Goal: Information Seeking & Learning: Find specific fact

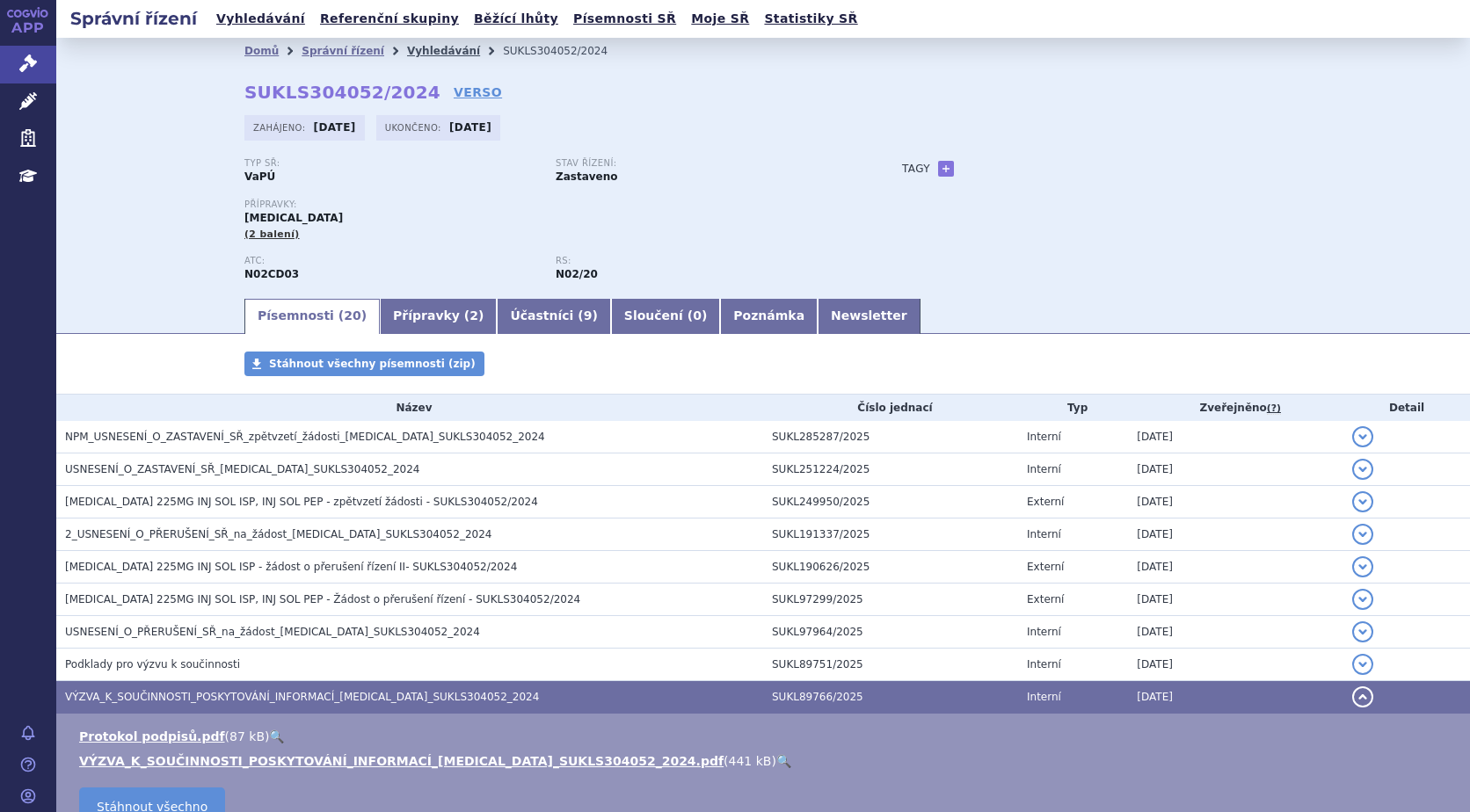
click at [413, 51] on link "Vyhledávání" at bounding box center [444, 51] width 73 height 12
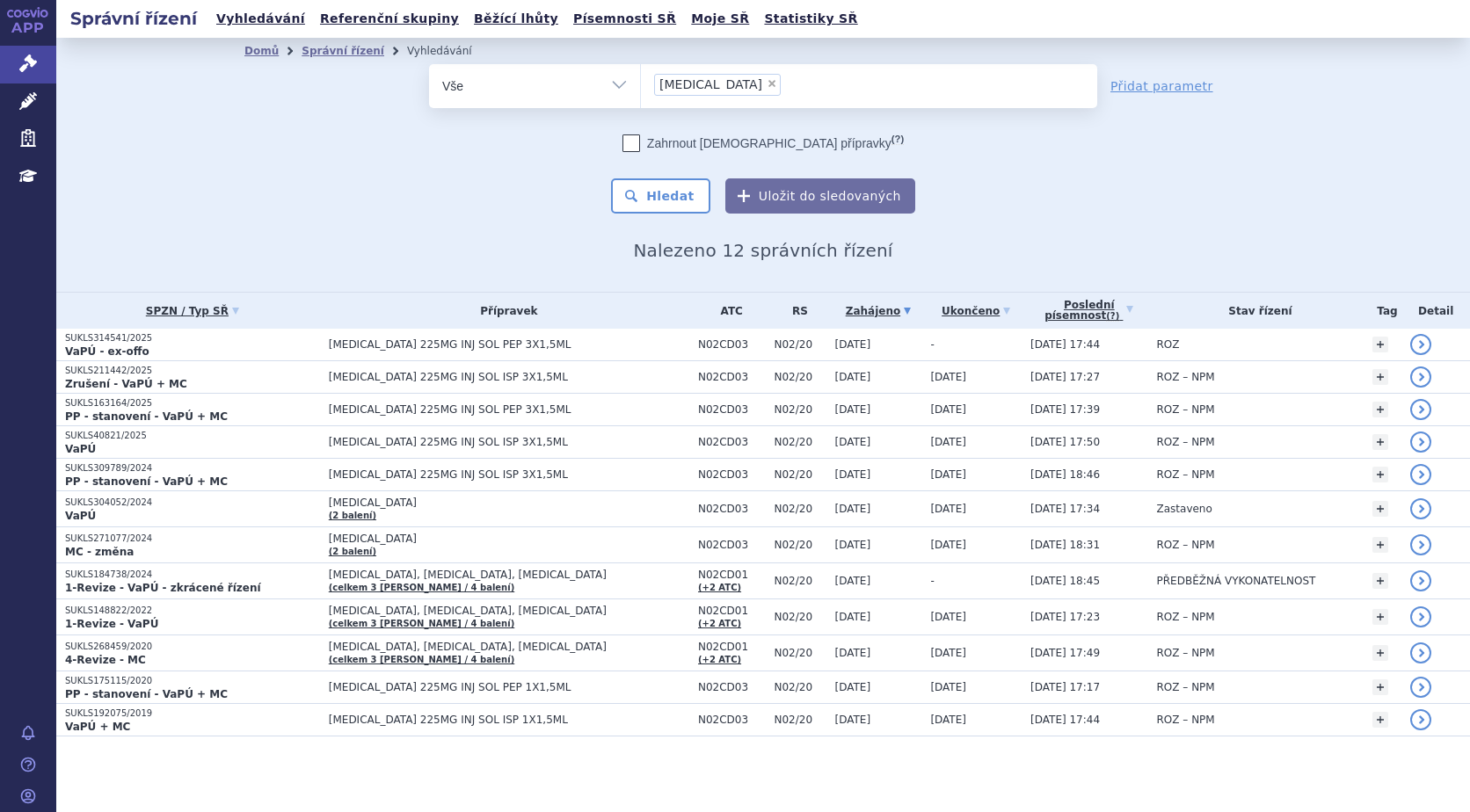
click at [767, 87] on span "×" at bounding box center [772, 83] width 10 height 10
click at [641, 87] on select "ajovy" at bounding box center [640, 85] width 1 height 44
select select
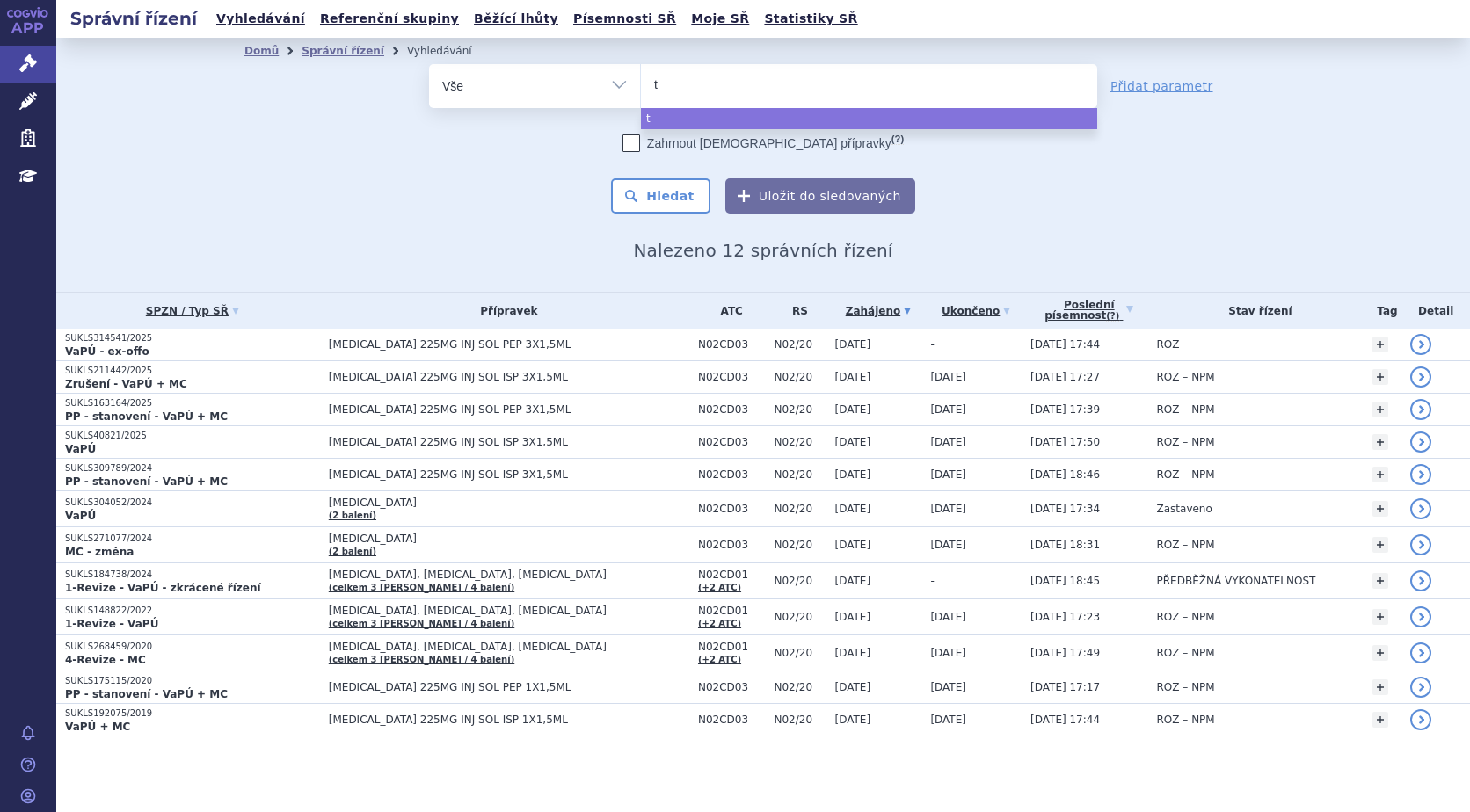
type input "ta"
type input "tak"
type input "takhz"
type input "takhzy"
type input "takhzyr"
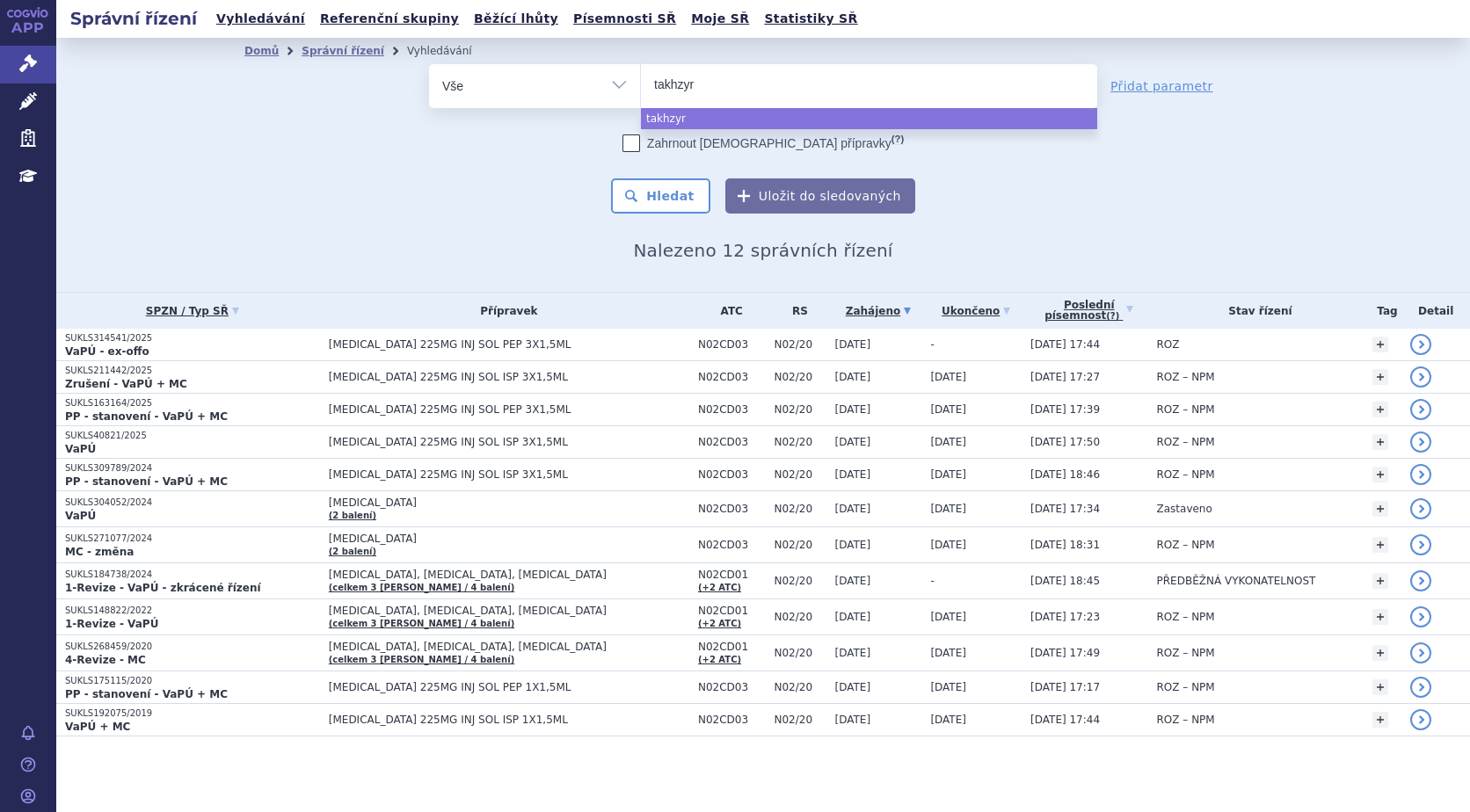
type input "takhzyro"
select select "[MEDICAL_DATA]"
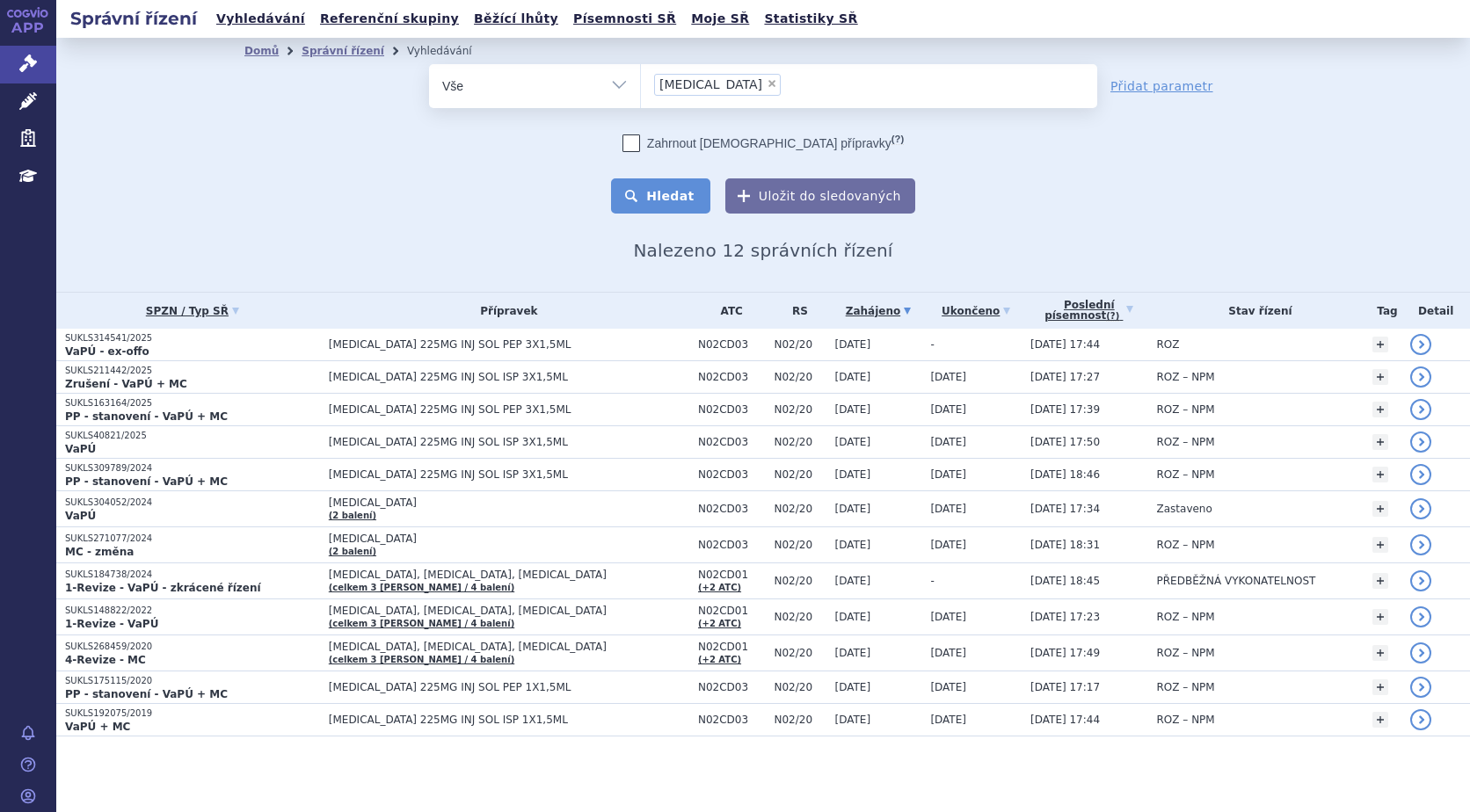
click at [664, 196] on button "Hledat" at bounding box center [661, 196] width 100 height 35
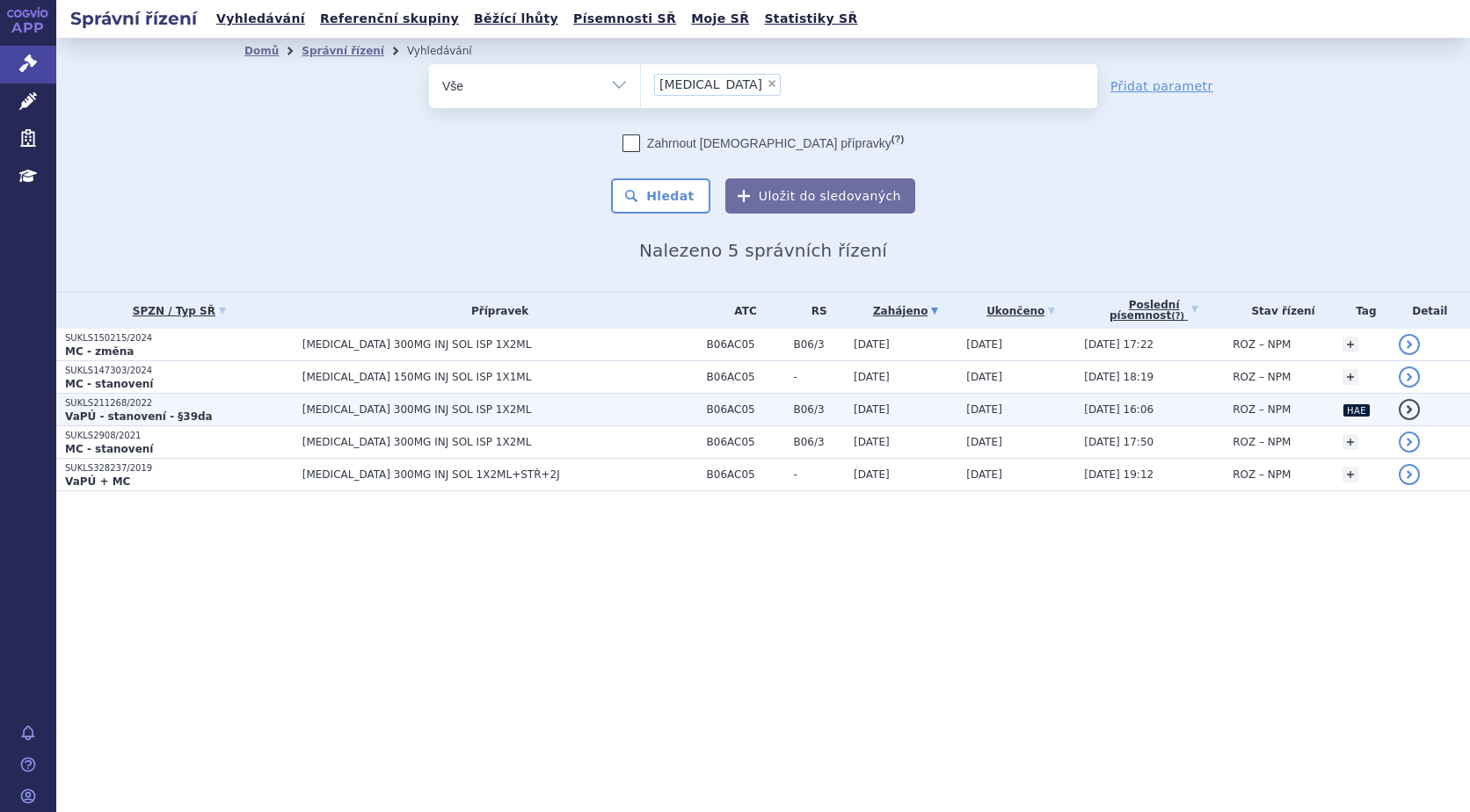
click at [121, 412] on strong "VaPÚ - stanovení - §39da" at bounding box center [138, 416] width 148 height 12
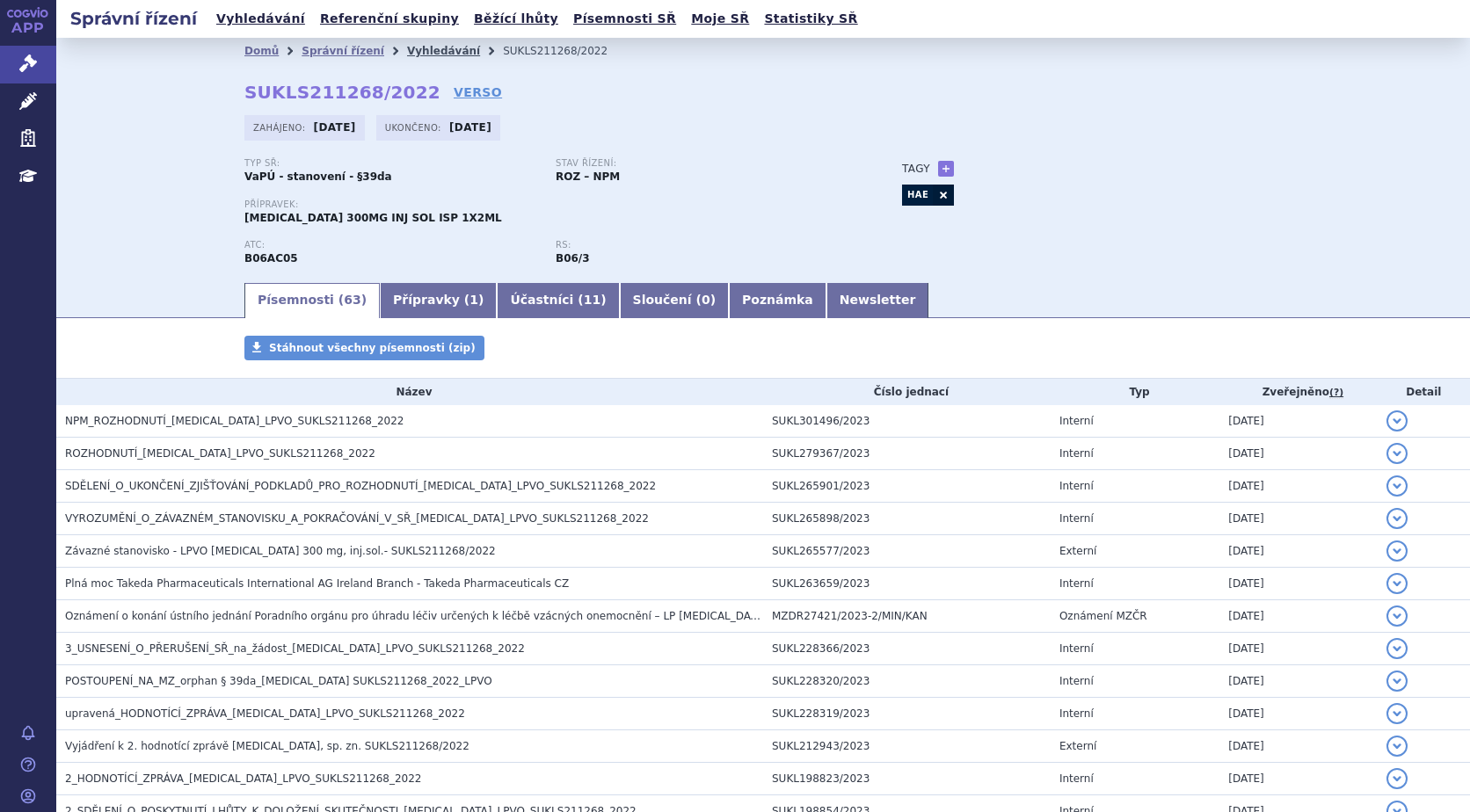
click at [427, 56] on link "Vyhledávání" at bounding box center [444, 51] width 73 height 12
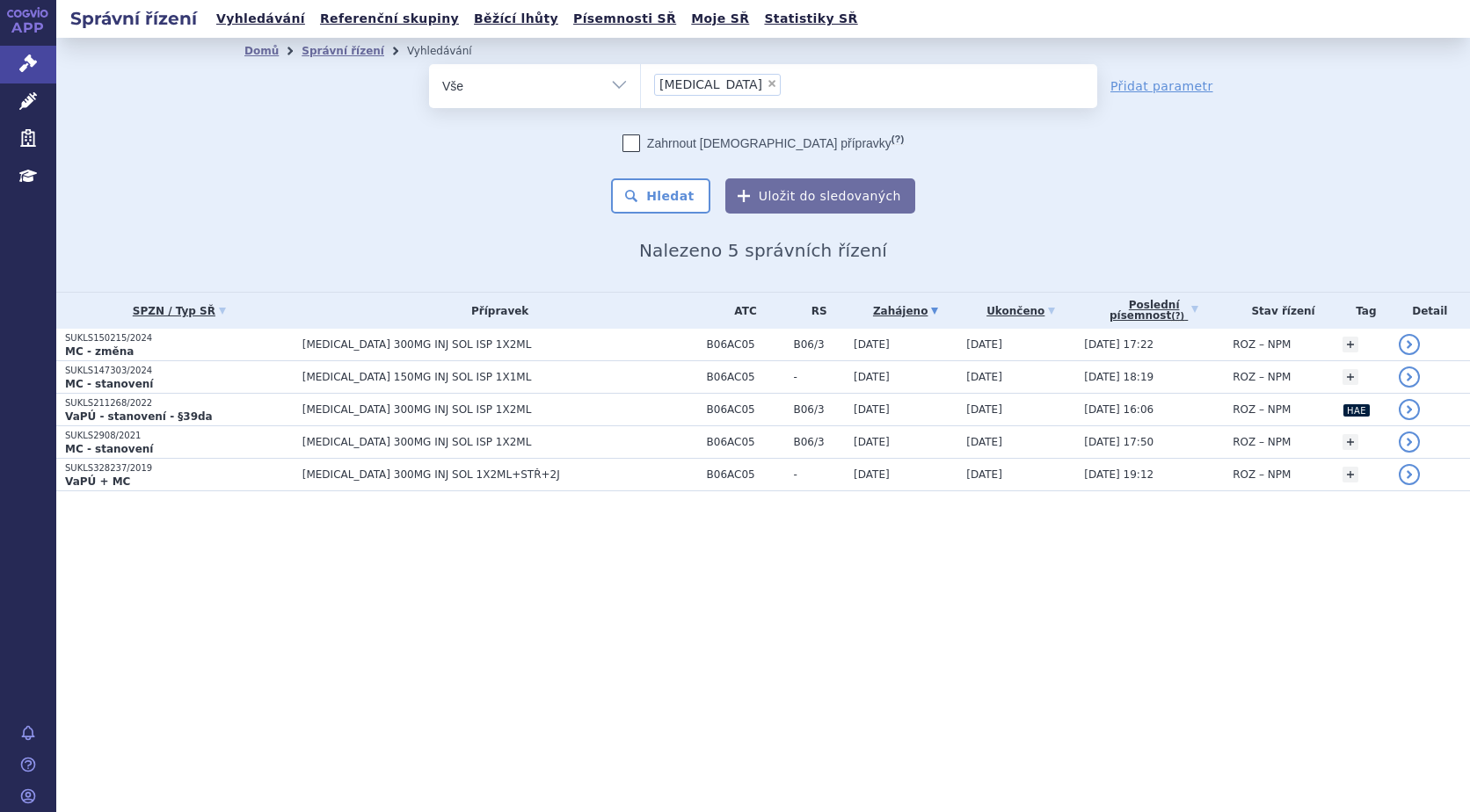
click at [767, 79] on span "×" at bounding box center [772, 83] width 10 height 10
click at [641, 79] on select "takhzyro" at bounding box center [640, 85] width 1 height 44
select select
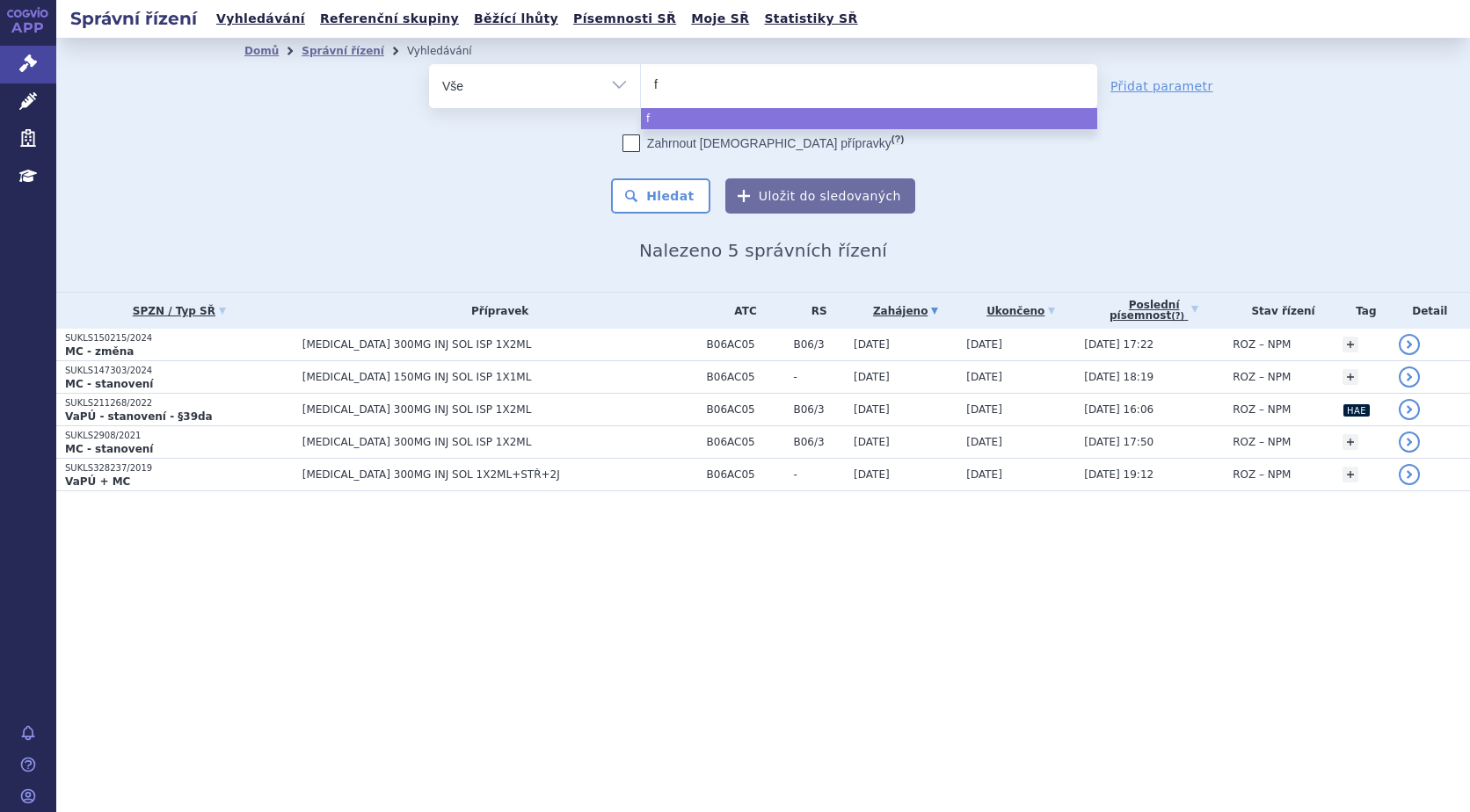
type input "fi"
type input "fil"
type input "filsu"
type input "filsuc"
type input "filsu"
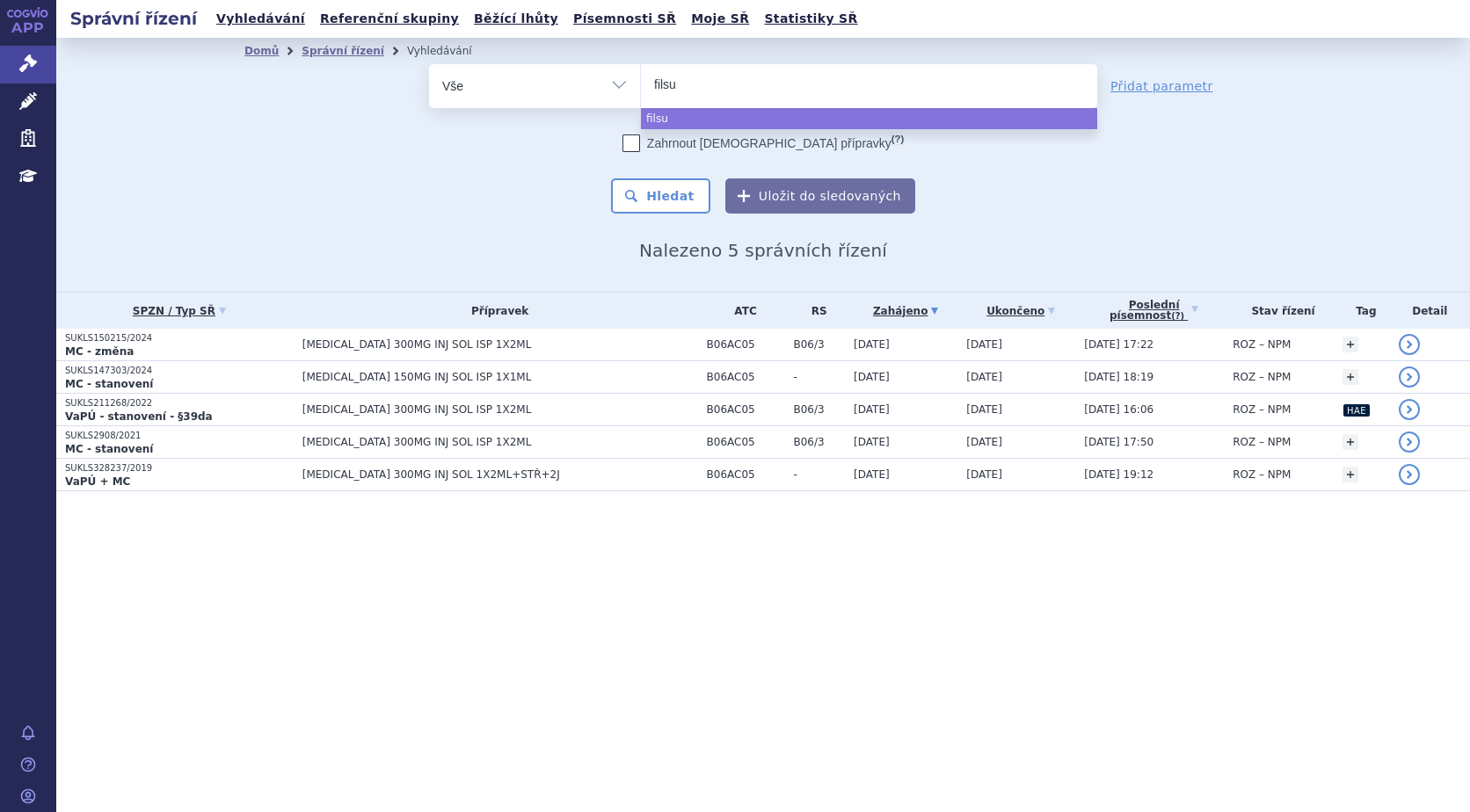
type input "filsuv"
type input "filsuvez"
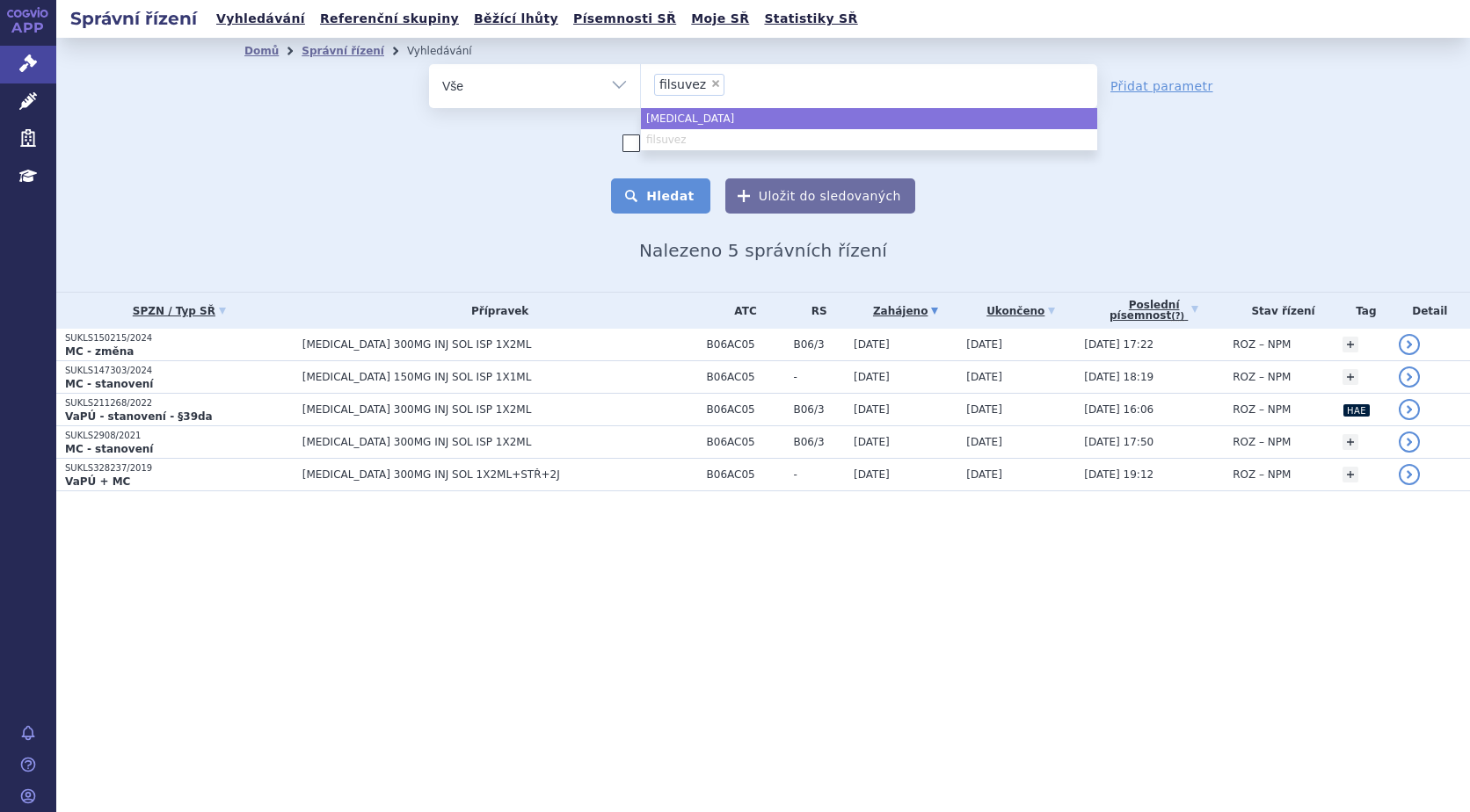
select select "takhzyro"
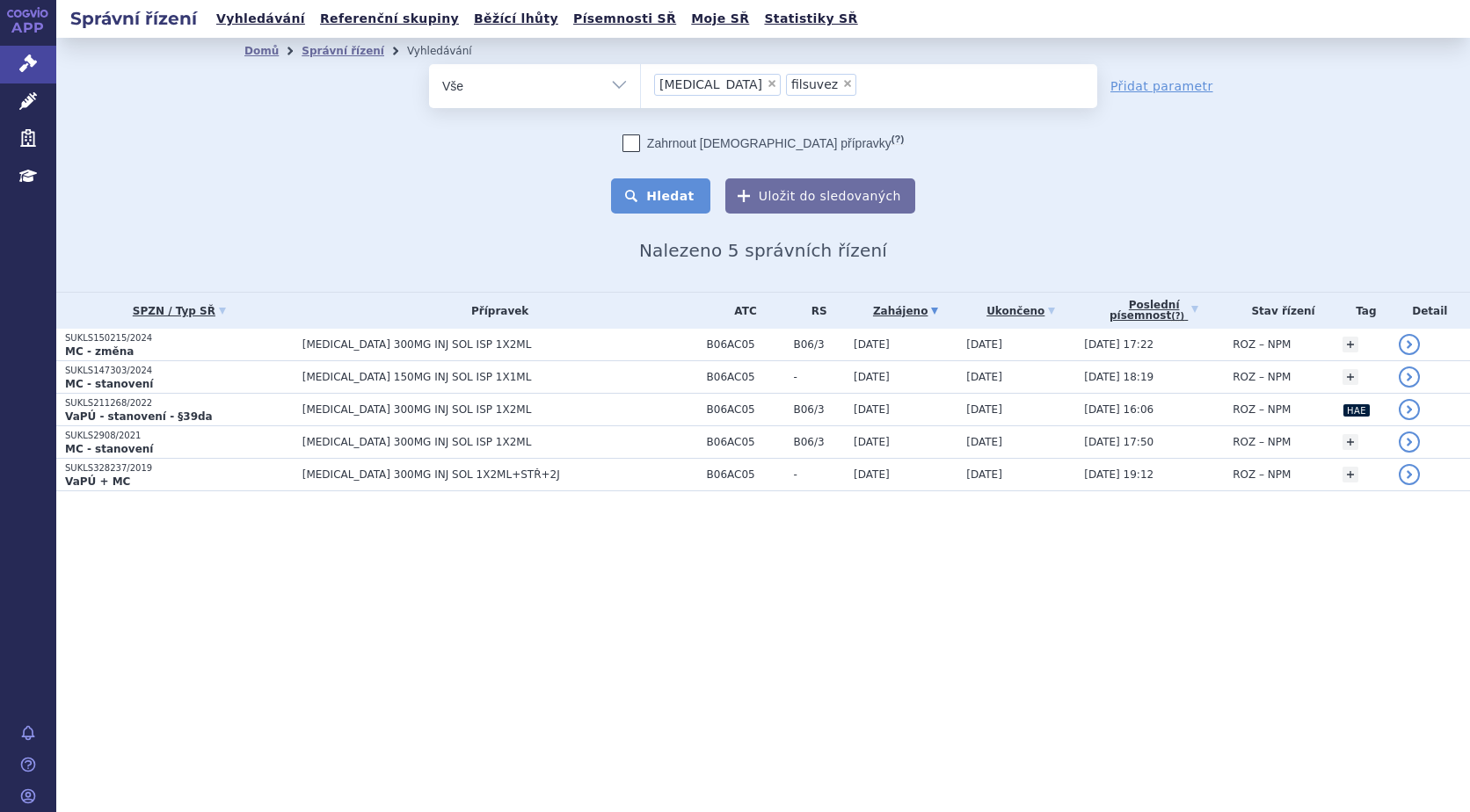
click at [671, 195] on button "Hledat" at bounding box center [661, 196] width 100 height 35
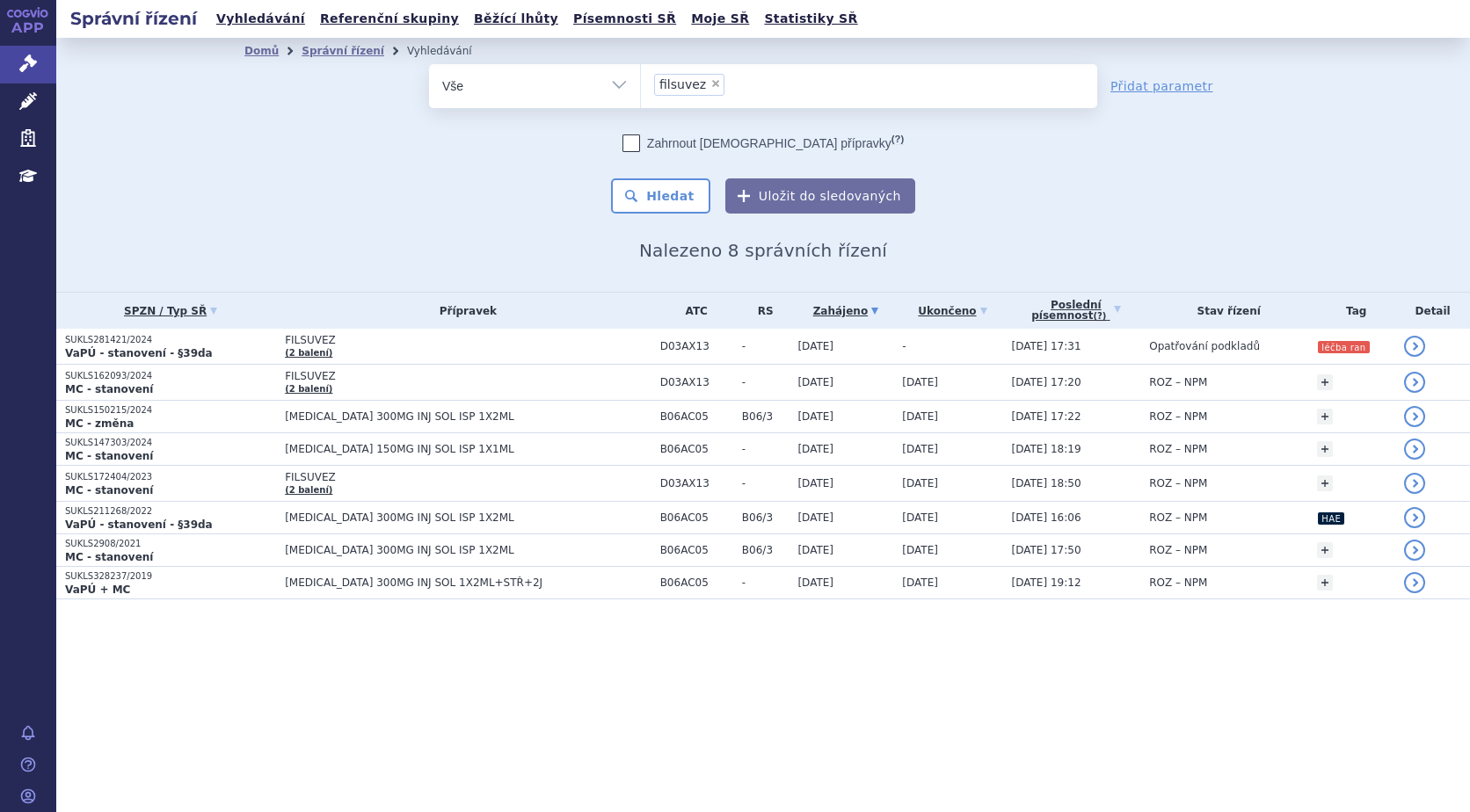
select select "filsuvez"
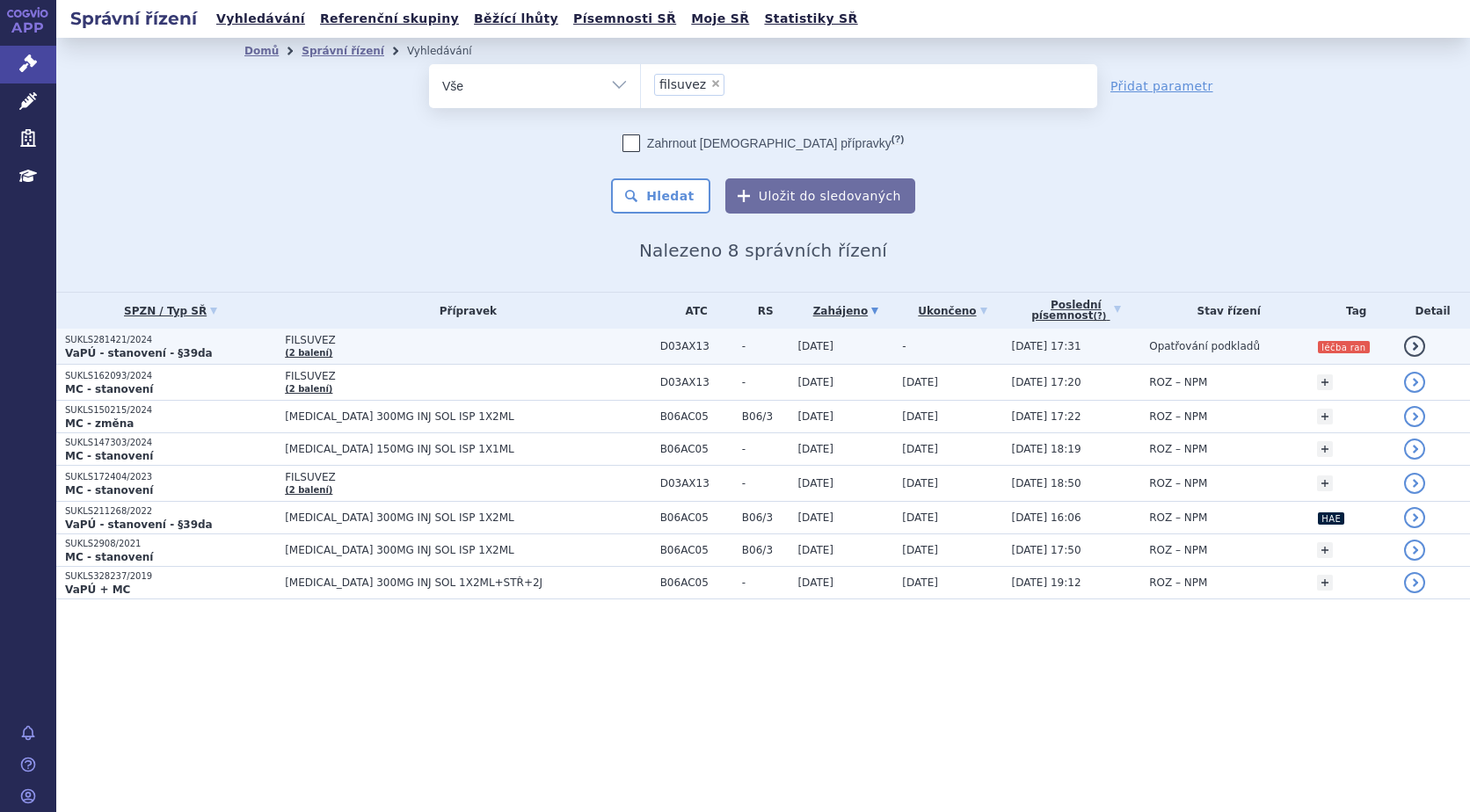
drag, startPoint x: 0, startPoint y: 0, endPoint x: 108, endPoint y: 346, distance: 362.5
click at [108, 347] on strong "VaPÚ - stanovení - §39da" at bounding box center [138, 353] width 148 height 12
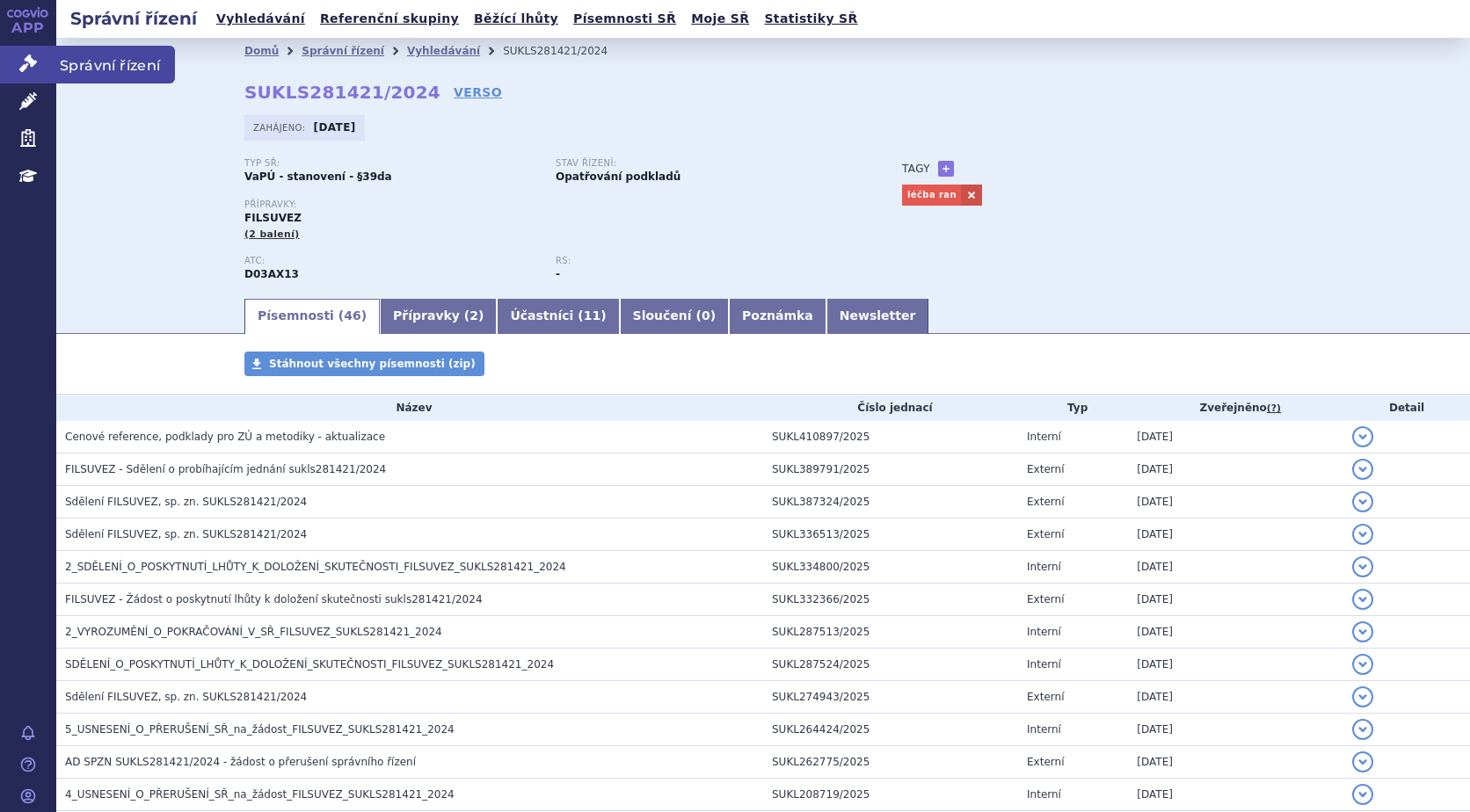
click at [20, 49] on link "Správní řízení" at bounding box center [28, 64] width 56 height 37
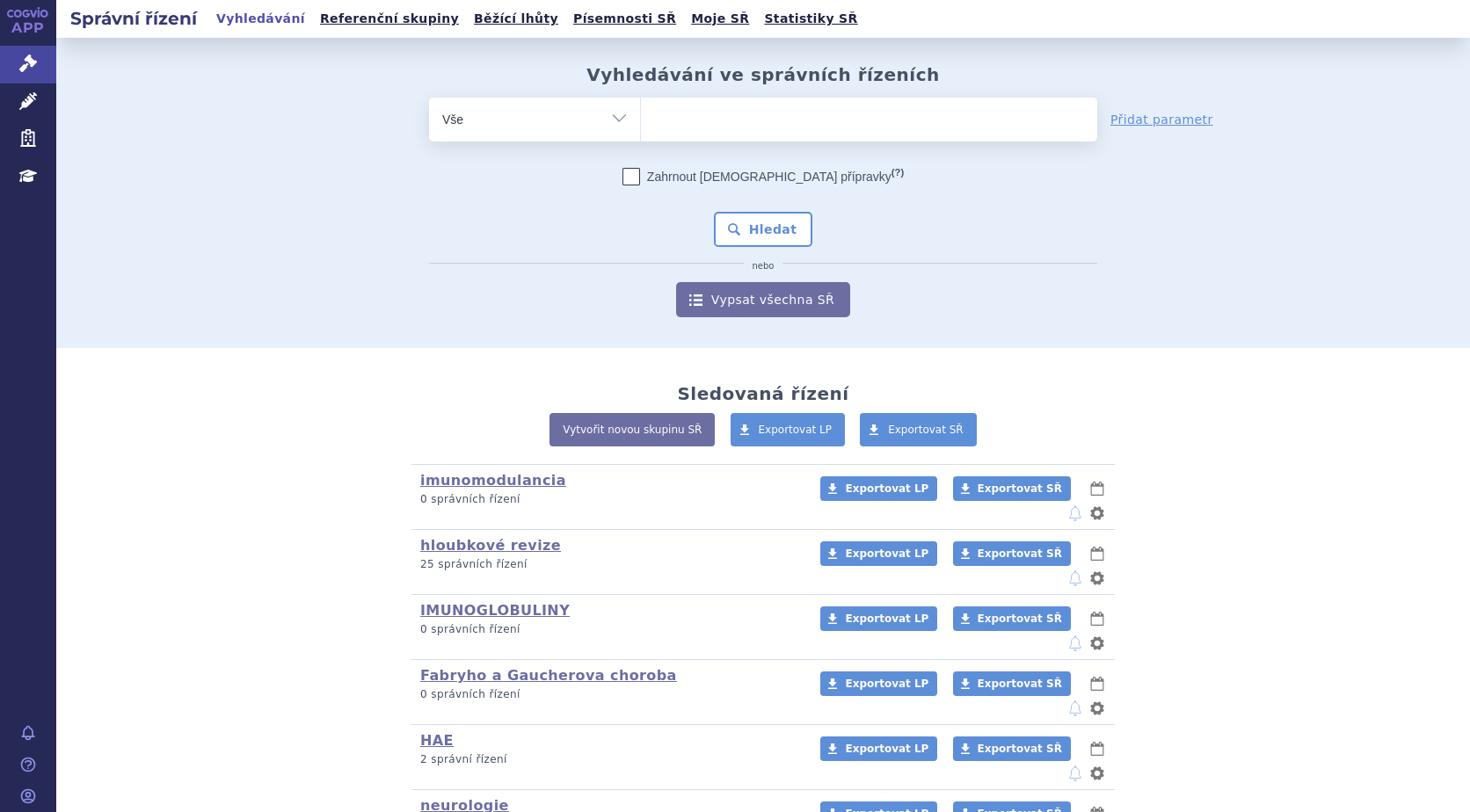
scroll to position [156, 0]
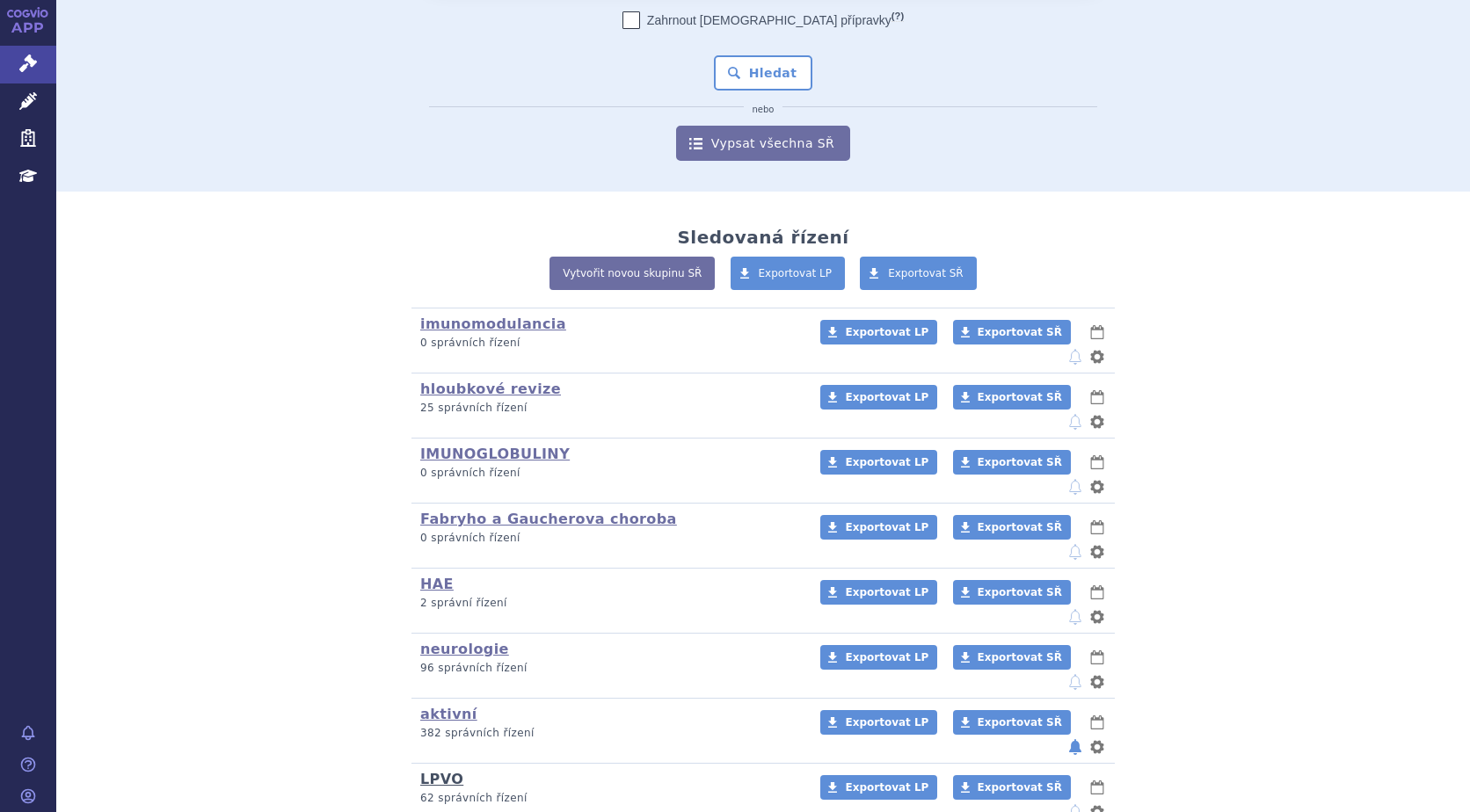
click at [434, 772] on link "LPVO" at bounding box center [442, 780] width 43 height 17
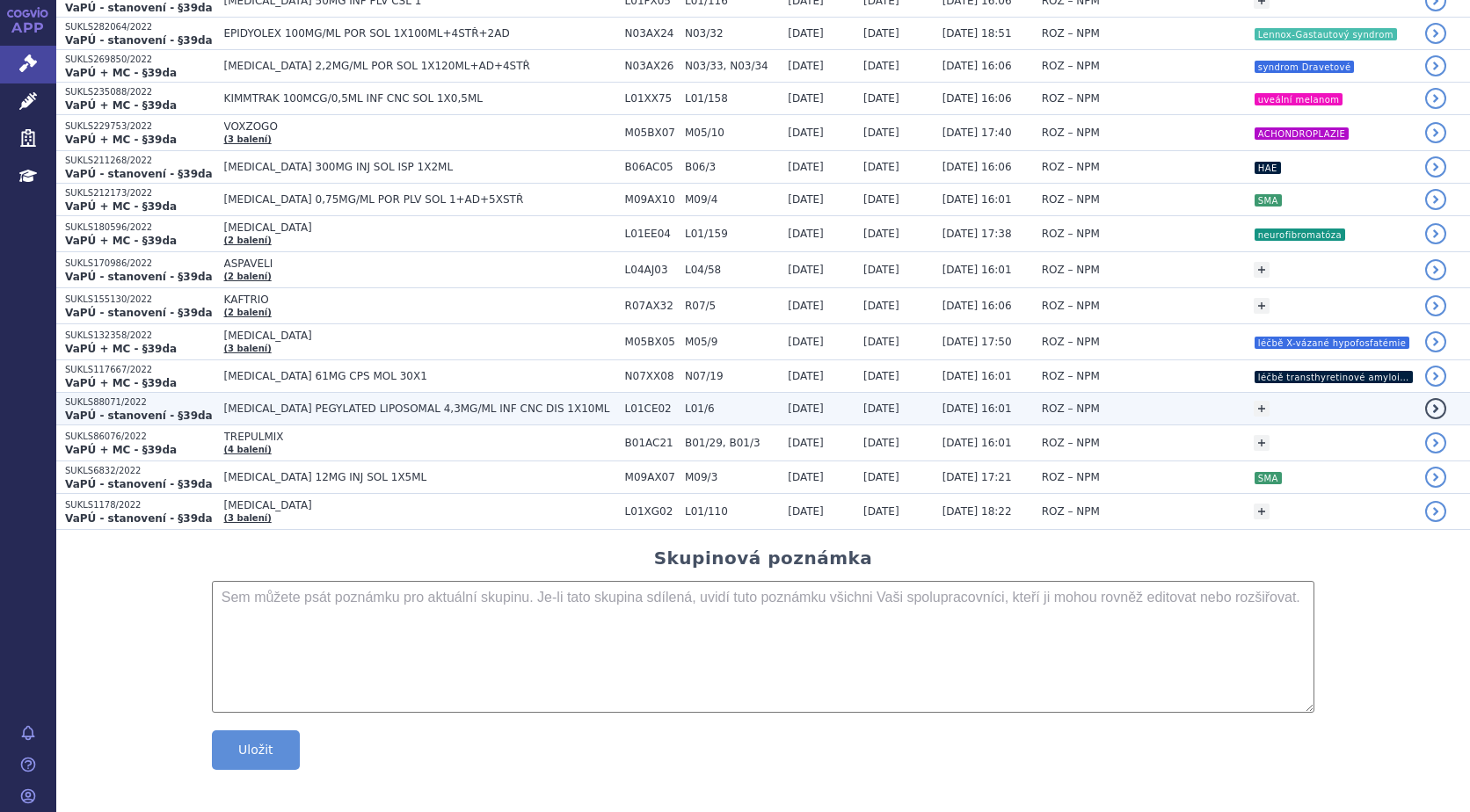
scroll to position [1787, 0]
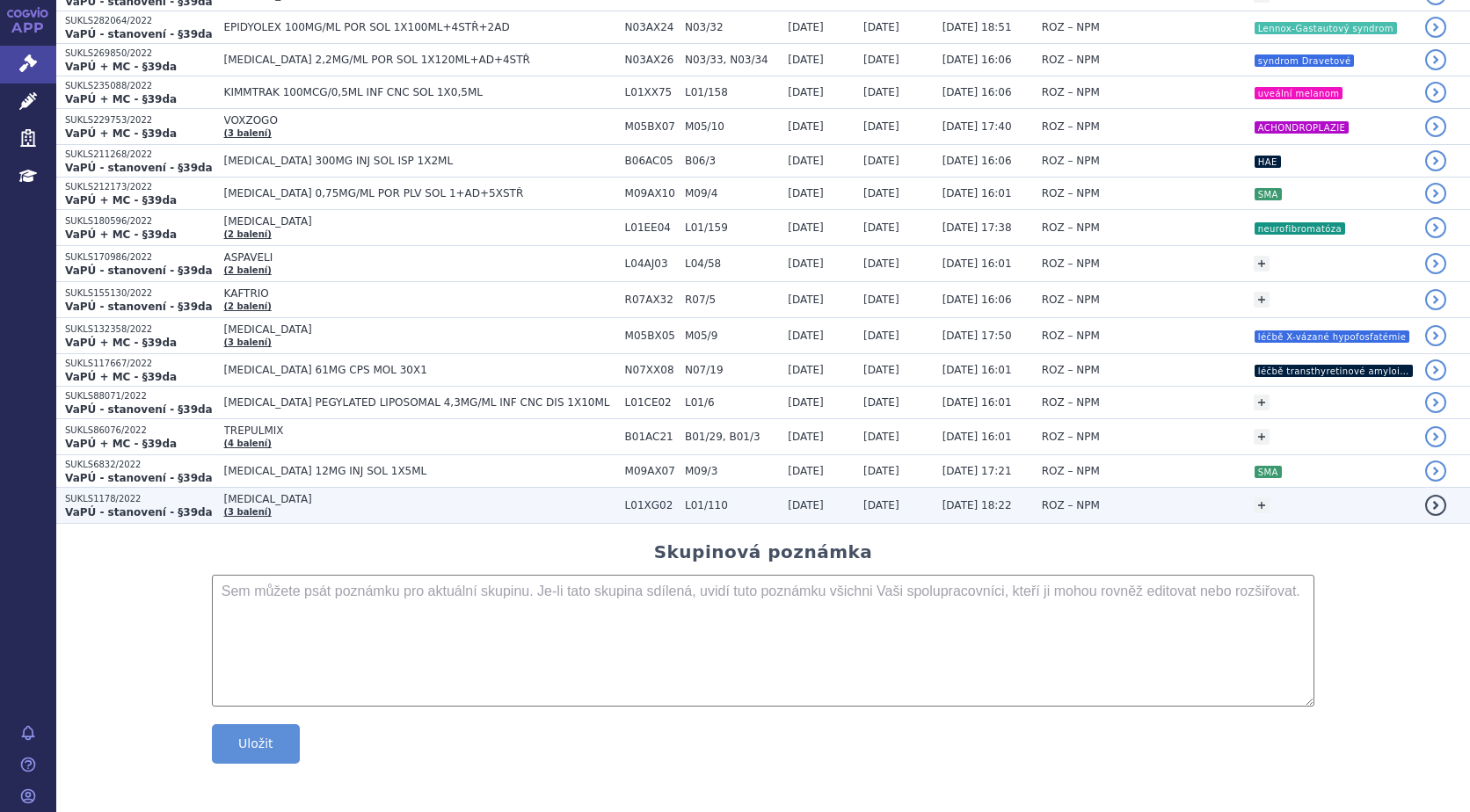
click at [128, 506] on strong "VaPÚ - stanovení - §39da" at bounding box center [138, 512] width 148 height 12
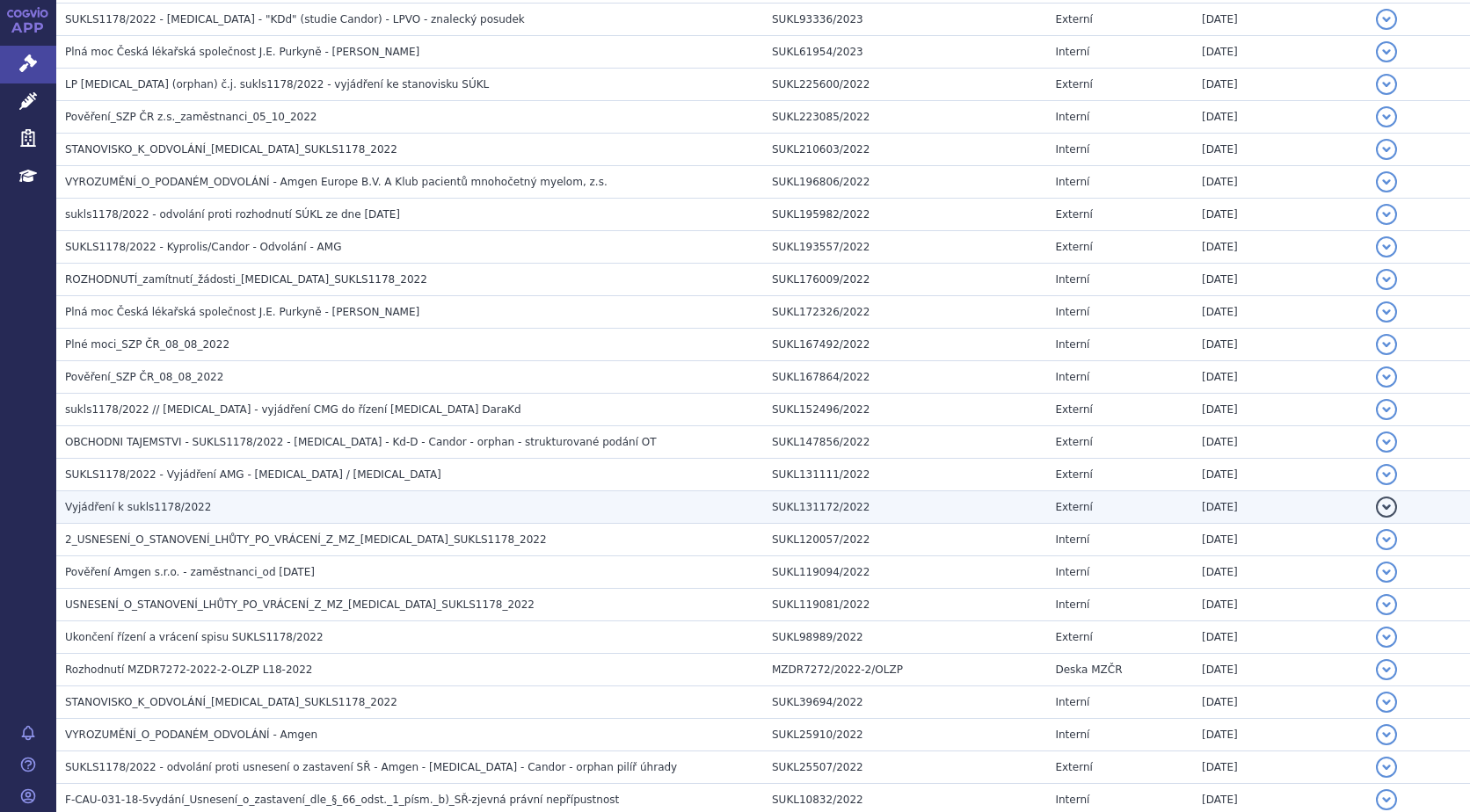
scroll to position [615, 0]
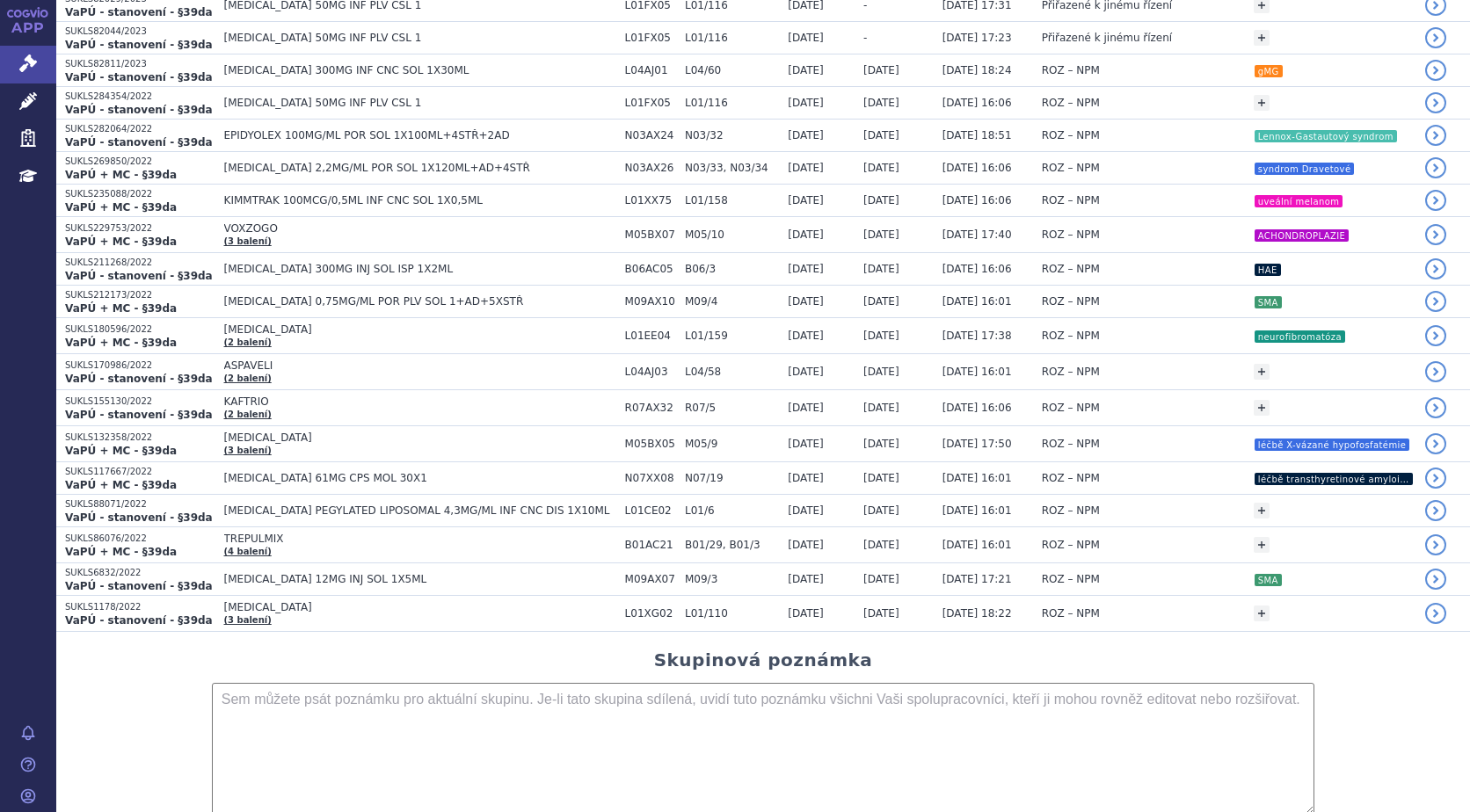
scroll to position [1787, 0]
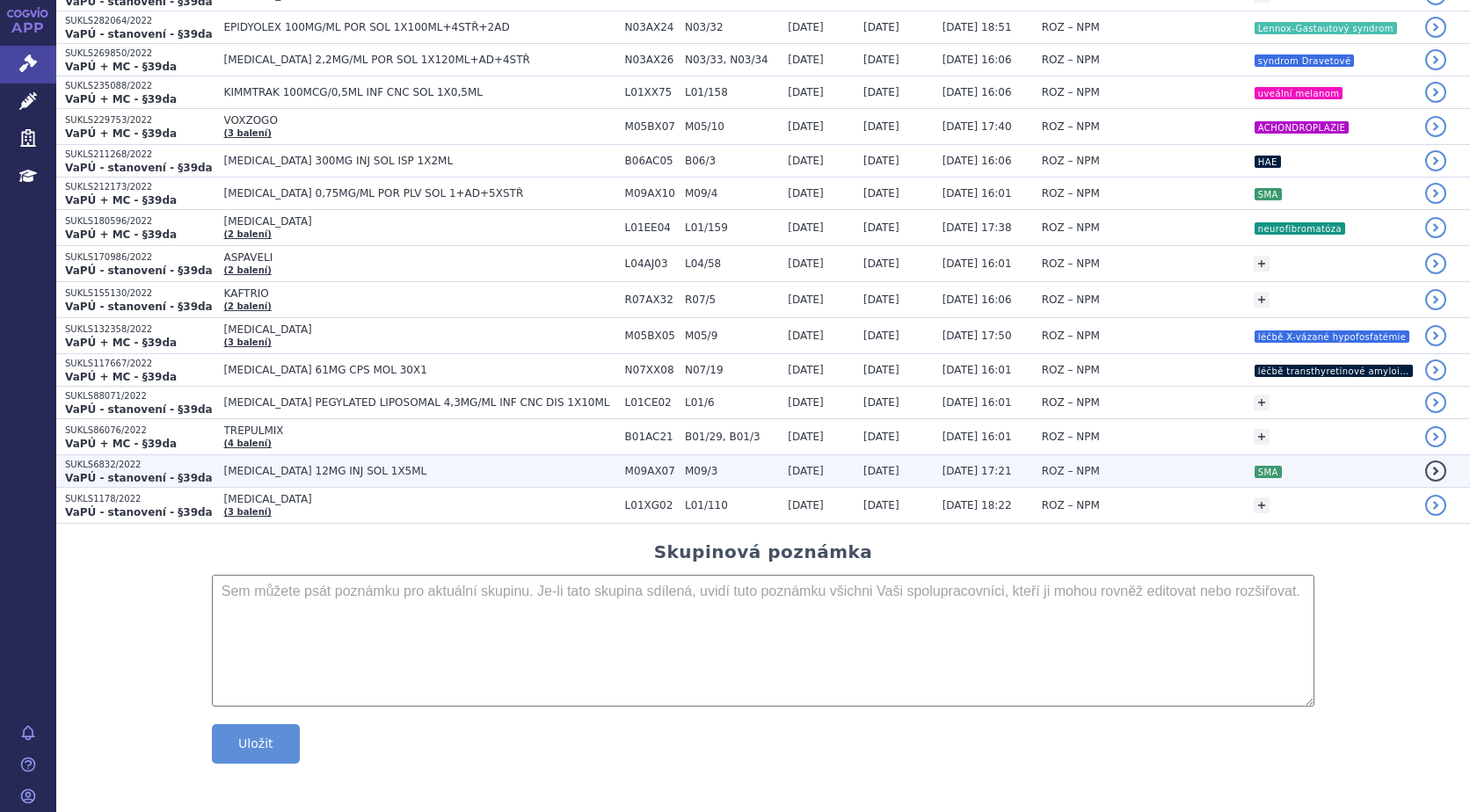
click at [115, 477] on strong "VaPÚ - stanovení - §39da" at bounding box center [138, 478] width 148 height 12
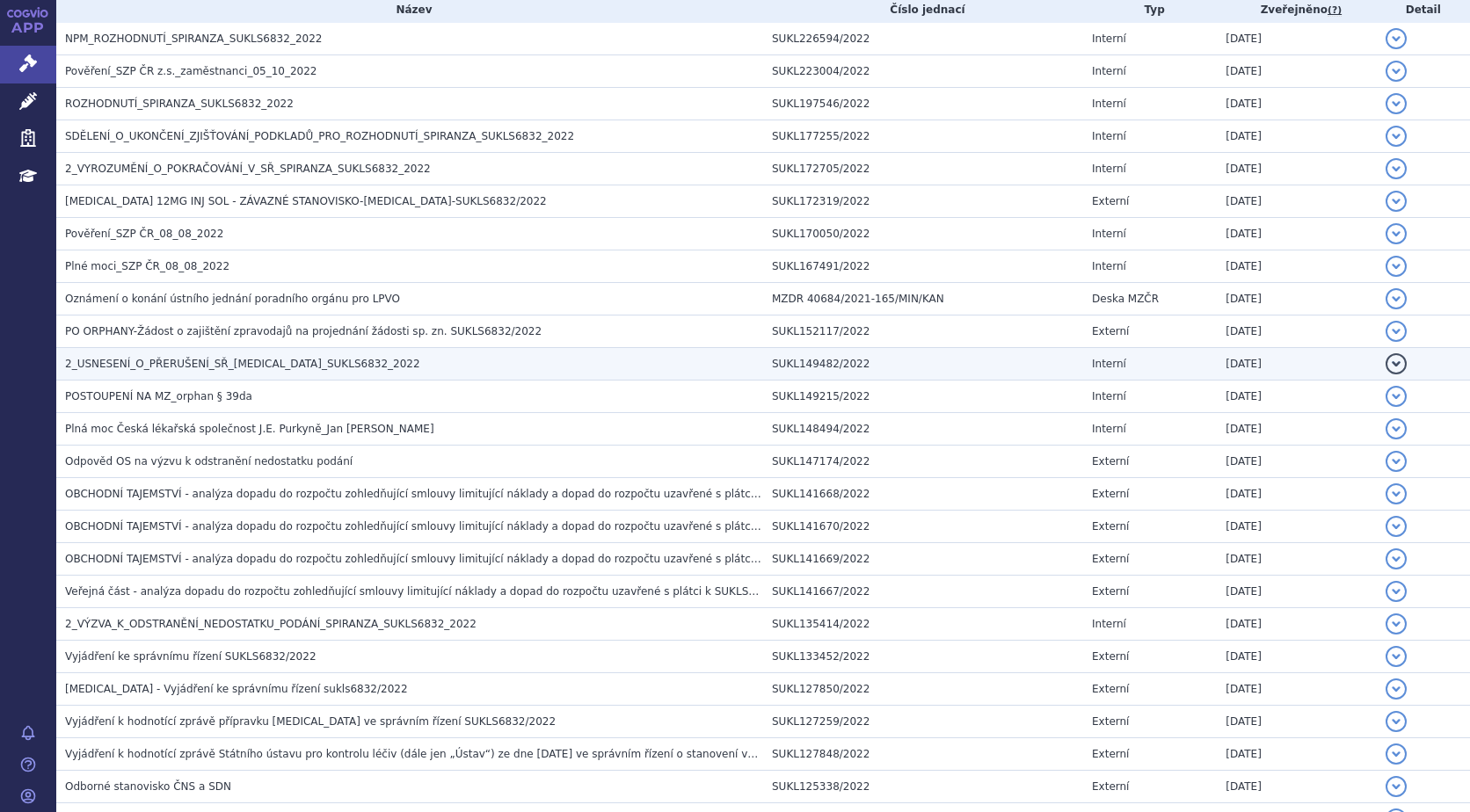
scroll to position [352, 0]
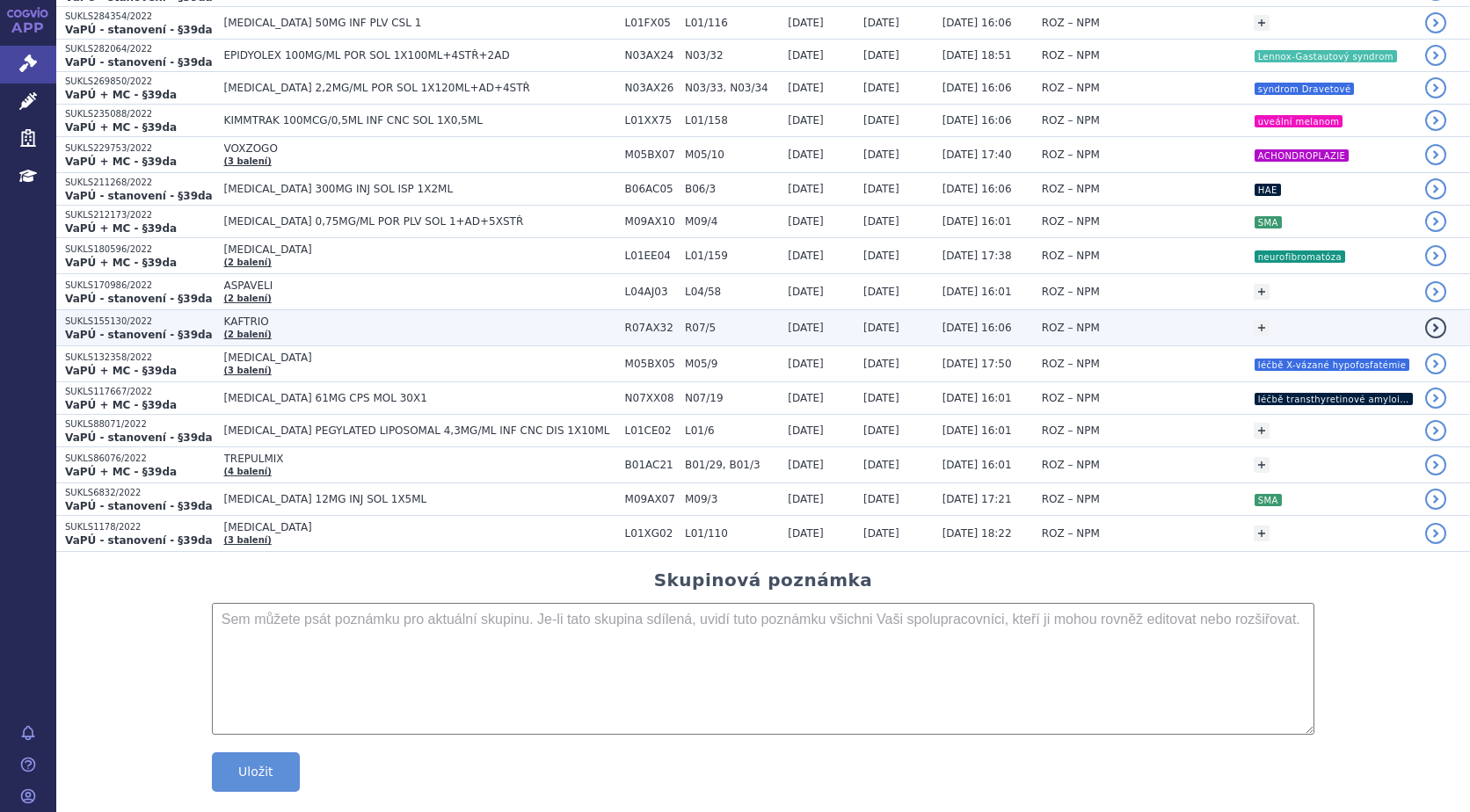
scroll to position [1787, 0]
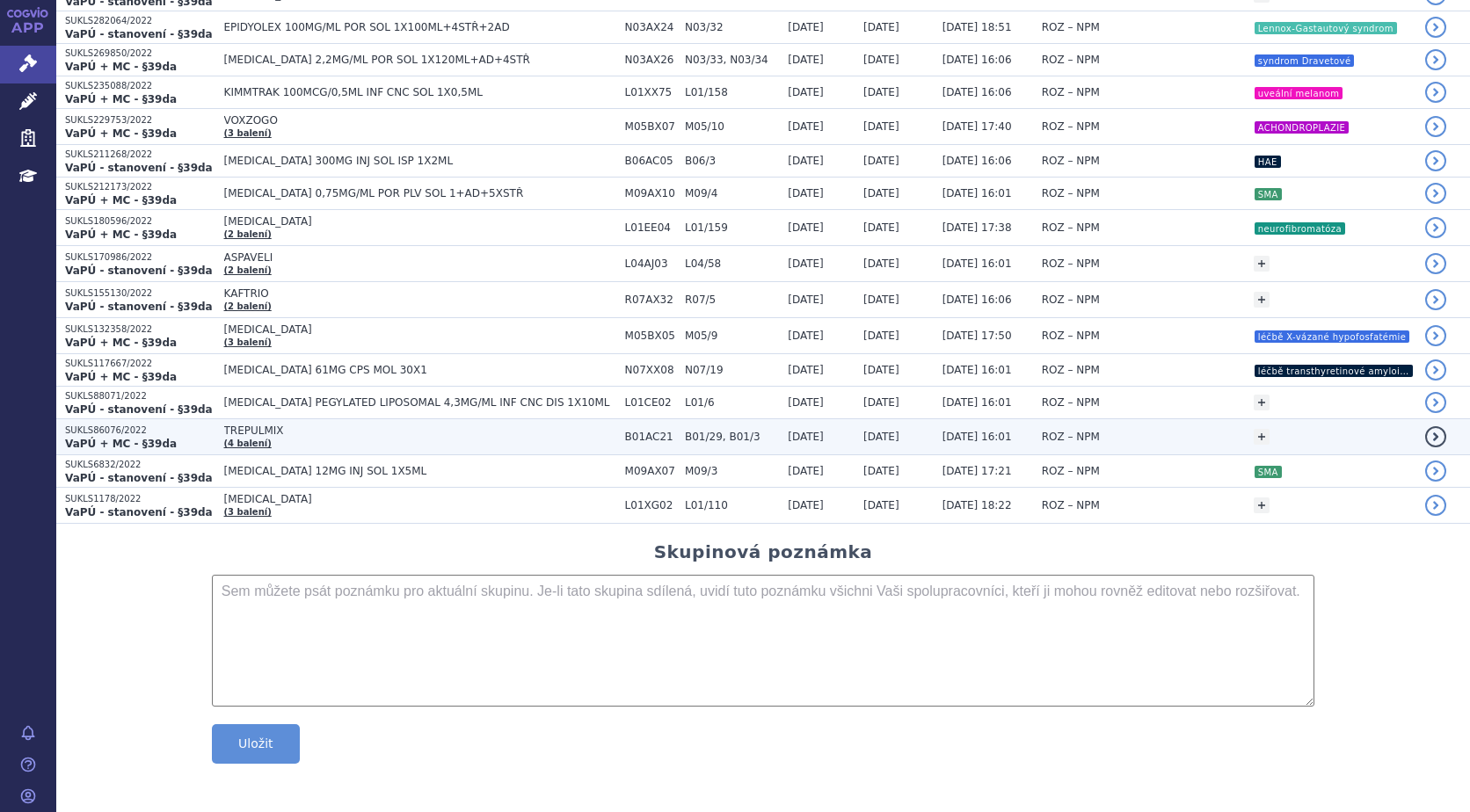
click at [104, 436] on p "SUKLS86076/2022" at bounding box center [140, 430] width 151 height 12
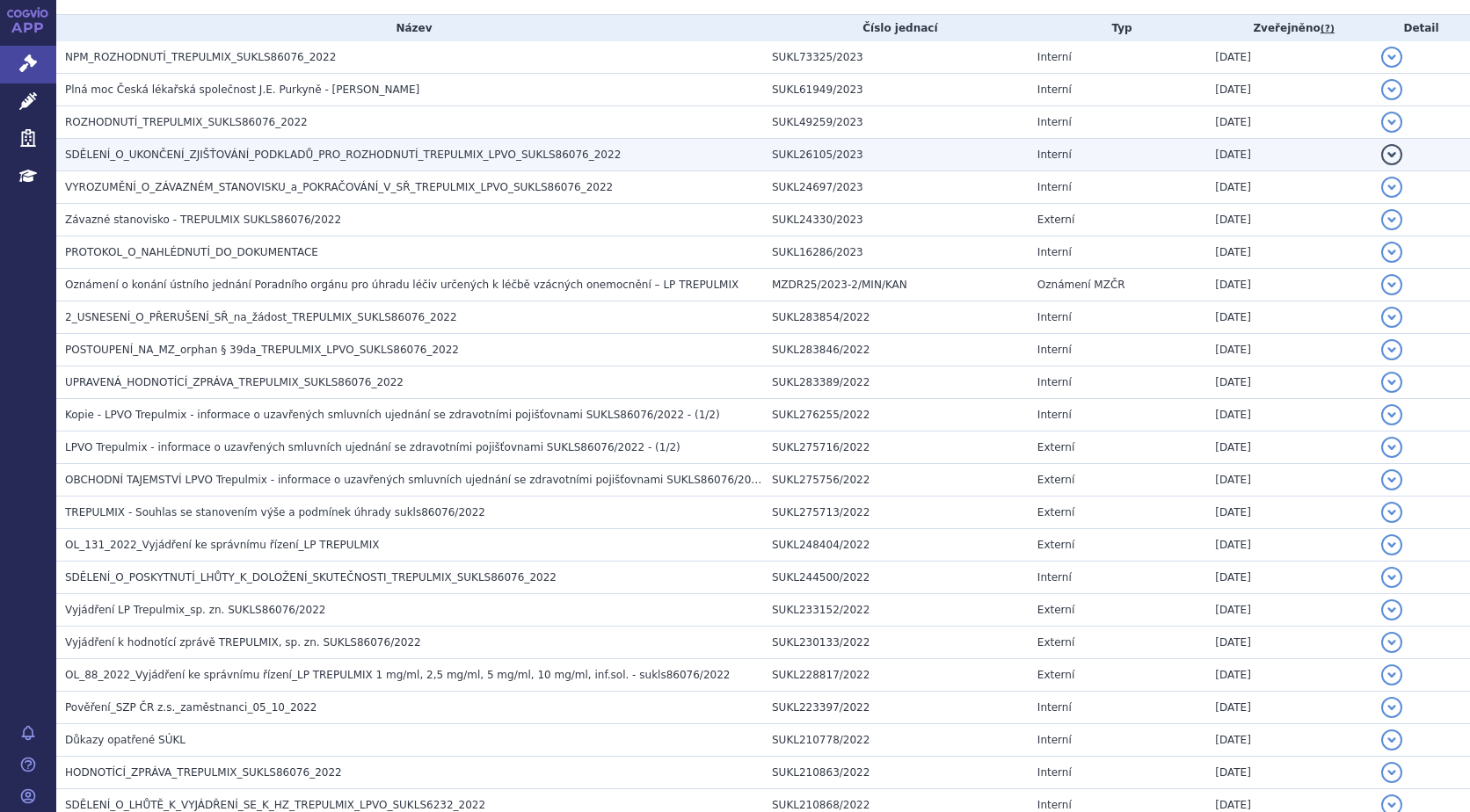
scroll to position [351, 0]
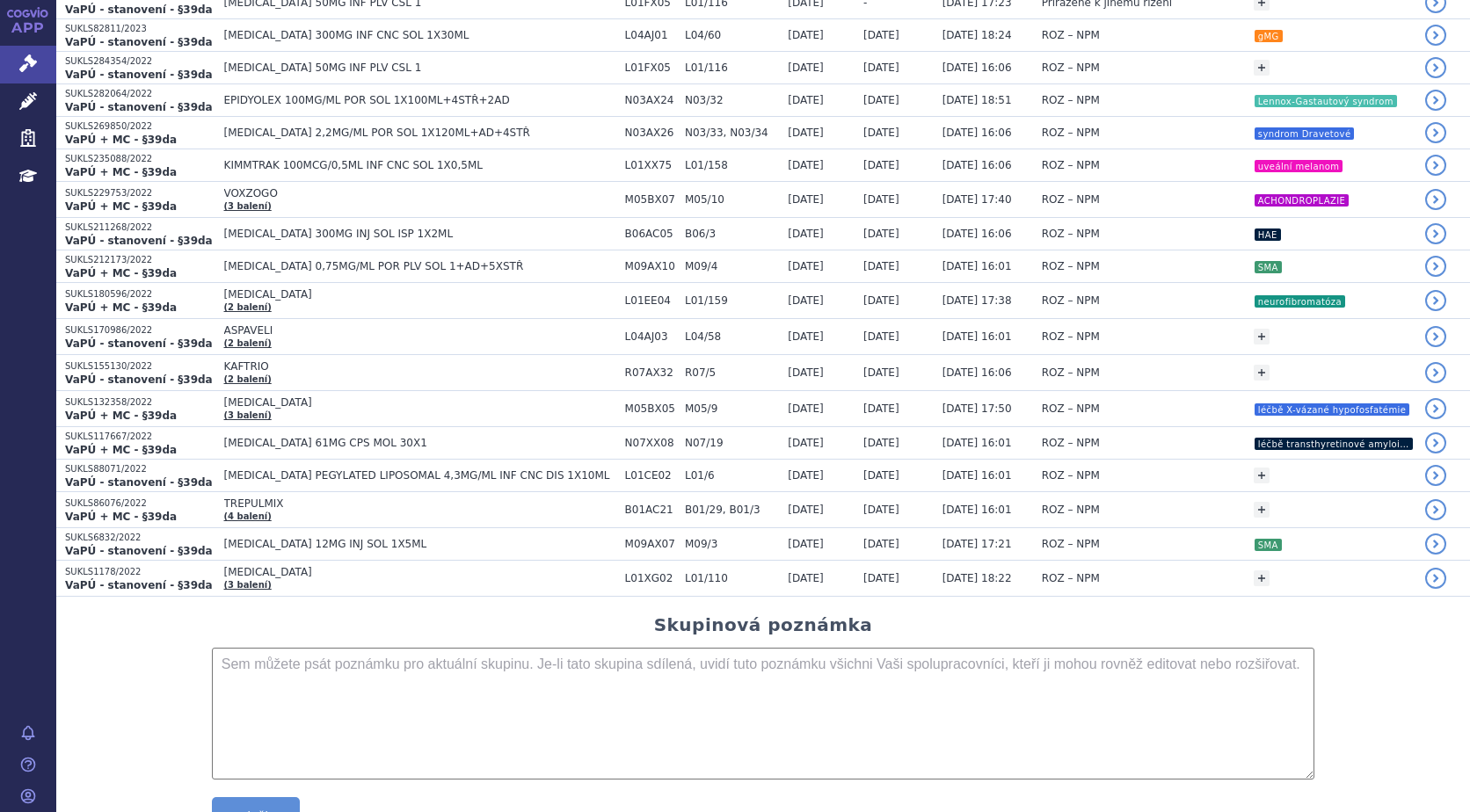
scroll to position [1787, 0]
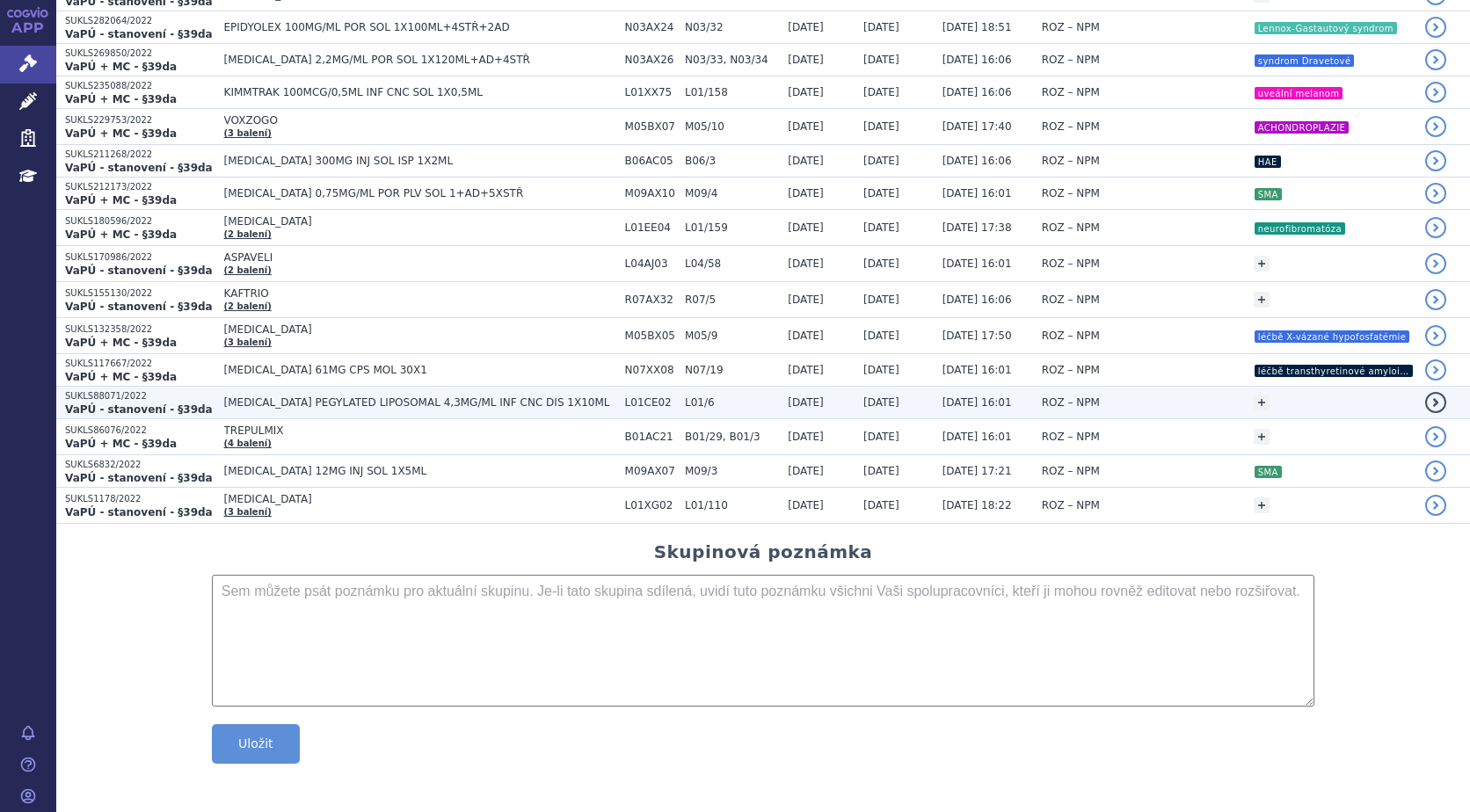
click at [109, 406] on strong "VaPÚ - stanovení - §39da" at bounding box center [138, 409] width 148 height 12
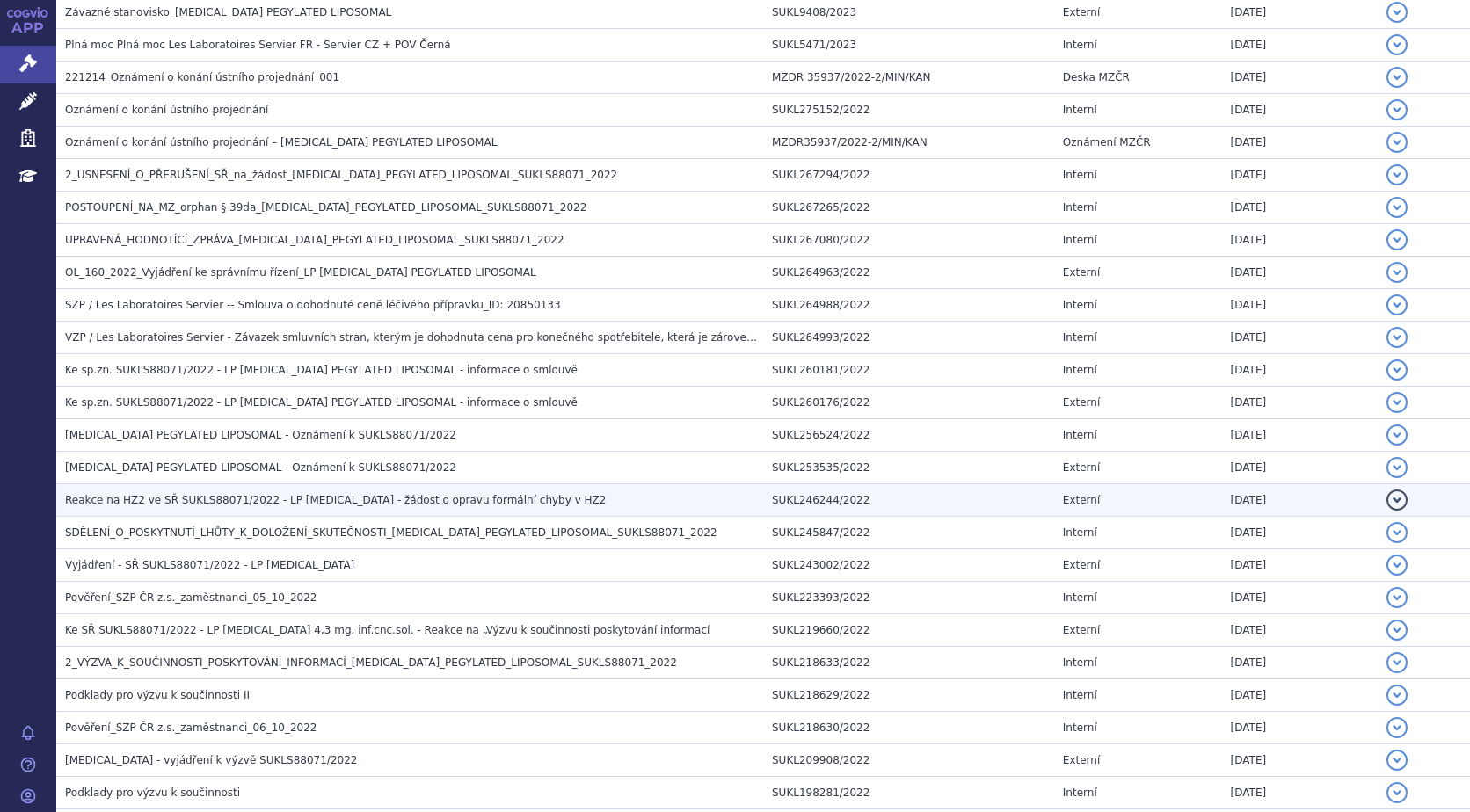
scroll to position [704, 0]
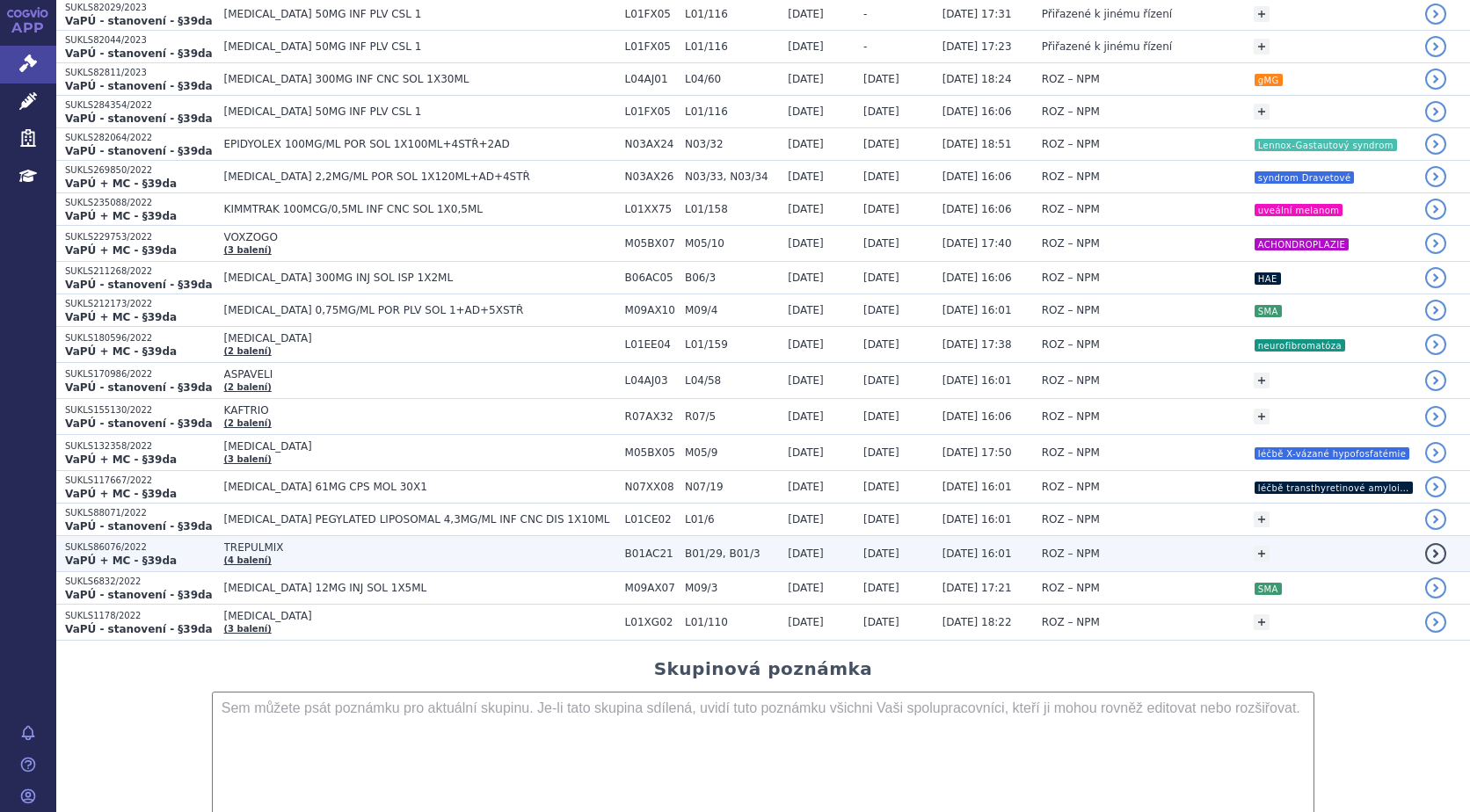
scroll to position [1670, 0]
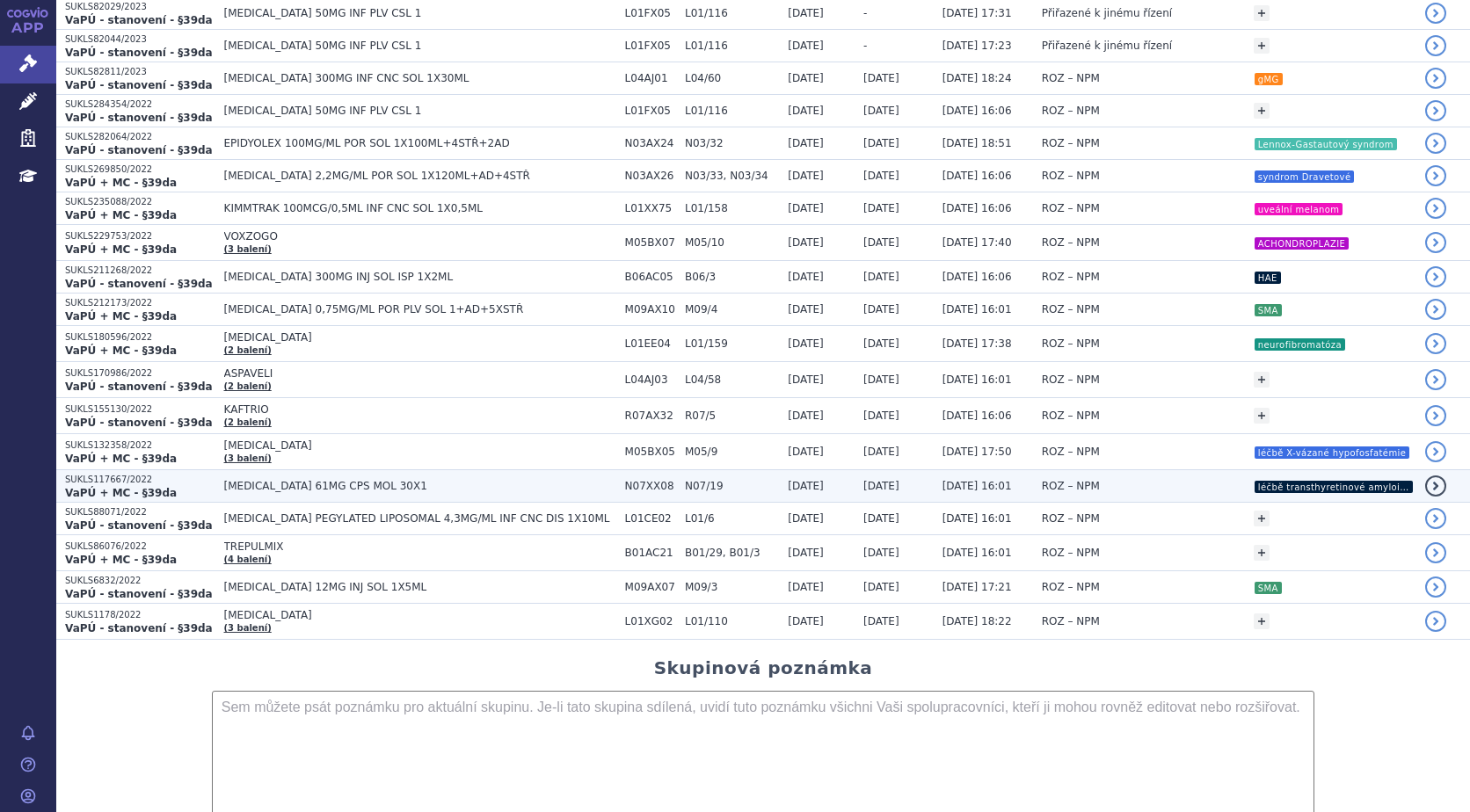
click at [118, 485] on p "SUKLS117667/2022" at bounding box center [140, 480] width 151 height 12
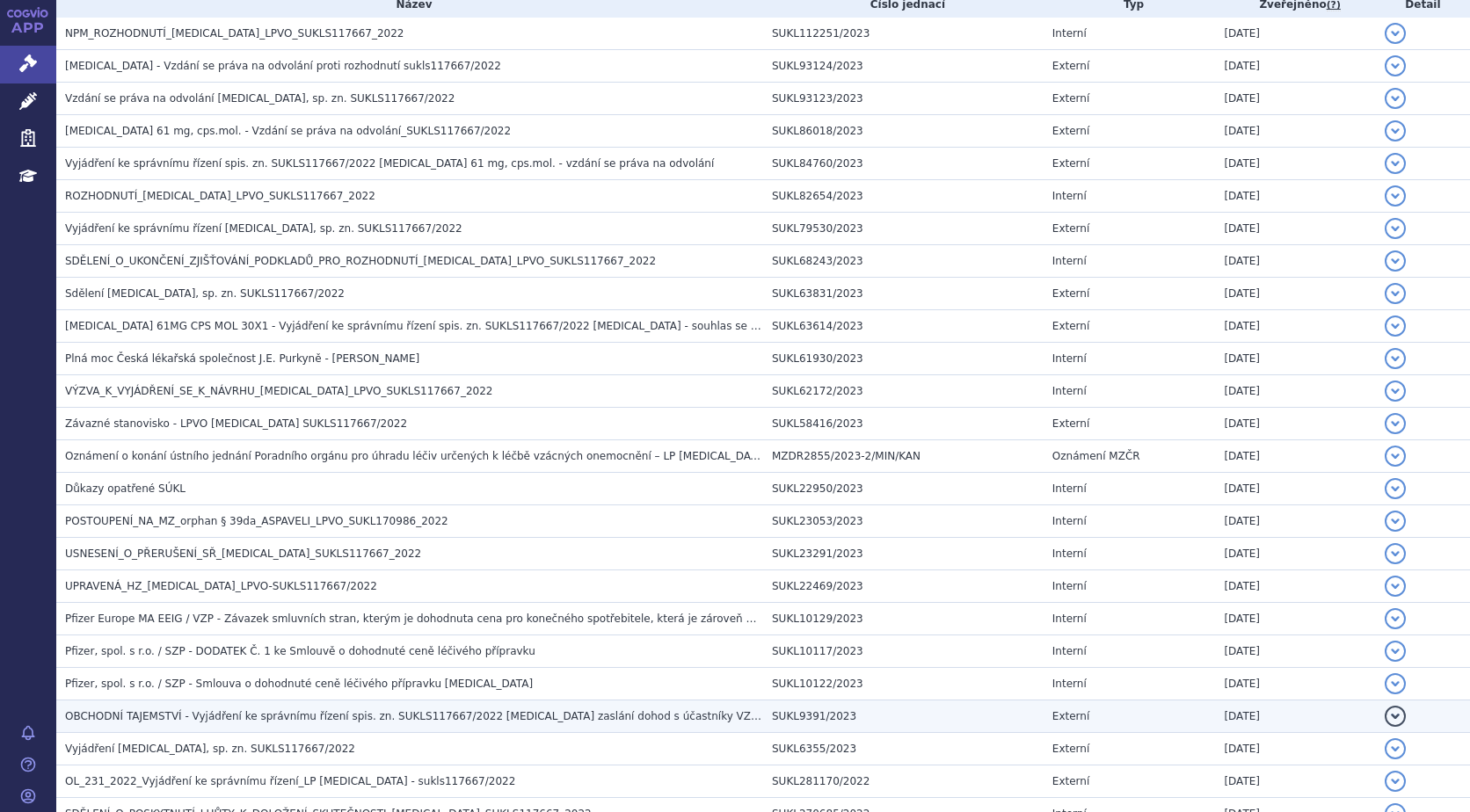
scroll to position [387, 0]
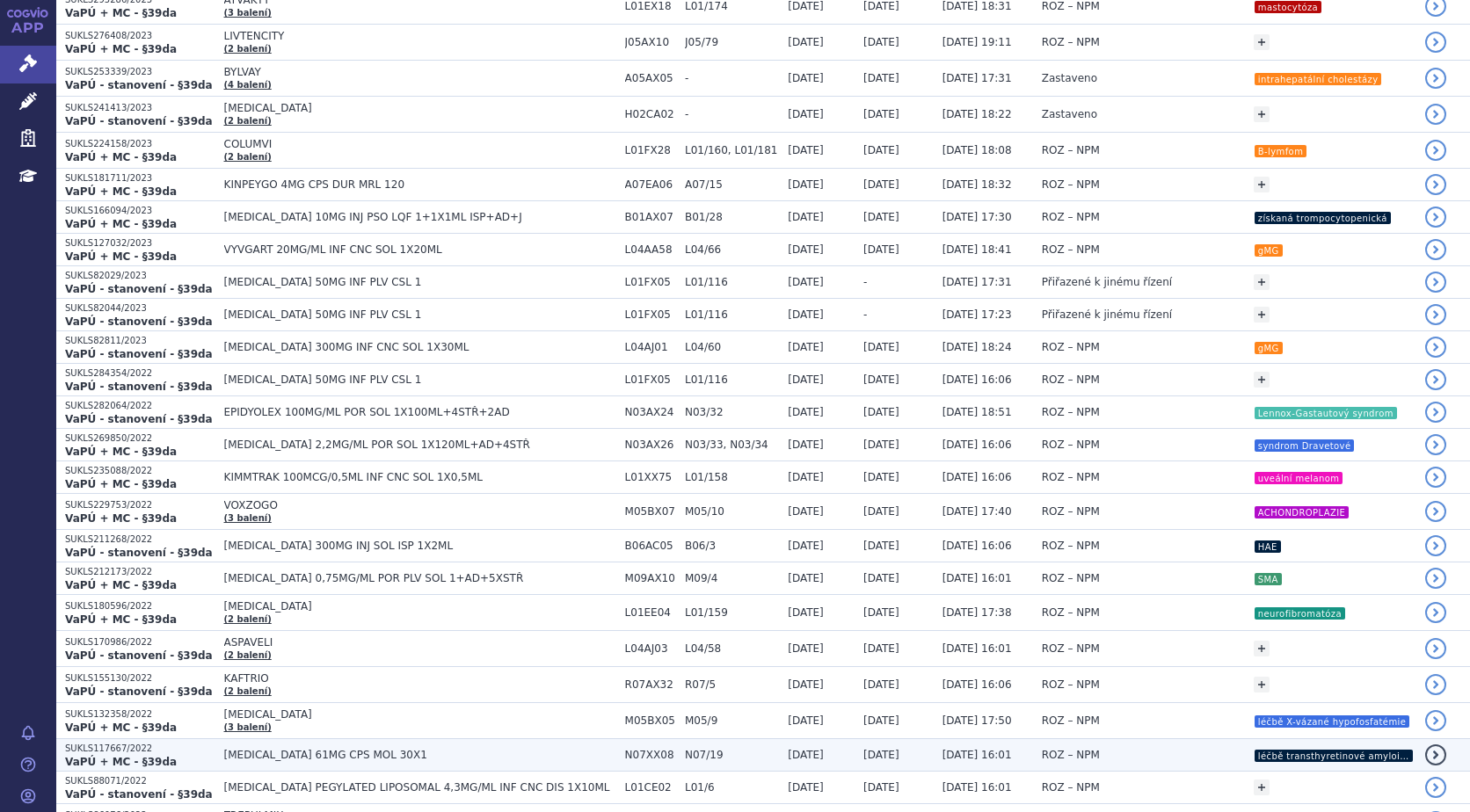
scroll to position [1407, 0]
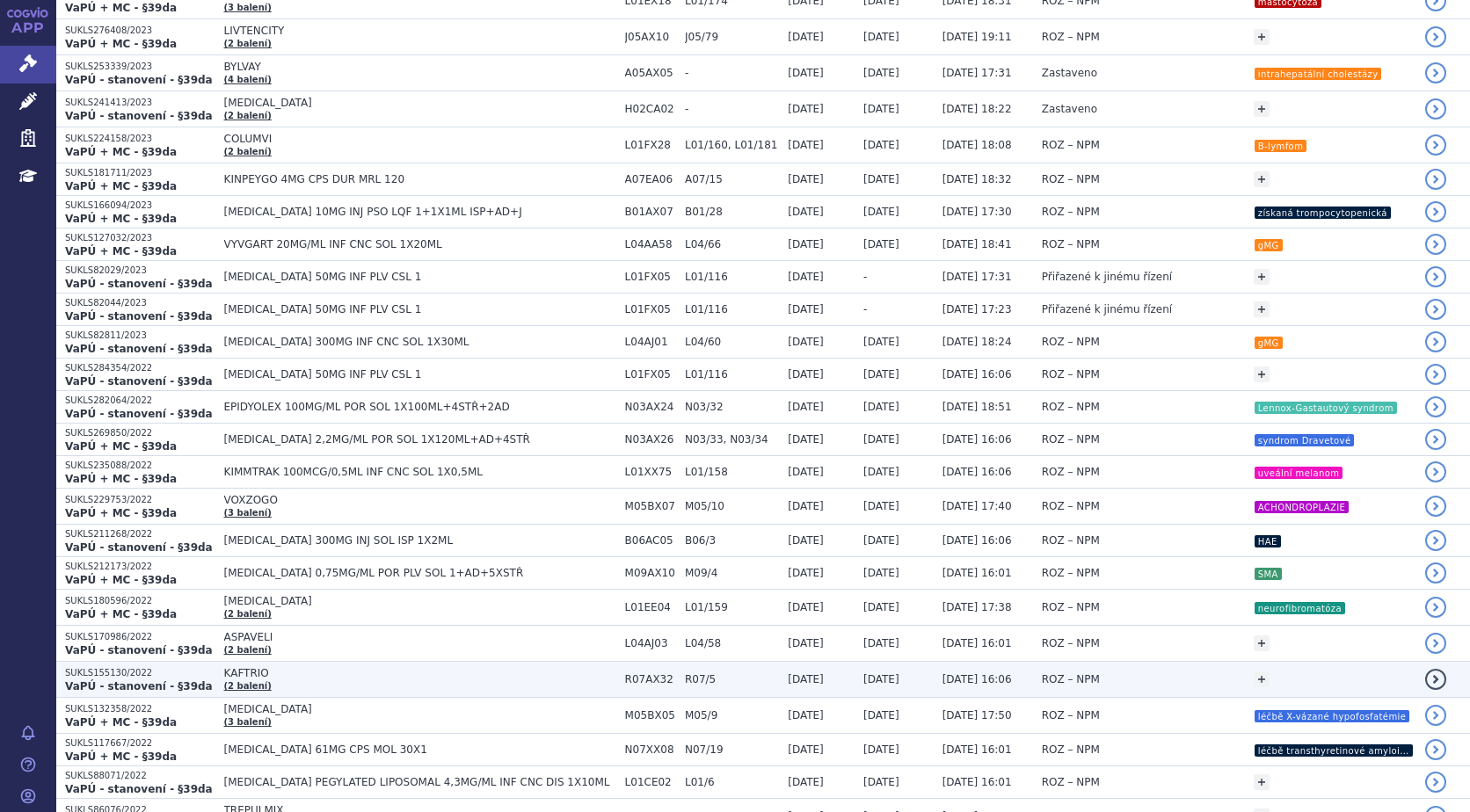
click at [125, 684] on strong "VaPÚ - stanovení - §39da" at bounding box center [138, 686] width 148 height 12
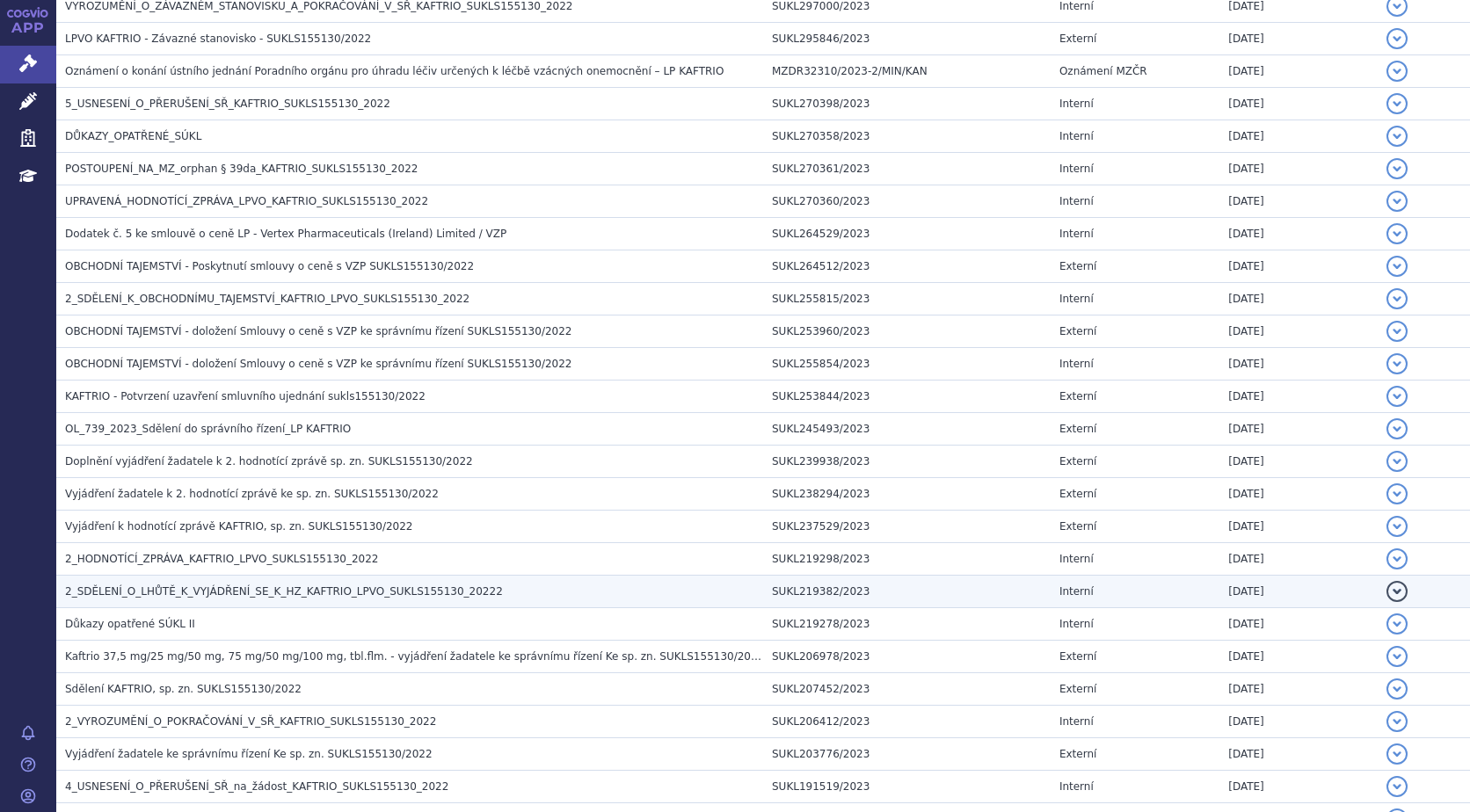
scroll to position [528, 0]
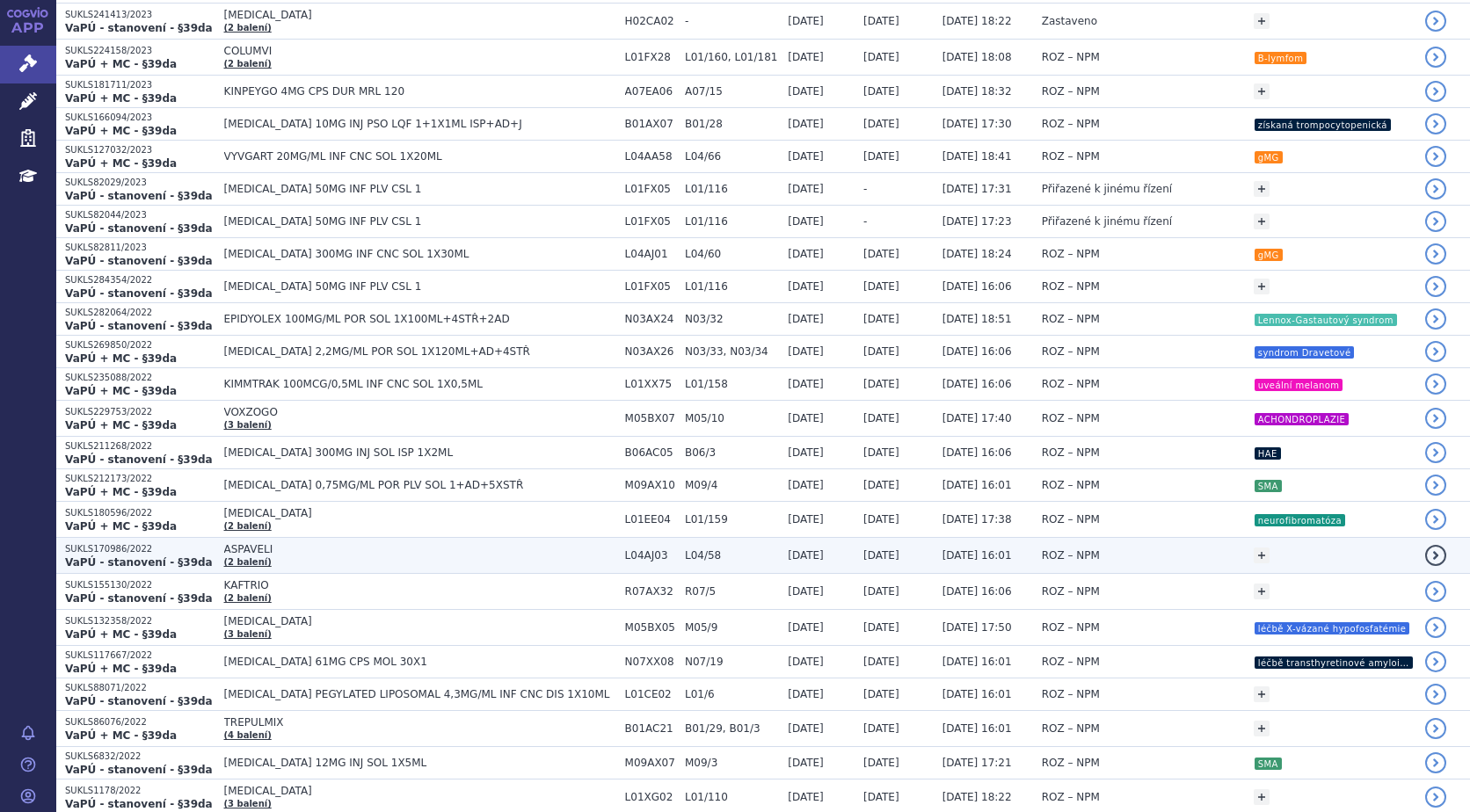
scroll to position [1583, 0]
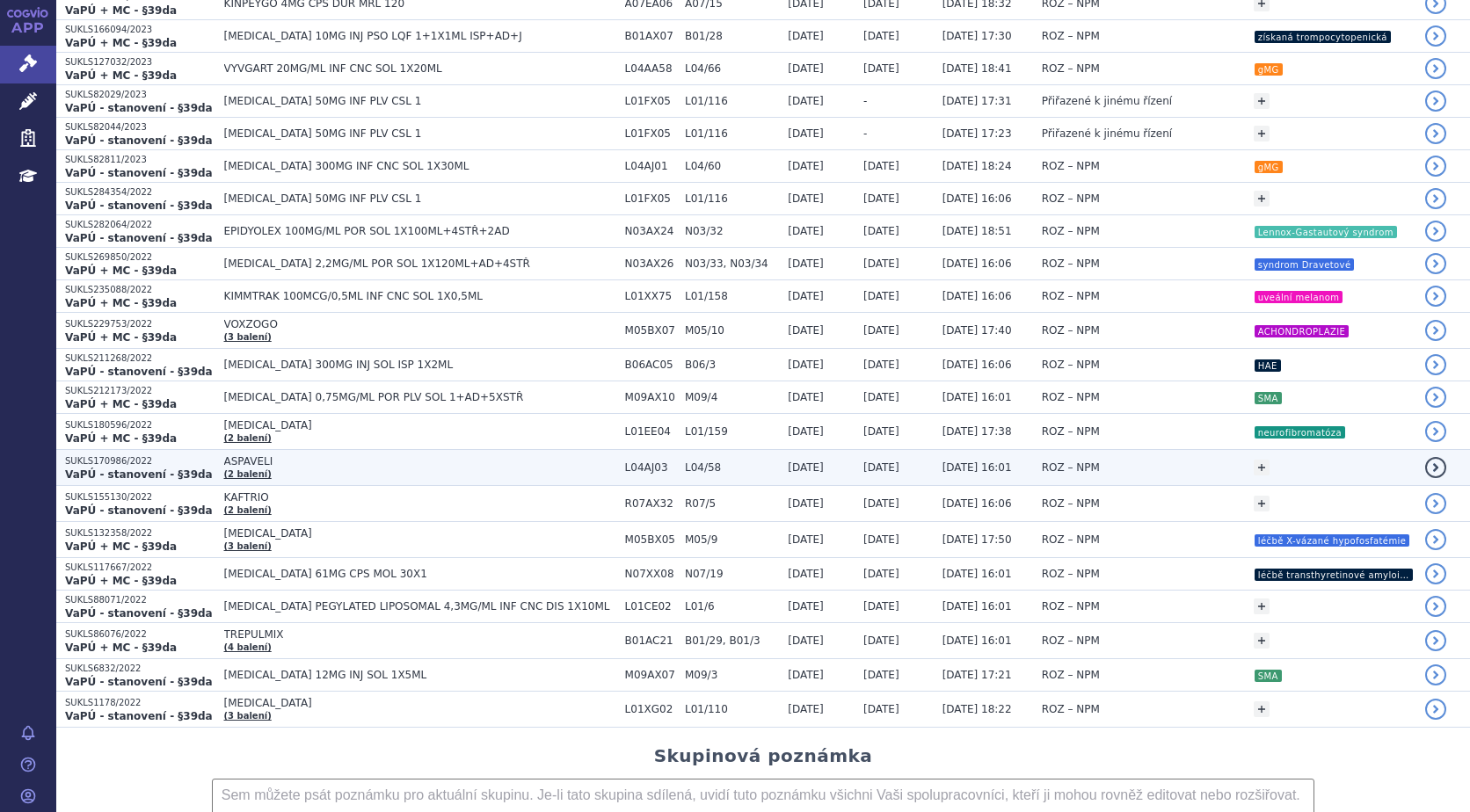
click at [92, 466] on p "SUKLS170986/2022" at bounding box center [140, 461] width 151 height 12
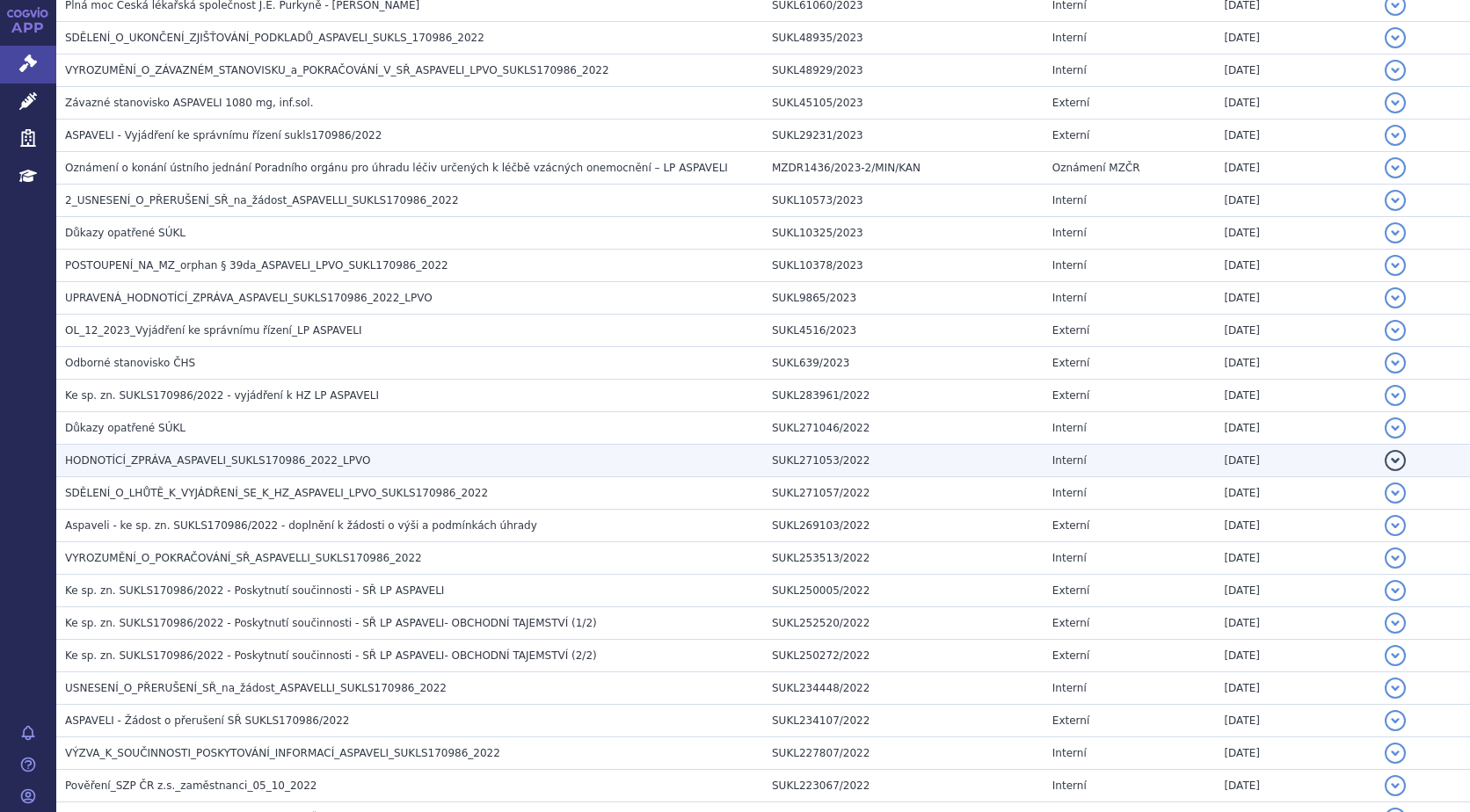
scroll to position [498, 0]
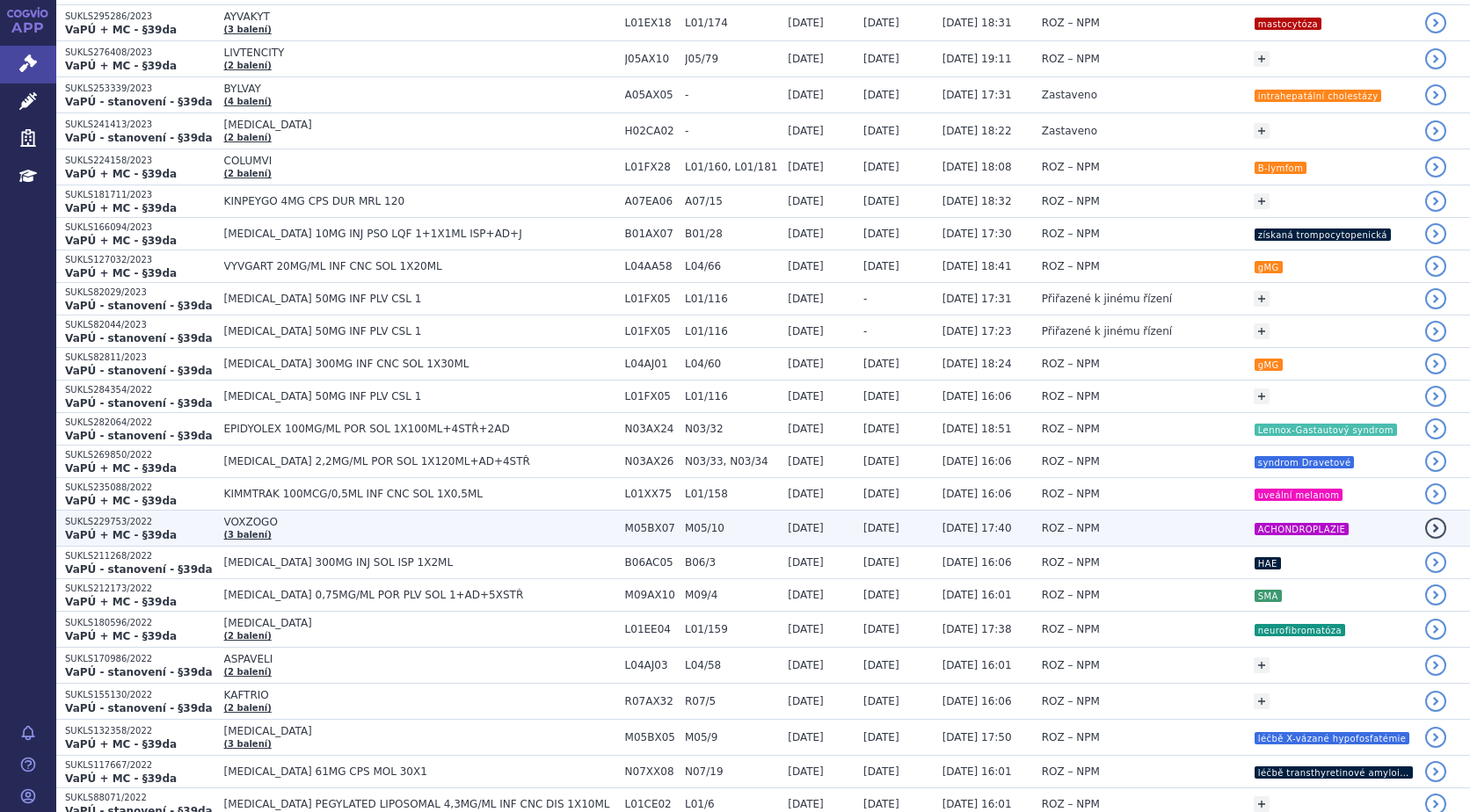
scroll to position [1407, 0]
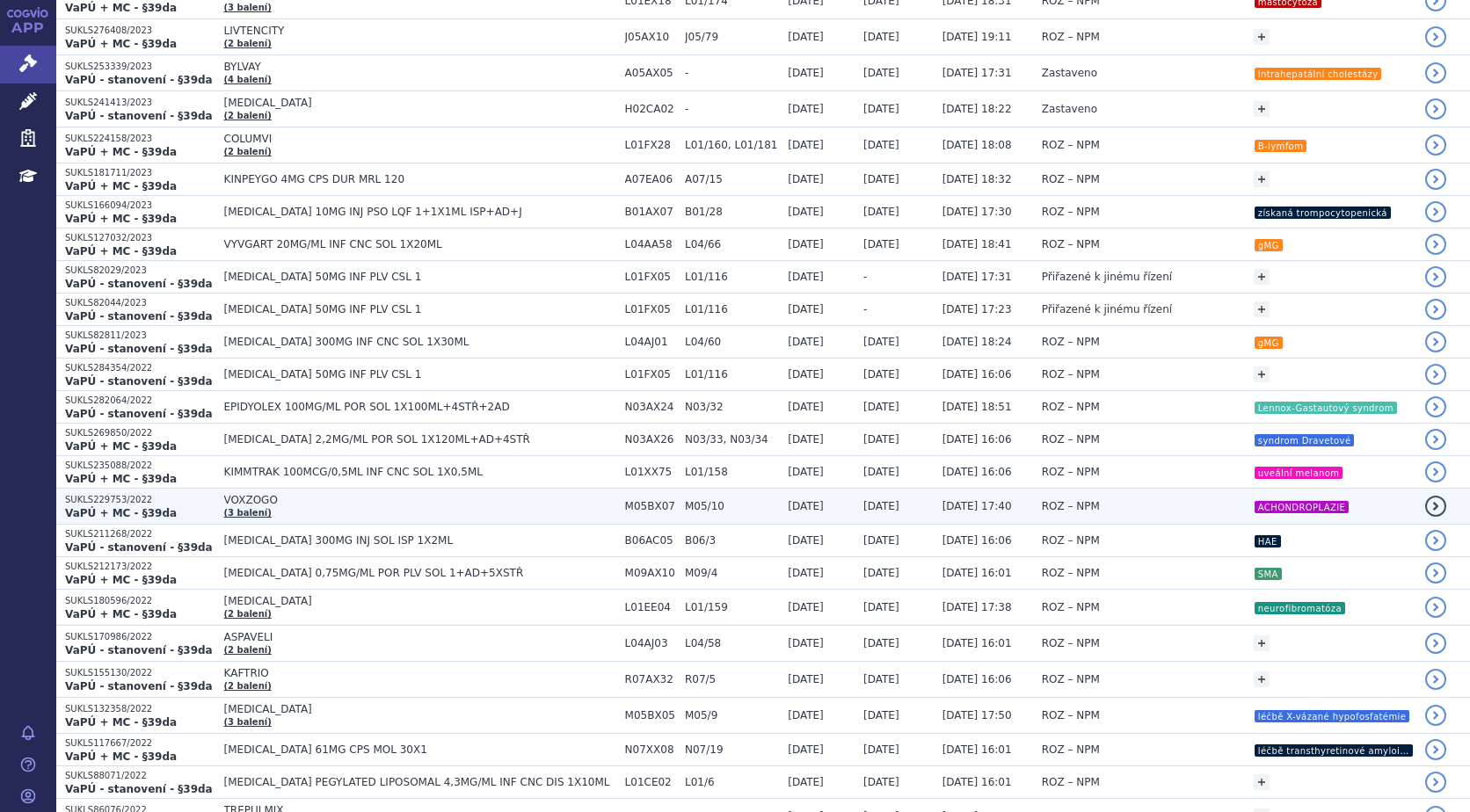
click at [118, 507] on strong "VaPÚ + MC - §39da" at bounding box center [120, 513] width 112 height 12
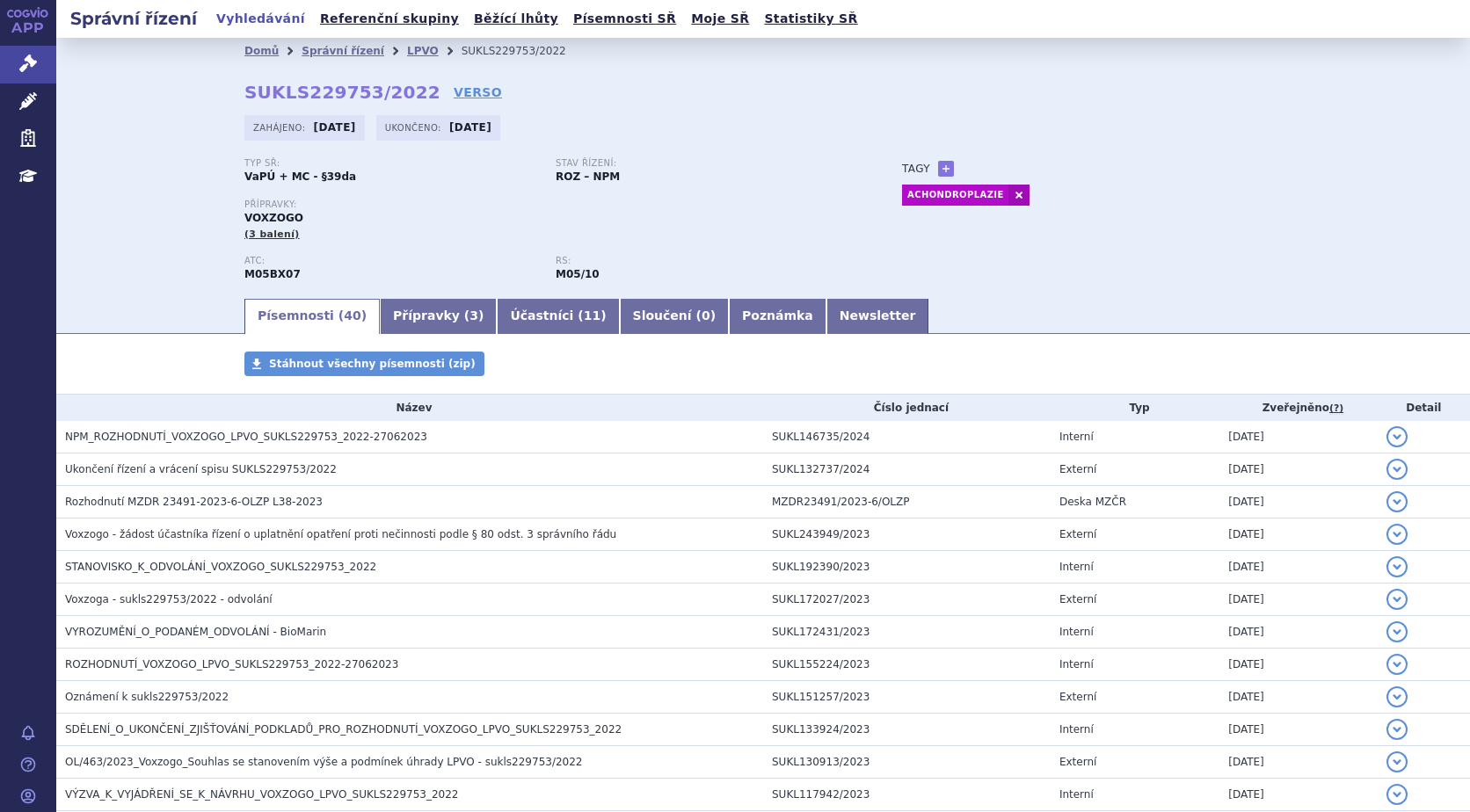
scroll to position [439, 0]
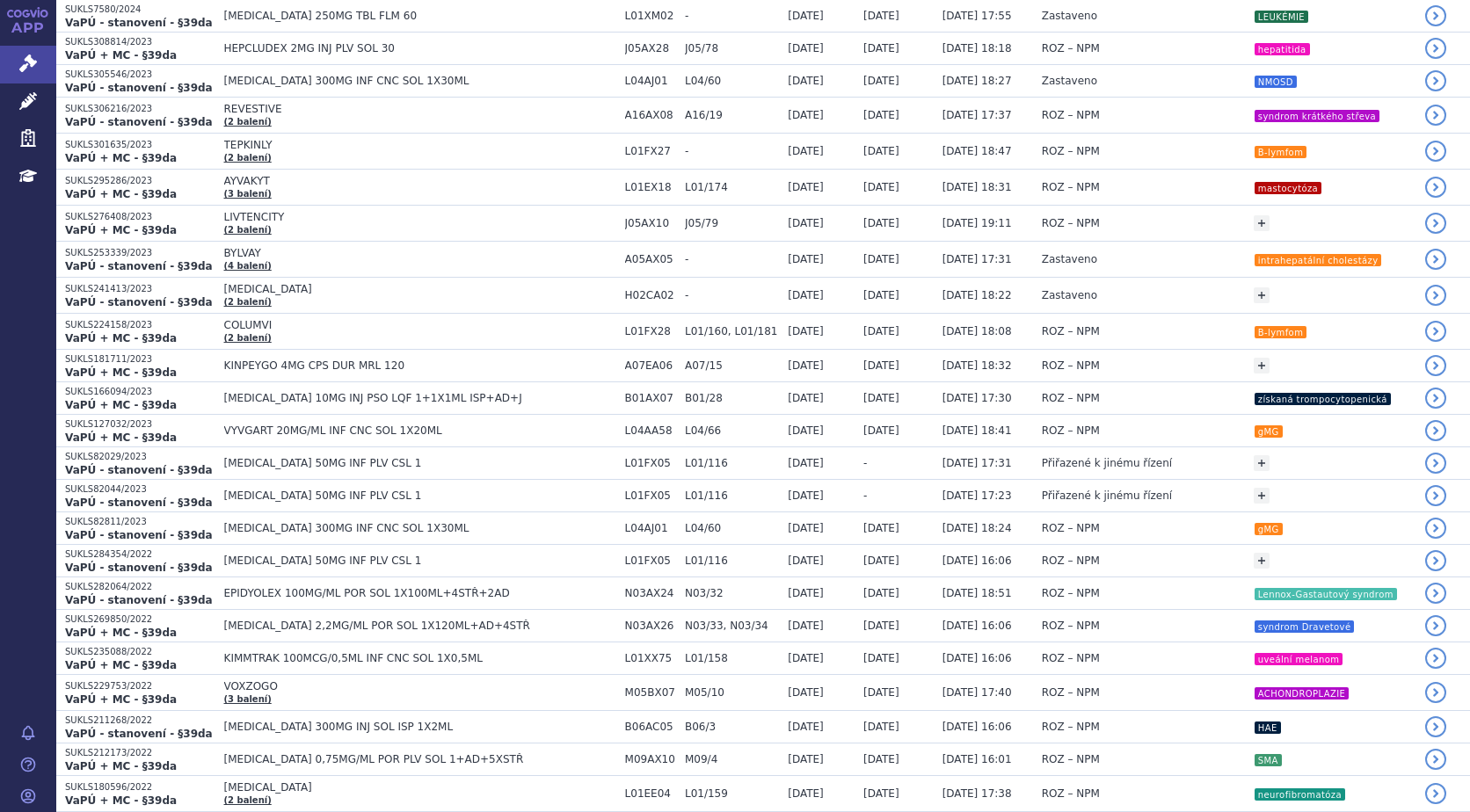
scroll to position [1231, 0]
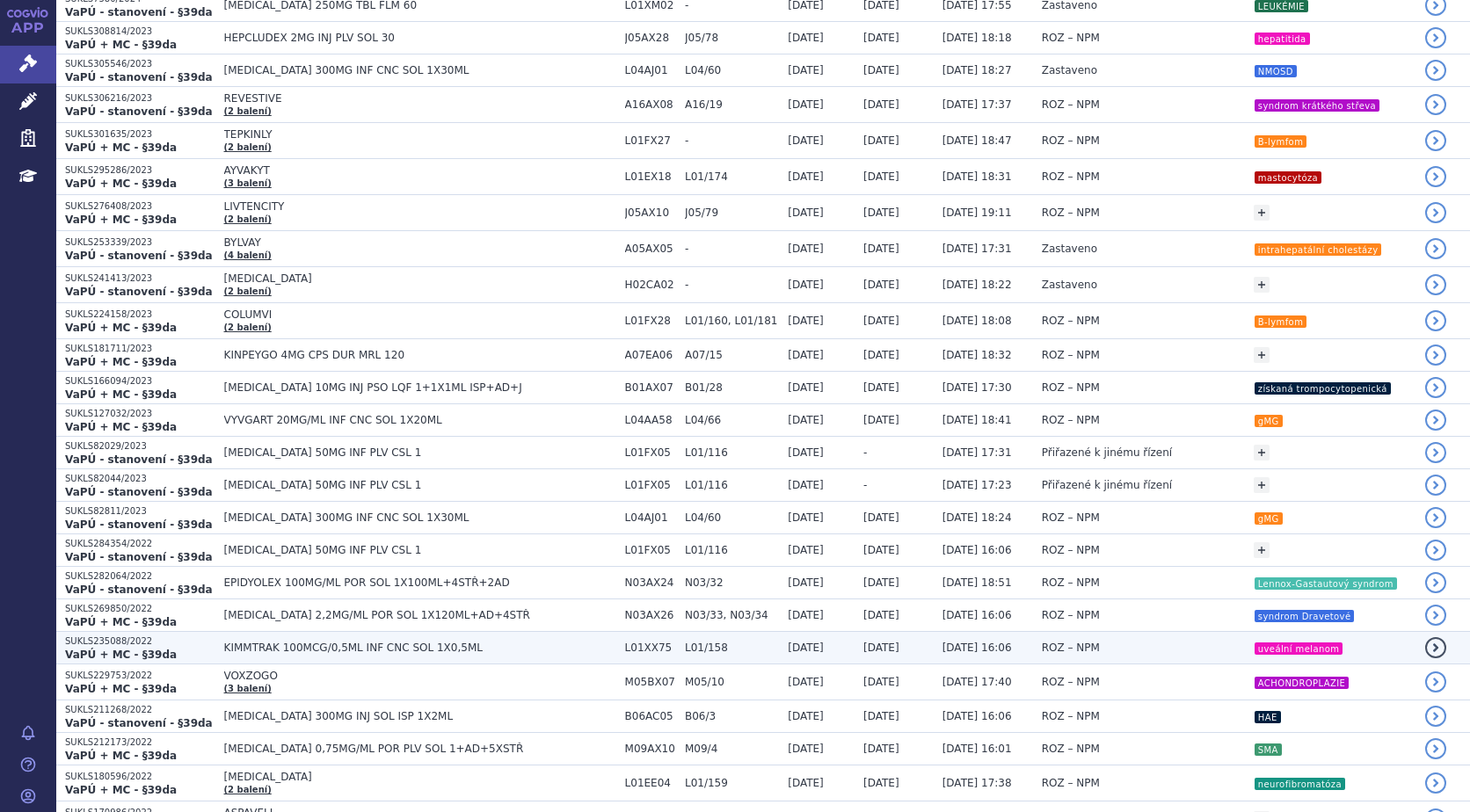
click at [131, 651] on strong "VaPÚ + MC - §39da" at bounding box center [120, 655] width 112 height 12
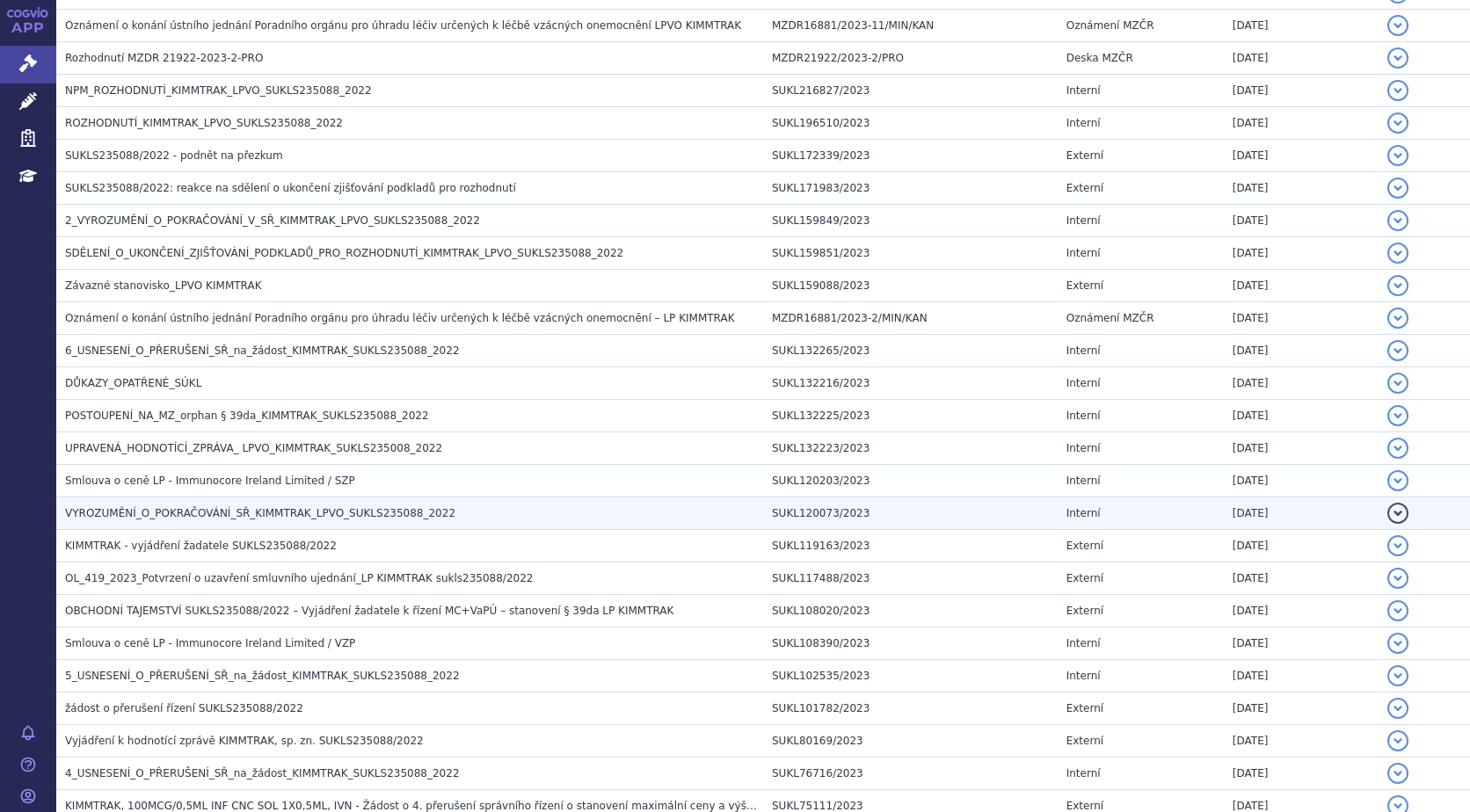
scroll to position [409, 0]
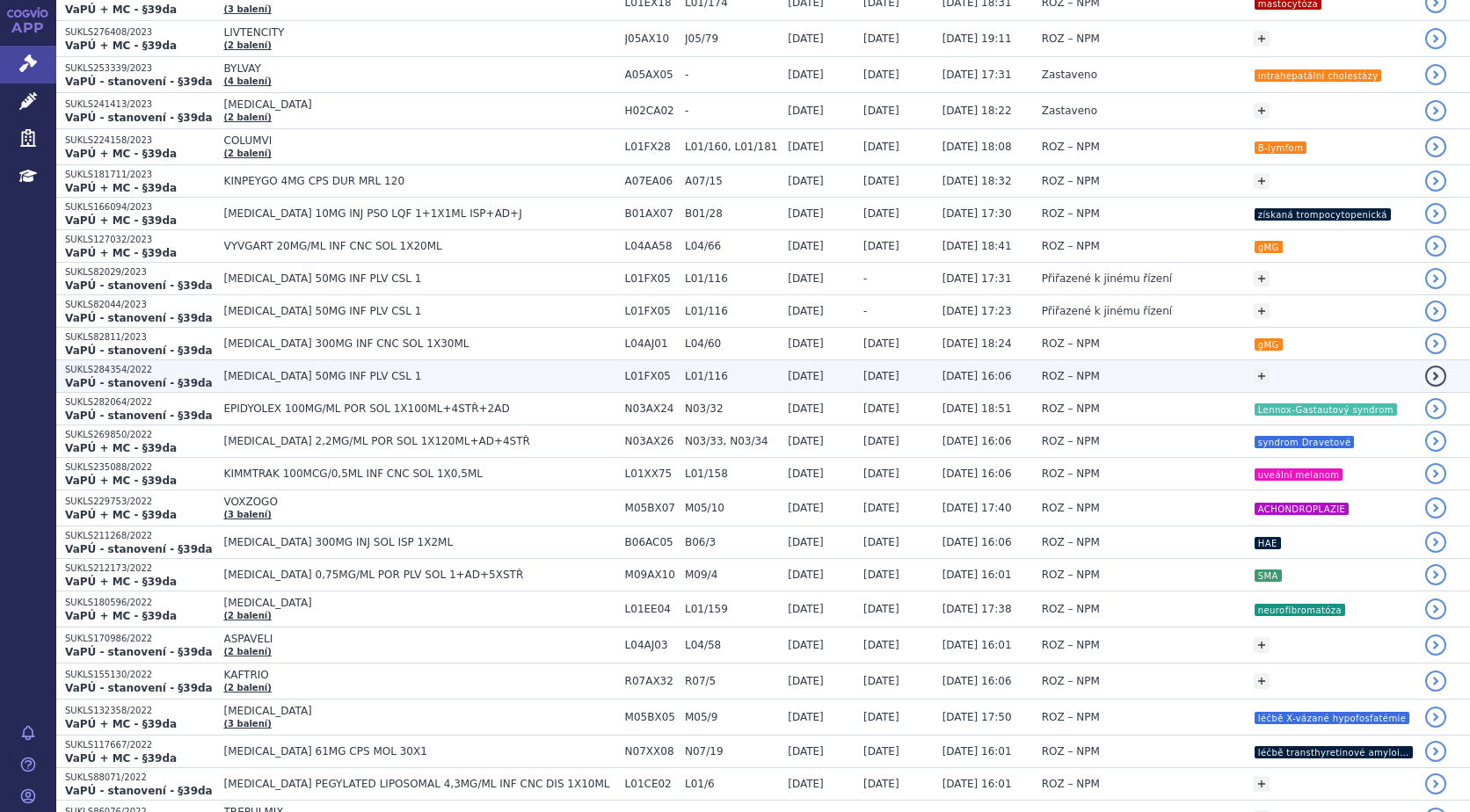
scroll to position [1407, 0]
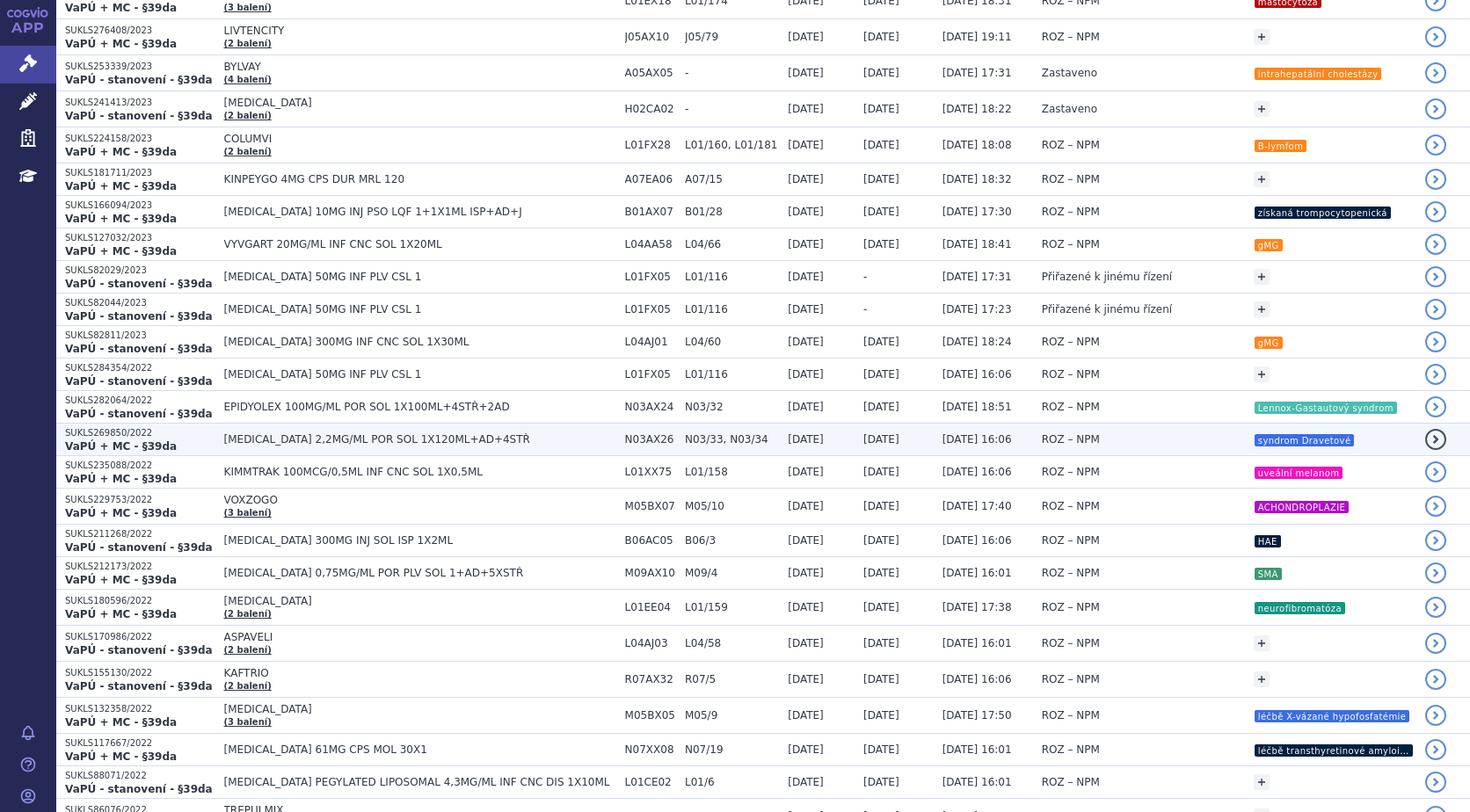
click at [105, 440] on strong "VaPÚ + MC - §39da" at bounding box center [120, 446] width 112 height 12
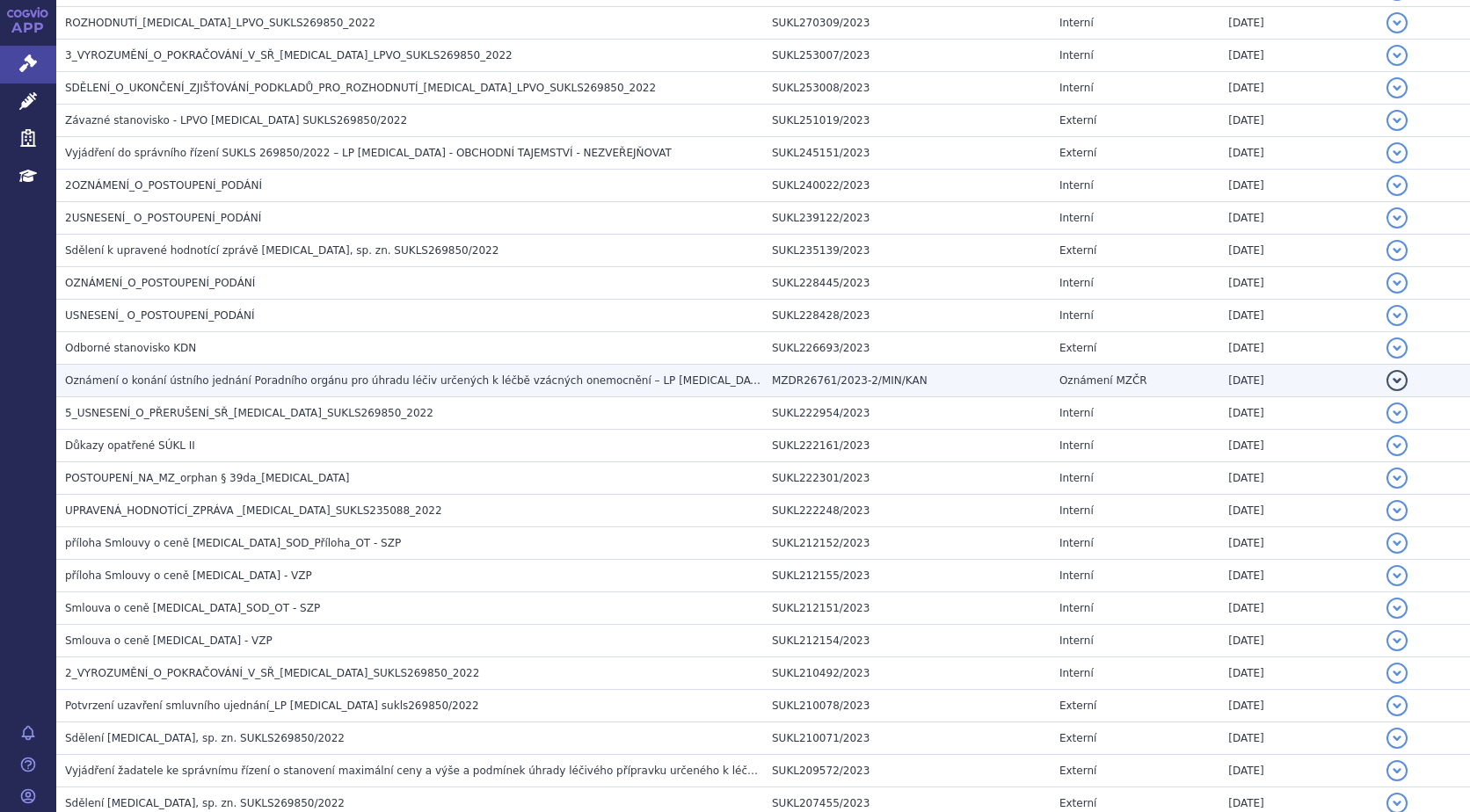
scroll to position [615, 0]
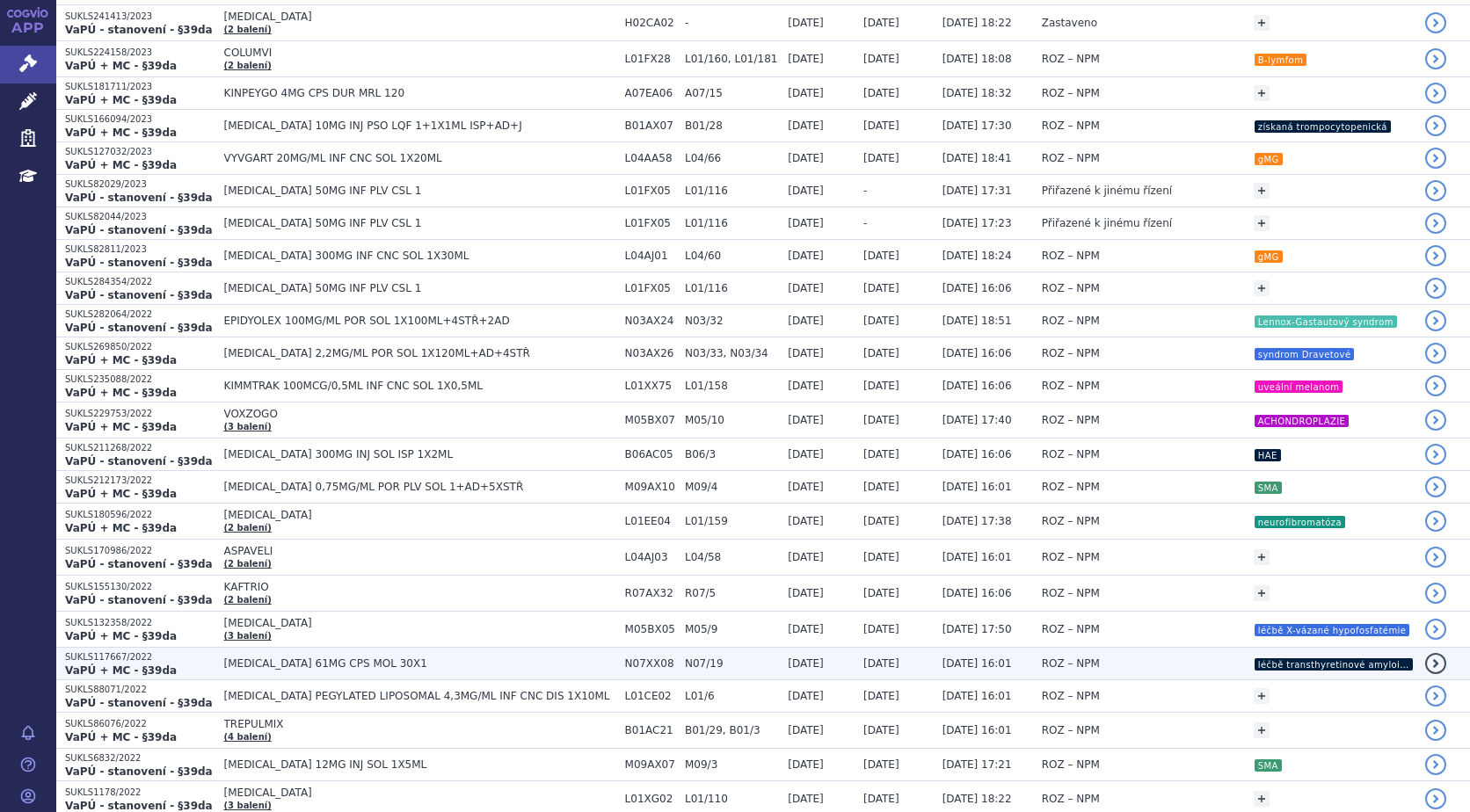
scroll to position [1495, 0]
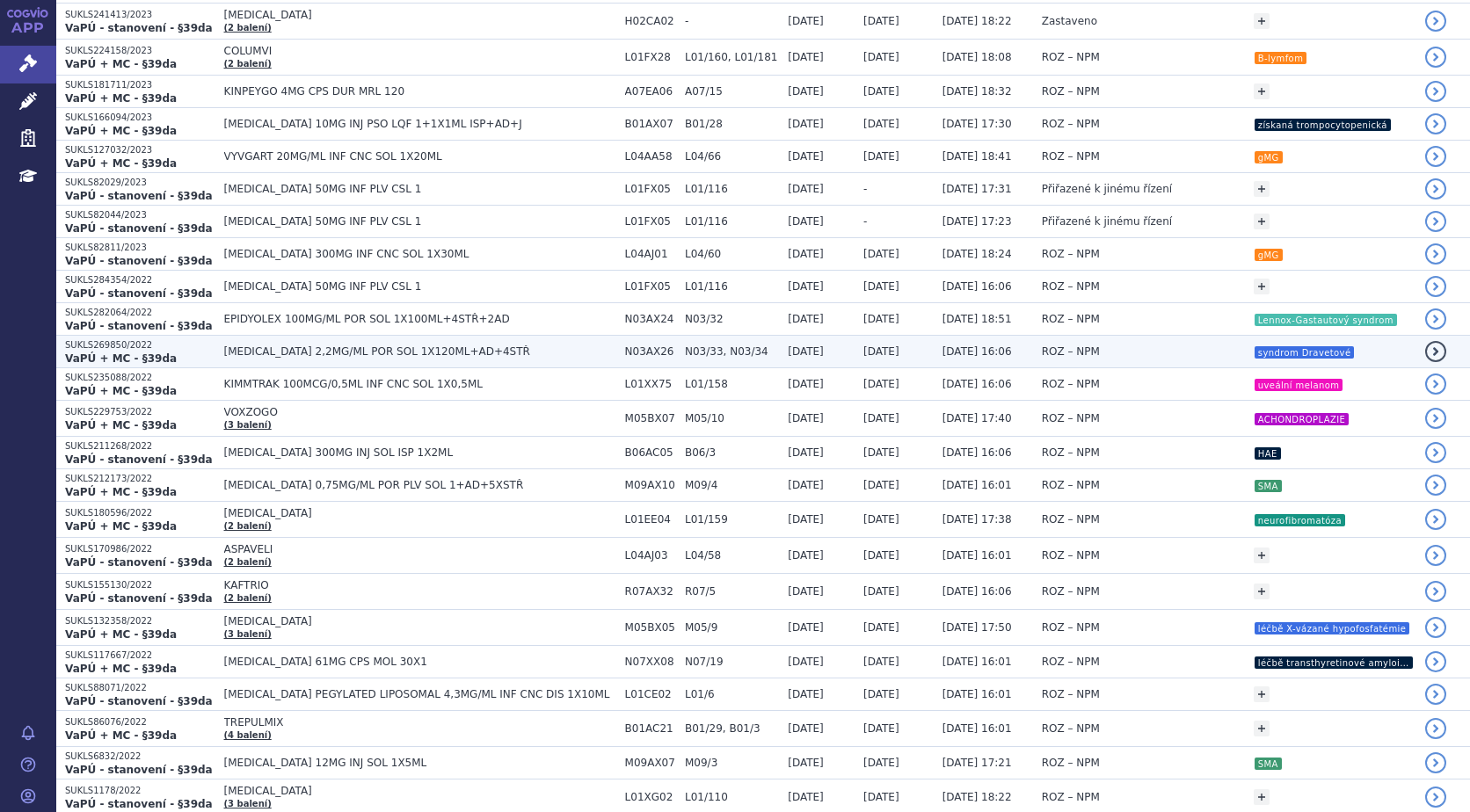
click at [93, 355] on strong "VaPÚ + MC - §39da" at bounding box center [120, 358] width 112 height 12
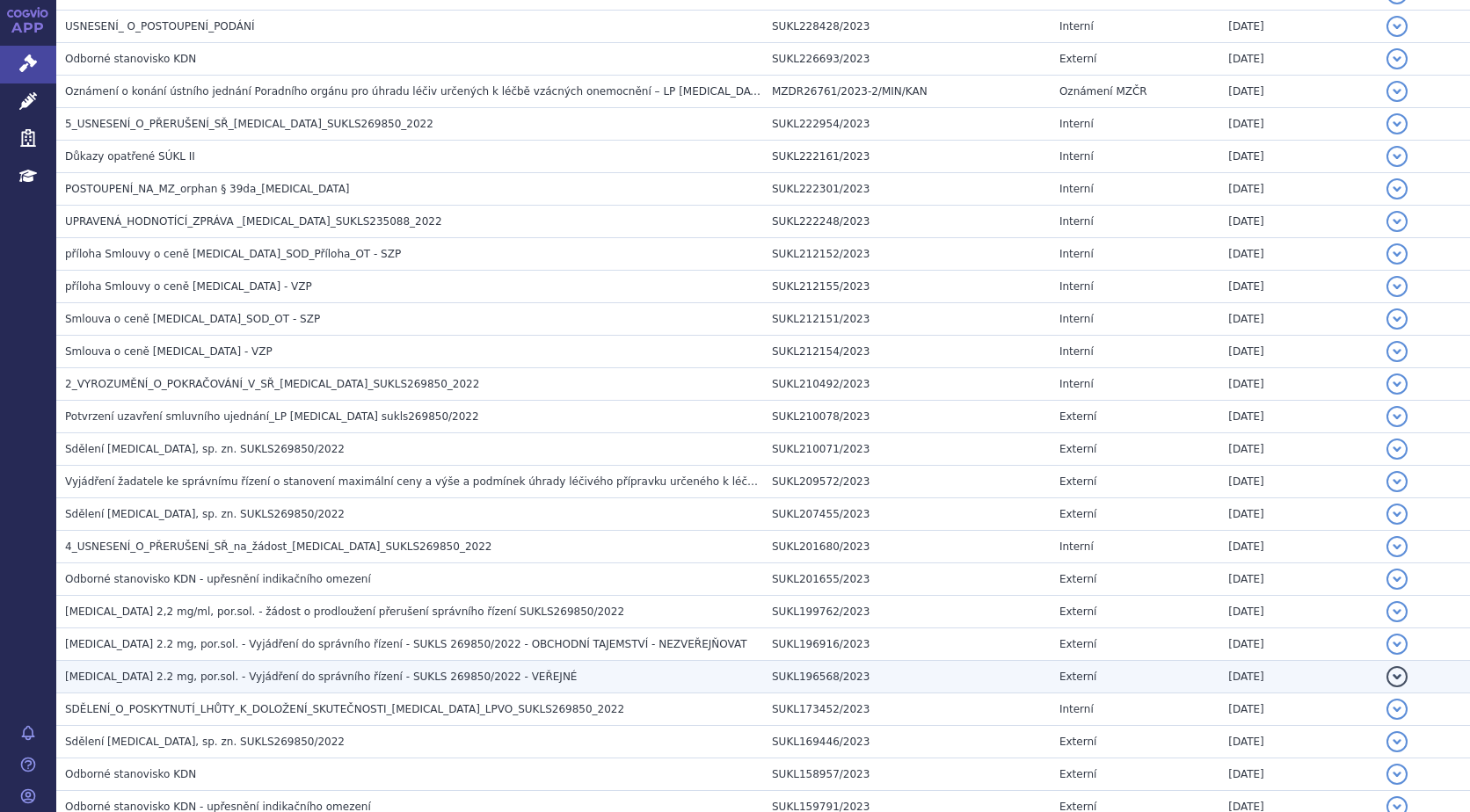
scroll to position [917, 0]
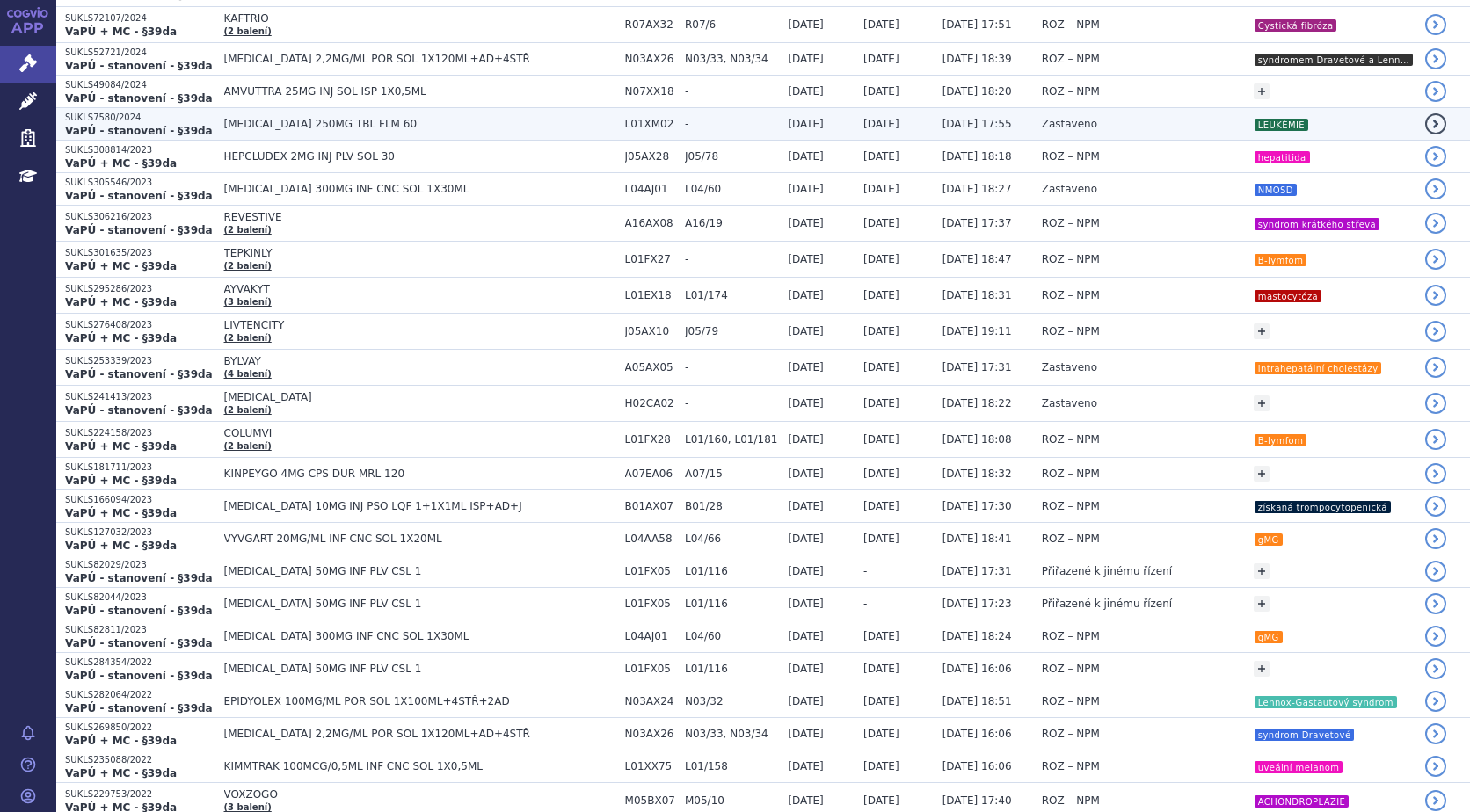
scroll to position [1143, 0]
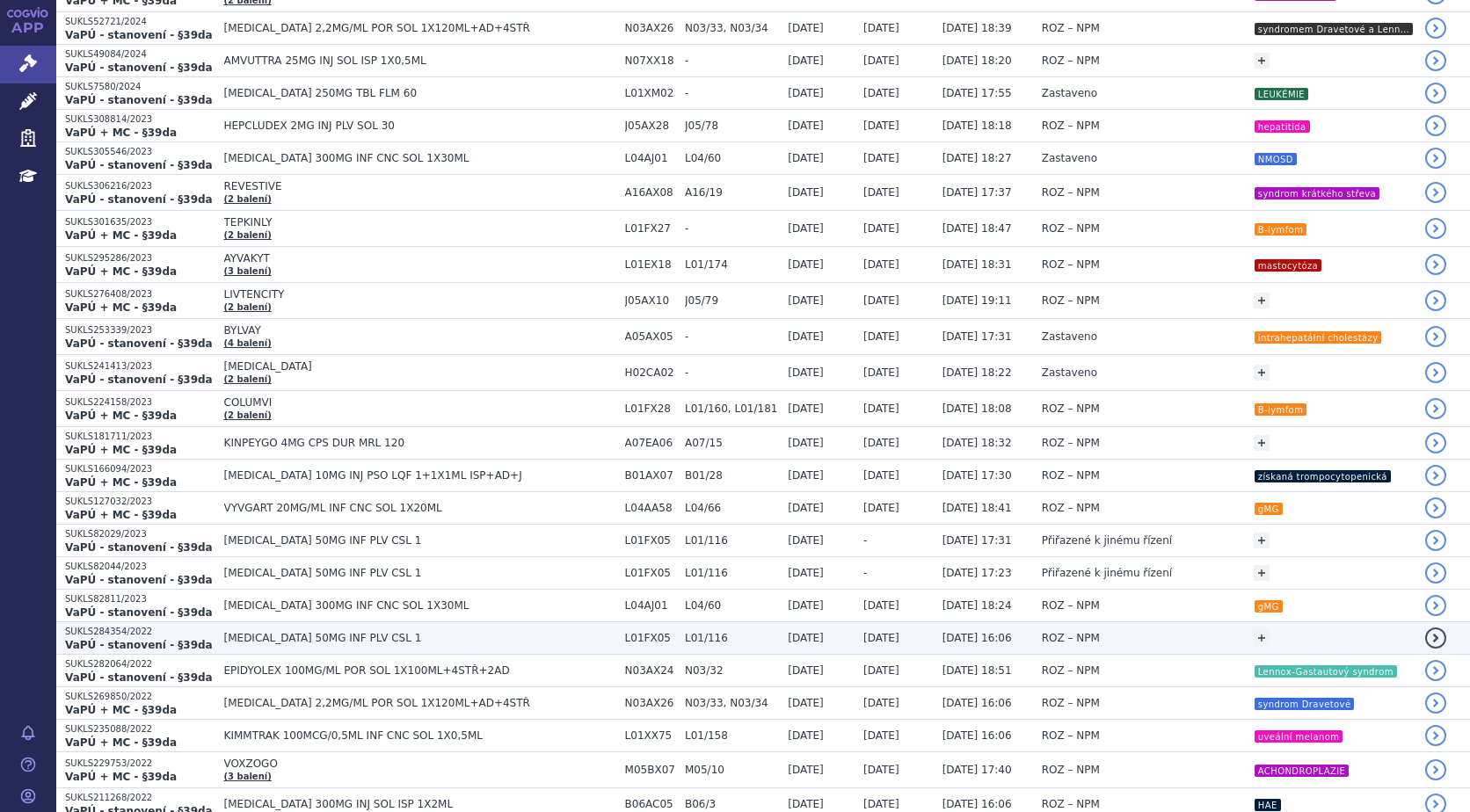
click at [125, 641] on strong "VaPÚ - stanovení - §39da" at bounding box center [138, 645] width 148 height 12
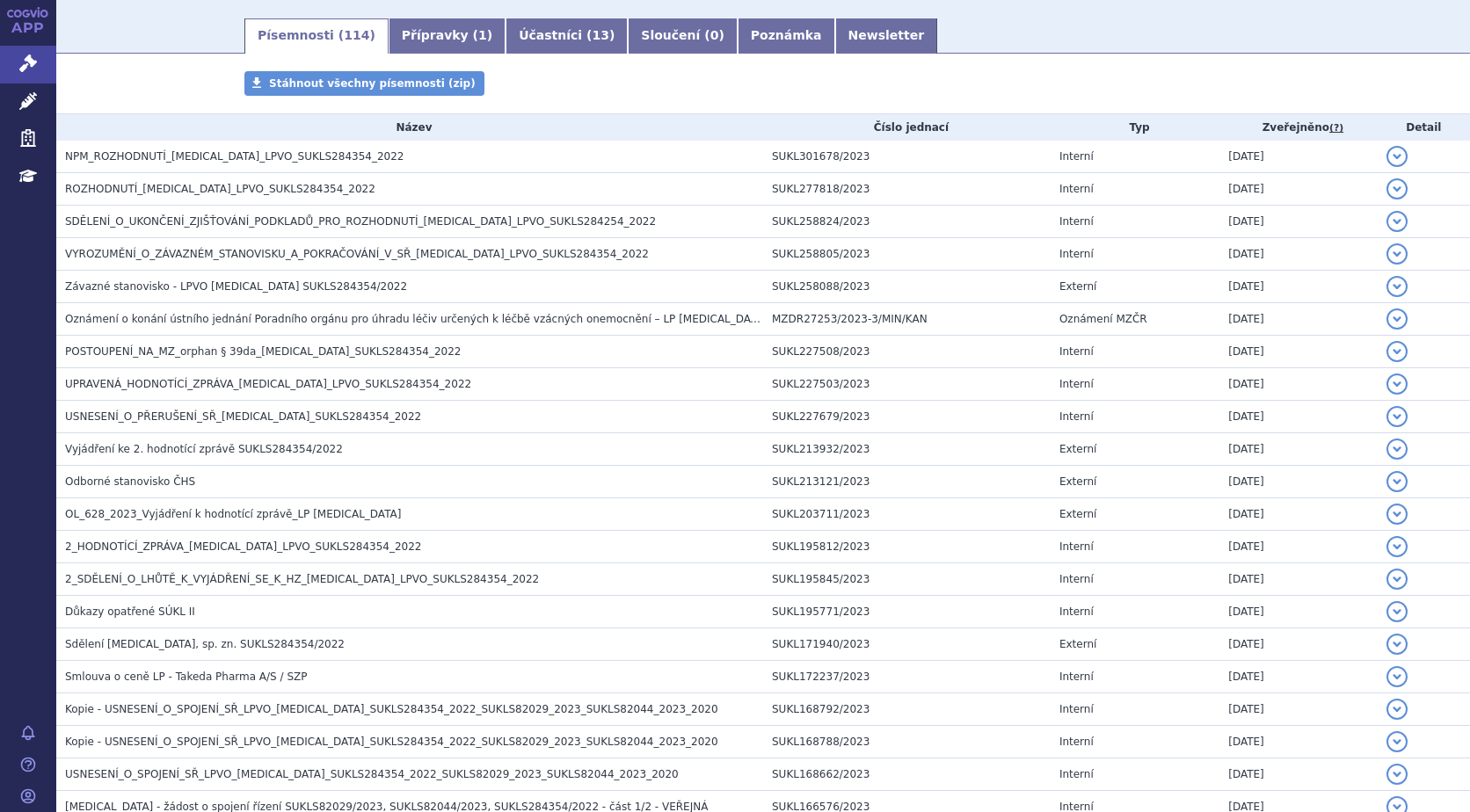
scroll to position [263, 0]
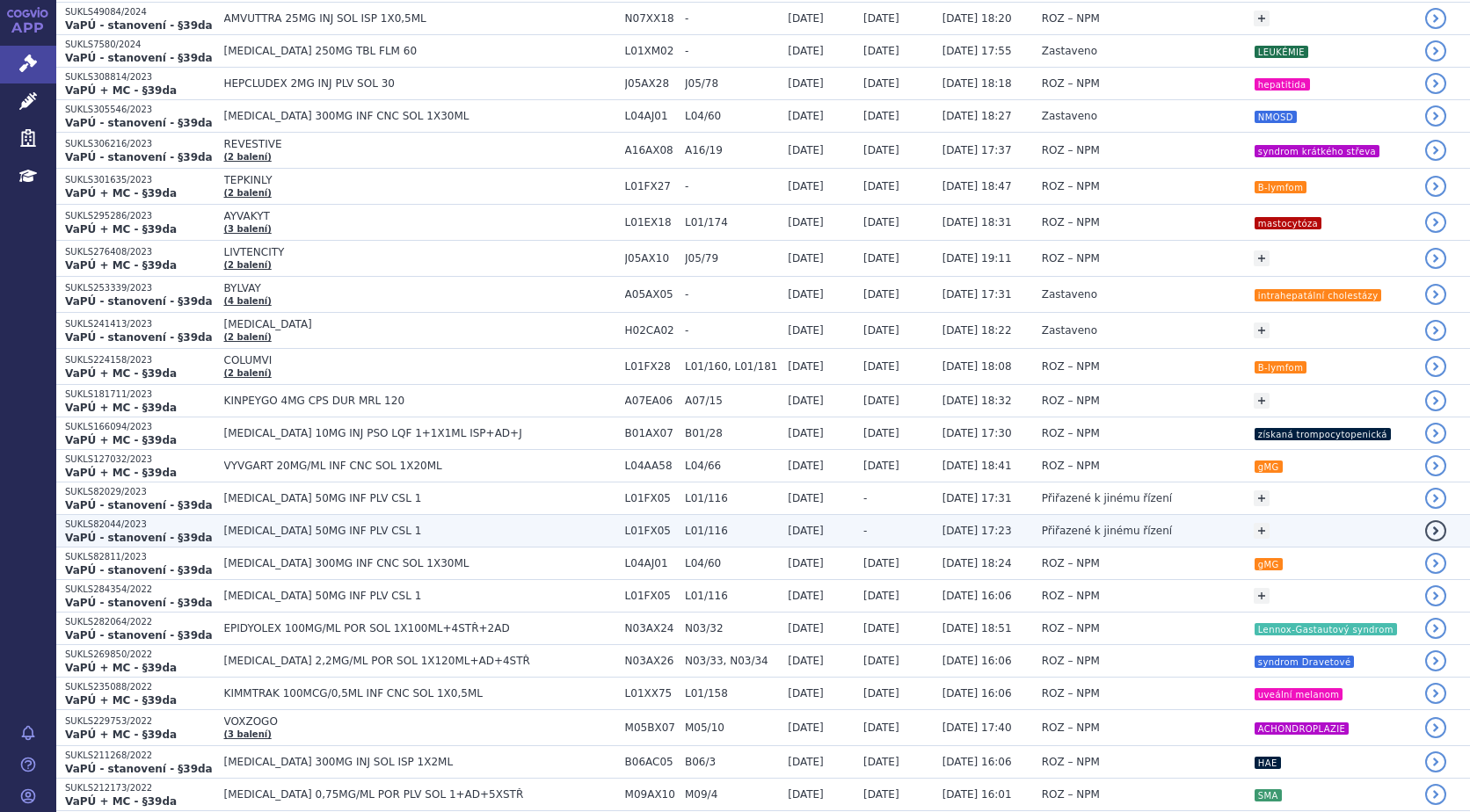
scroll to position [1319, 0]
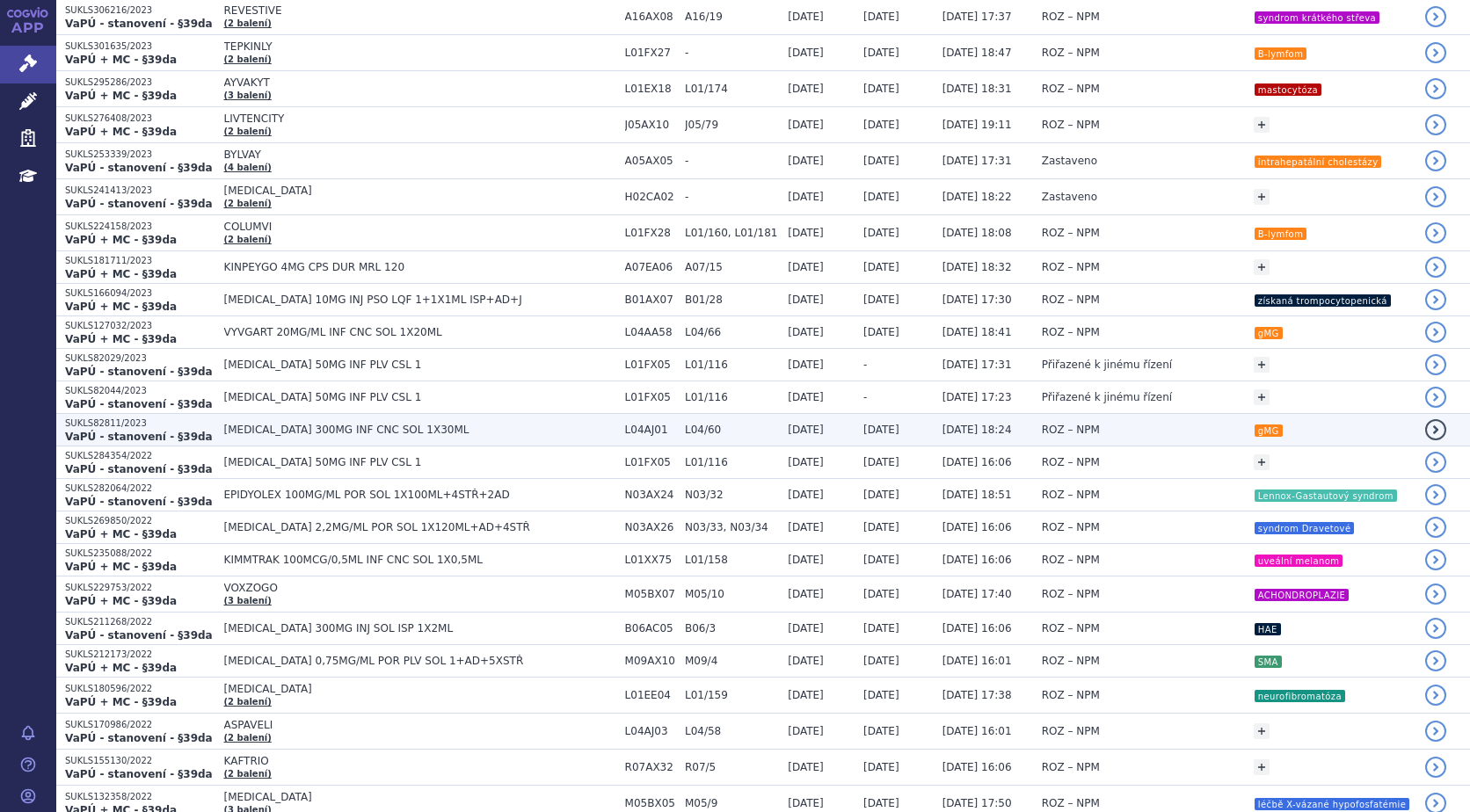
click at [266, 422] on td "[MEDICAL_DATA] 300MG INF CNC SOL 1X30ML" at bounding box center [416, 430] width 401 height 33
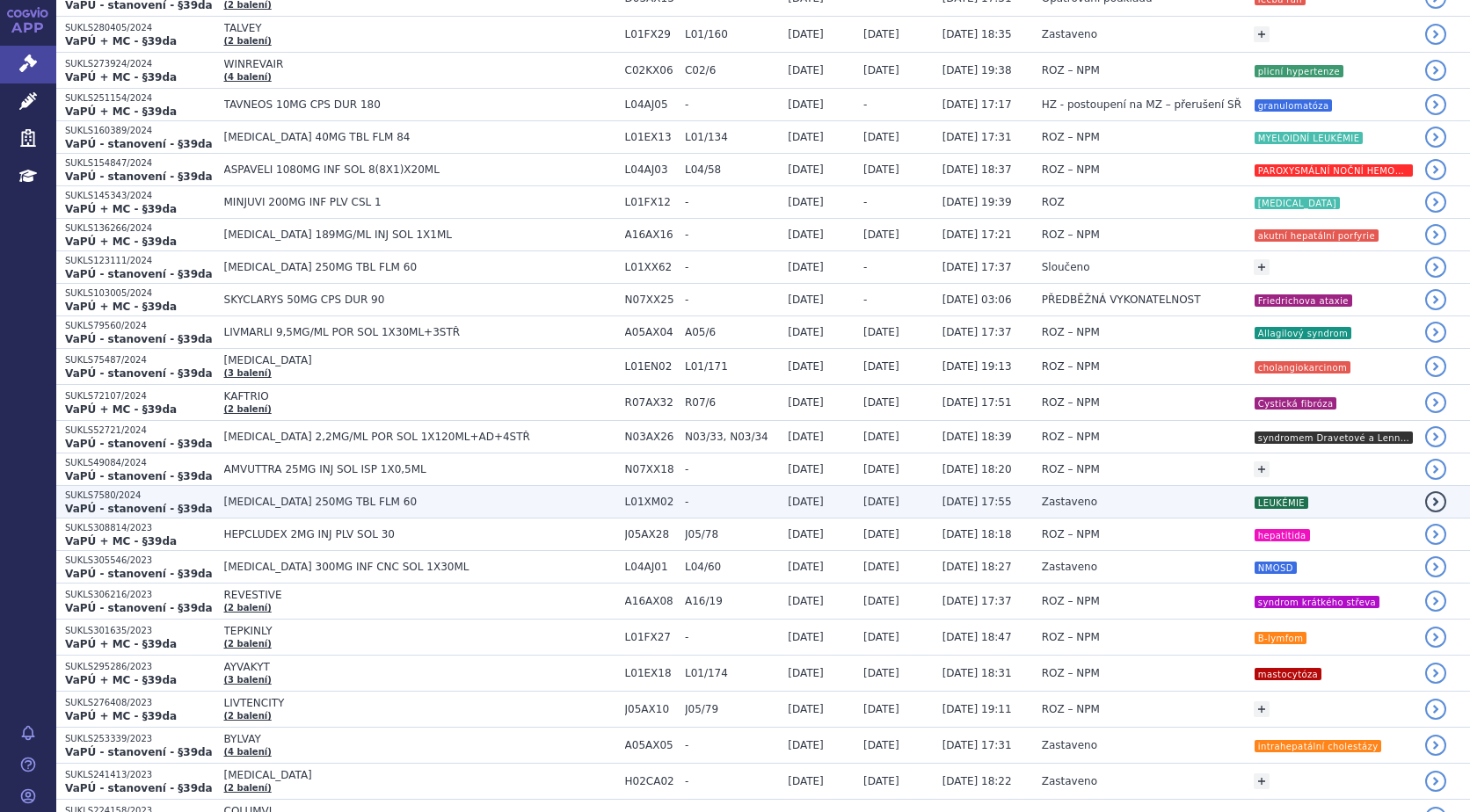
scroll to position [791, 0]
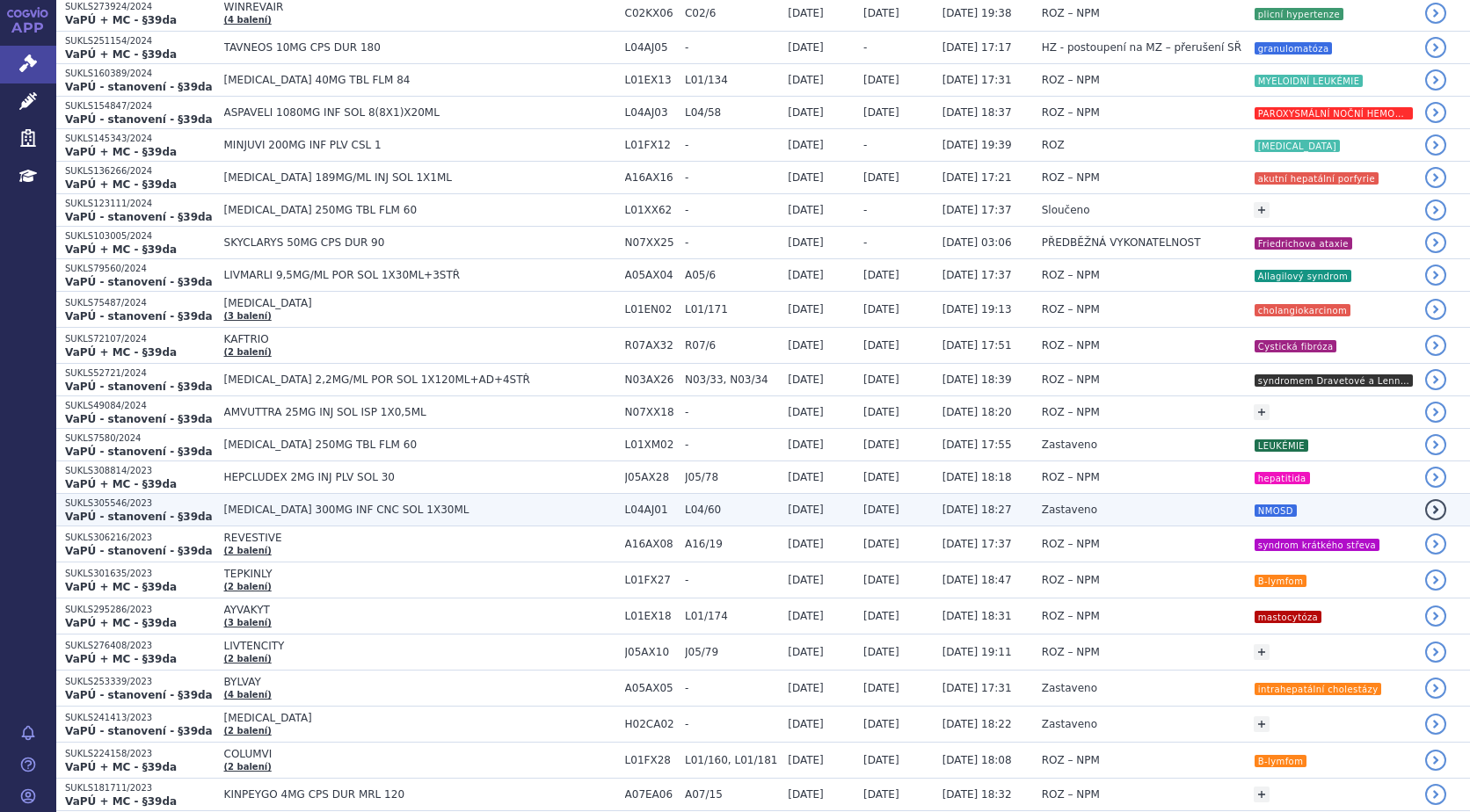
click at [120, 511] on strong "VaPÚ - stanovení - §39da" at bounding box center [138, 517] width 148 height 12
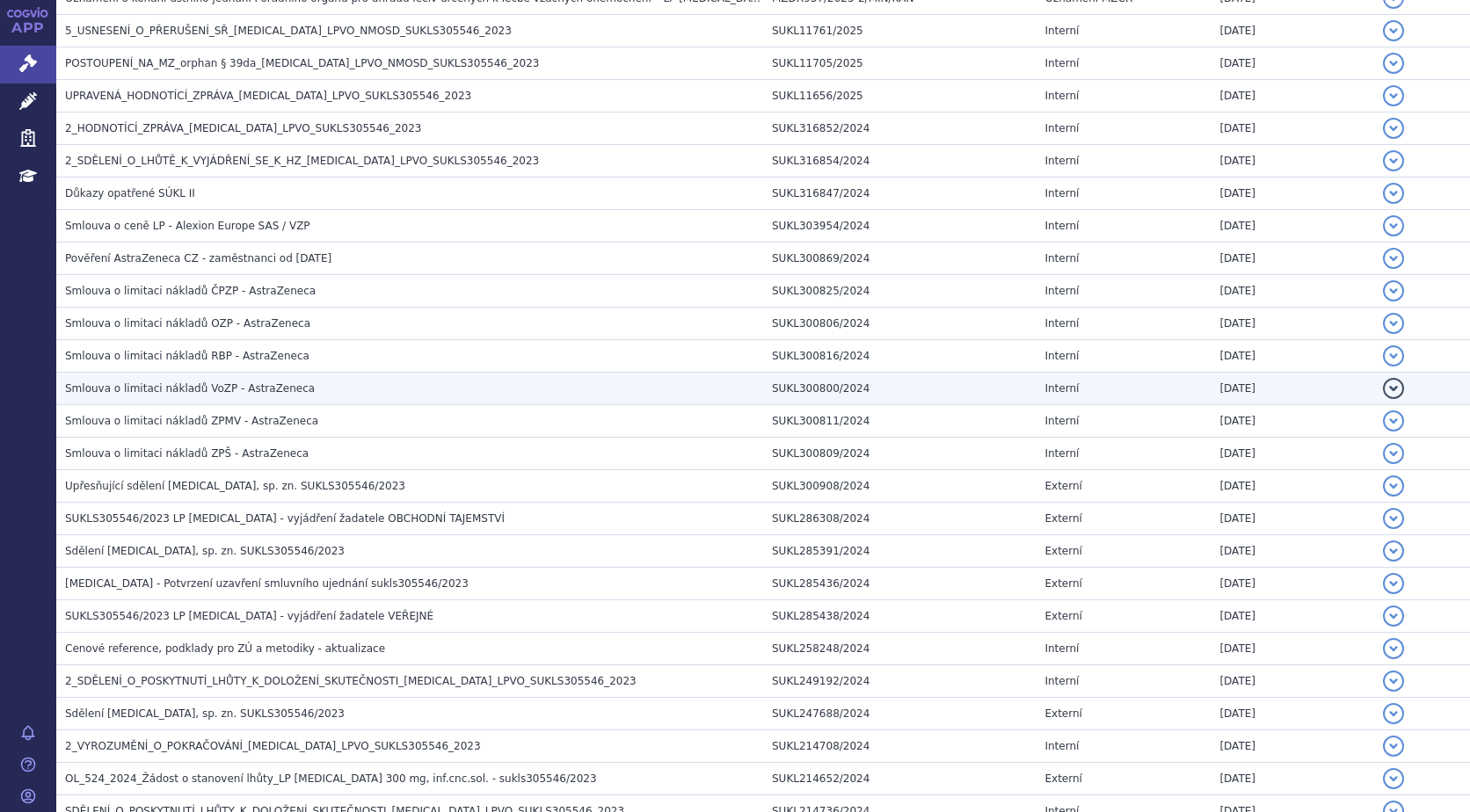
scroll to position [528, 0]
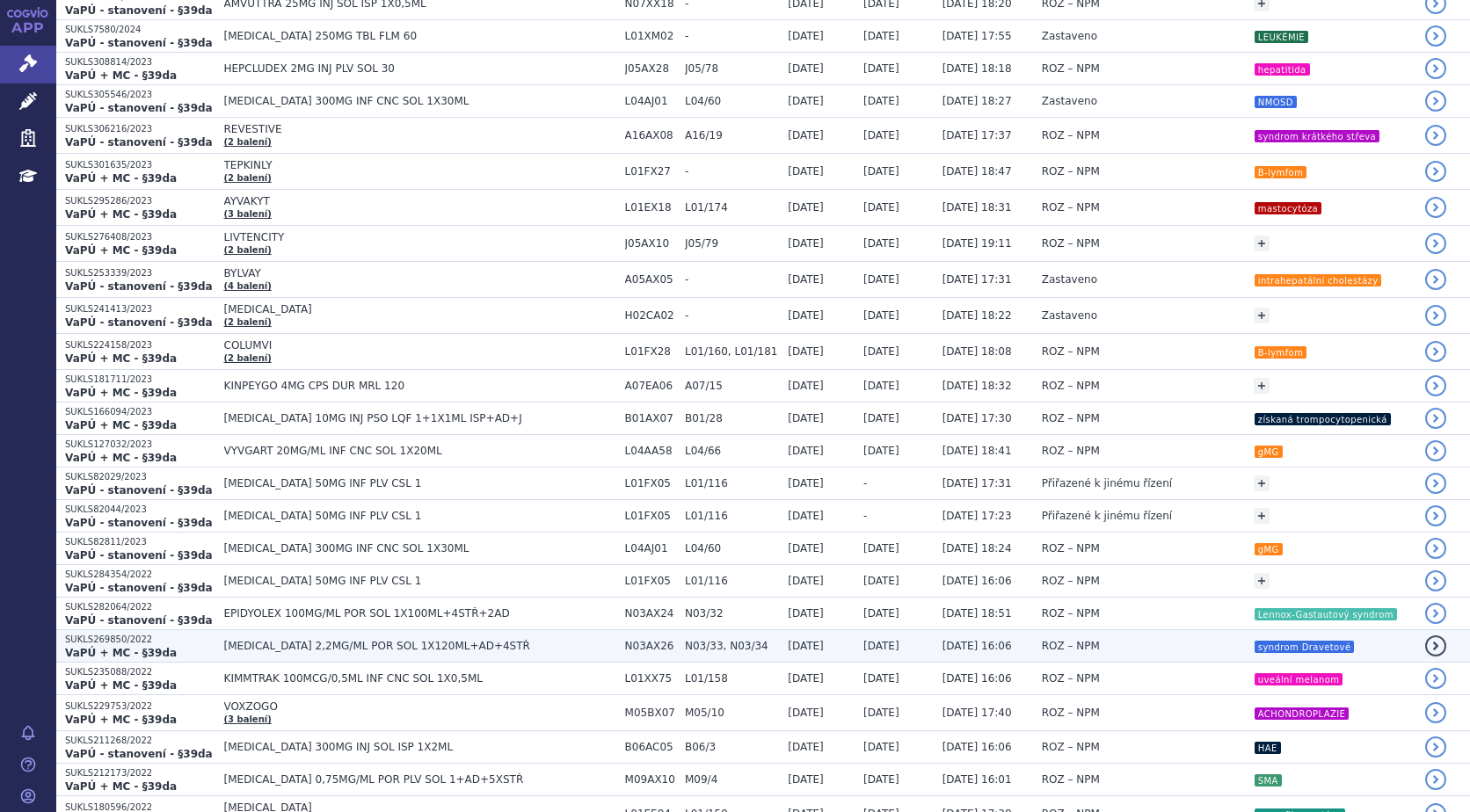
scroll to position [1231, 0]
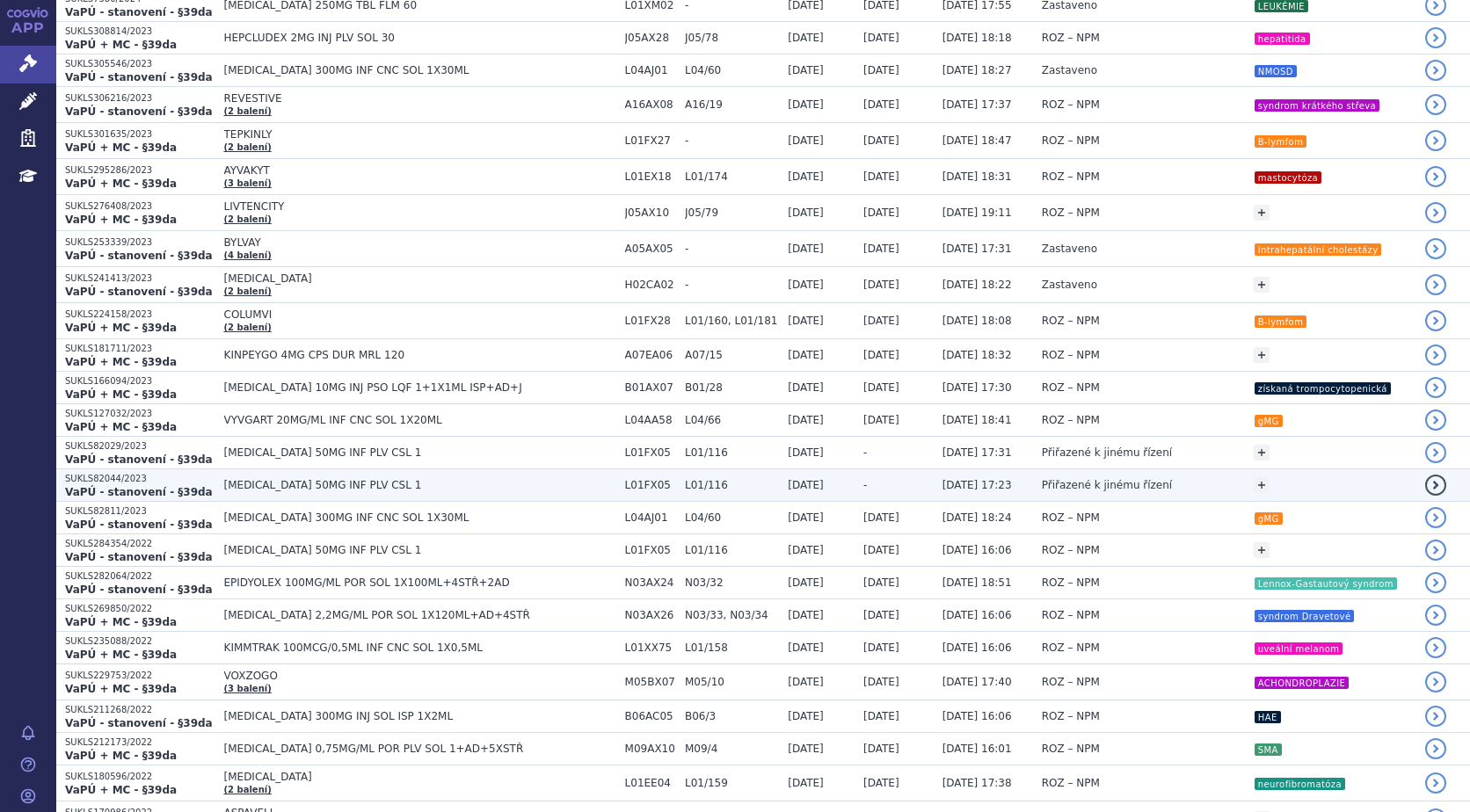
click at [91, 486] on strong "VaPÚ - stanovení - §39da" at bounding box center [138, 492] width 148 height 12
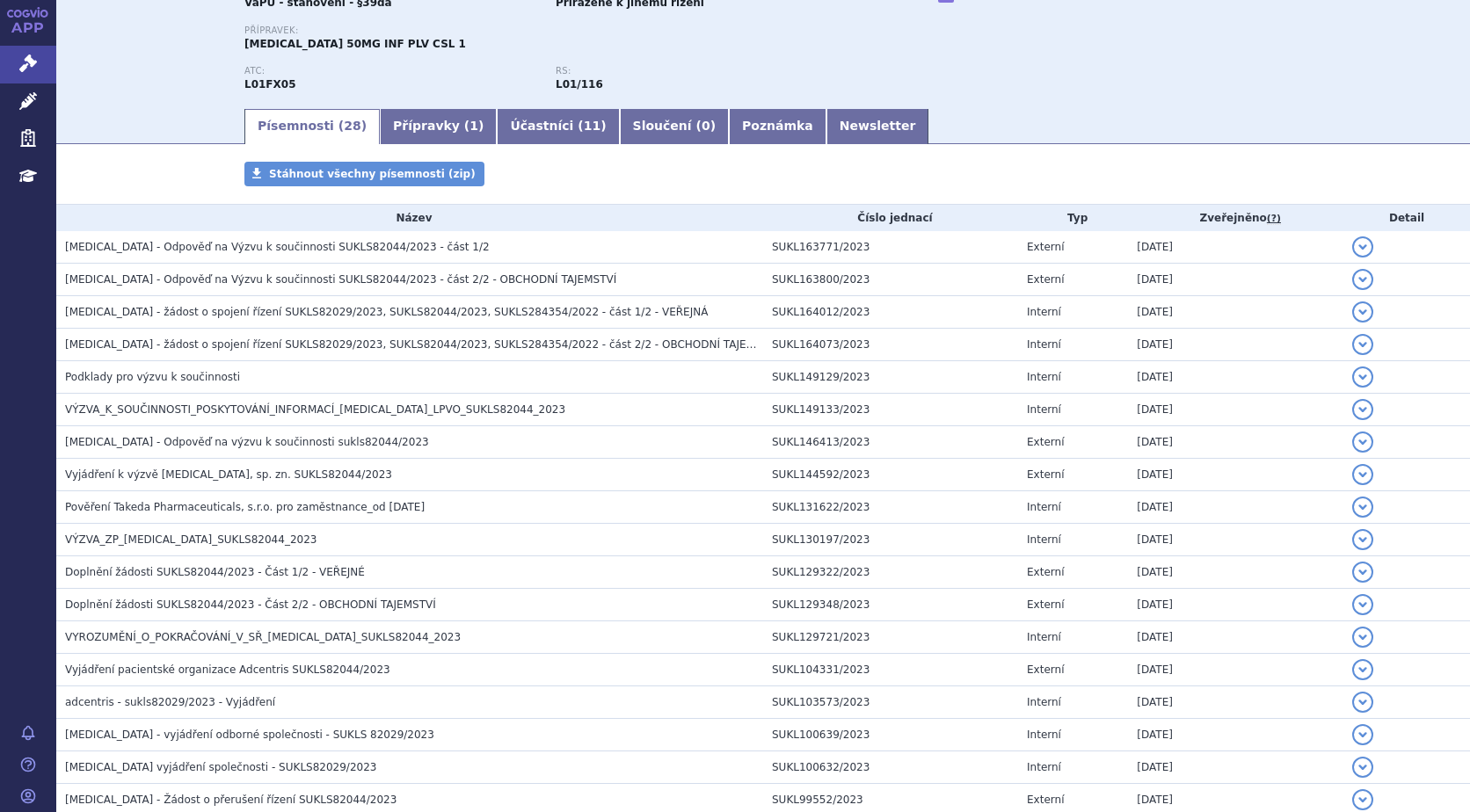
scroll to position [169, 0]
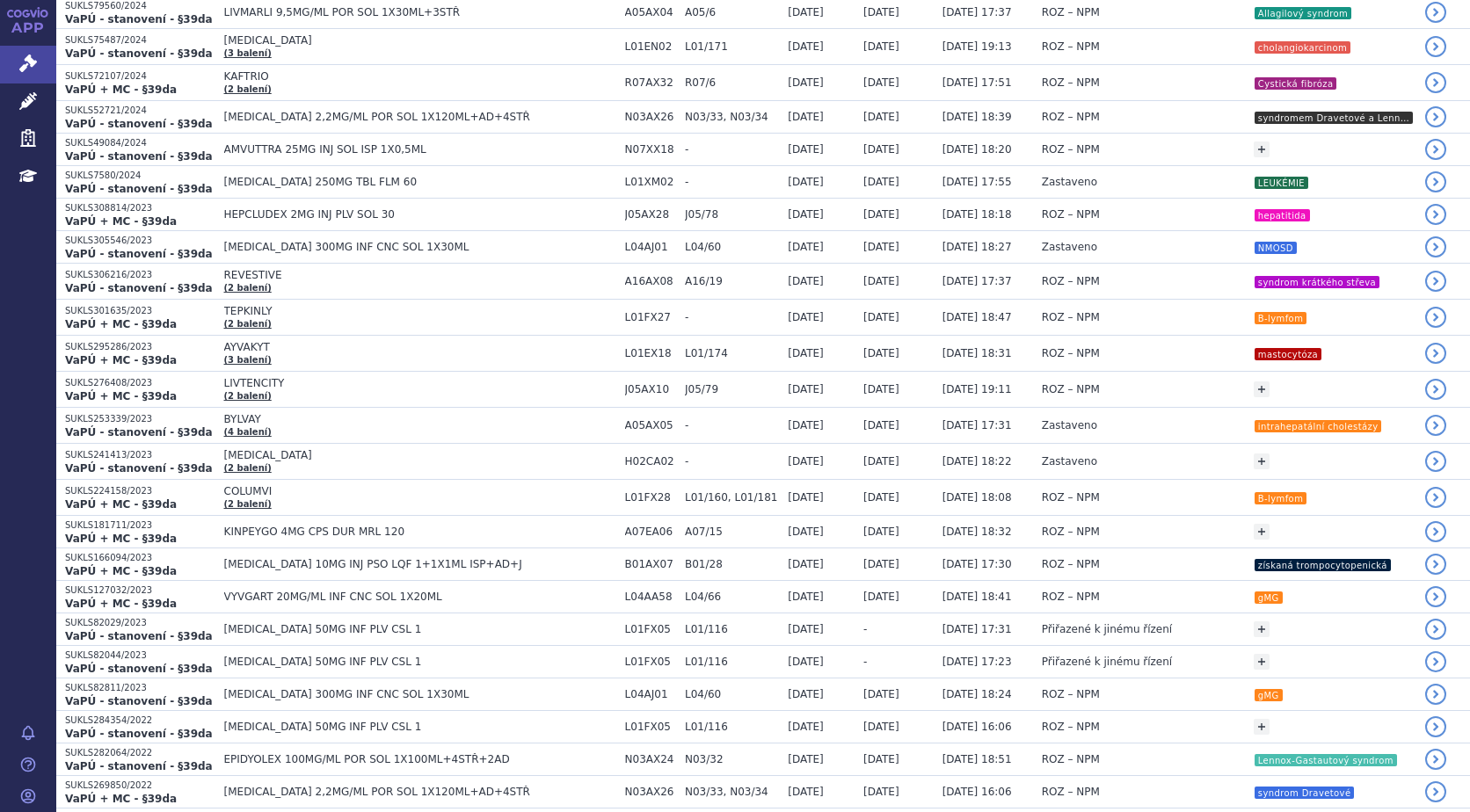
scroll to position [1055, 0]
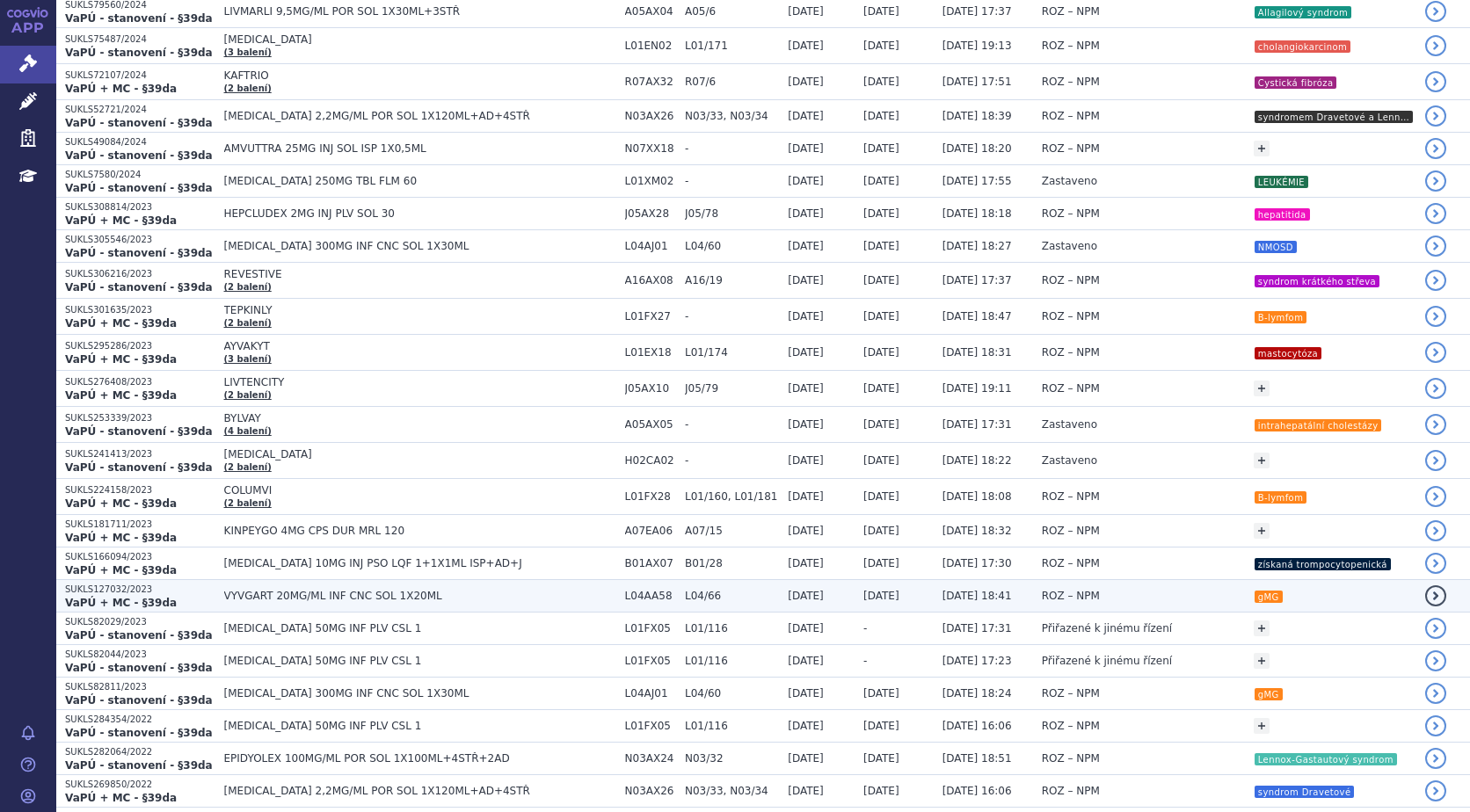
click at [275, 597] on span "VYVGART 20MG/ML INF CNC SOL 1X20ML" at bounding box center [420, 596] width 392 height 12
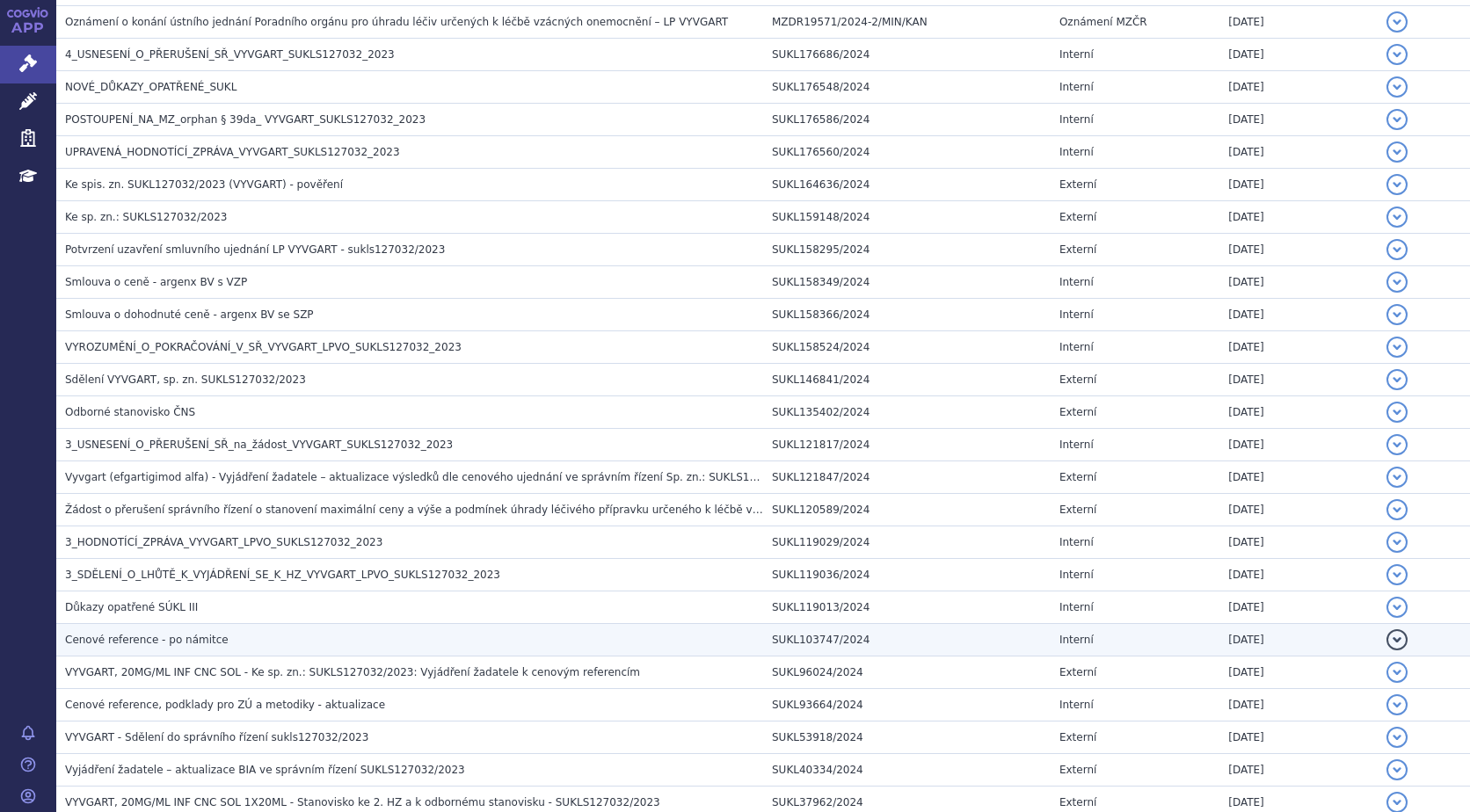
scroll to position [791, 0]
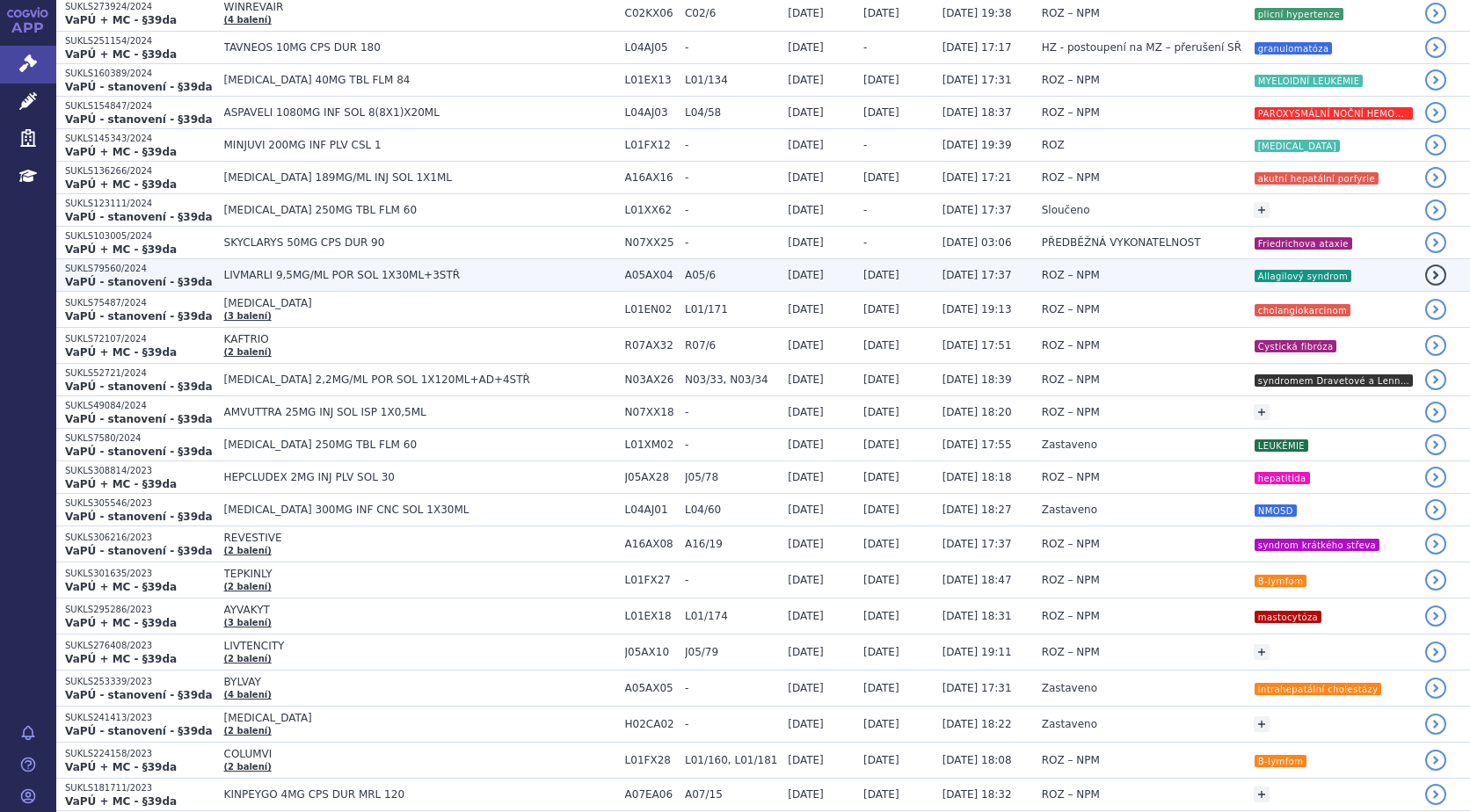
scroll to position [879, 0]
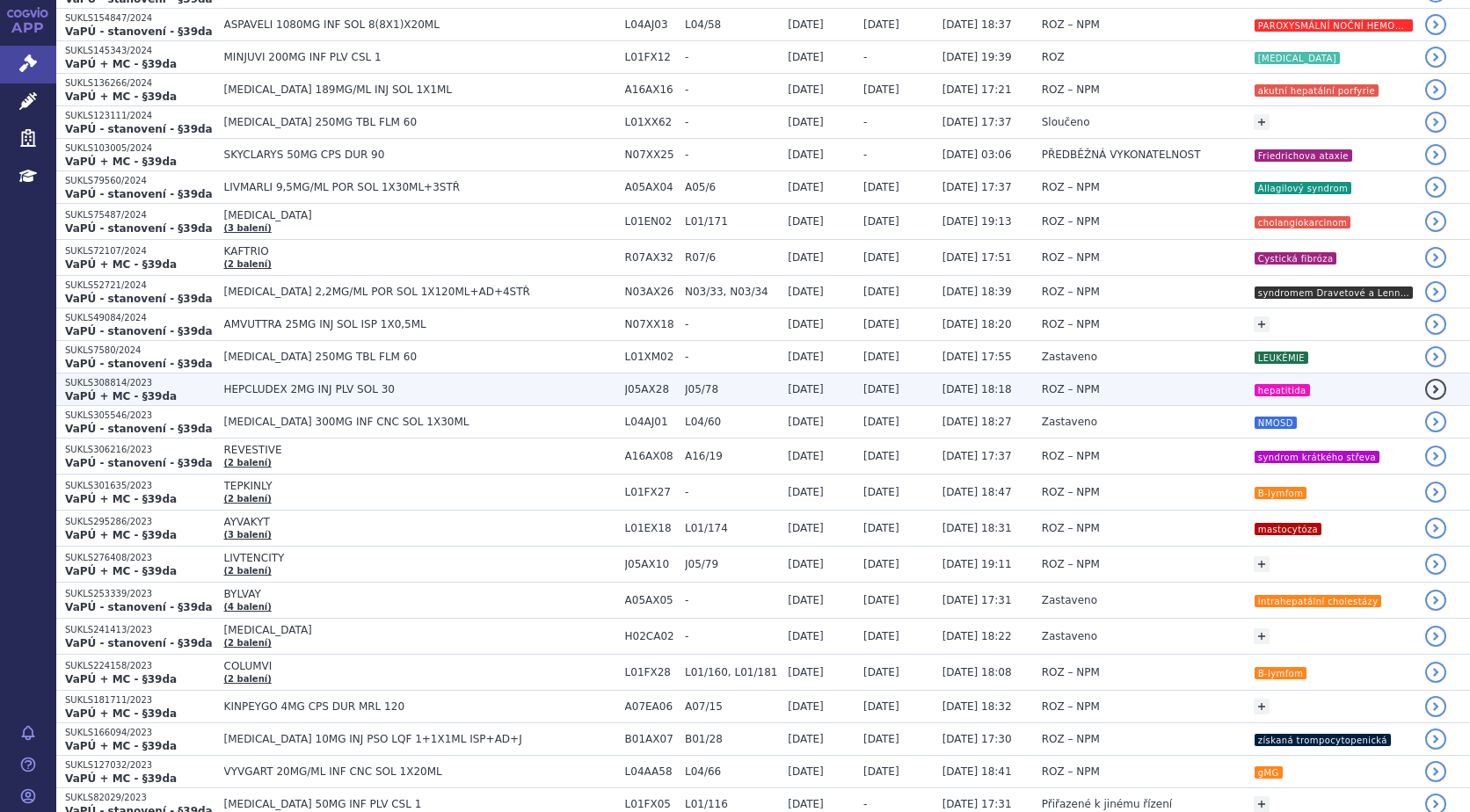
click at [128, 399] on strong "VaPÚ + MC - §39da" at bounding box center [120, 396] width 112 height 12
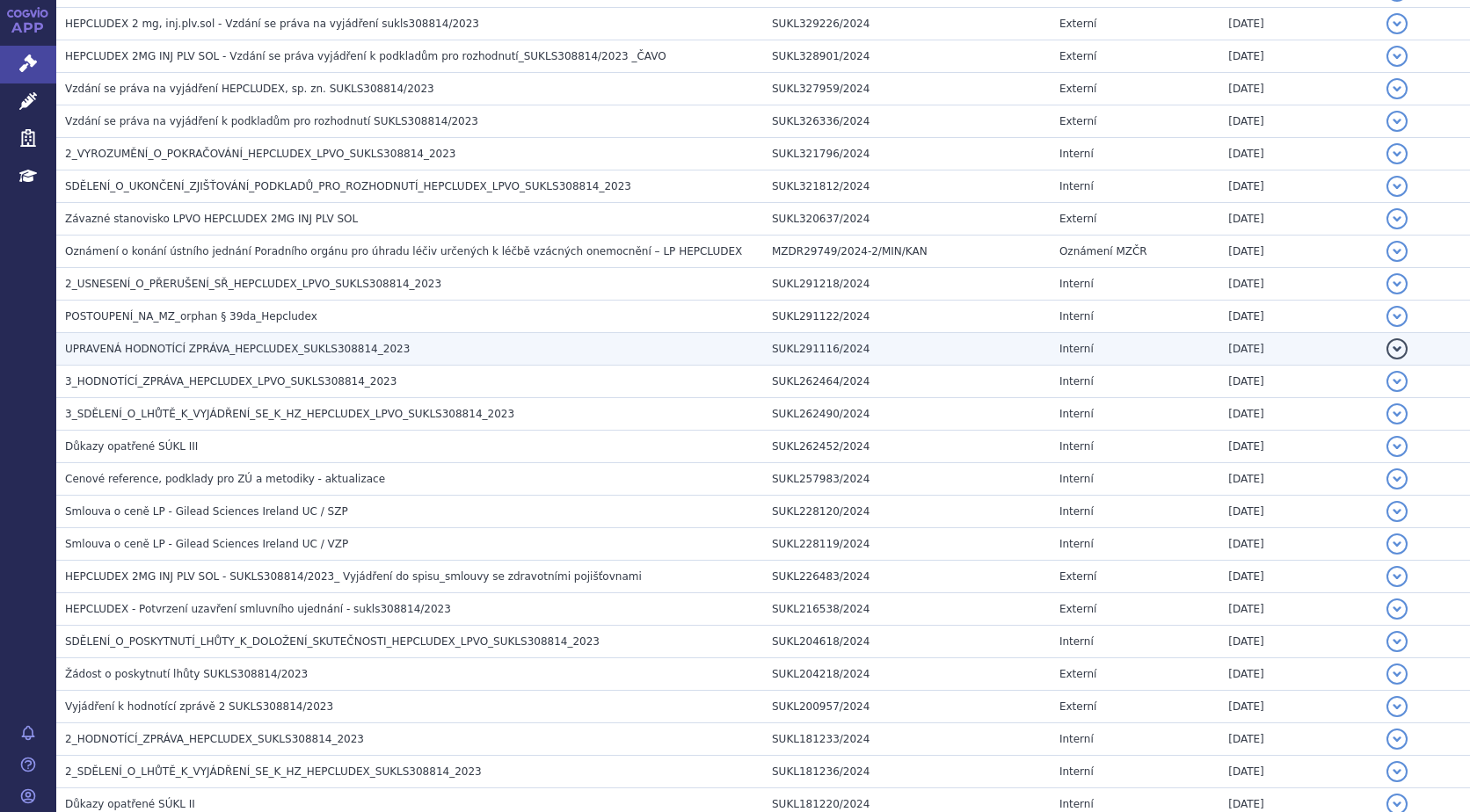
scroll to position [704, 0]
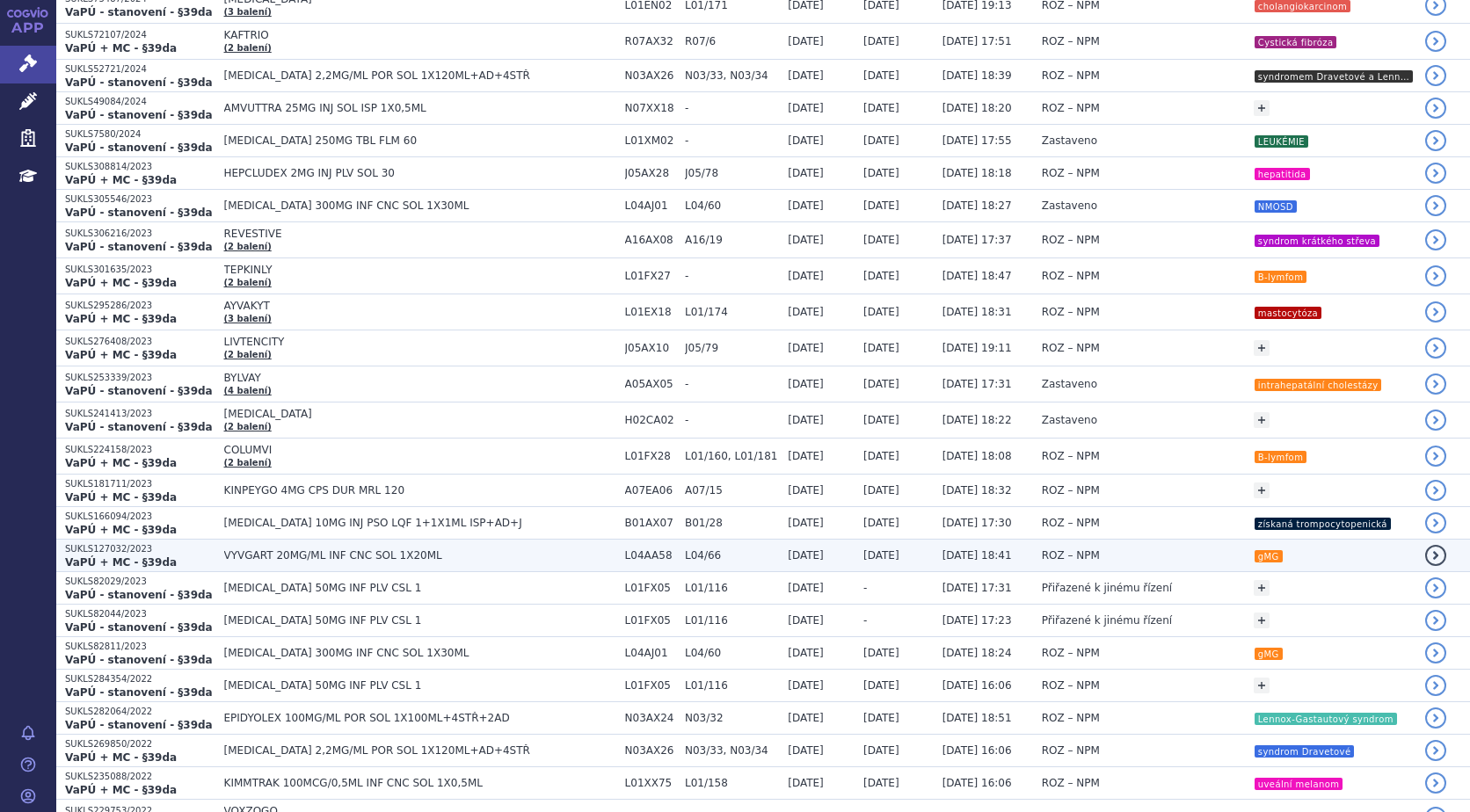
scroll to position [1055, 0]
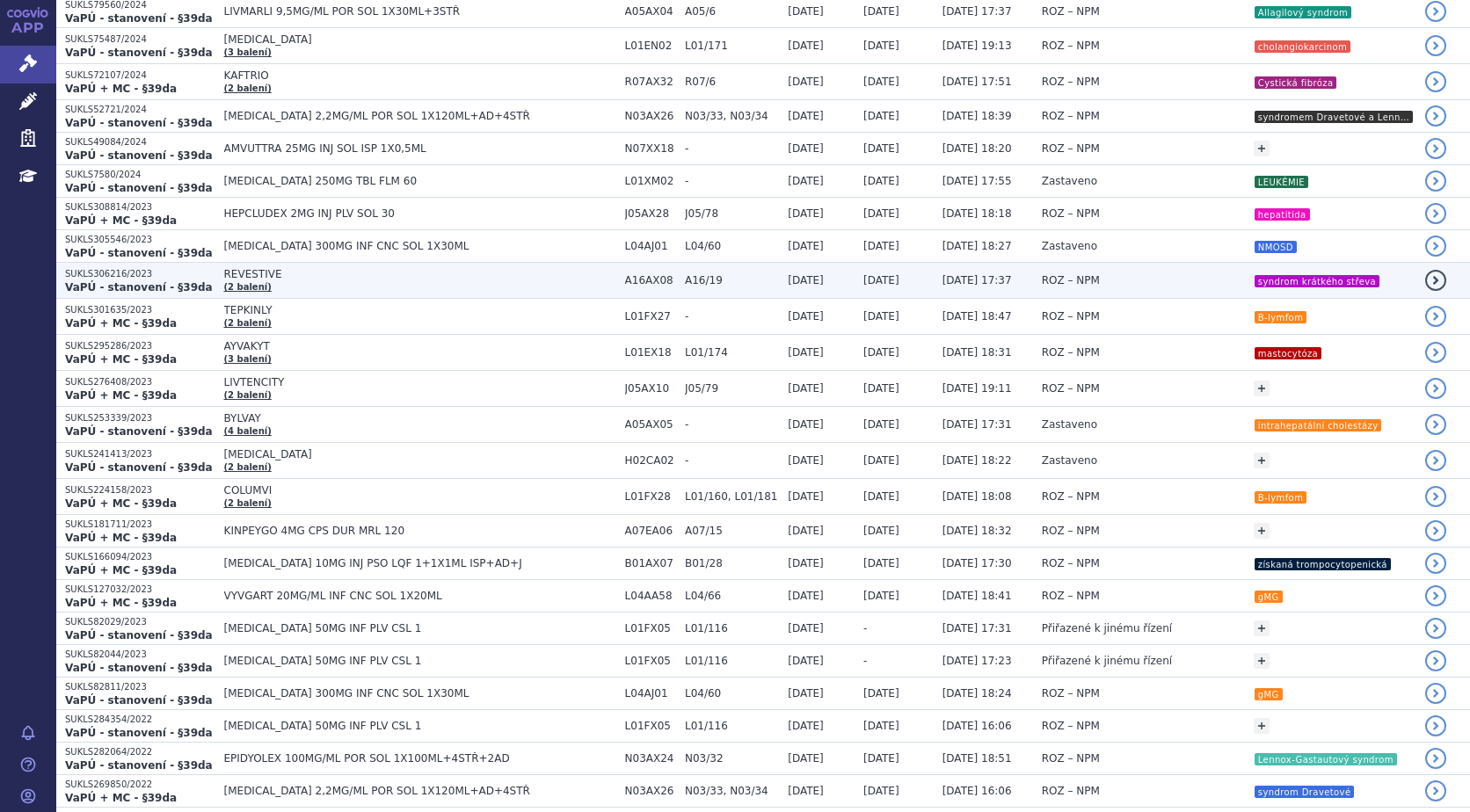
click at [148, 282] on strong "VaPÚ - stanovení - §39da" at bounding box center [138, 287] width 148 height 12
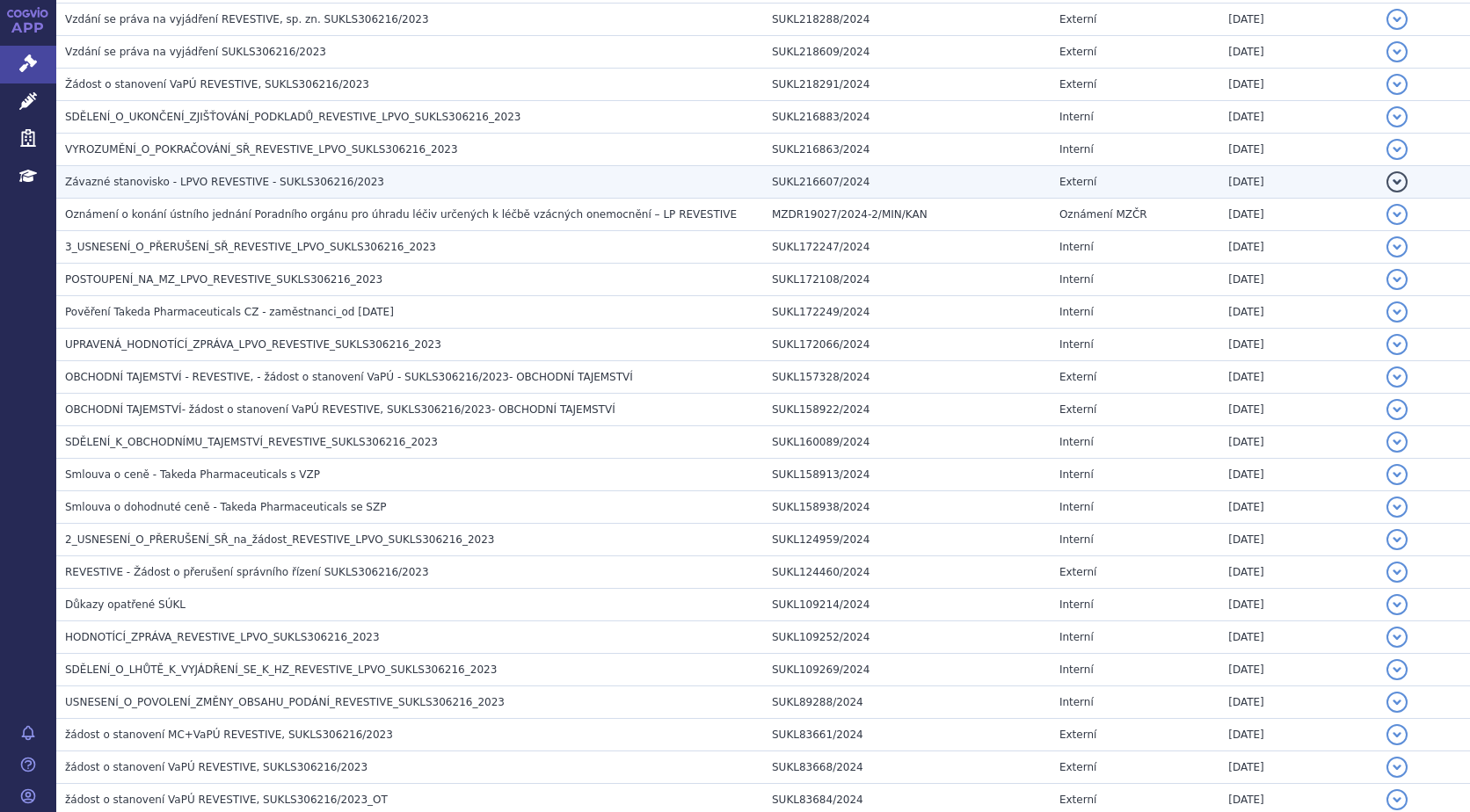
scroll to position [528, 0]
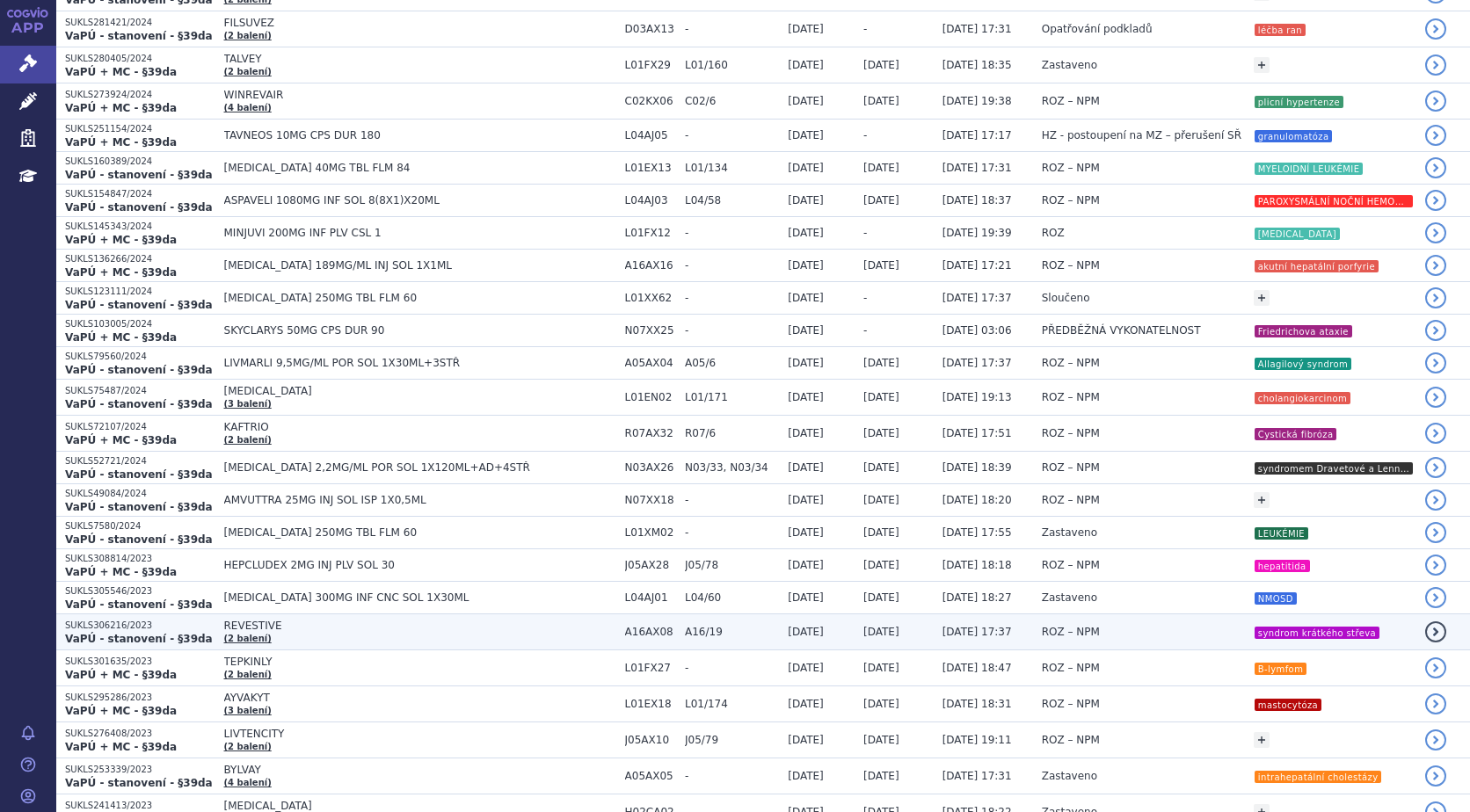
scroll to position [967, 0]
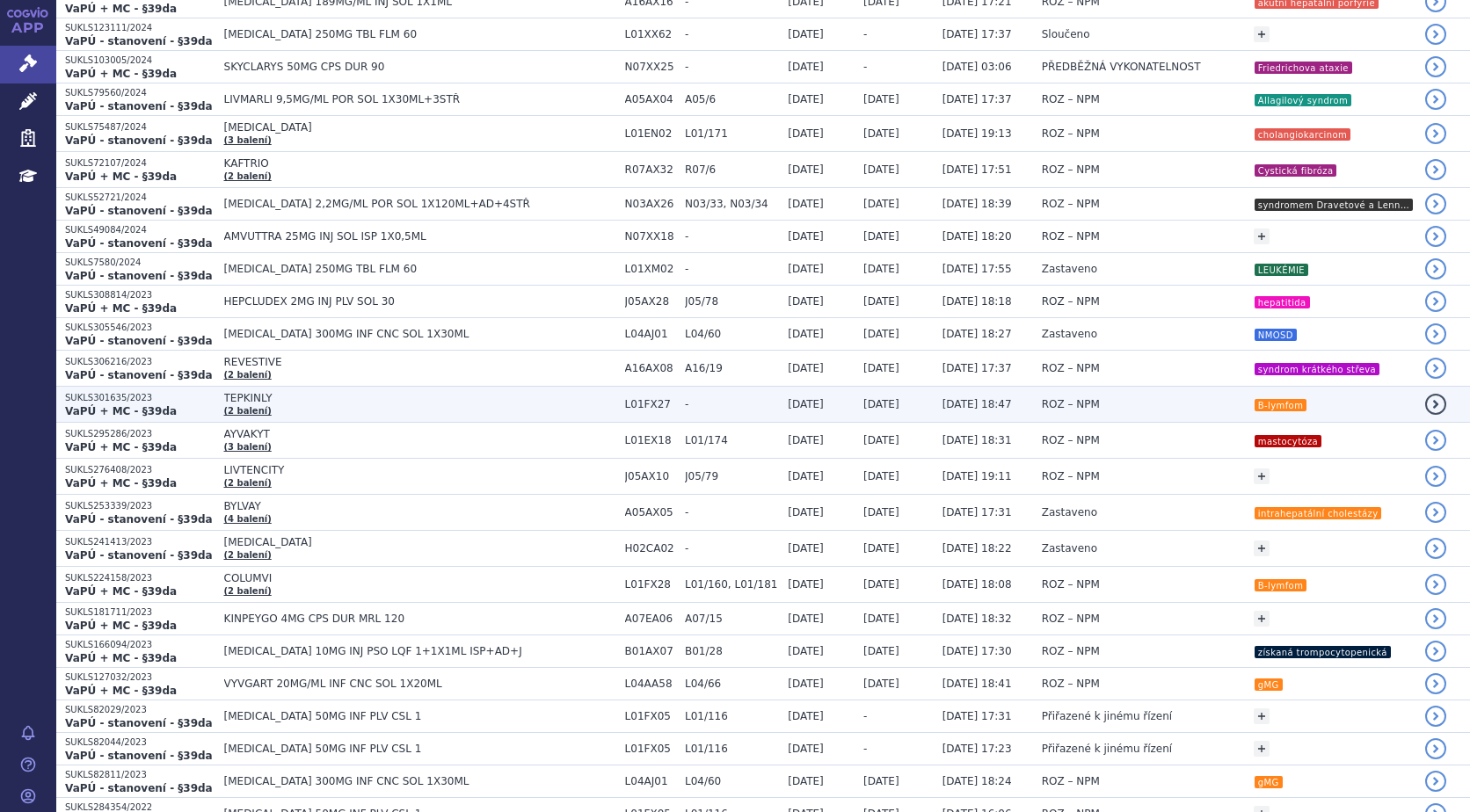
click at [74, 402] on p "SUKLS301635/2023" at bounding box center [140, 398] width 151 height 12
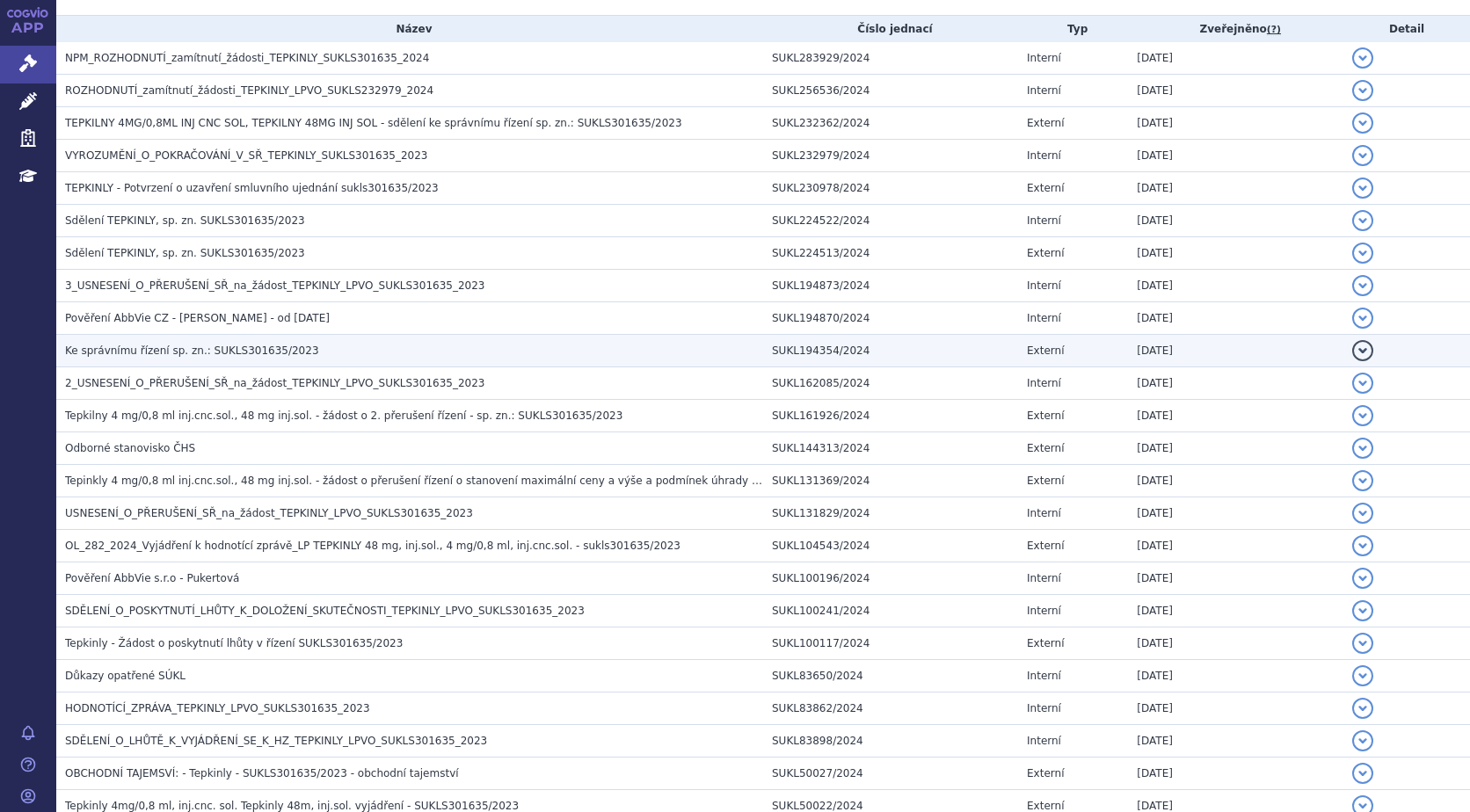
scroll to position [352, 0]
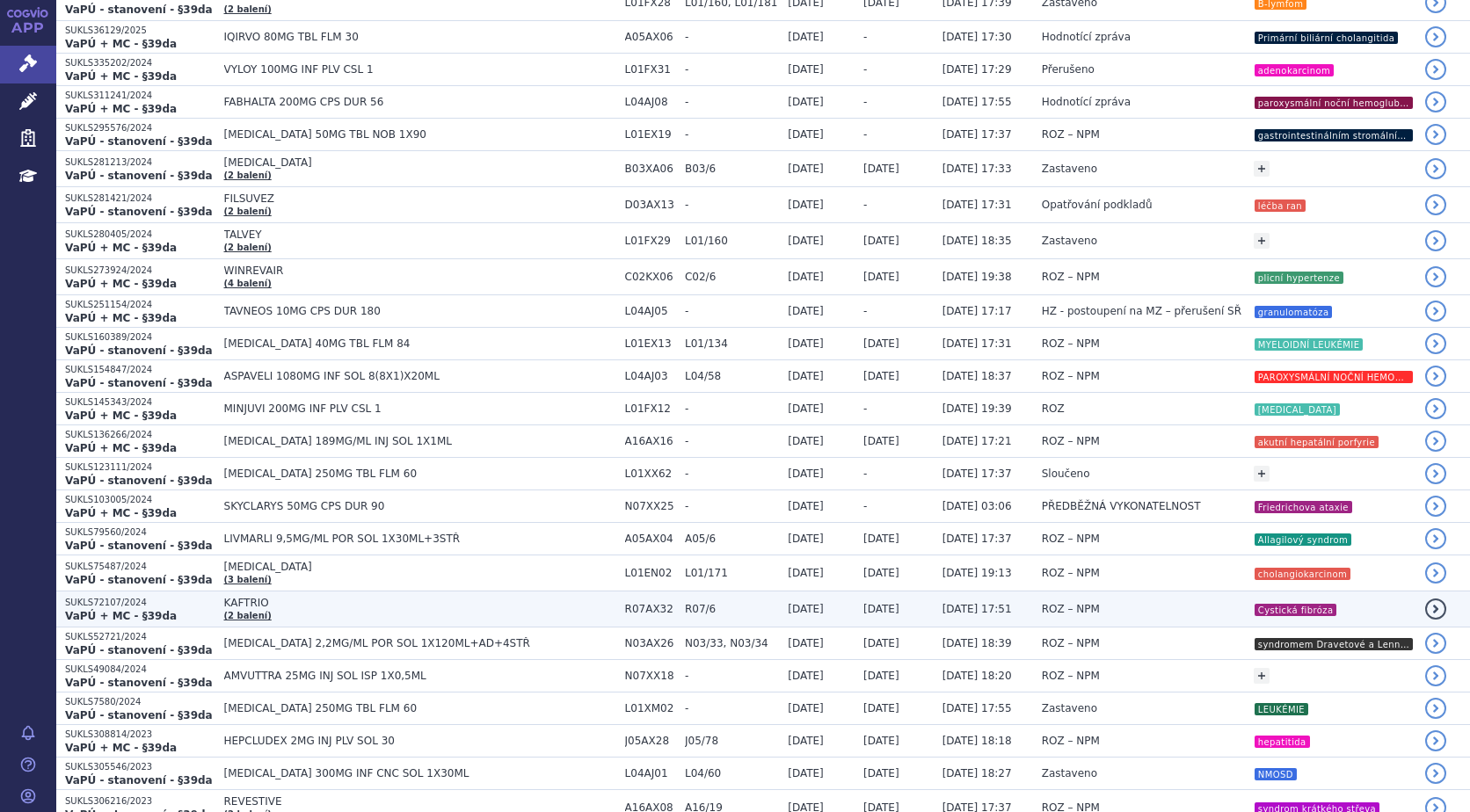
scroll to position [439, 0]
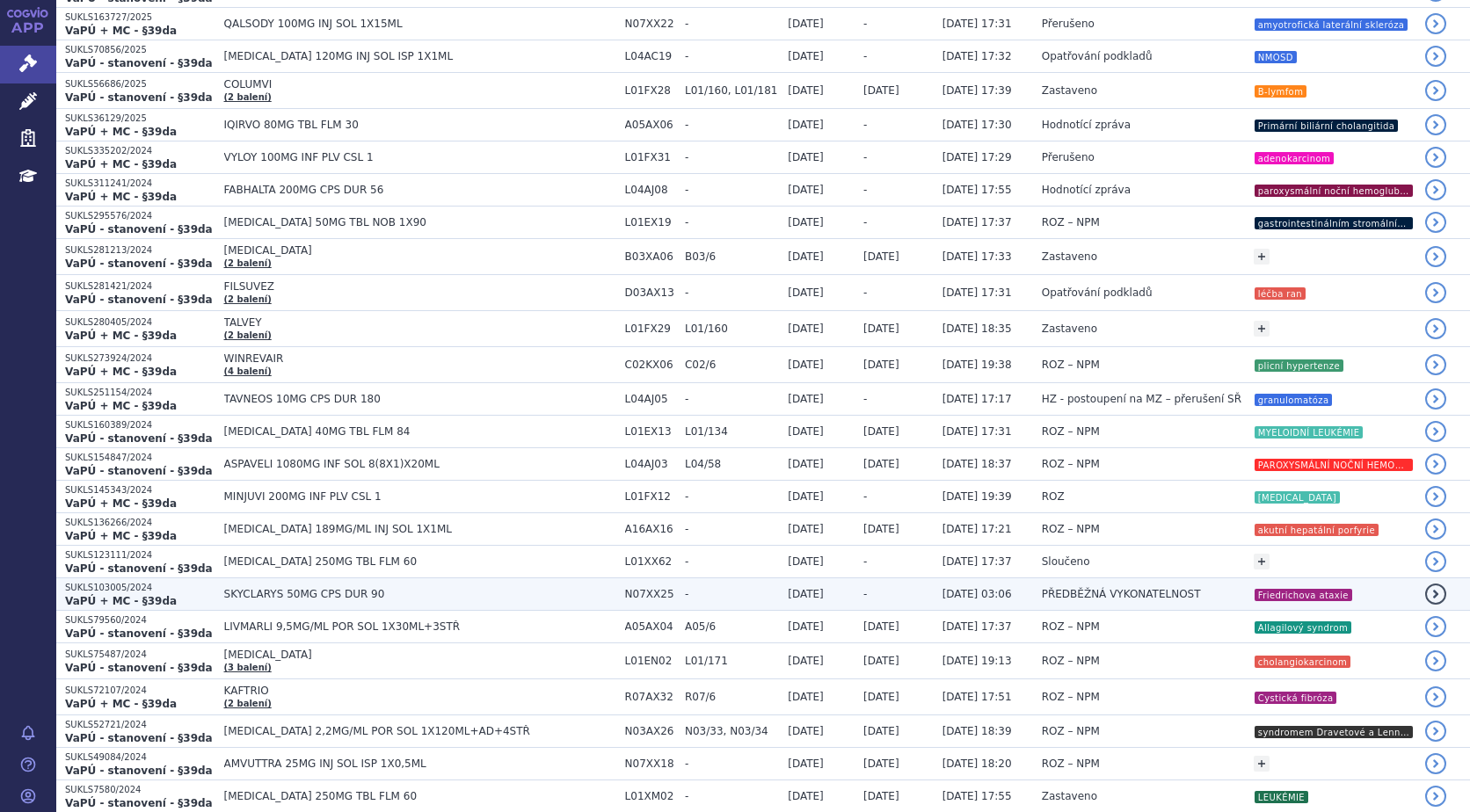
click at [133, 596] on strong "VaPÚ + MC - §39da" at bounding box center [120, 601] width 112 height 12
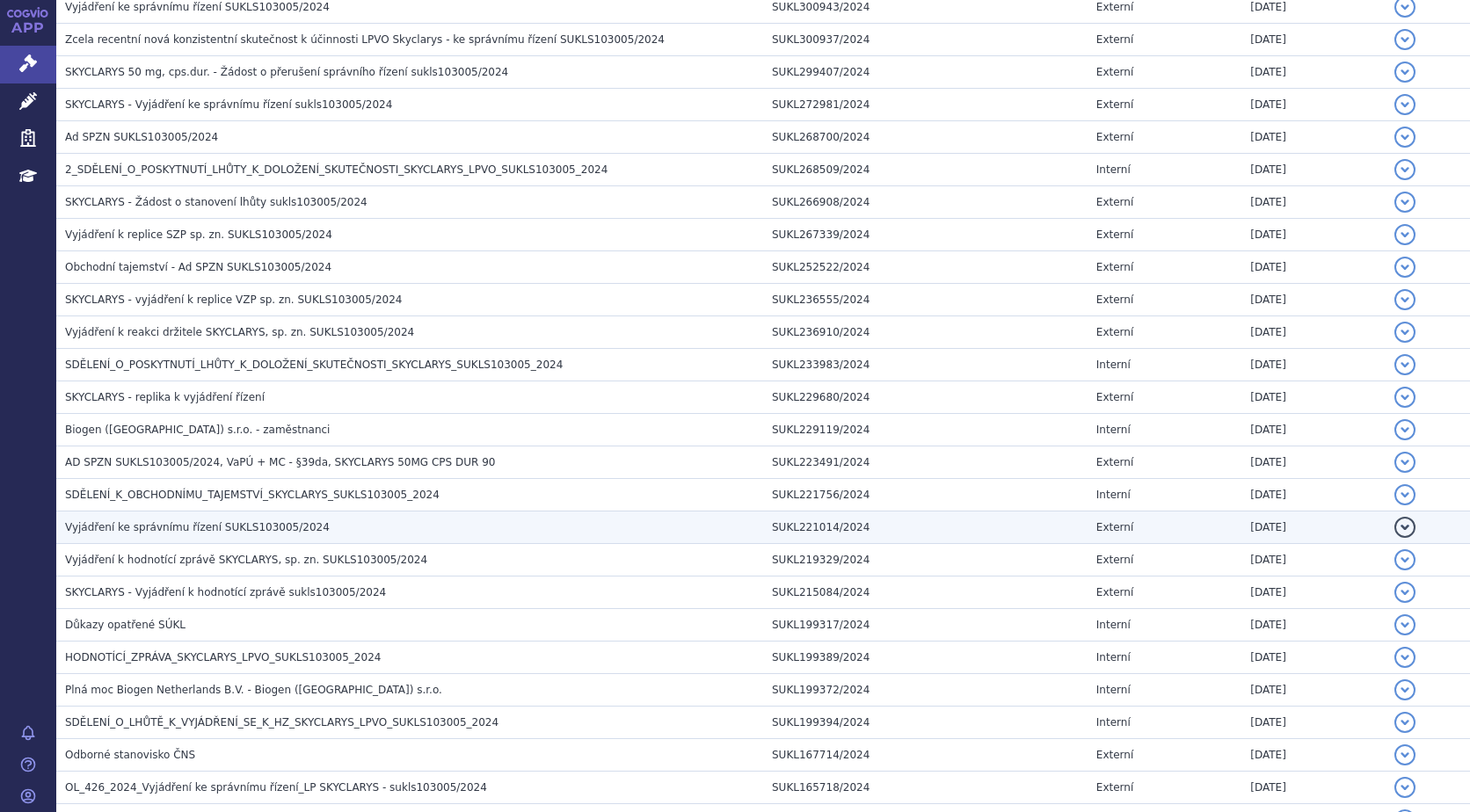
scroll to position [879, 0]
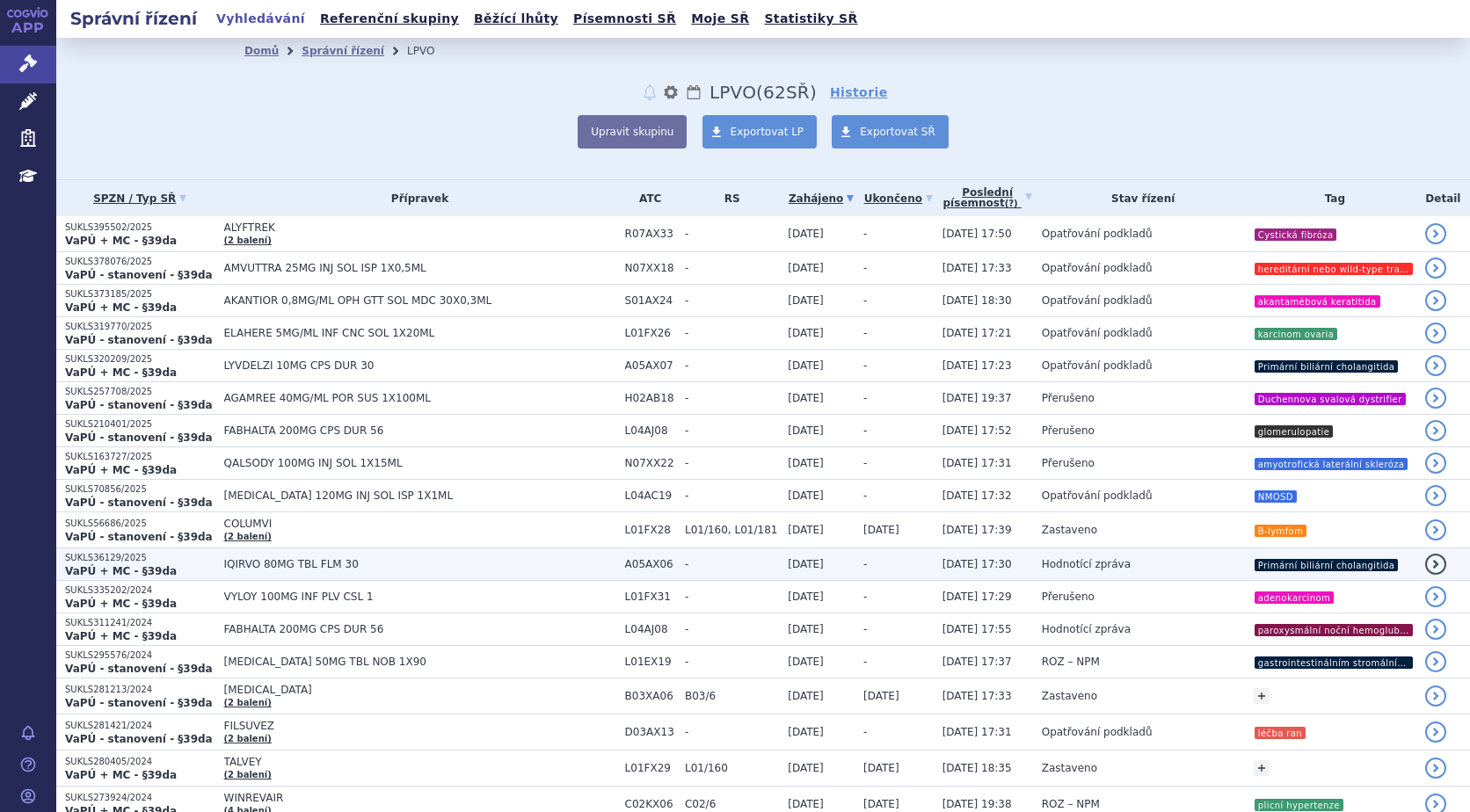
click at [88, 569] on strong "VaPÚ + MC - §39da" at bounding box center [120, 571] width 112 height 12
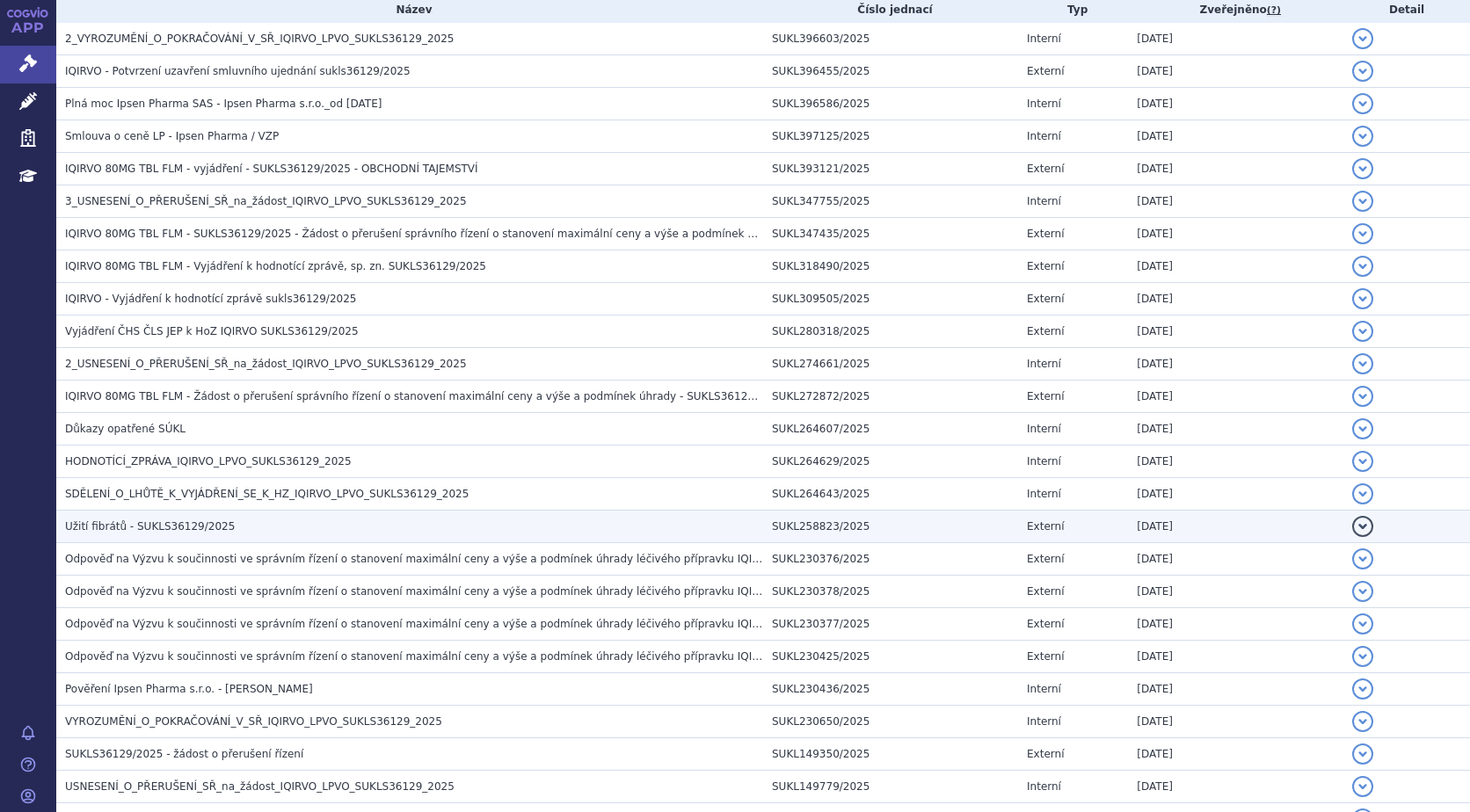
scroll to position [352, 0]
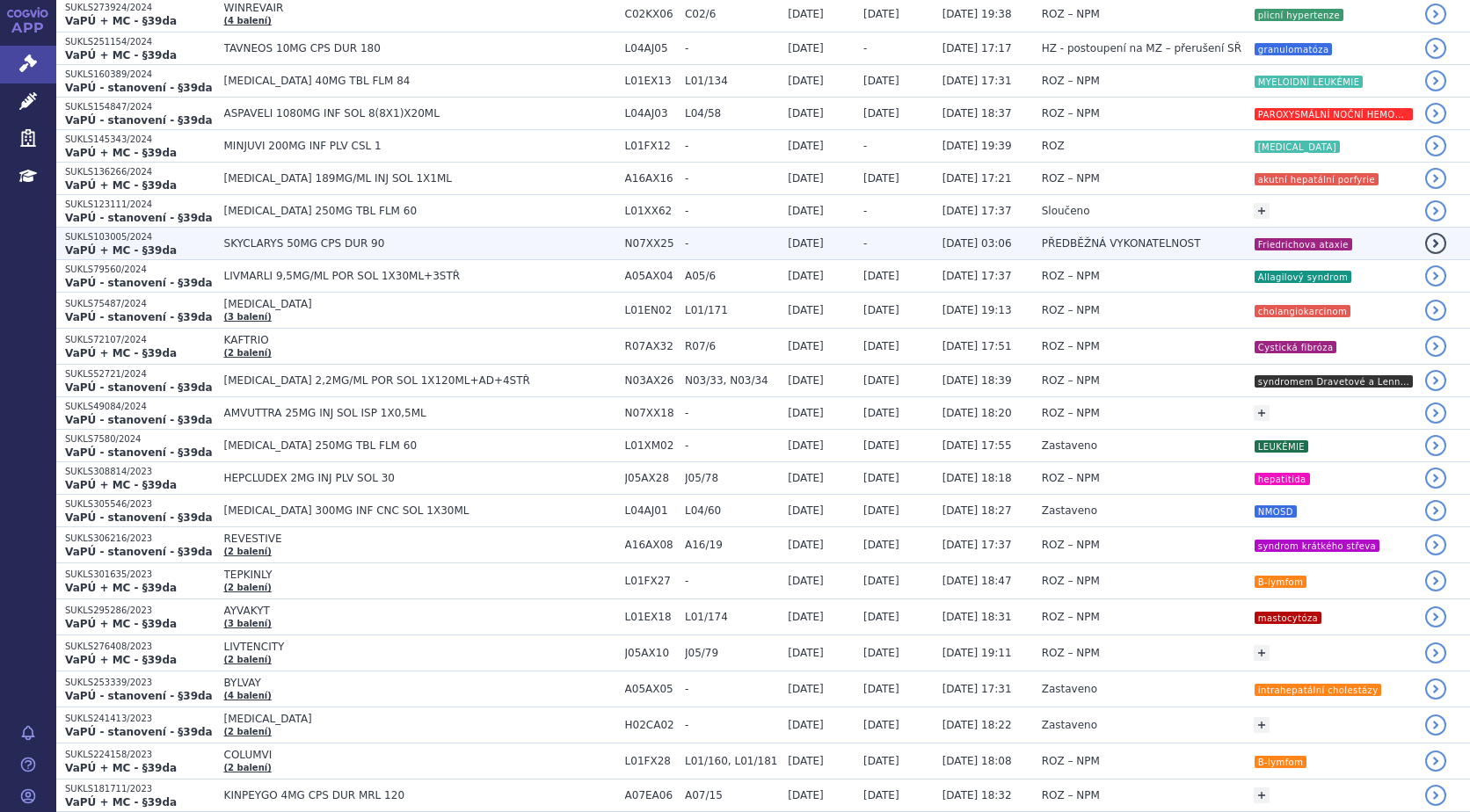
scroll to position [791, 0]
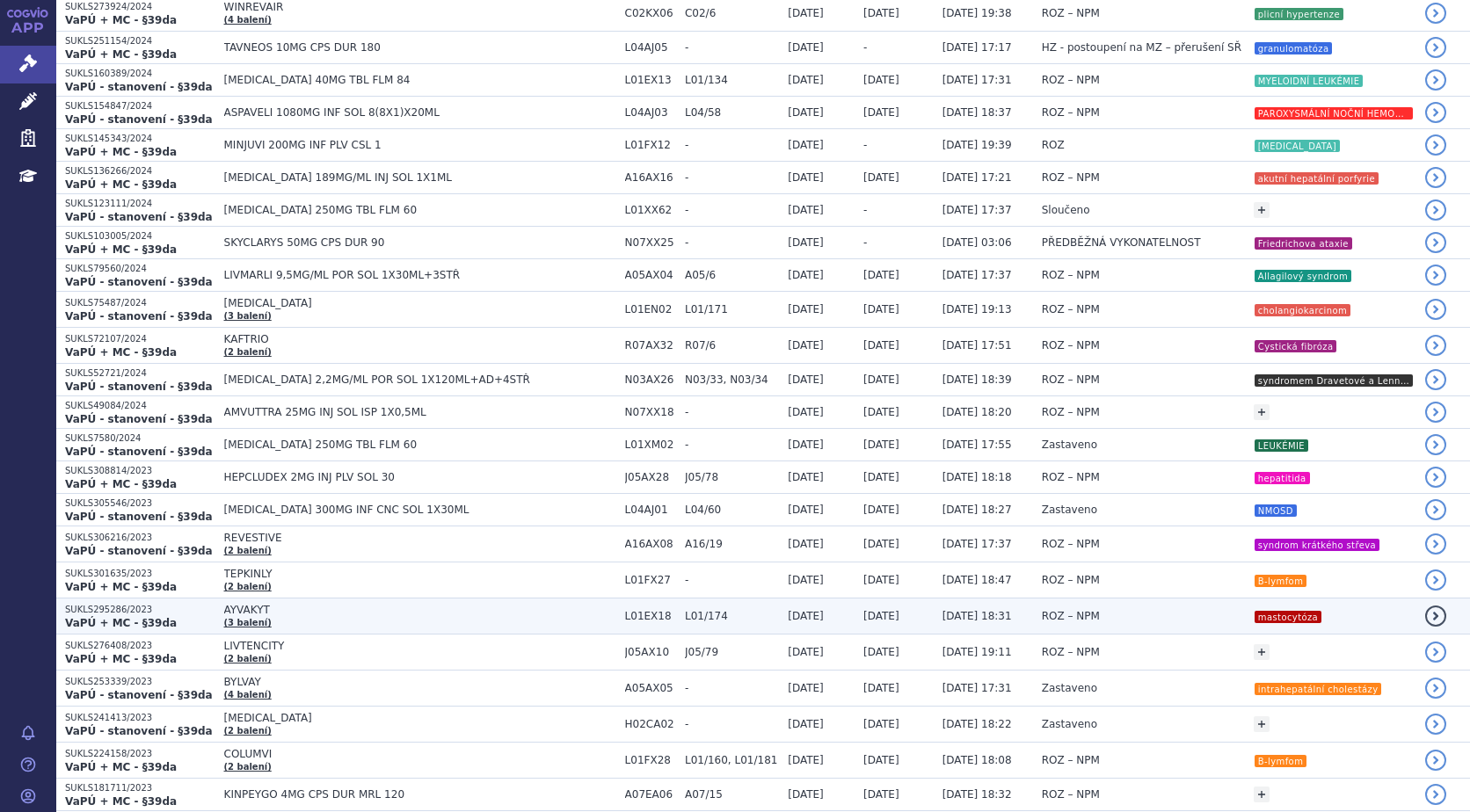
click at [104, 619] on strong "VaPÚ + MC - §39da" at bounding box center [120, 623] width 112 height 12
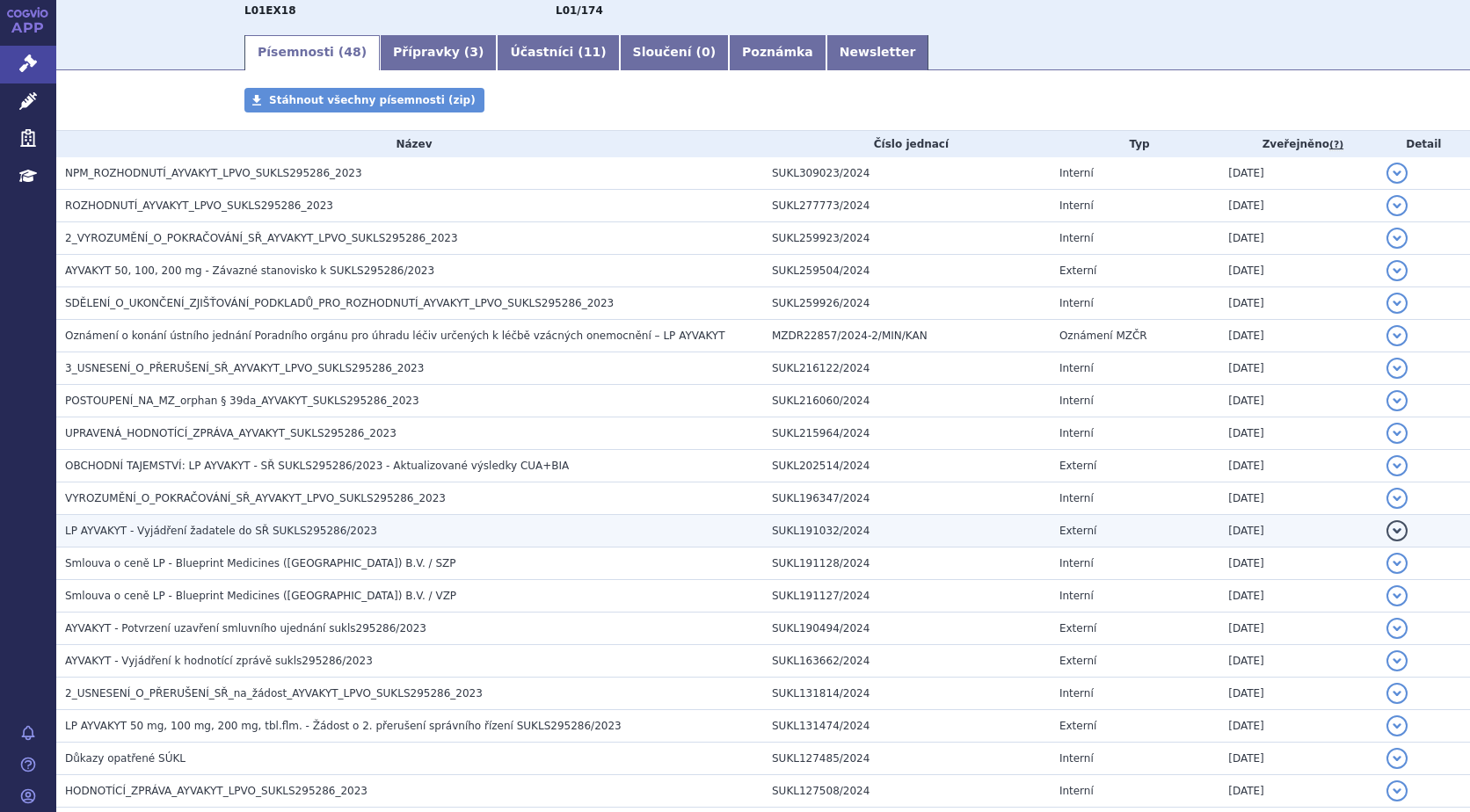
scroll to position [352, 0]
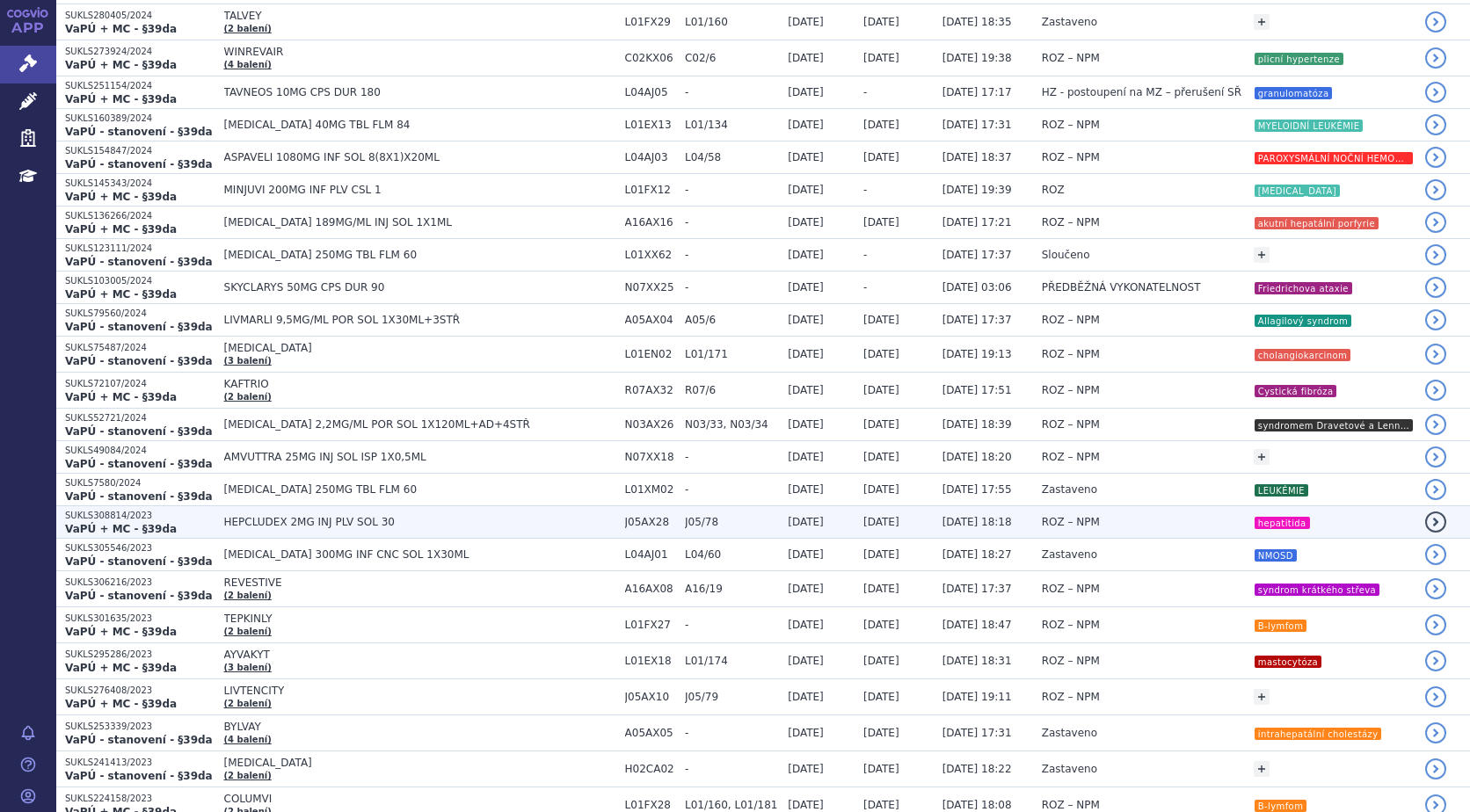
scroll to position [791, 0]
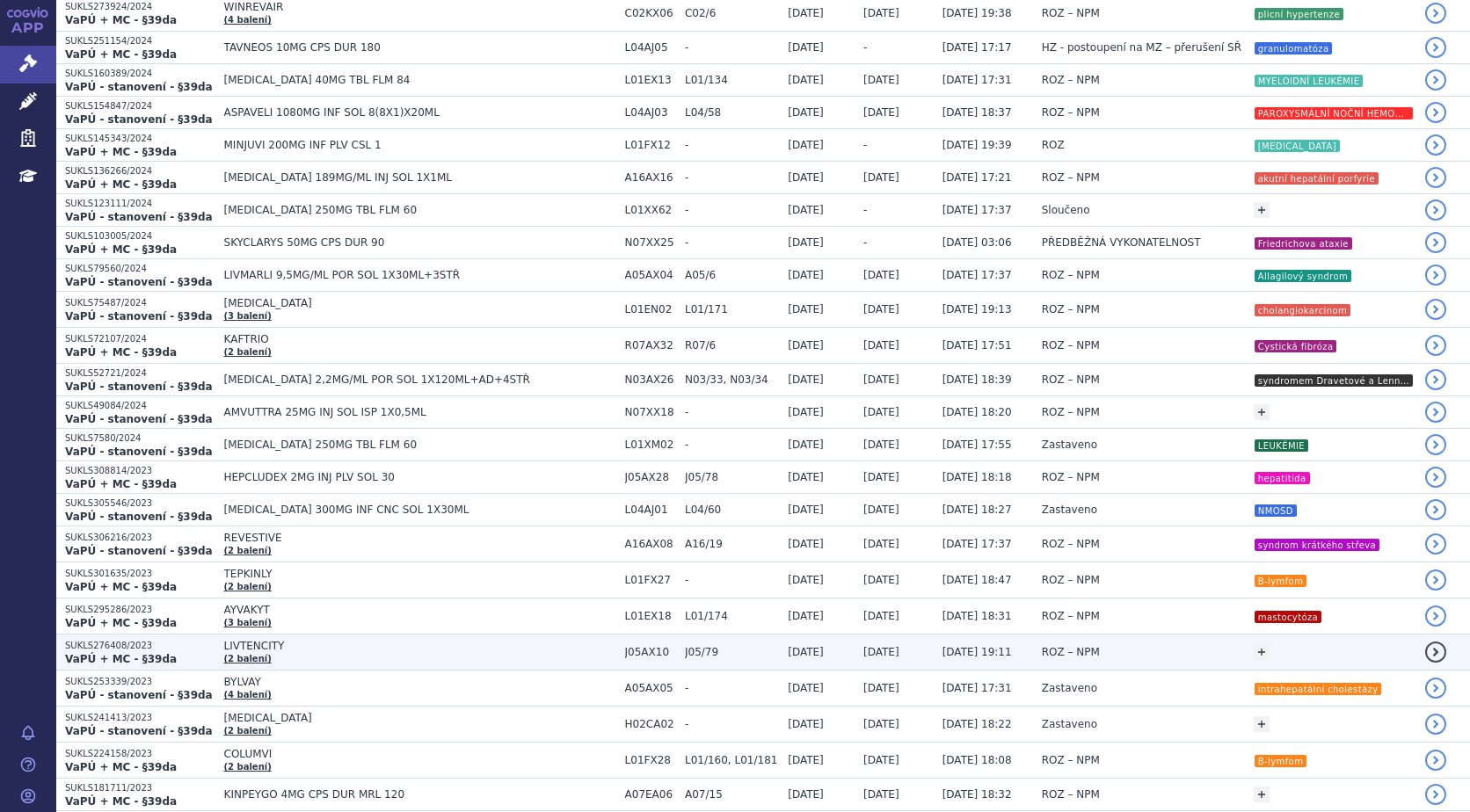
click at [96, 653] on strong "VaPÚ + MC - §39da" at bounding box center [120, 659] width 112 height 12
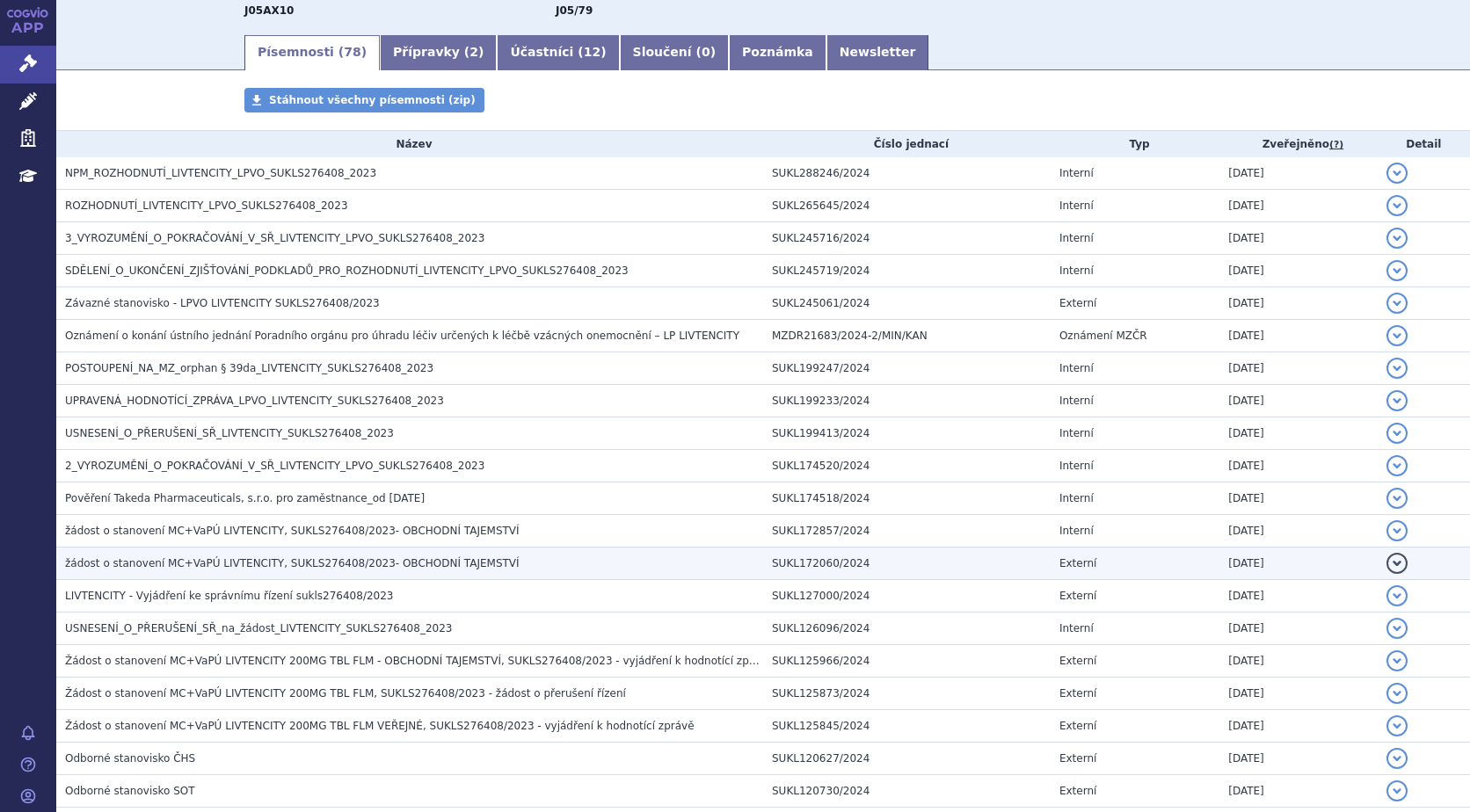
scroll to position [176, 0]
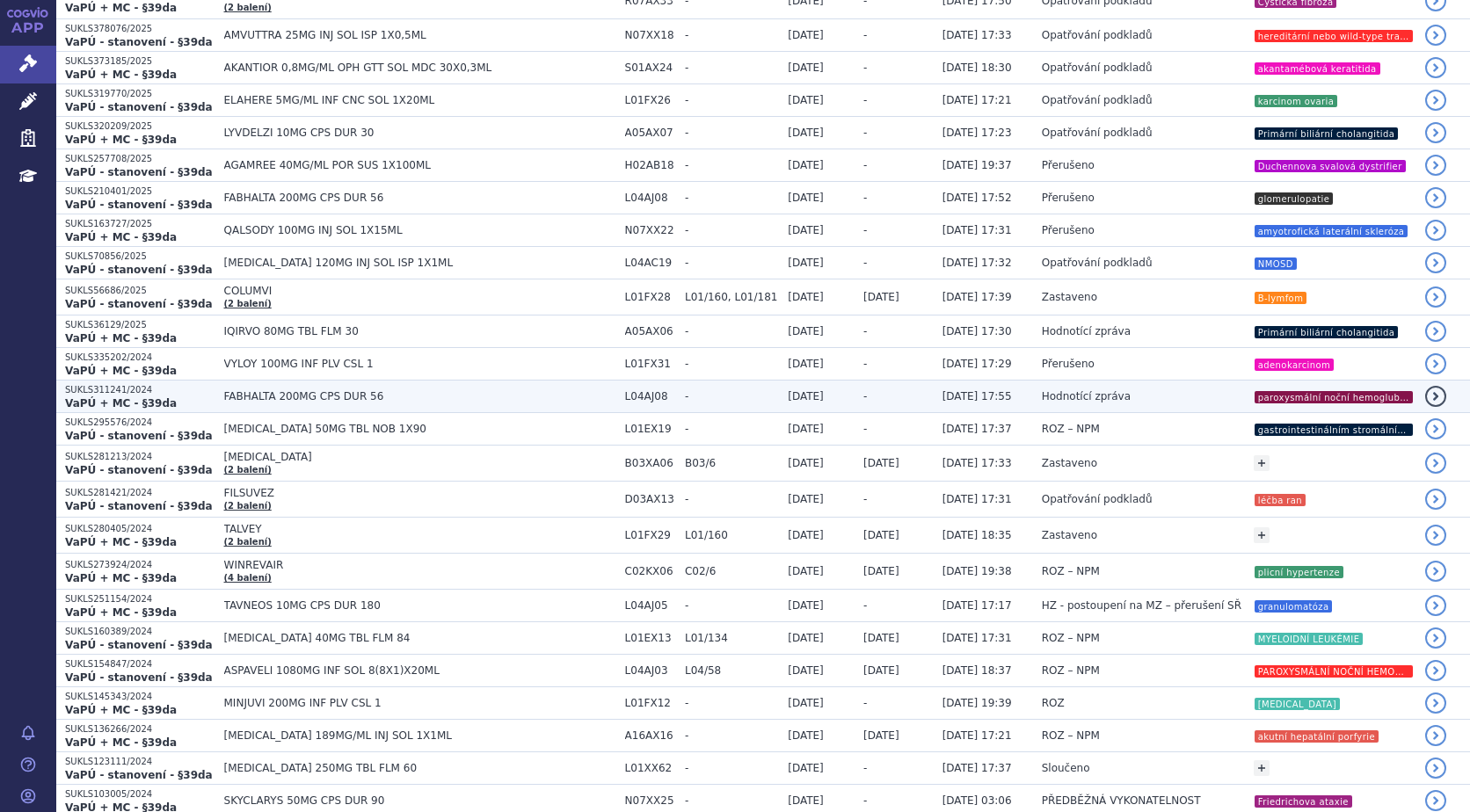
scroll to position [263, 0]
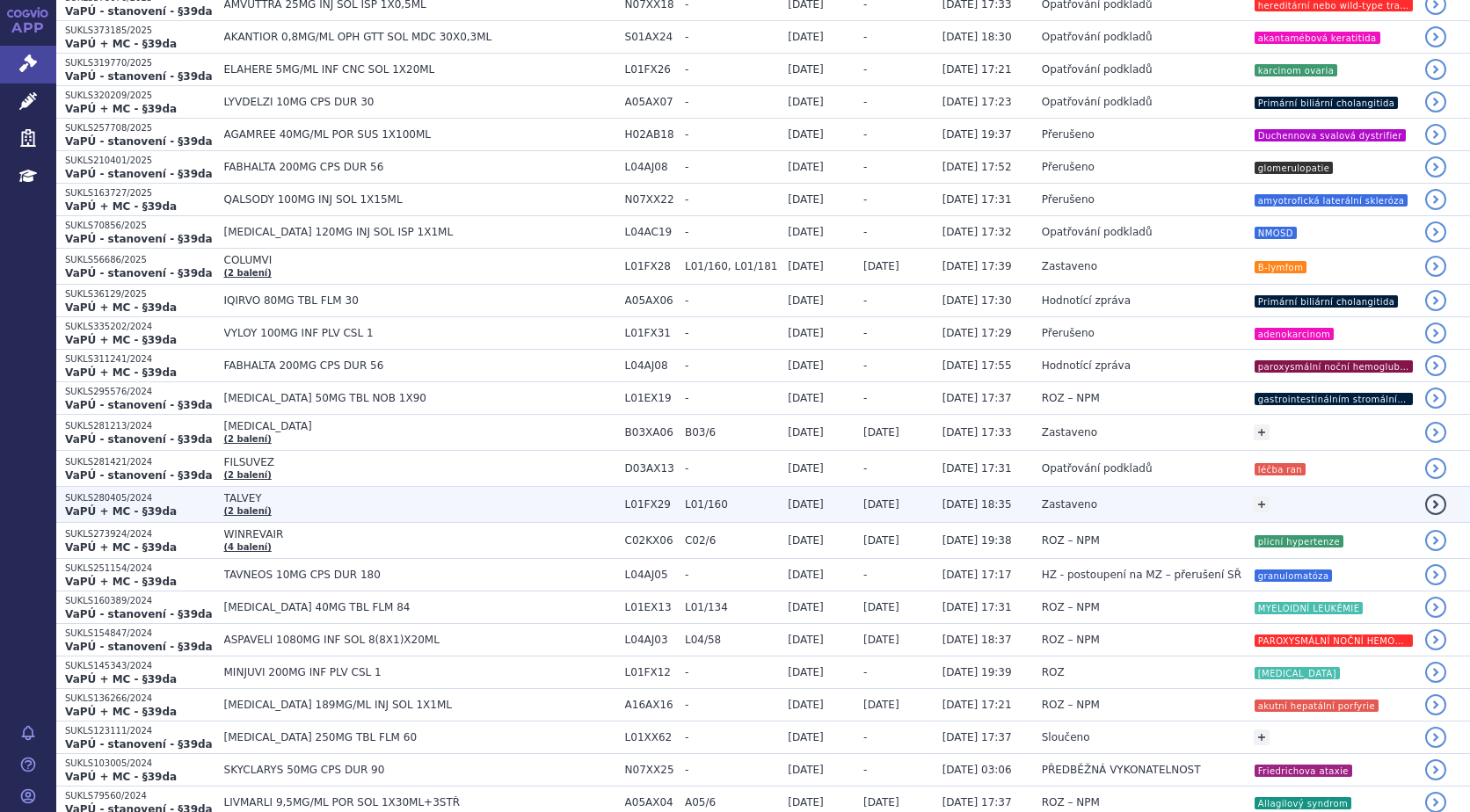
click at [114, 507] on strong "VaPÚ + MC - §39da" at bounding box center [120, 511] width 112 height 12
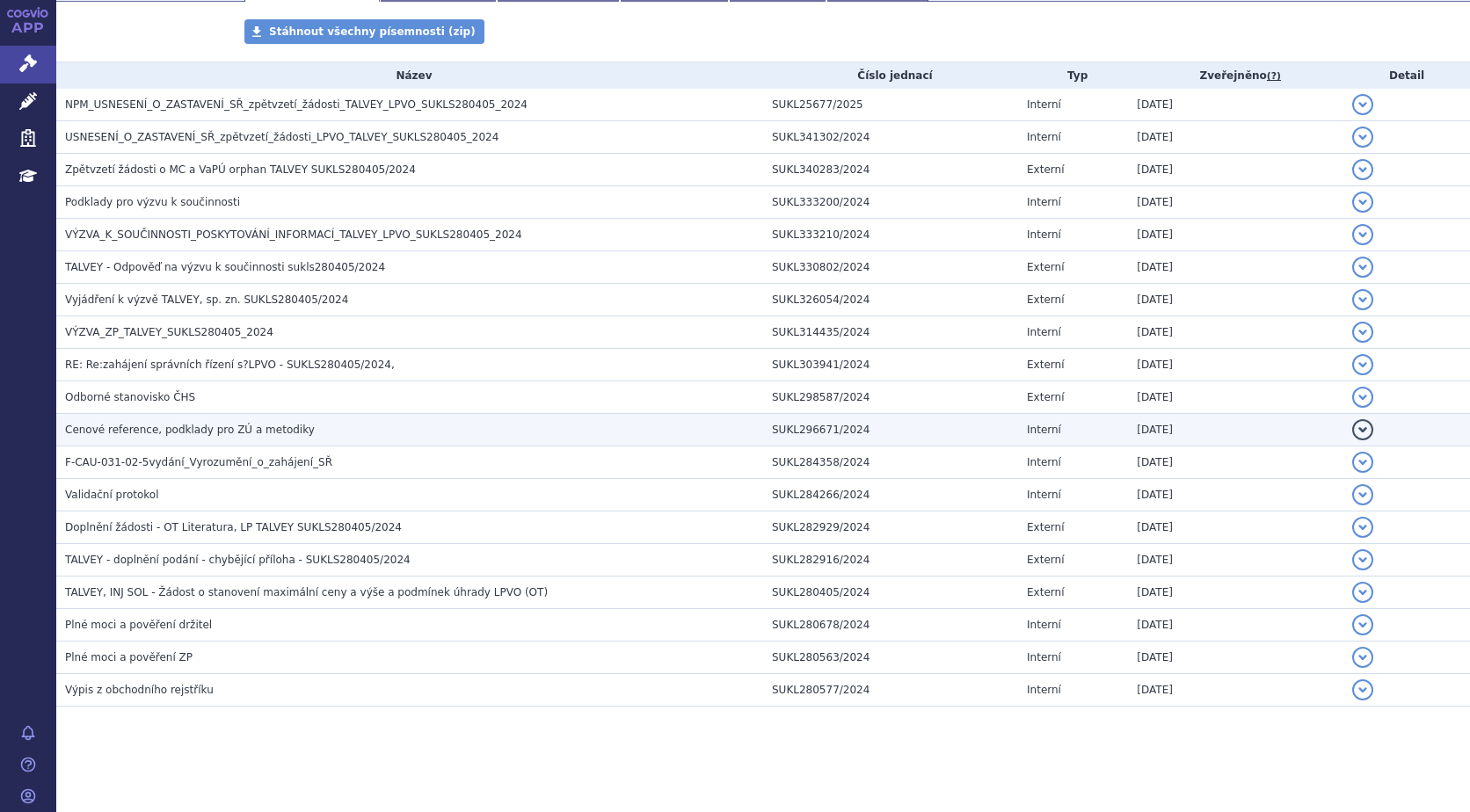
scroll to position [245, 0]
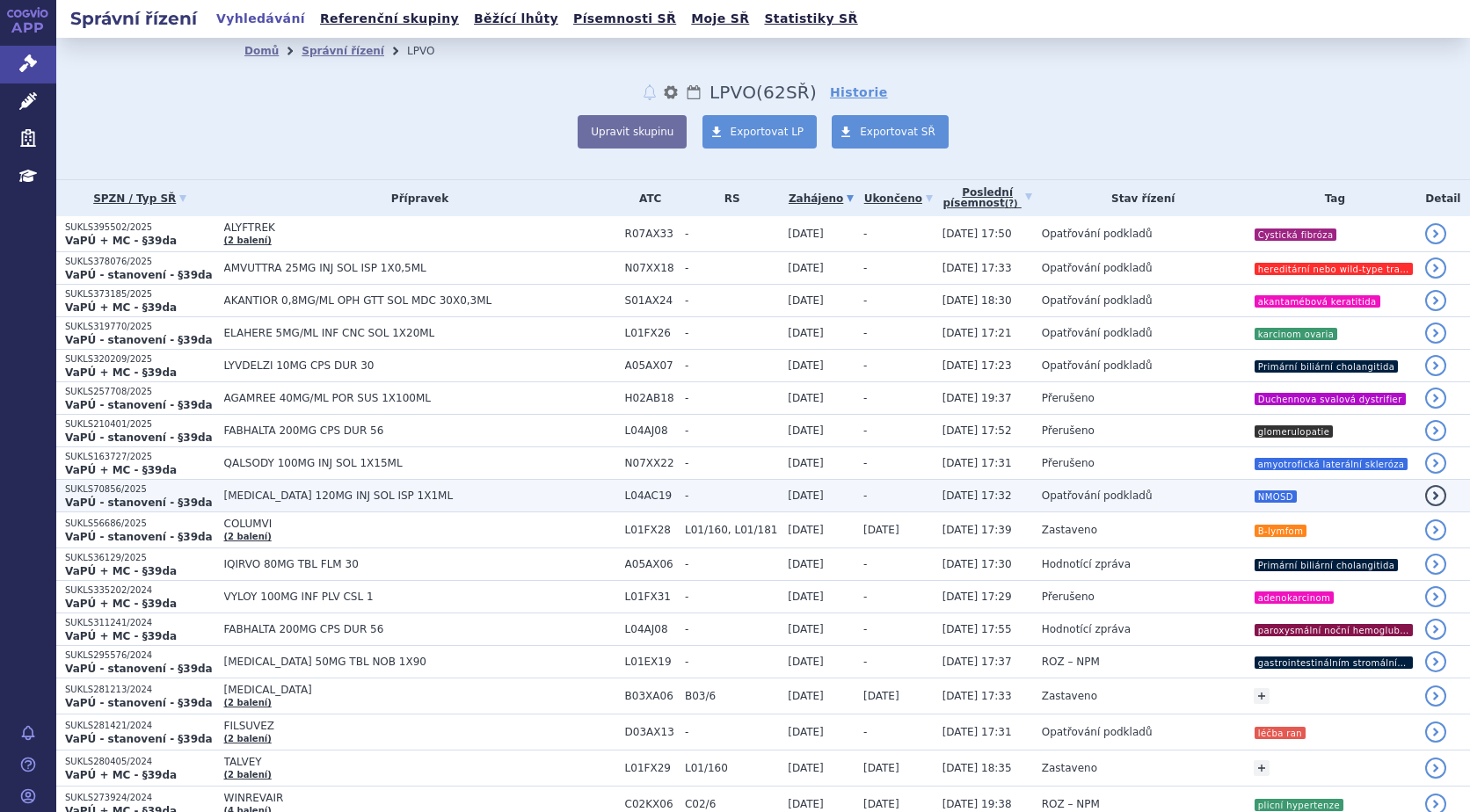
click at [135, 497] on strong "VaPÚ - stanovení - §39da" at bounding box center [138, 502] width 148 height 12
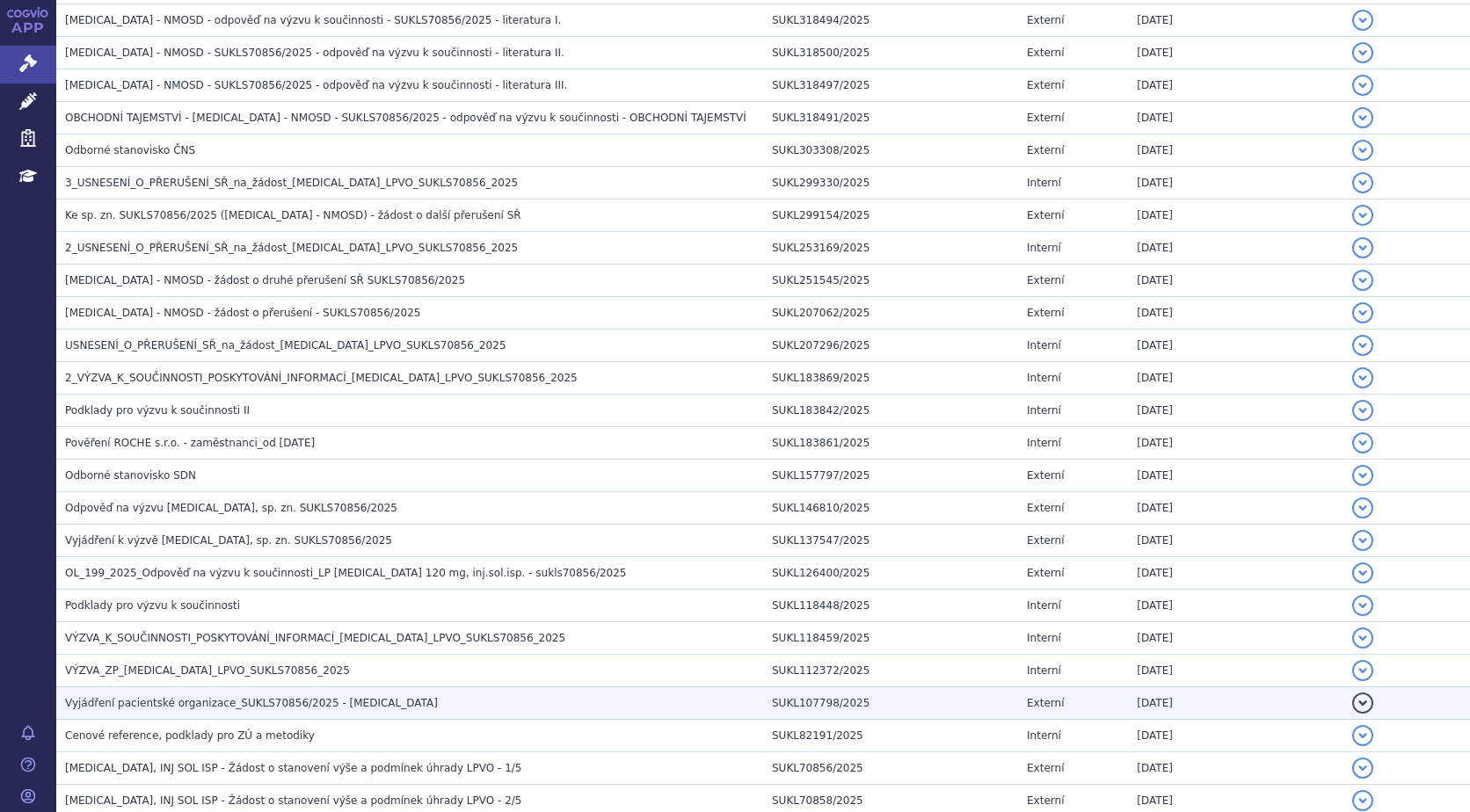
scroll to position [263, 0]
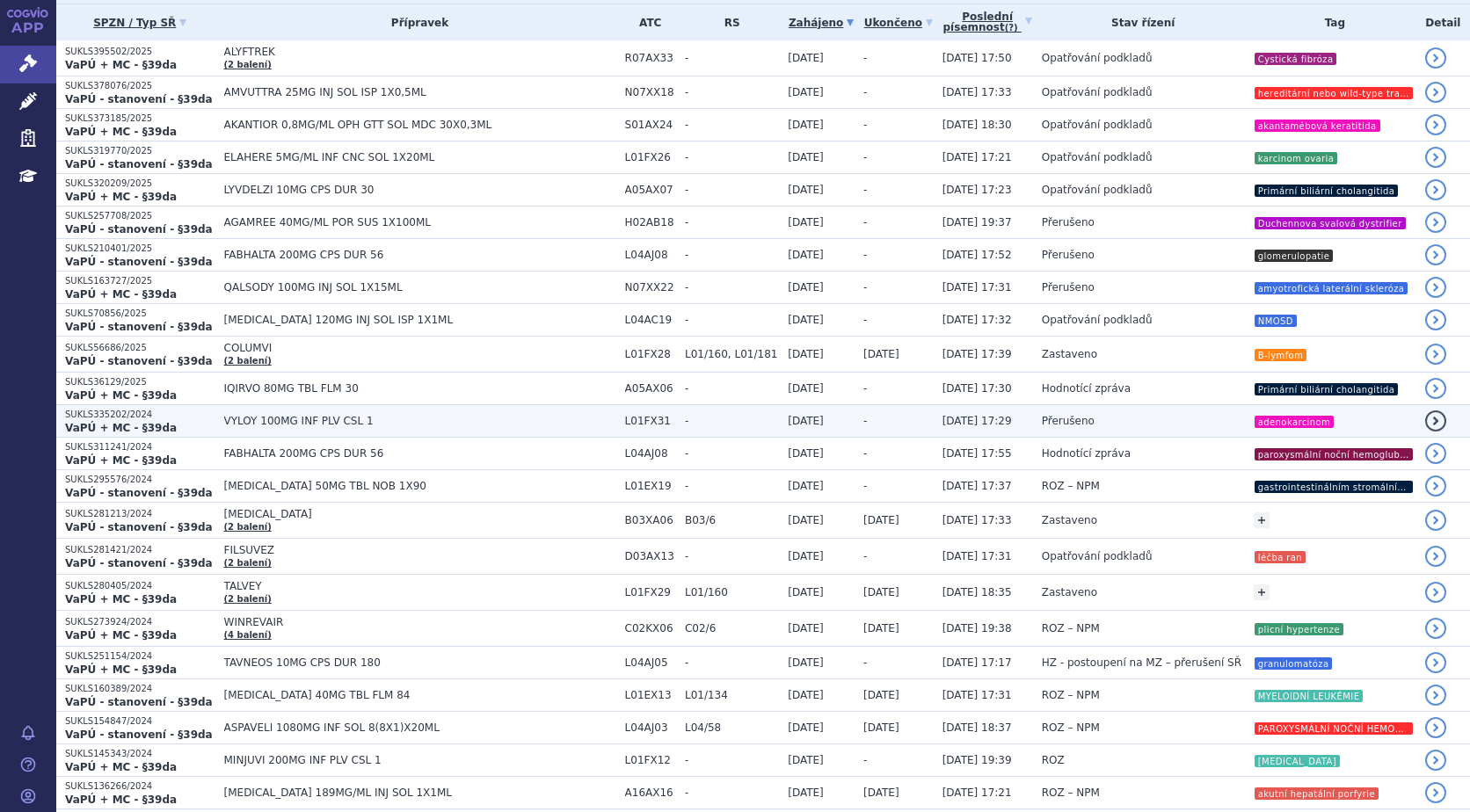
scroll to position [352, 0]
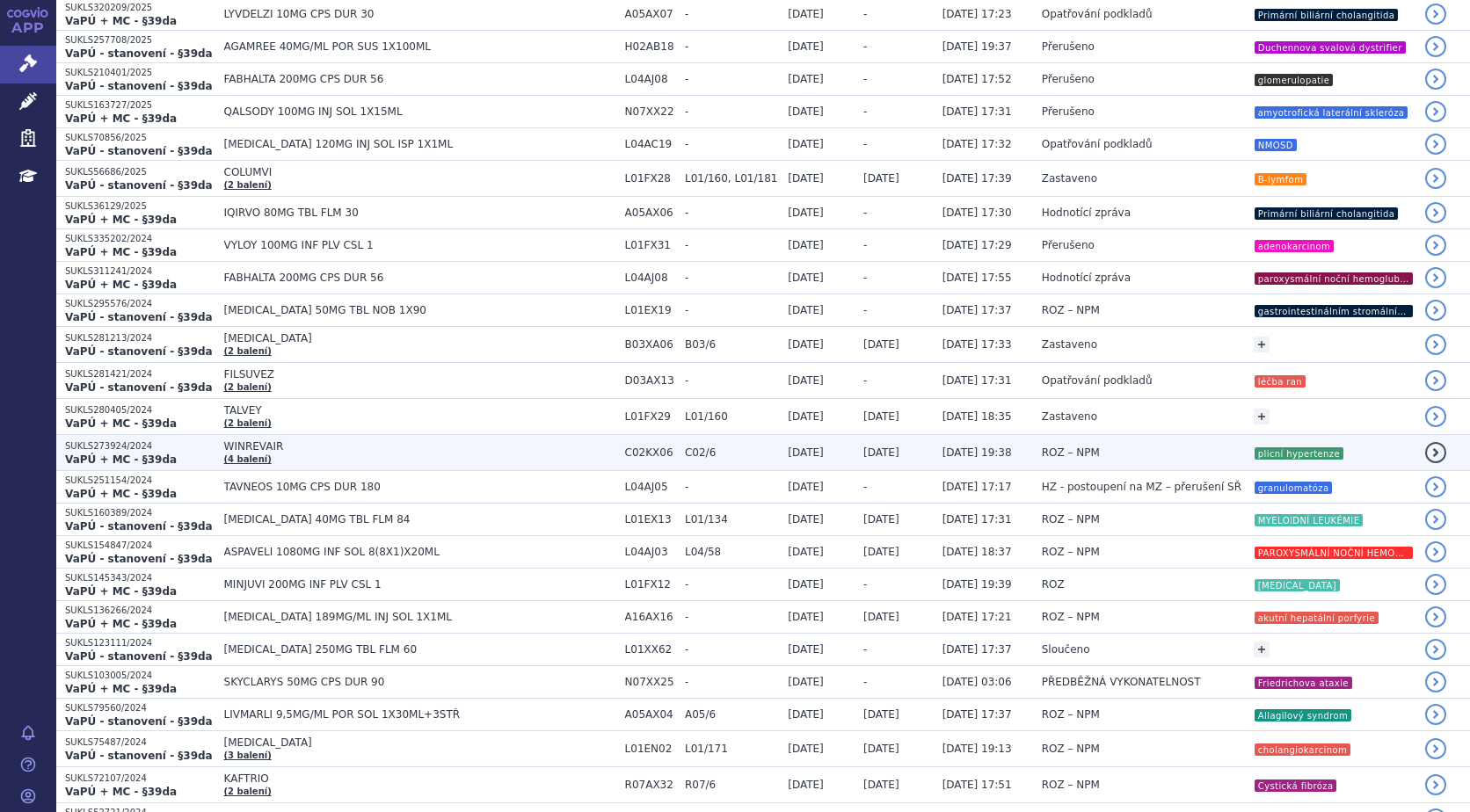
click at [63, 452] on td "SUKLS273924/2024 VaPÚ + MC - §39da" at bounding box center [136, 454] width 159 height 36
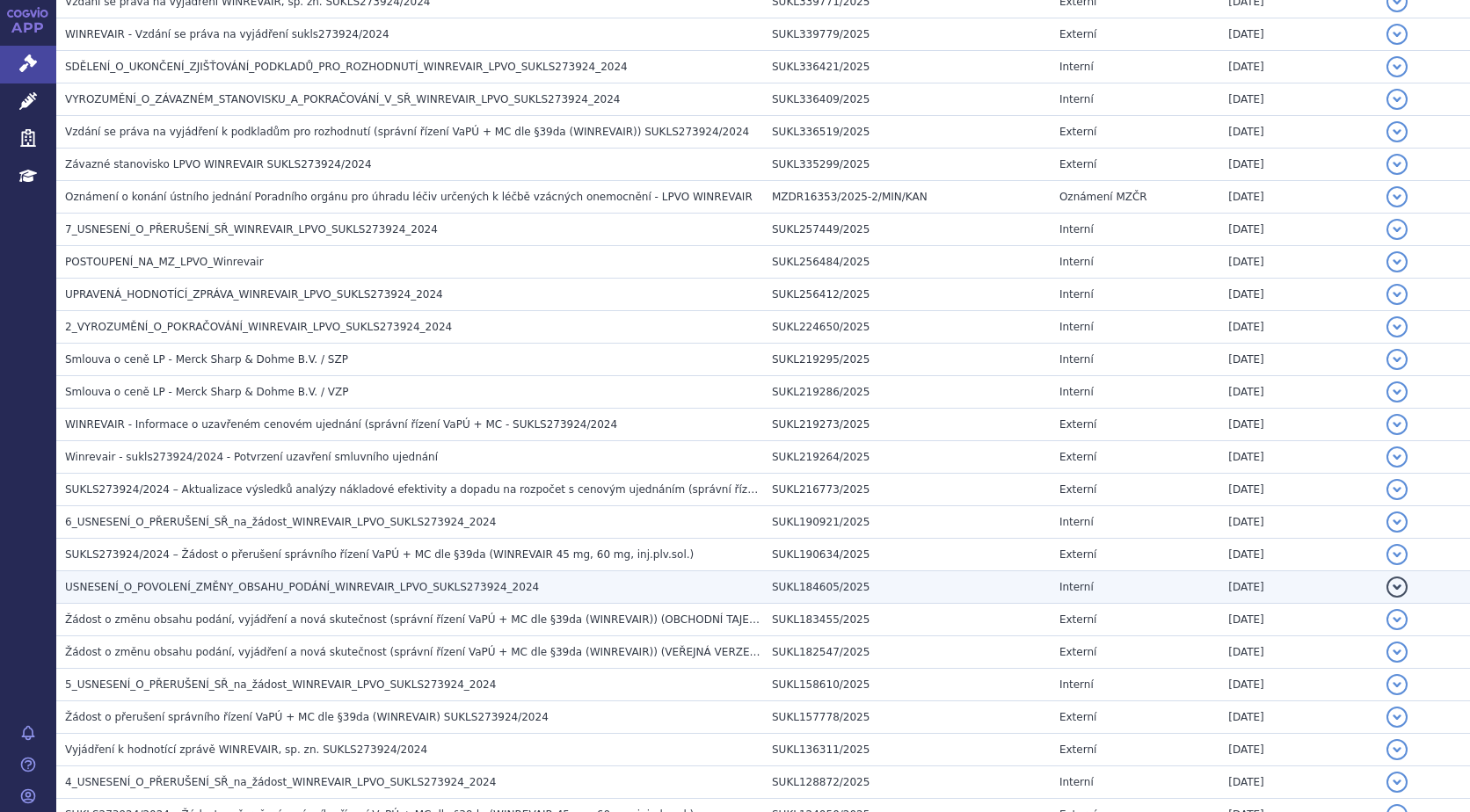
scroll to position [704, 0]
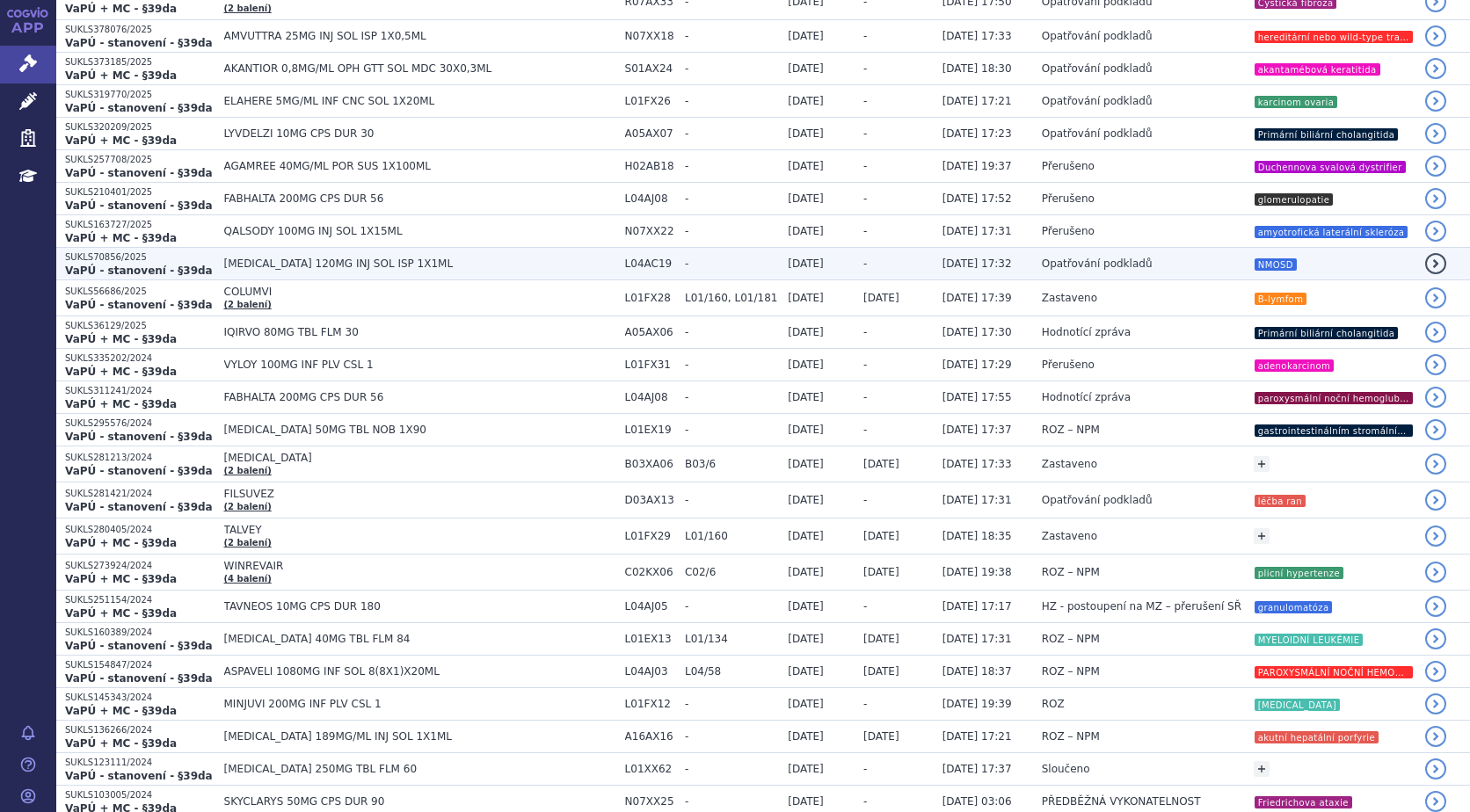
scroll to position [263, 0]
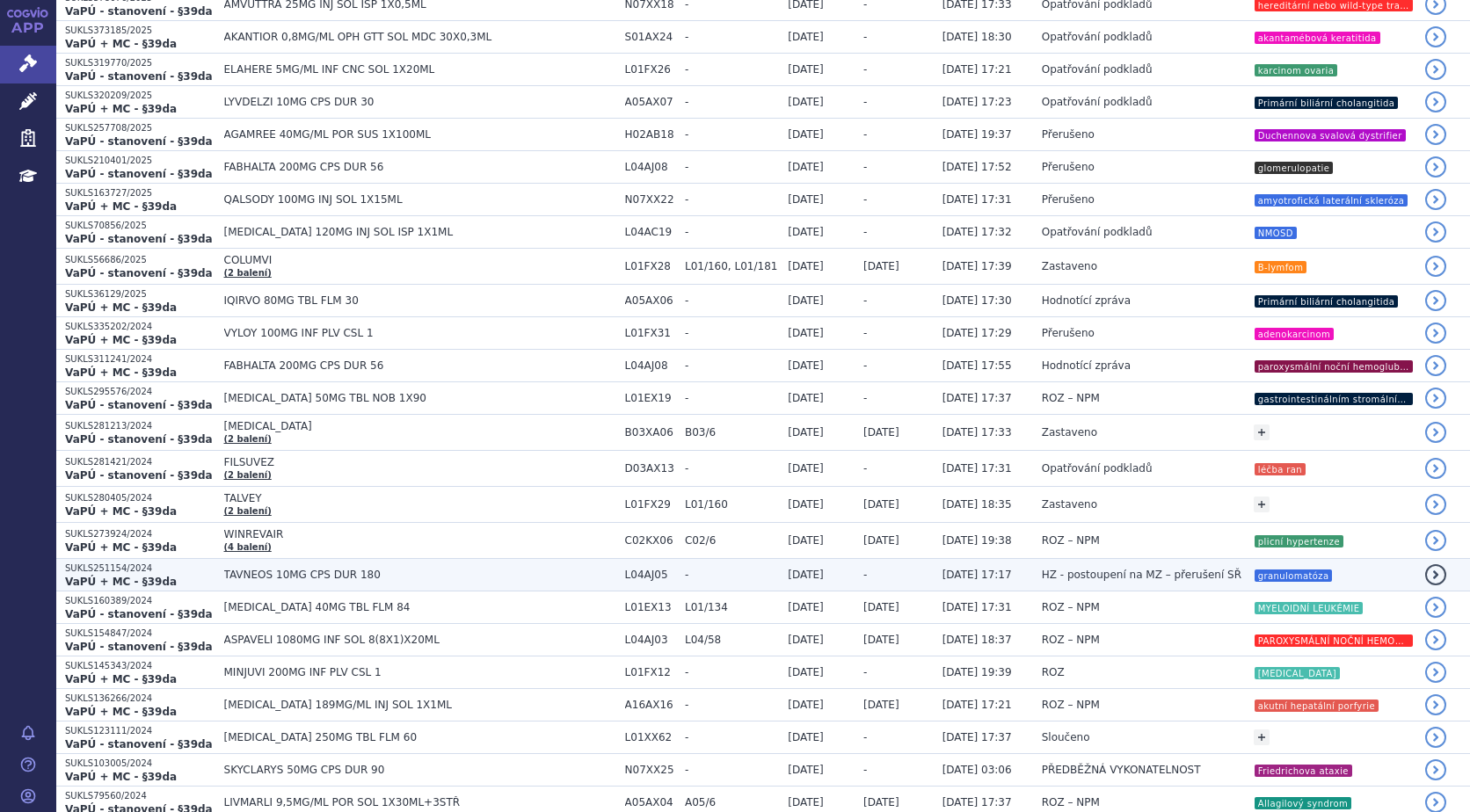
click at [119, 581] on strong "VaPÚ + MC - §39da" at bounding box center [120, 581] width 112 height 12
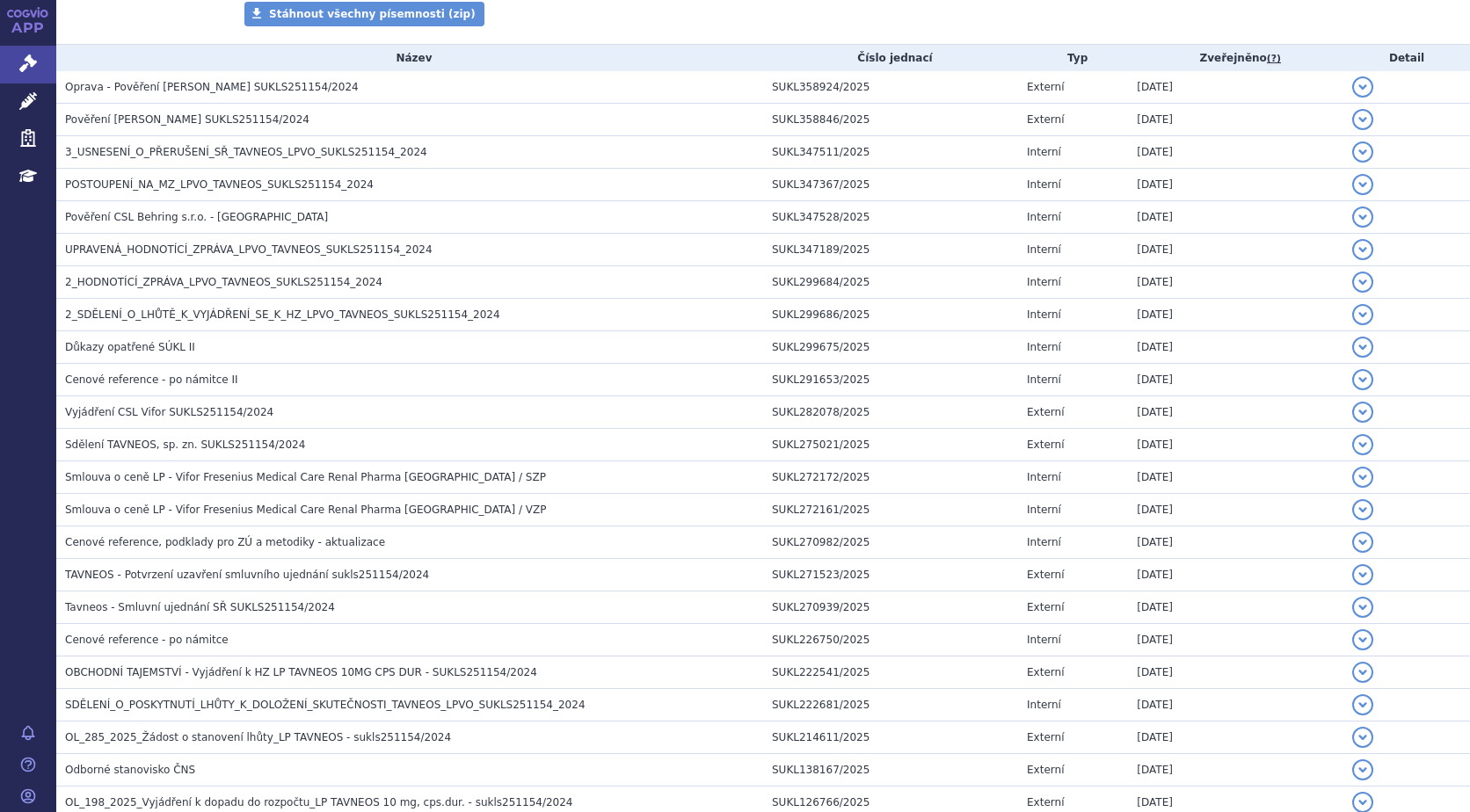
scroll to position [352, 0]
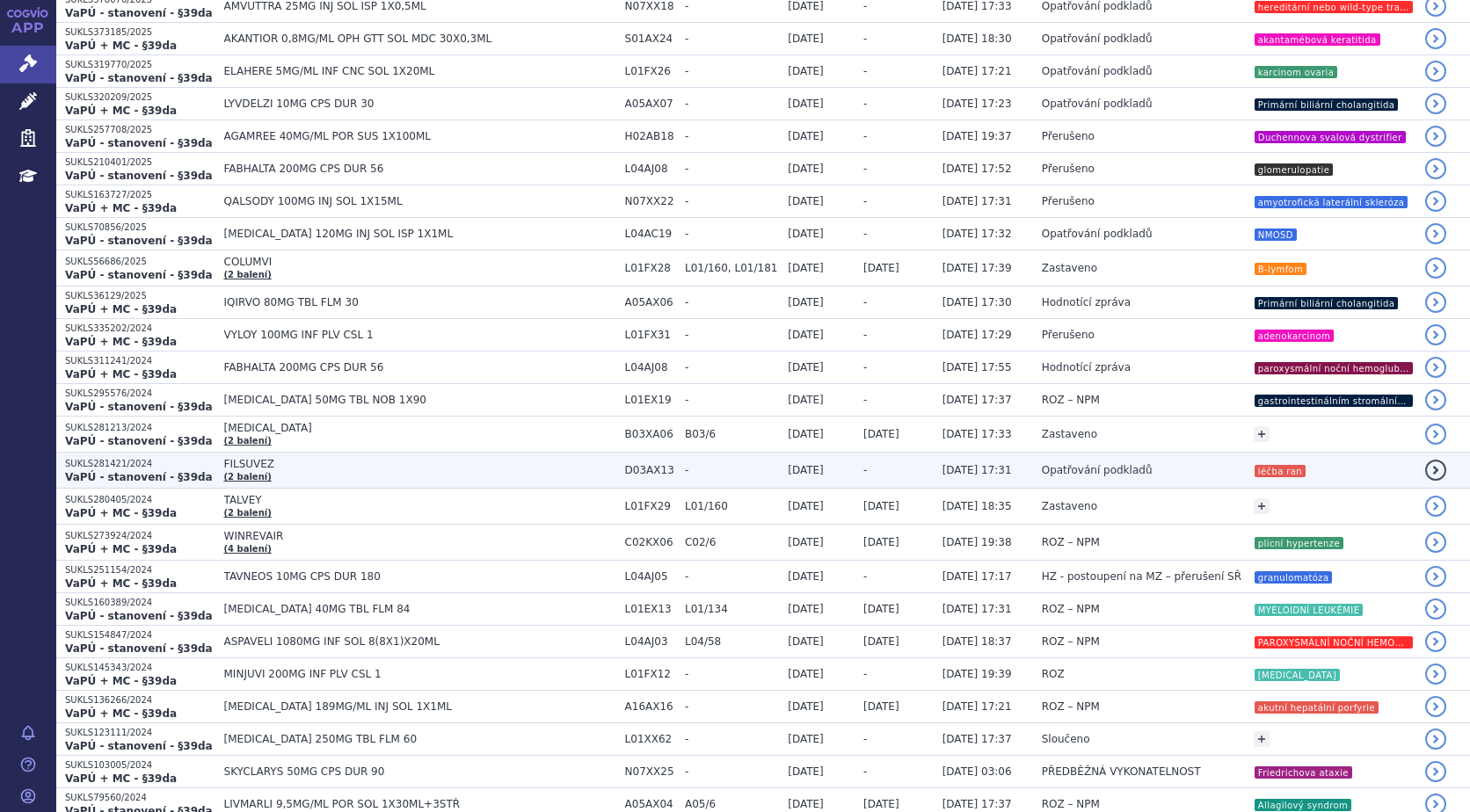
scroll to position [263, 0]
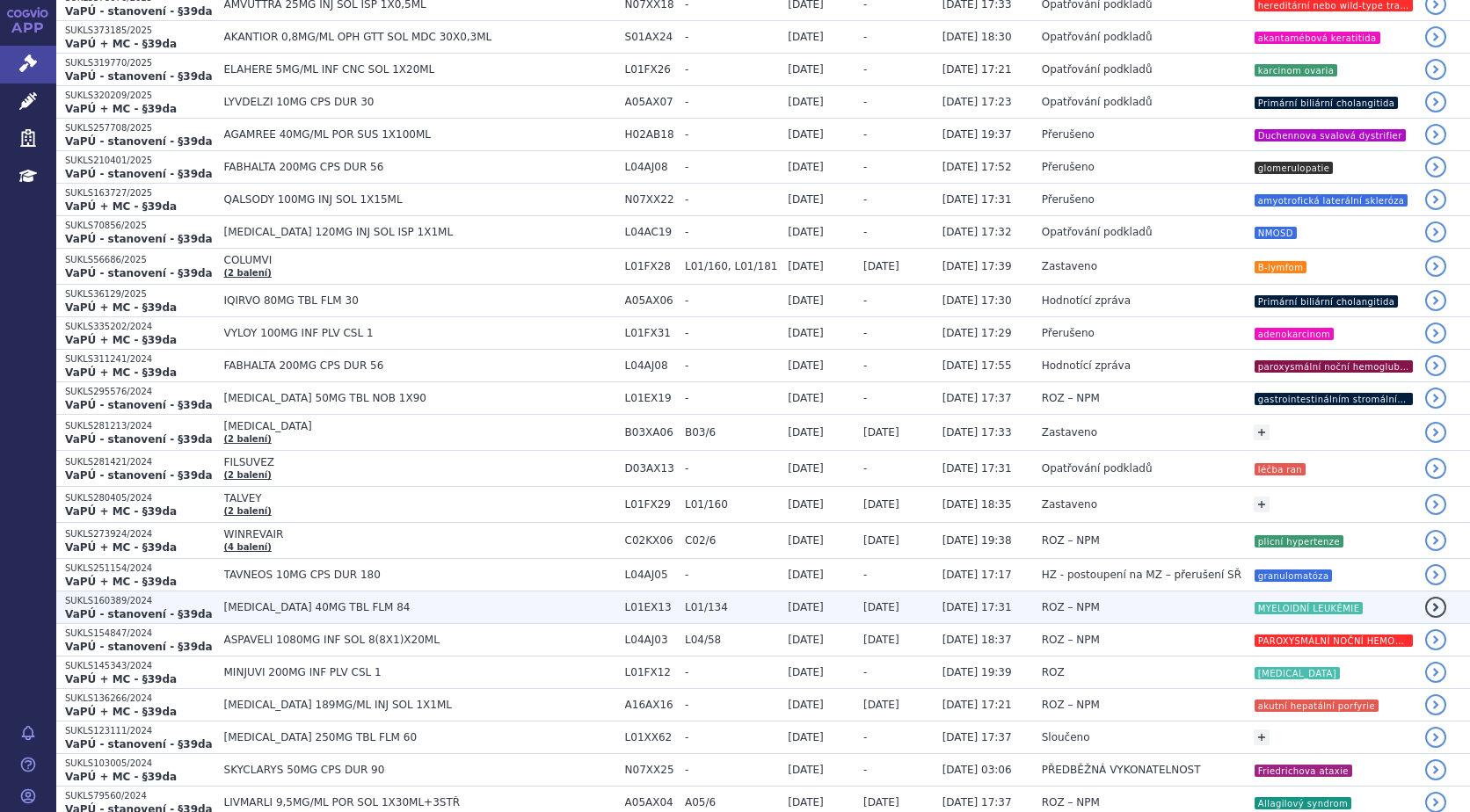
click at [122, 610] on strong "VaPÚ - stanovení - §39da" at bounding box center [138, 614] width 148 height 12
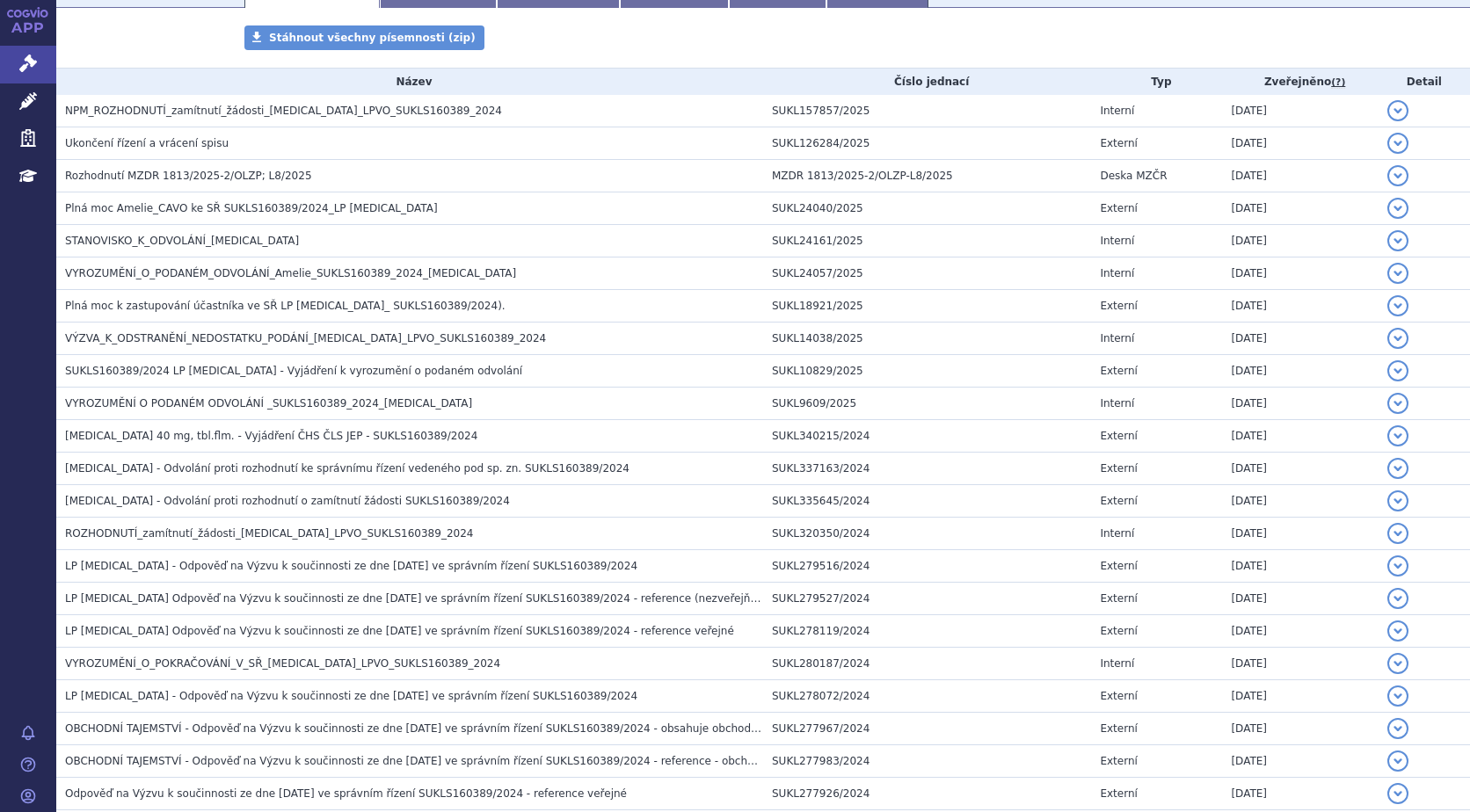
scroll to position [279, 0]
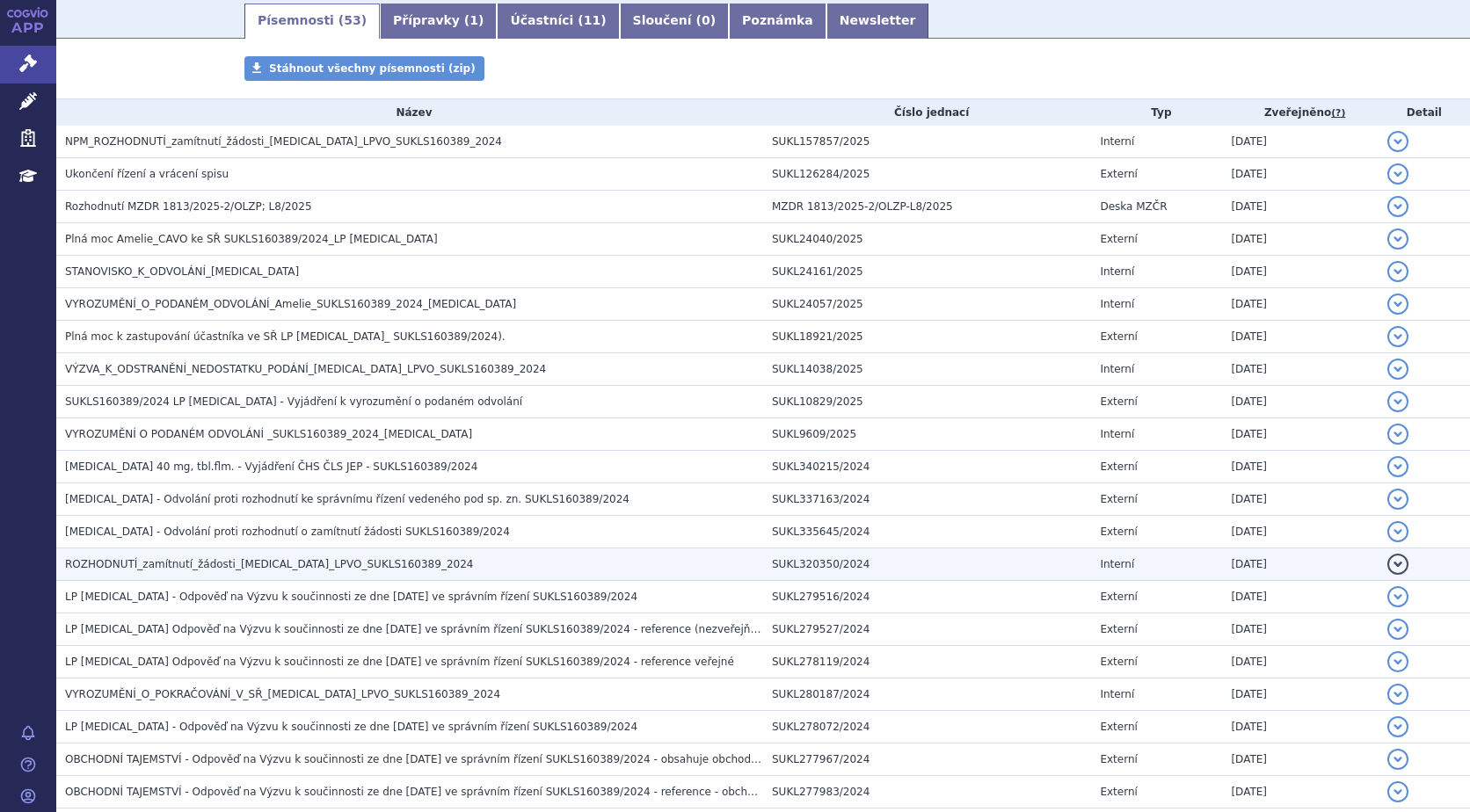
click at [218, 558] on span "ROZHODNUTÍ_zamítnutí_žádosti_XOSPATA_LPVO_SUKLS160389_2024" at bounding box center [269, 564] width 408 height 12
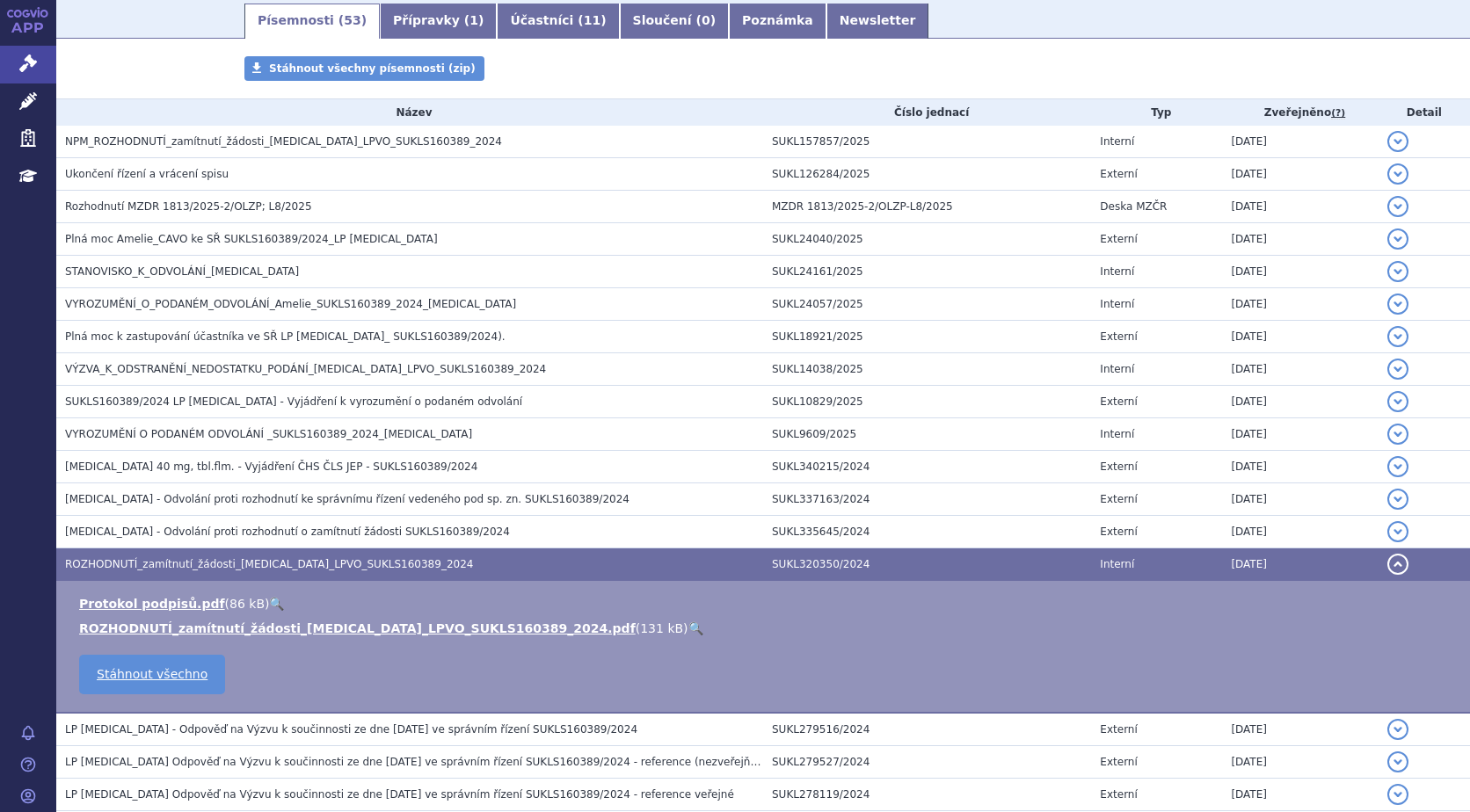
click at [689, 628] on link "🔍" at bounding box center [696, 629] width 15 height 14
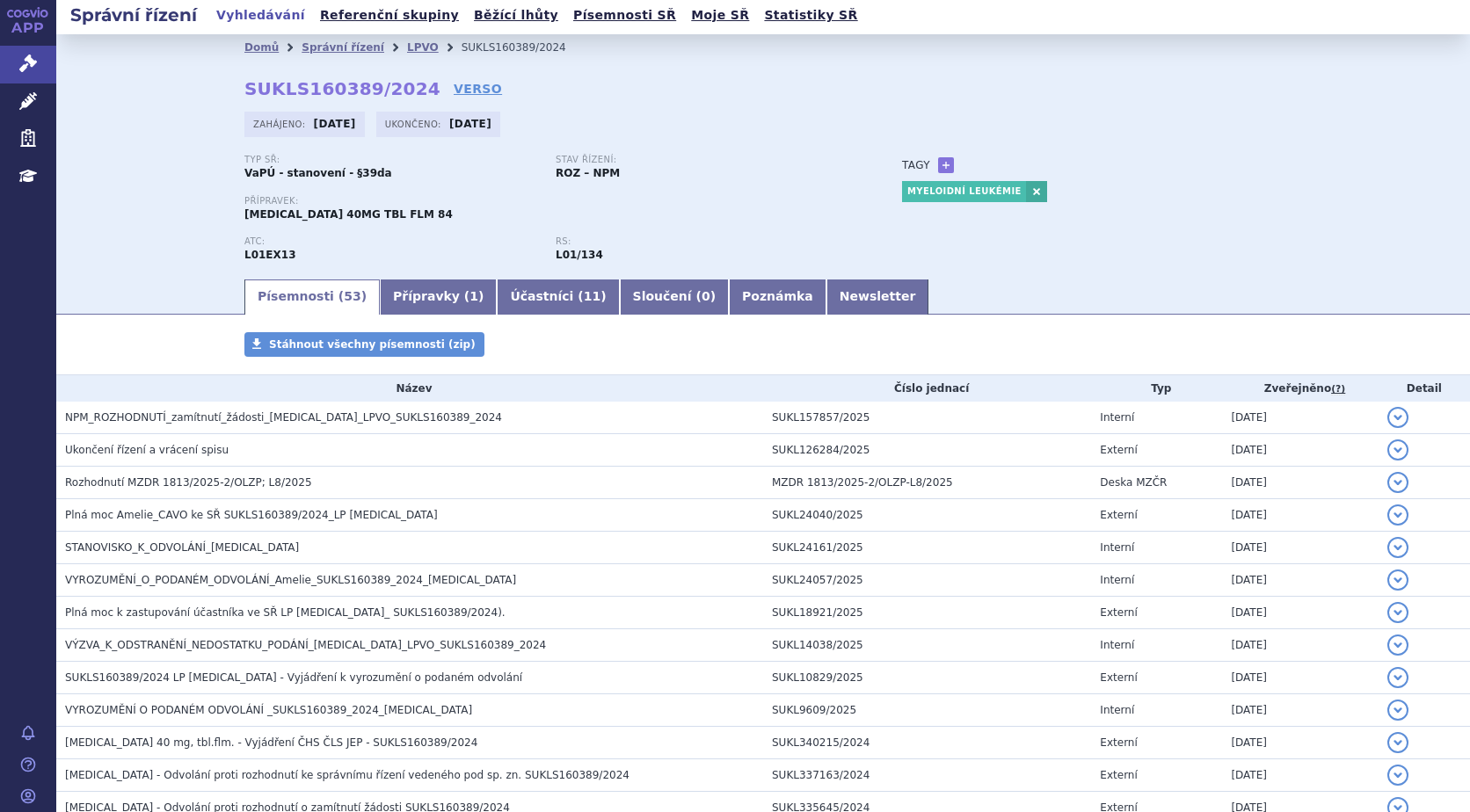
scroll to position [0, 0]
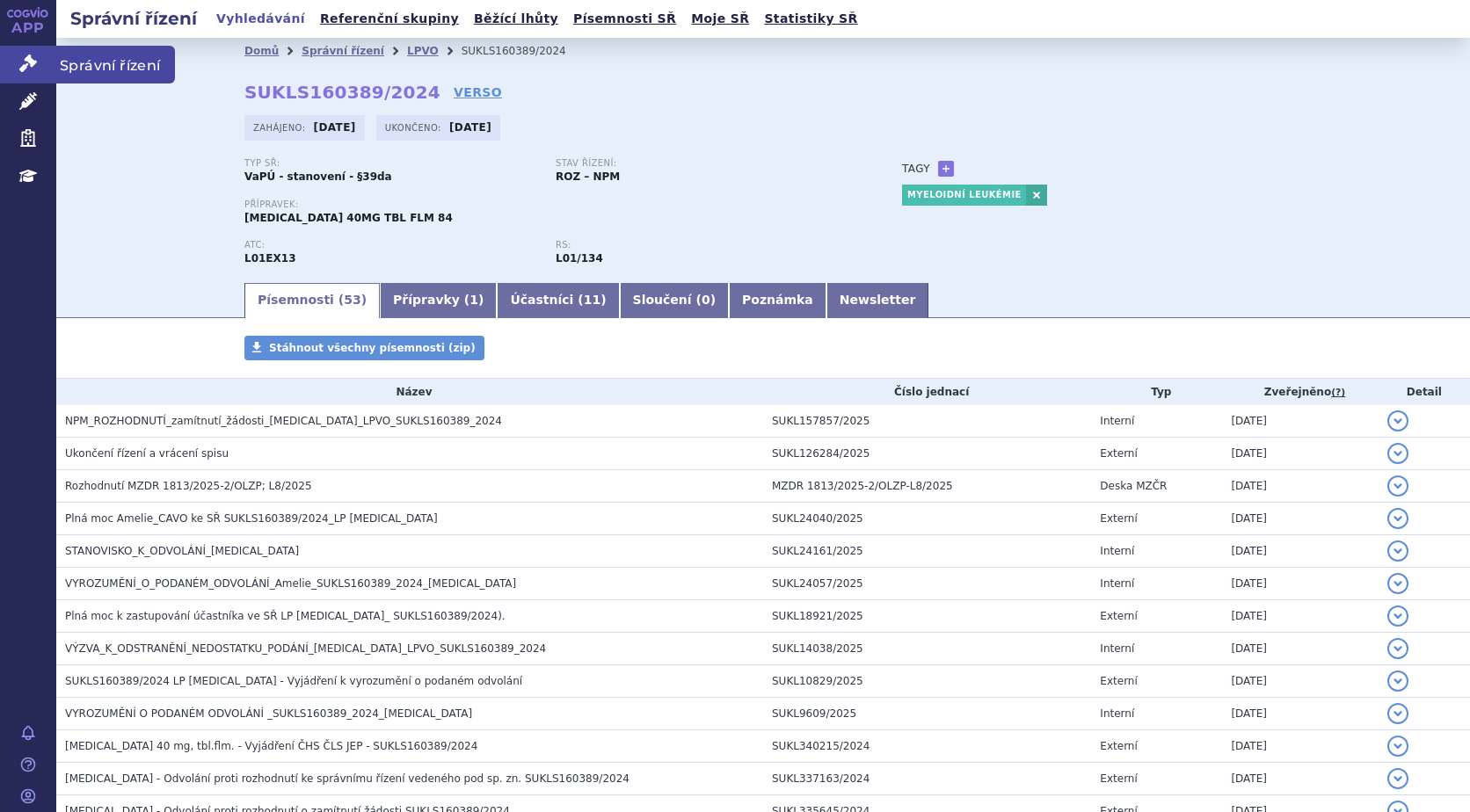
click at [22, 64] on icon at bounding box center [28, 63] width 18 height 18
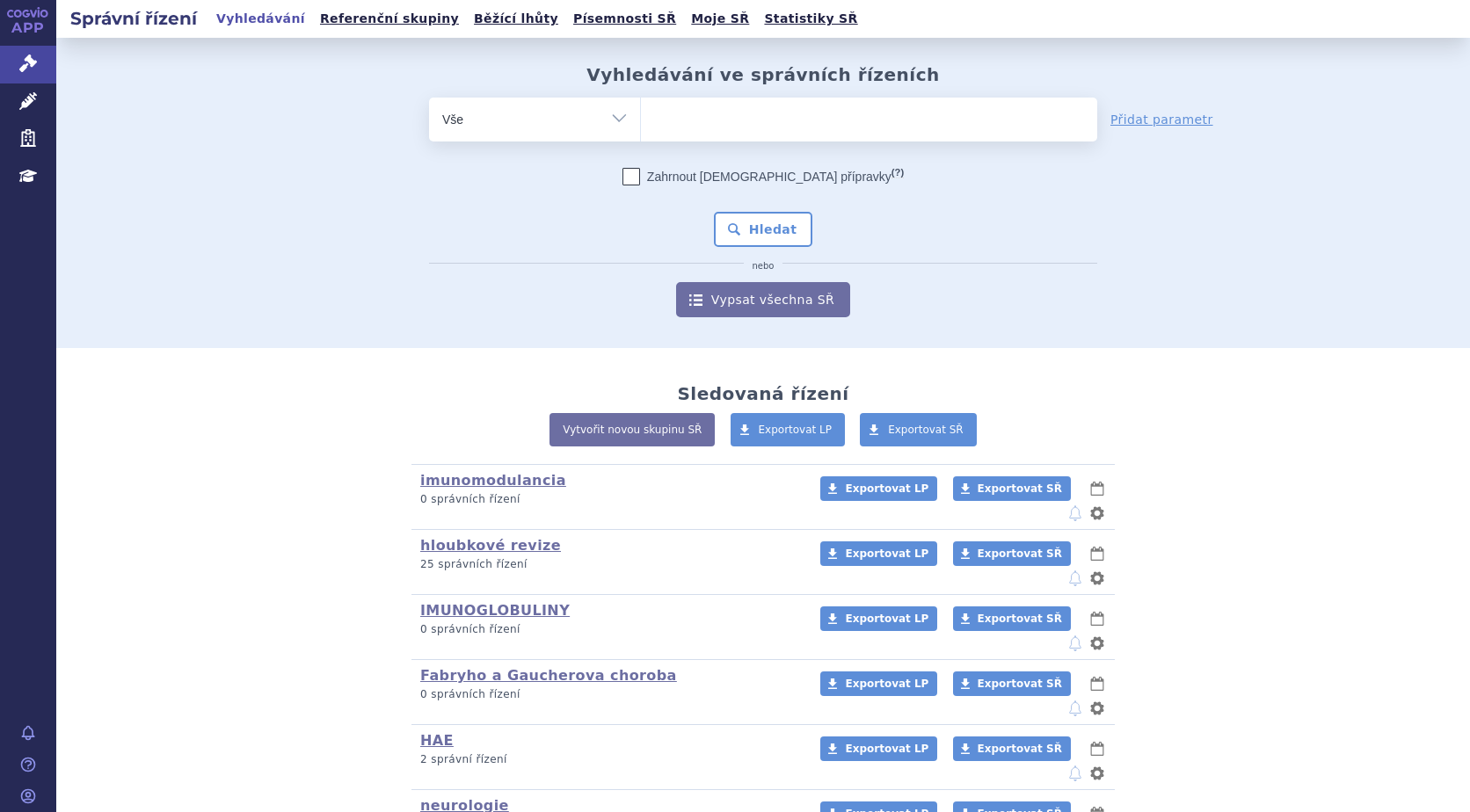
click at [31, 176] on icon at bounding box center [28, 176] width 18 height 18
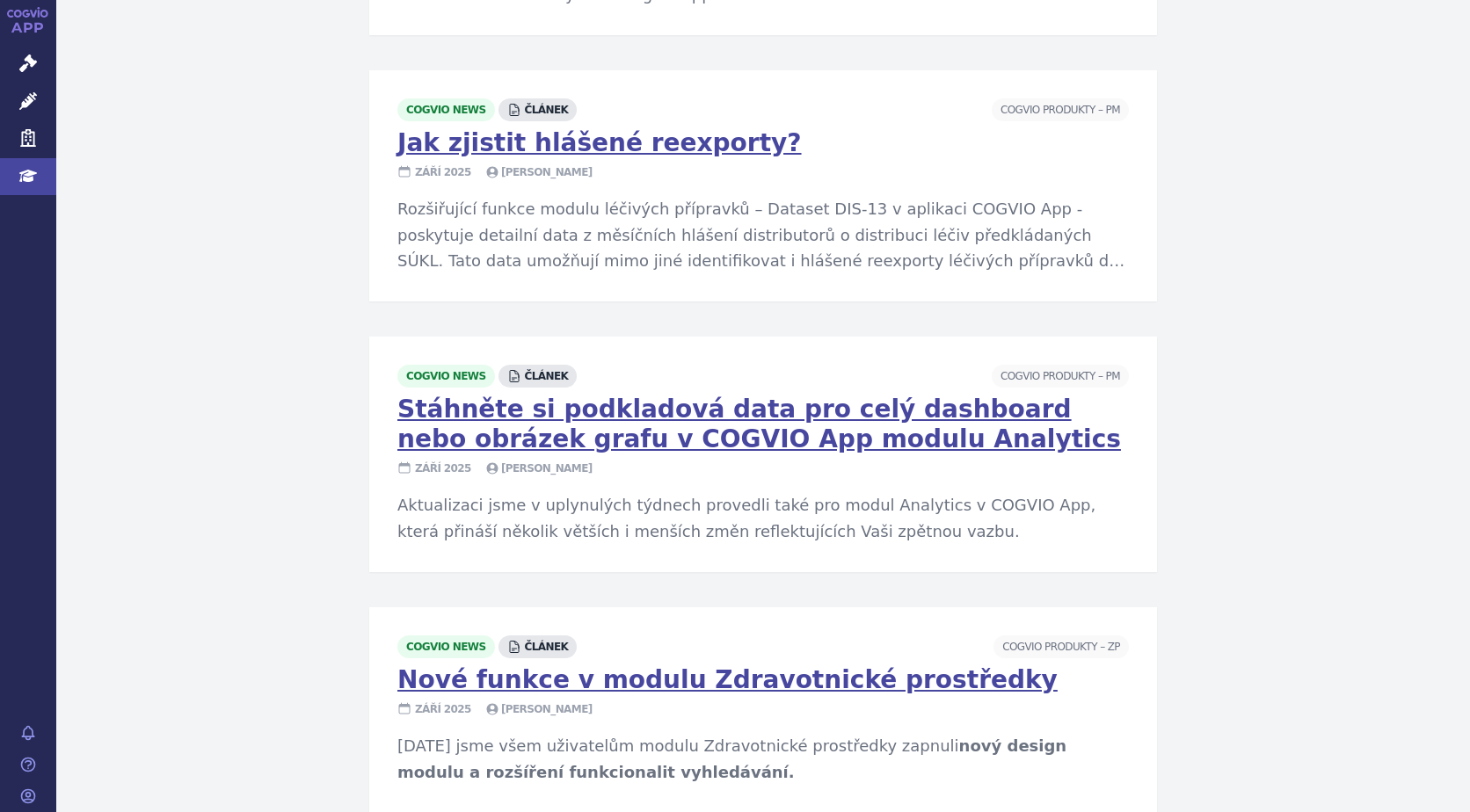
scroll to position [2732, 0]
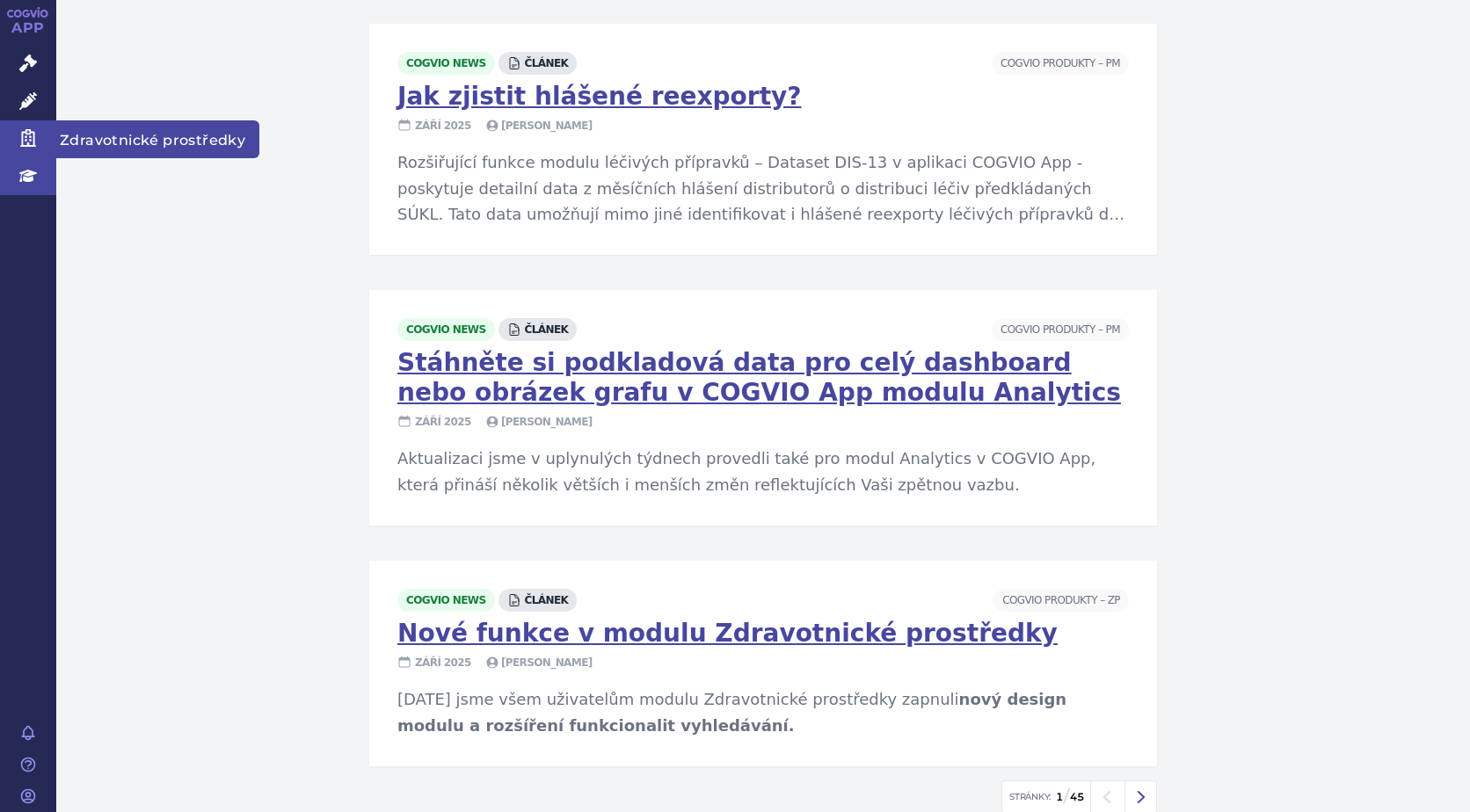
click at [32, 142] on icon at bounding box center [28, 137] width 18 height 18
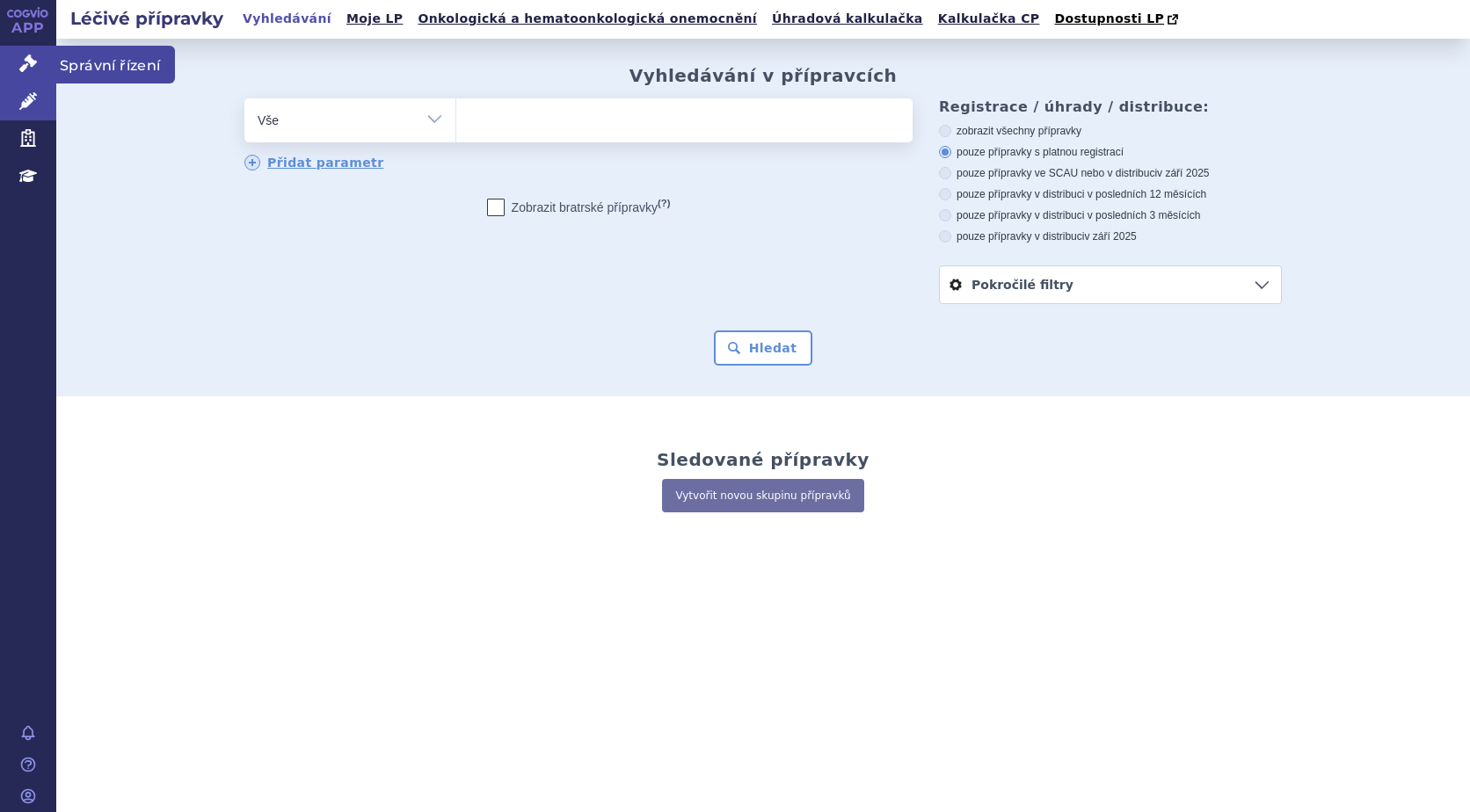
click at [16, 48] on link "Správní řízení" at bounding box center [28, 64] width 56 height 37
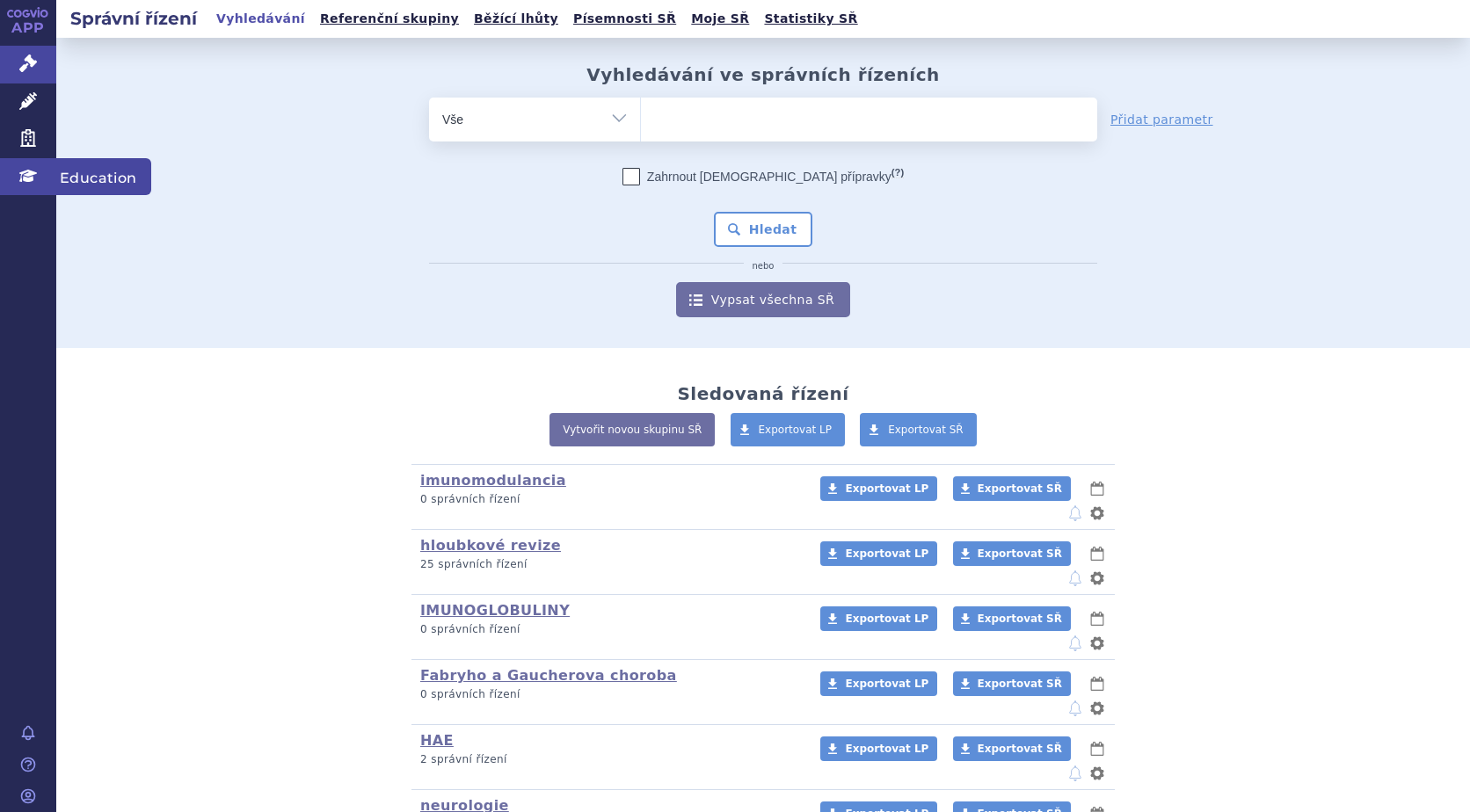
click at [31, 174] on icon at bounding box center [28, 175] width 18 height 12
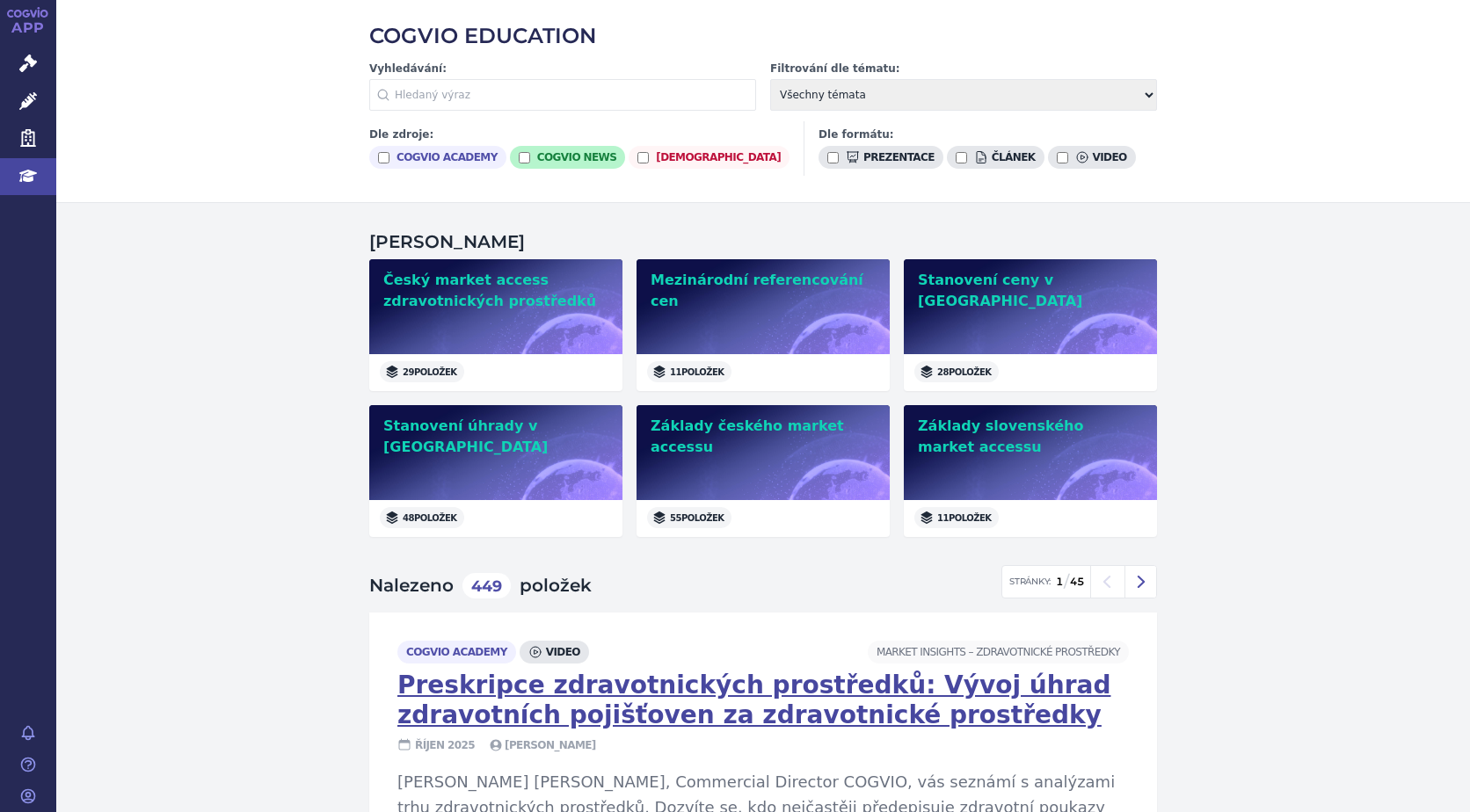
click at [519, 157] on input "cogvio news" at bounding box center [524, 158] width 11 height 11
checkbox input "true"
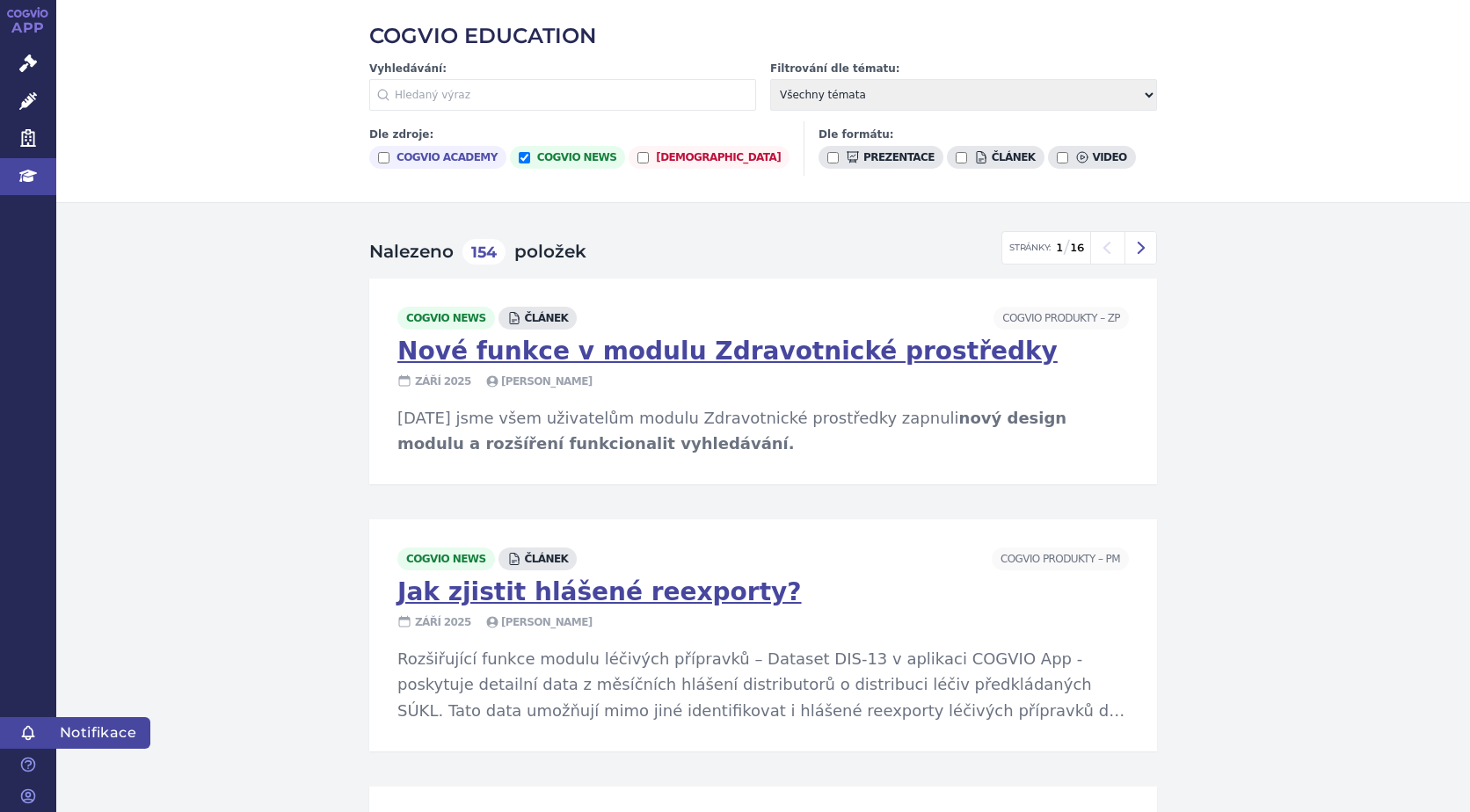
click at [95, 729] on span "Notifikace" at bounding box center [104, 734] width 94 height 32
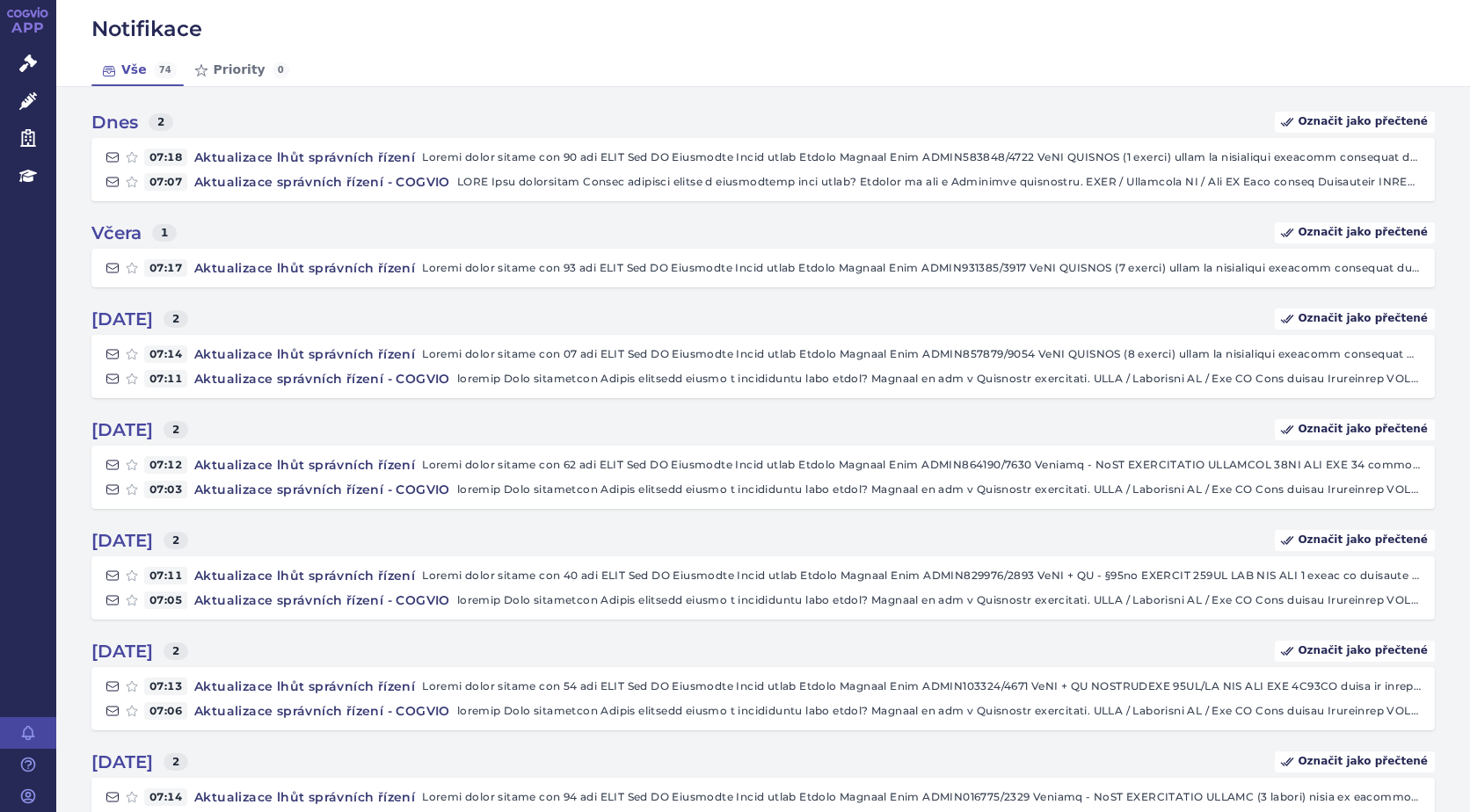
click at [26, 18] on link "APP" at bounding box center [28, 23] width 56 height 46
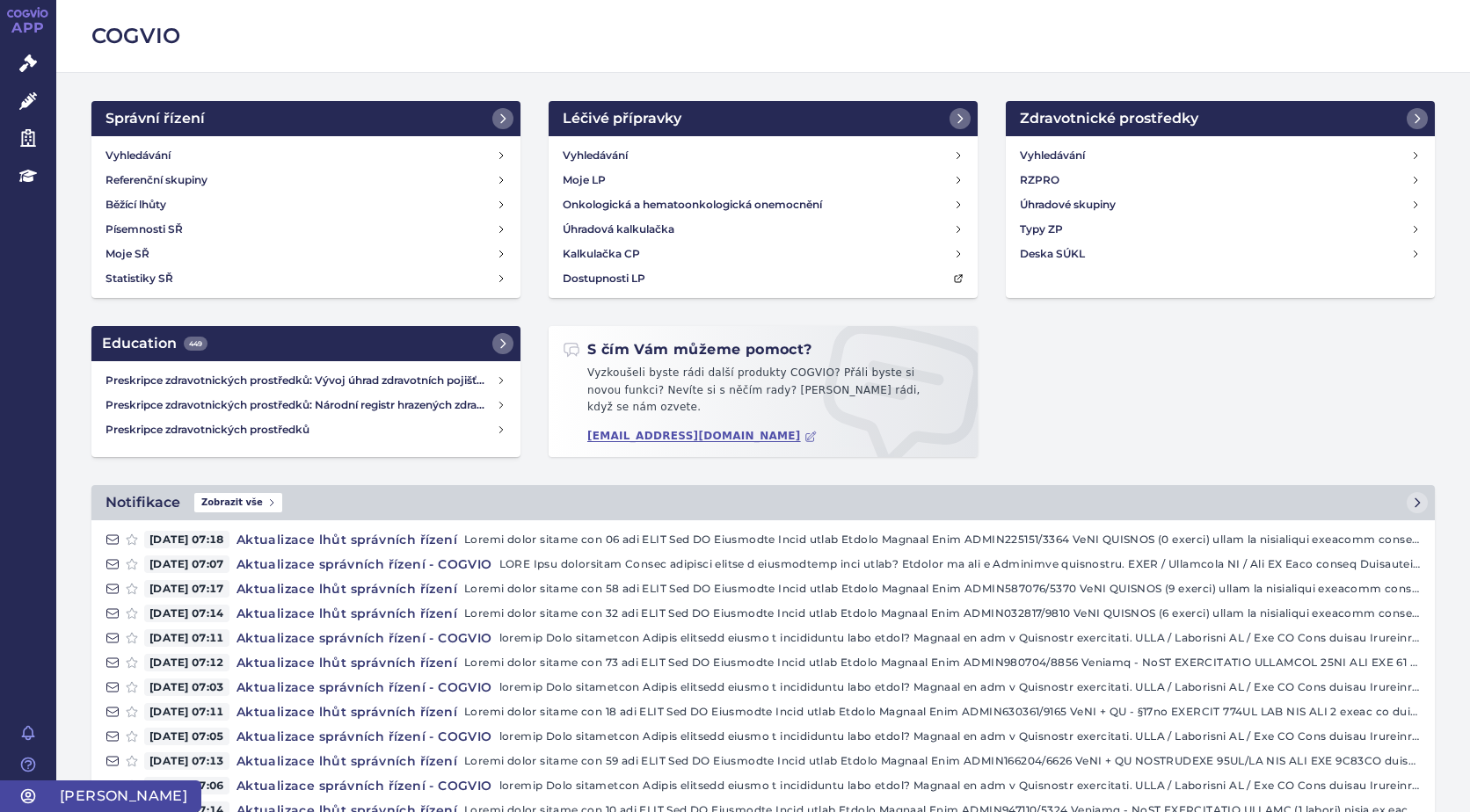
click at [11, 794] on link "[PERSON_NAME]" at bounding box center [28, 797] width 56 height 32
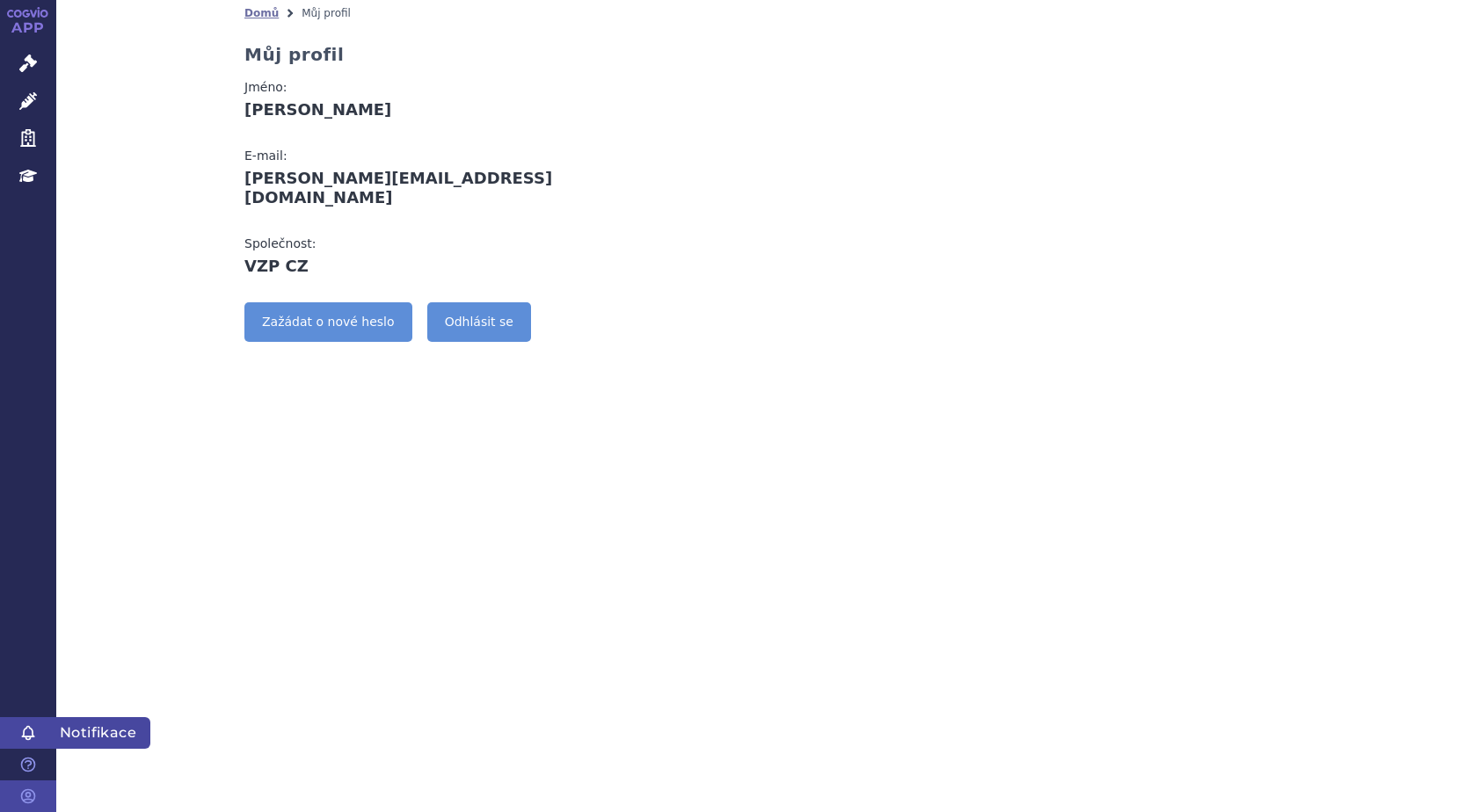
click at [22, 739] on icon at bounding box center [28, 733] width 18 height 18
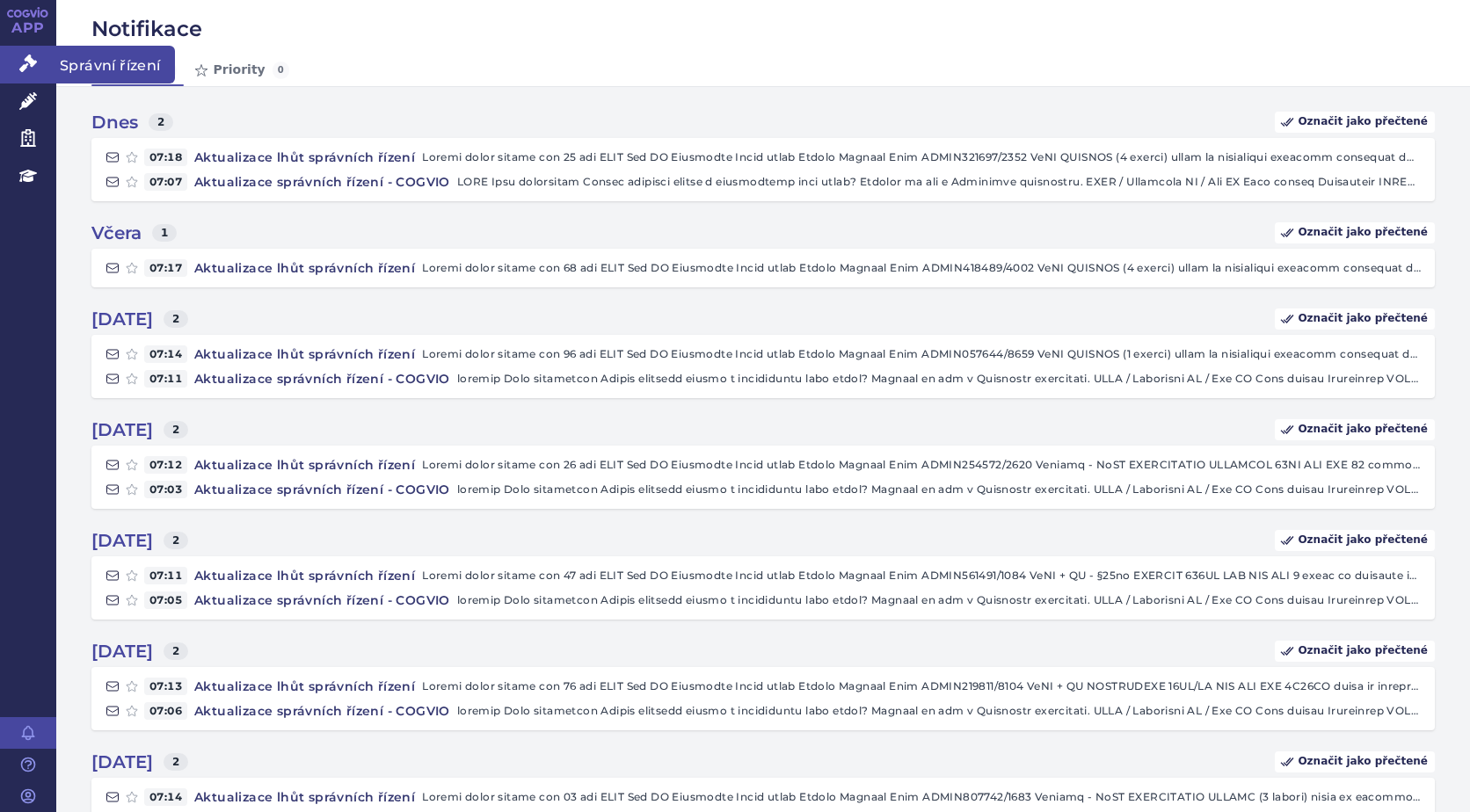
click at [37, 64] on link "Správní řízení" at bounding box center [28, 64] width 56 height 37
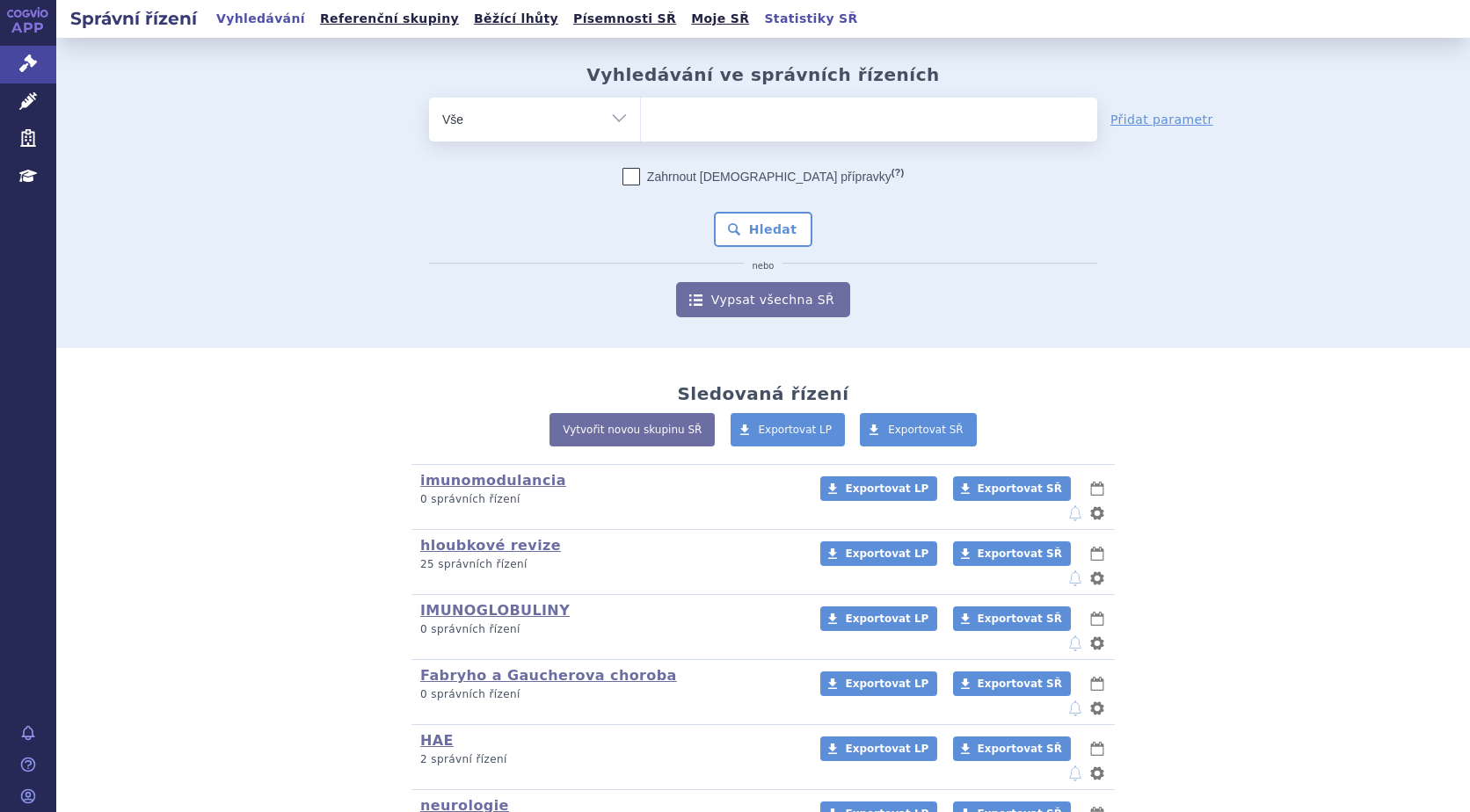
click at [759, 21] on link "Statistiky SŘ" at bounding box center [810, 18] width 104 height 24
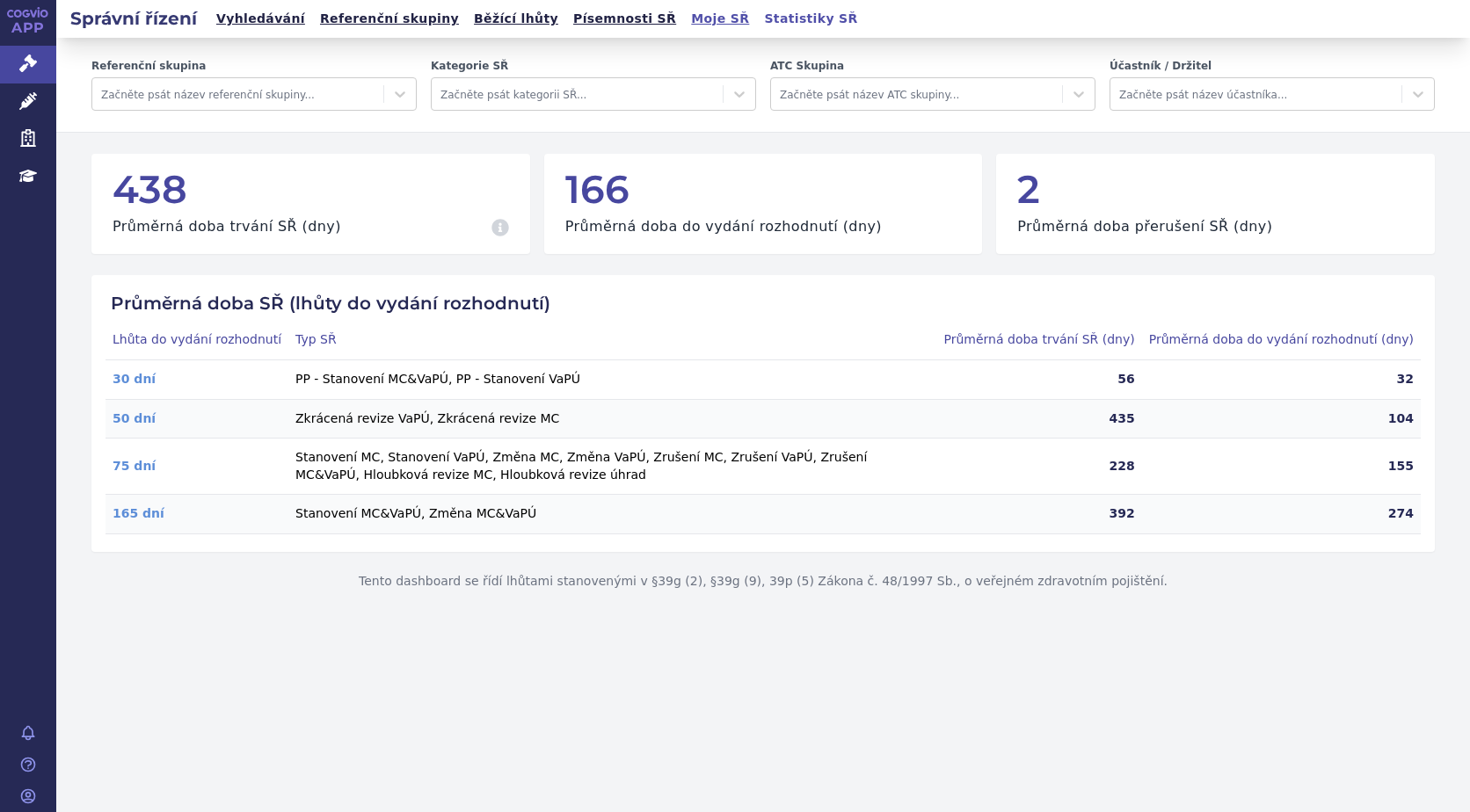
click at [686, 14] on link "Moje SŘ" at bounding box center [720, 18] width 69 height 24
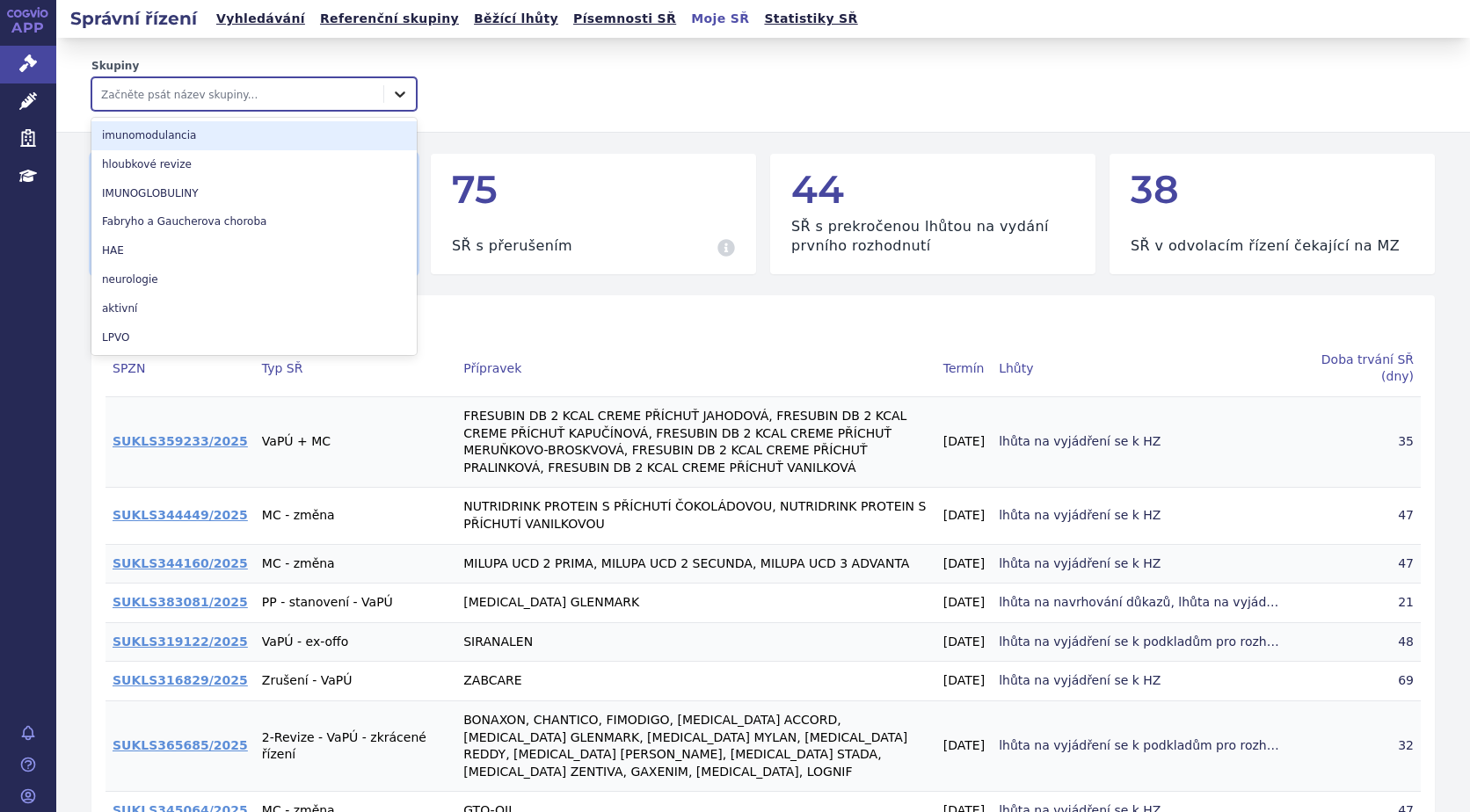
click at [401, 96] on icon at bounding box center [400, 94] width 18 height 18
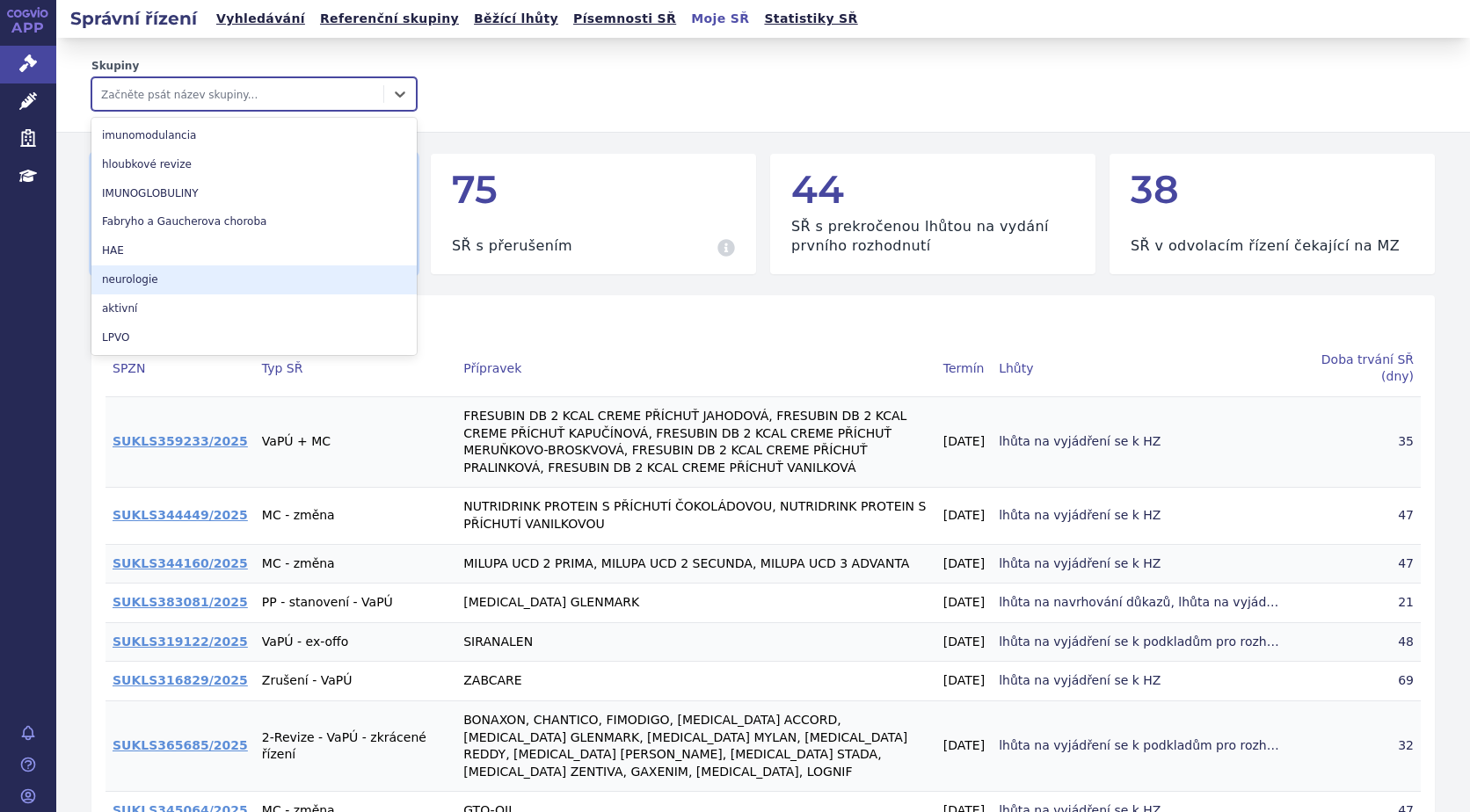
click at [181, 280] on div "neurologie" at bounding box center [254, 279] width 326 height 29
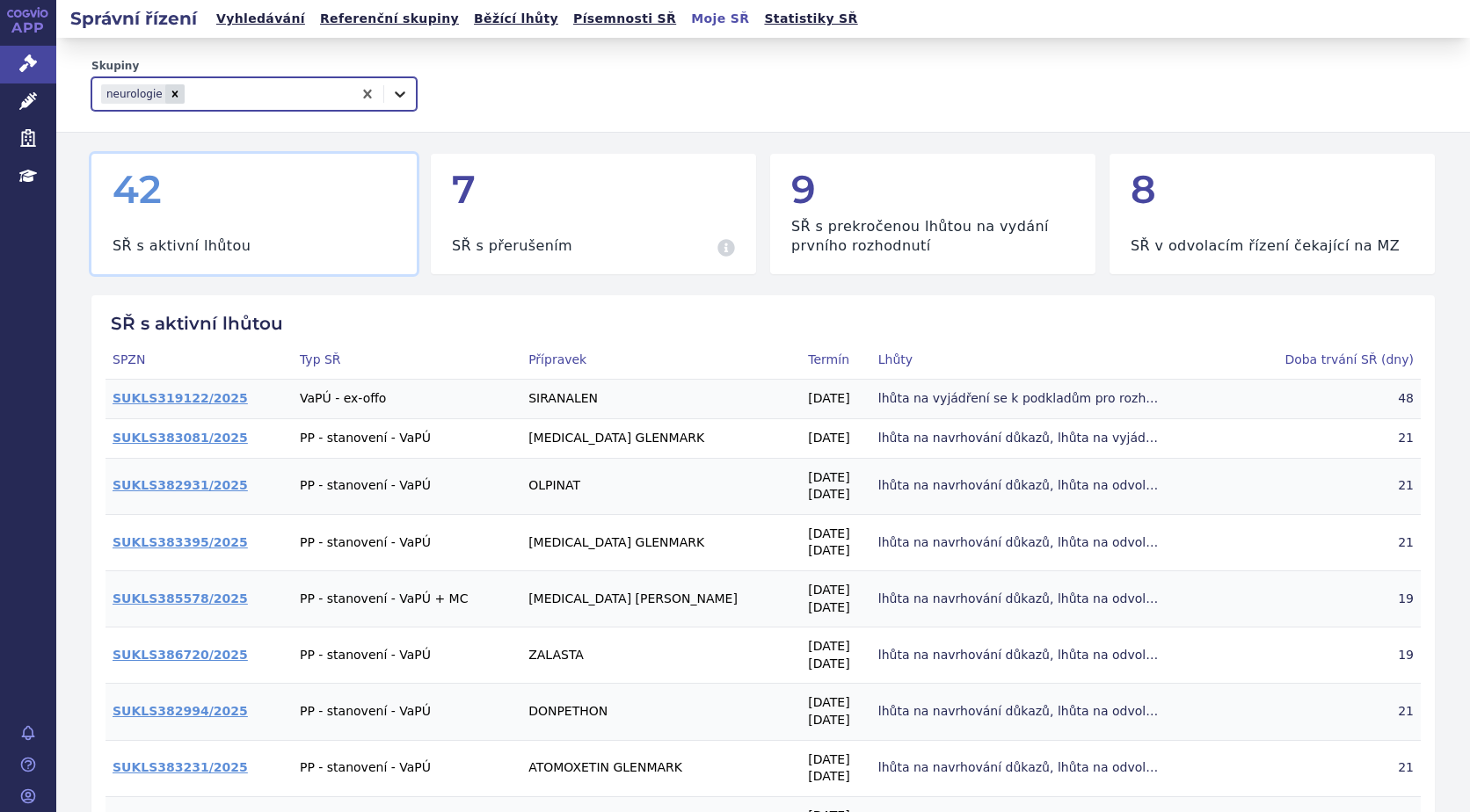
click at [396, 96] on icon at bounding box center [400, 94] width 10 height 7
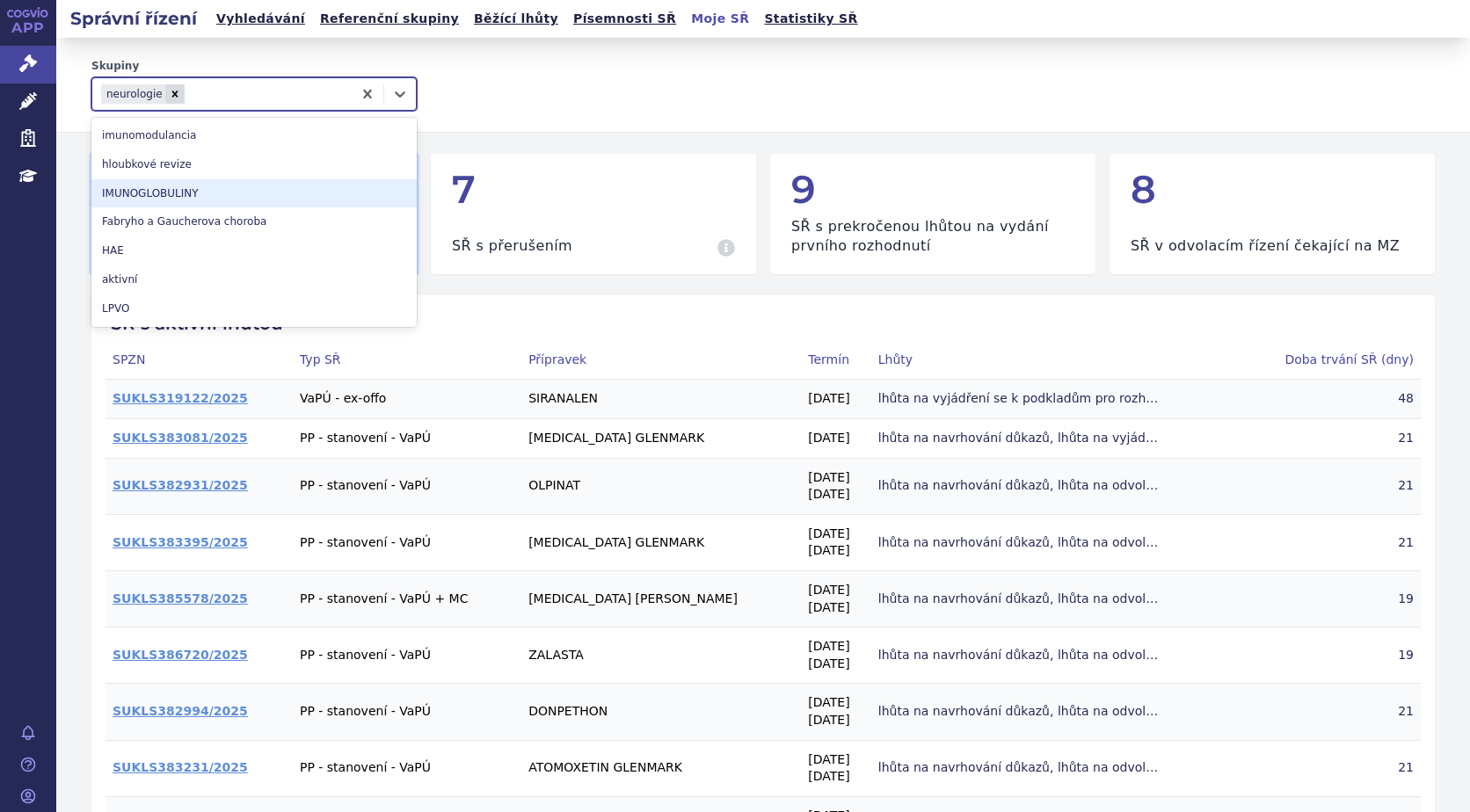
click at [265, 193] on div "IMUNOGLOBULINY" at bounding box center [254, 194] width 326 height 29
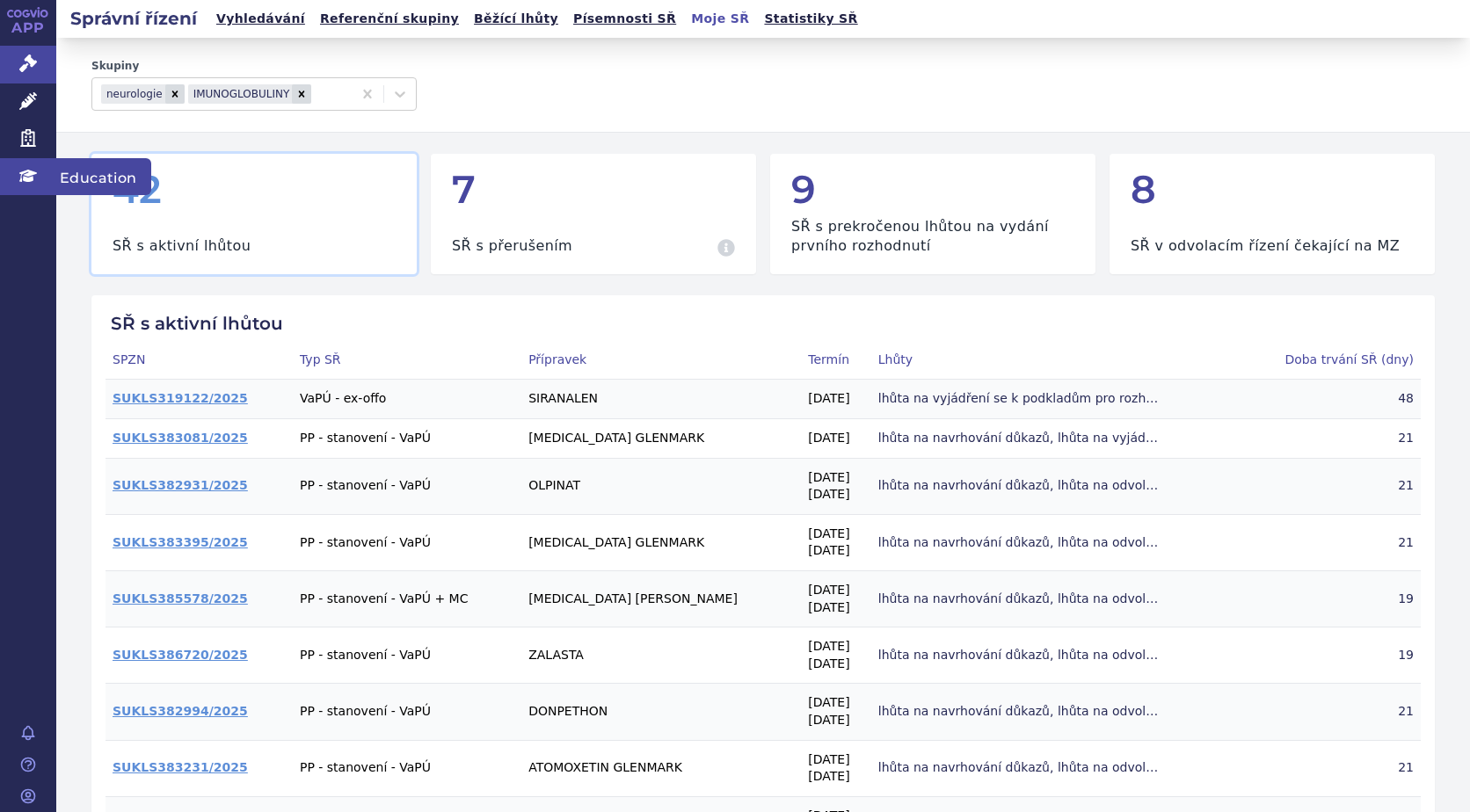
click at [34, 173] on icon at bounding box center [28, 175] width 18 height 12
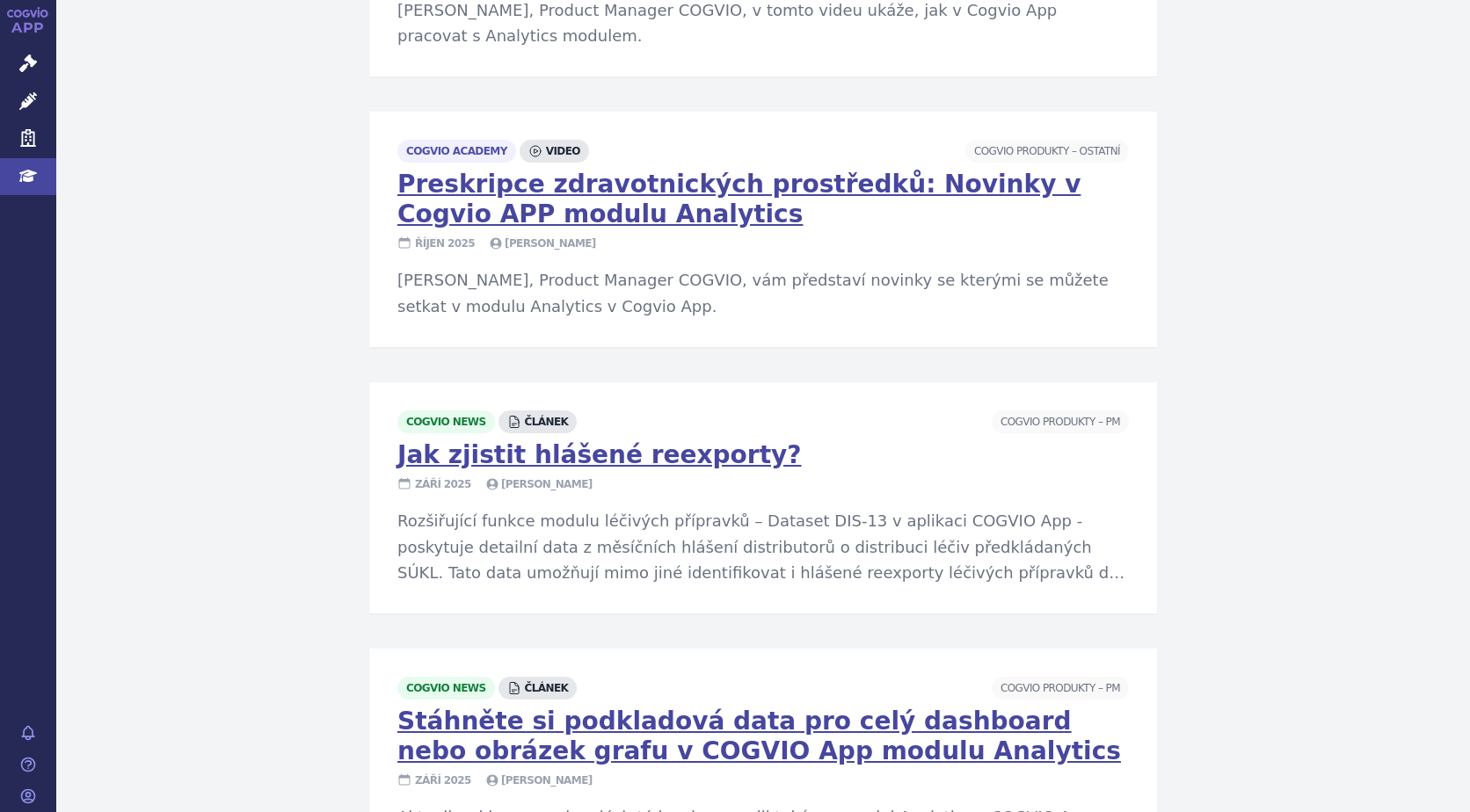
scroll to position [2732, 0]
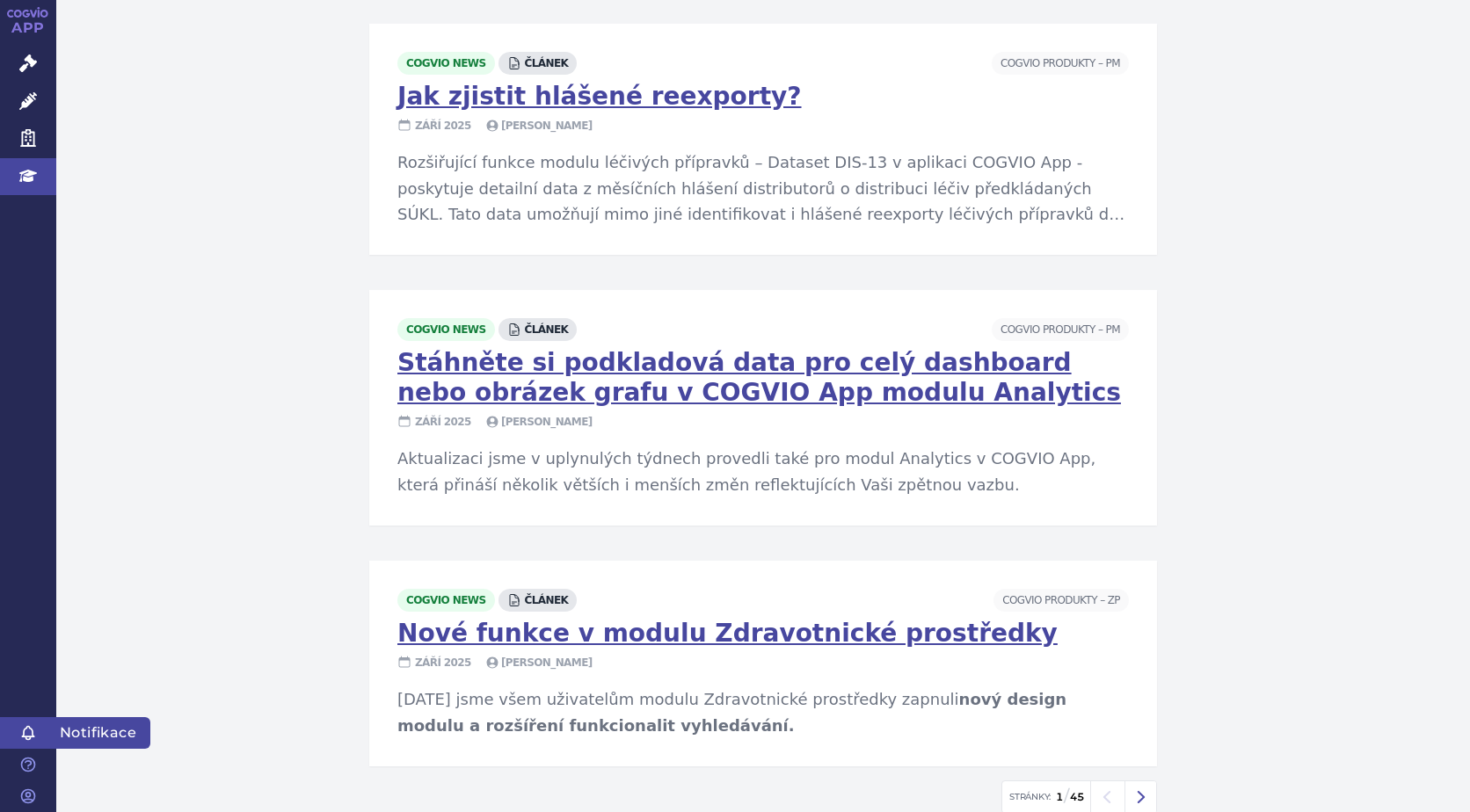
click at [38, 735] on link "Notifikace" at bounding box center [28, 734] width 56 height 32
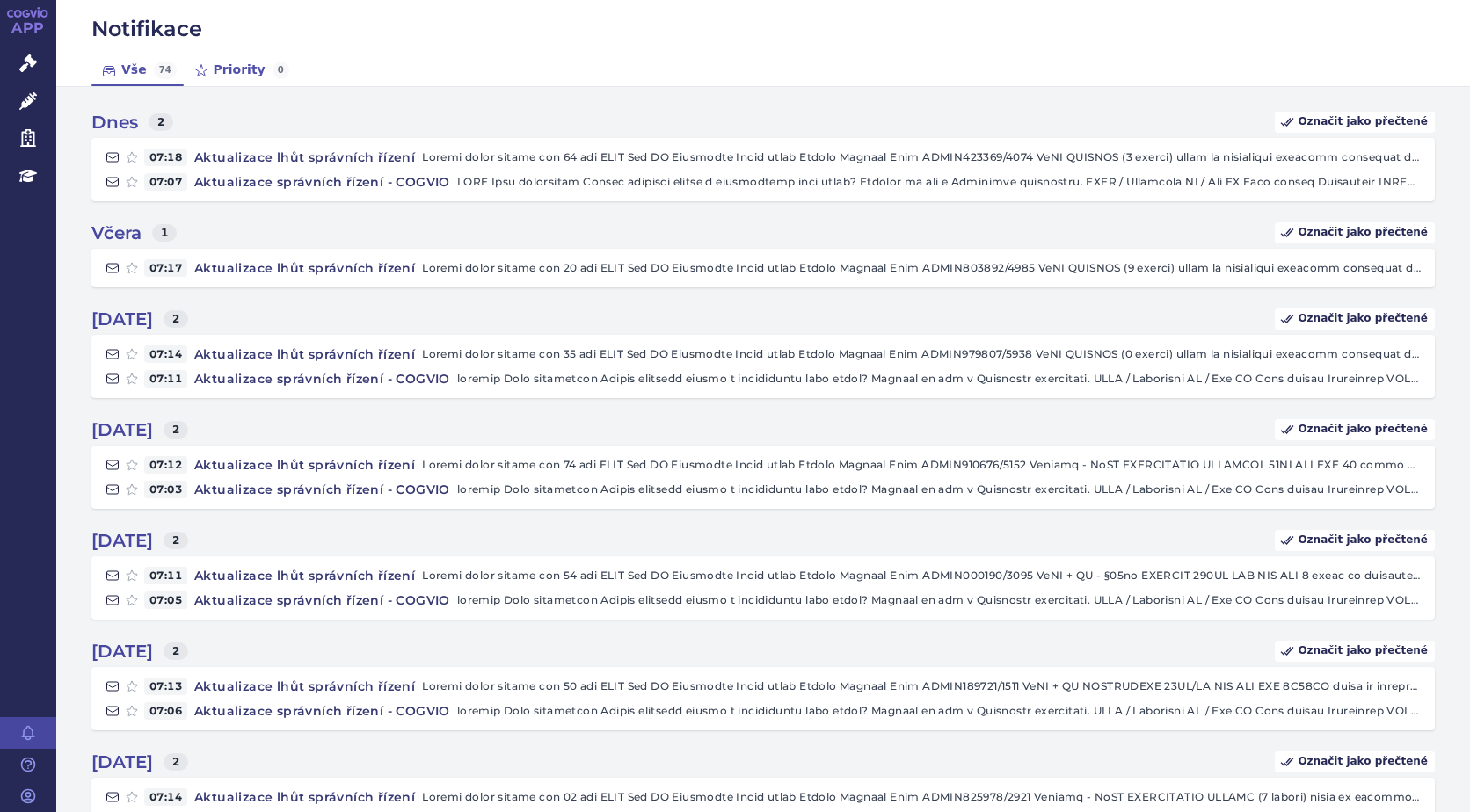
click at [231, 69] on link "Priority 0" at bounding box center [240, 71] width 113 height 32
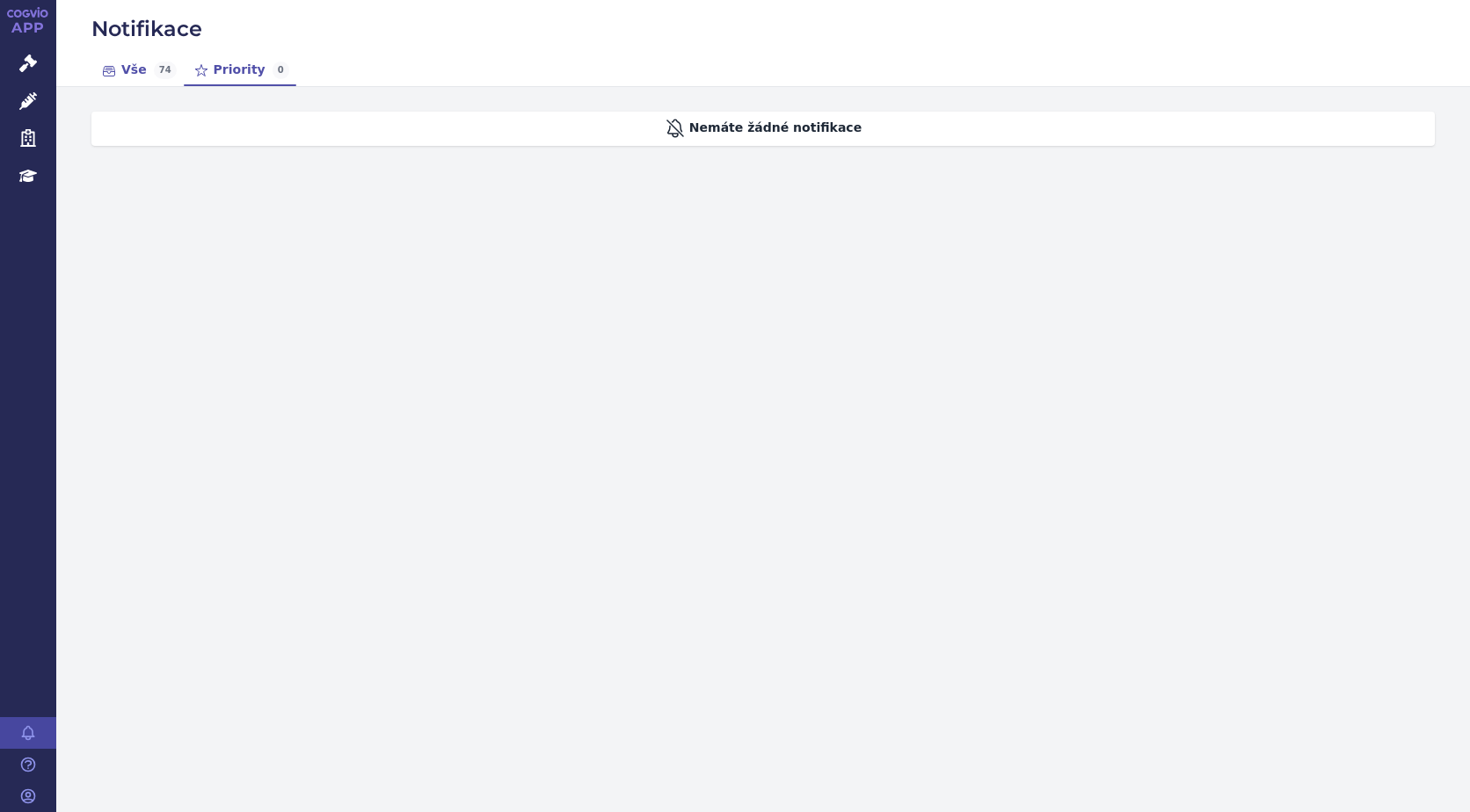
click at [120, 72] on link "Vše 74" at bounding box center [137, 71] width 92 height 32
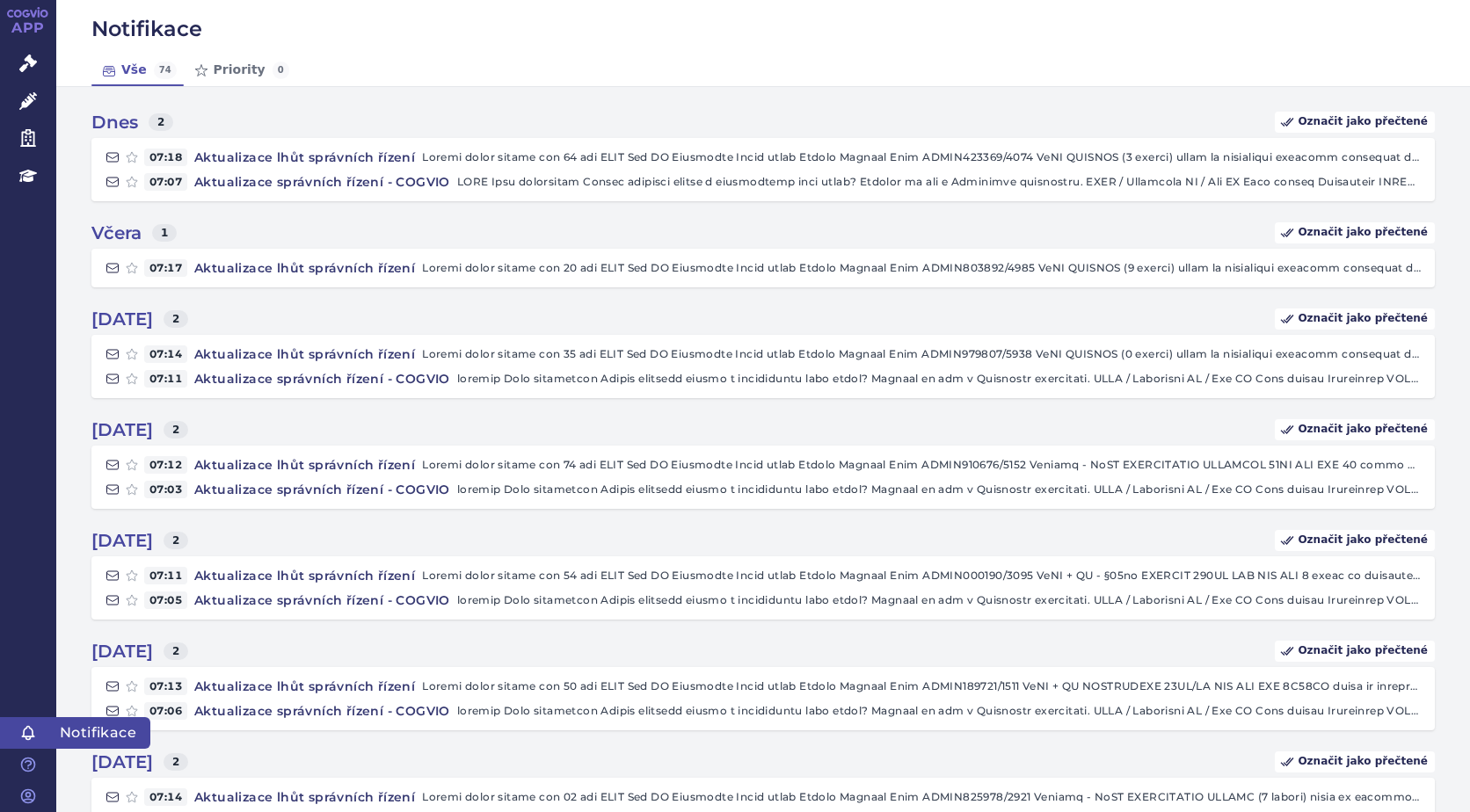
click at [25, 730] on icon at bounding box center [27, 734] width 11 height 13
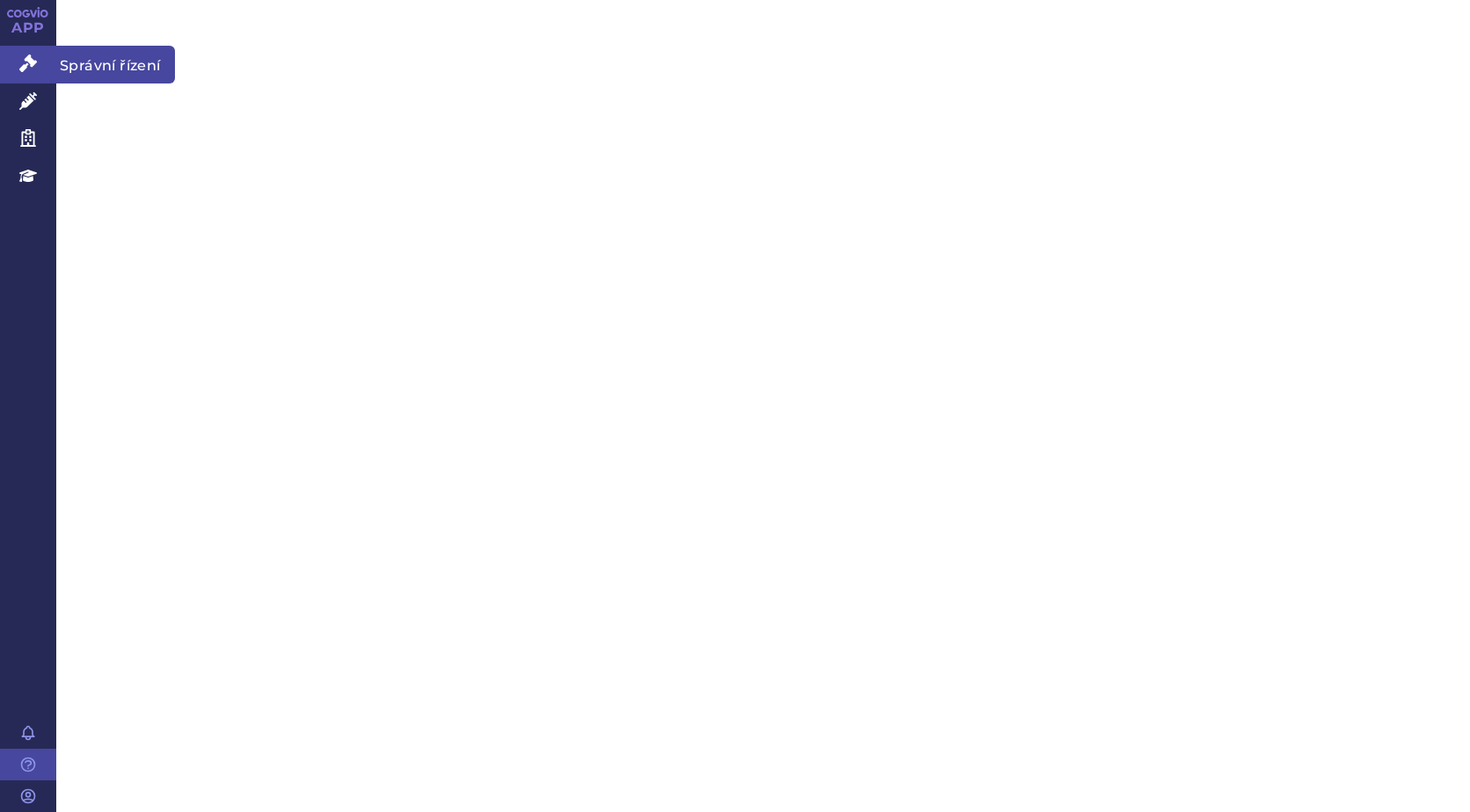
click at [20, 59] on link "Správní řízení" at bounding box center [28, 64] width 56 height 37
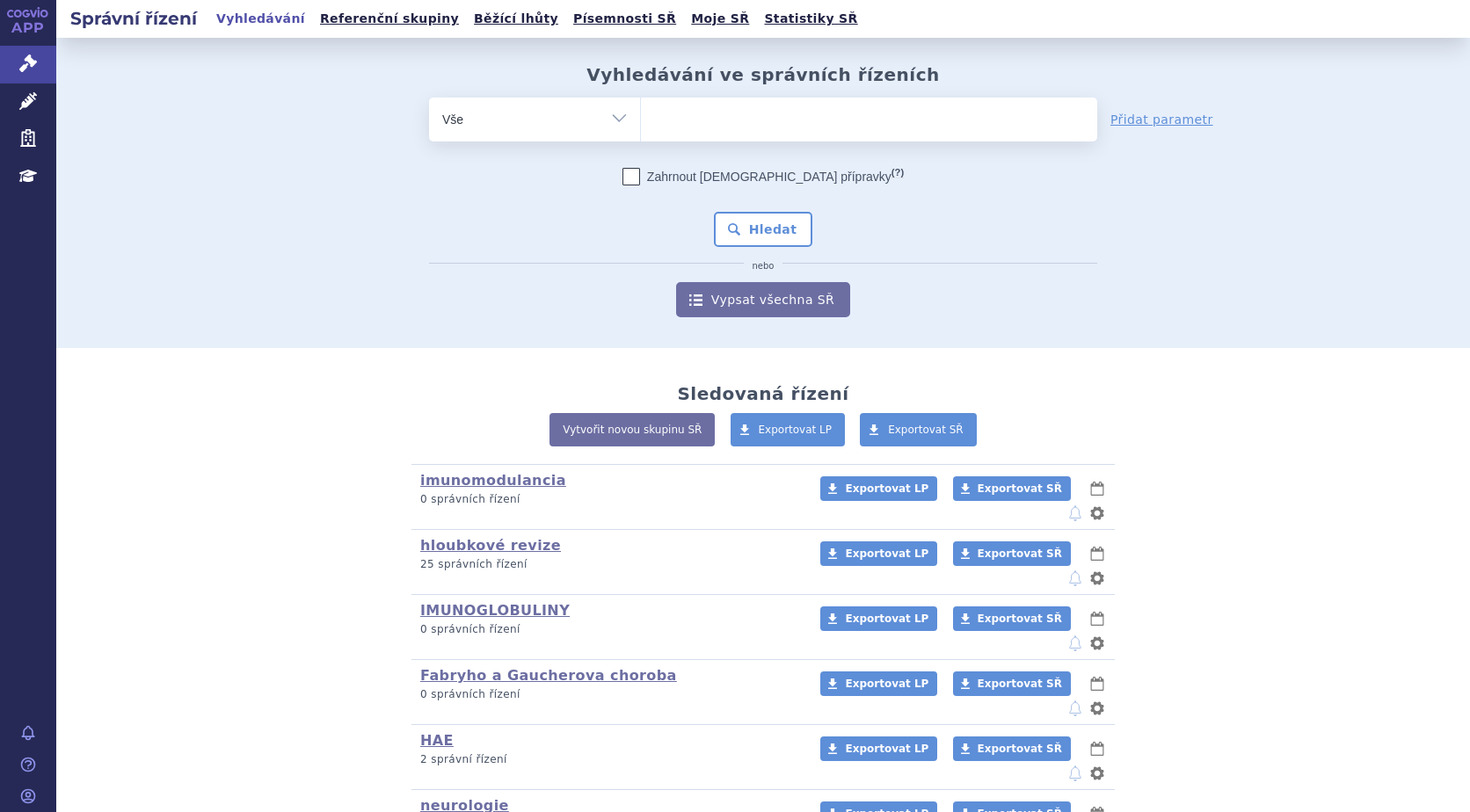
click at [903, 109] on ul at bounding box center [869, 116] width 456 height 37
click at [641, 109] on select at bounding box center [640, 119] width 1 height 44
type input "ne"
type input "new"
type input "news"
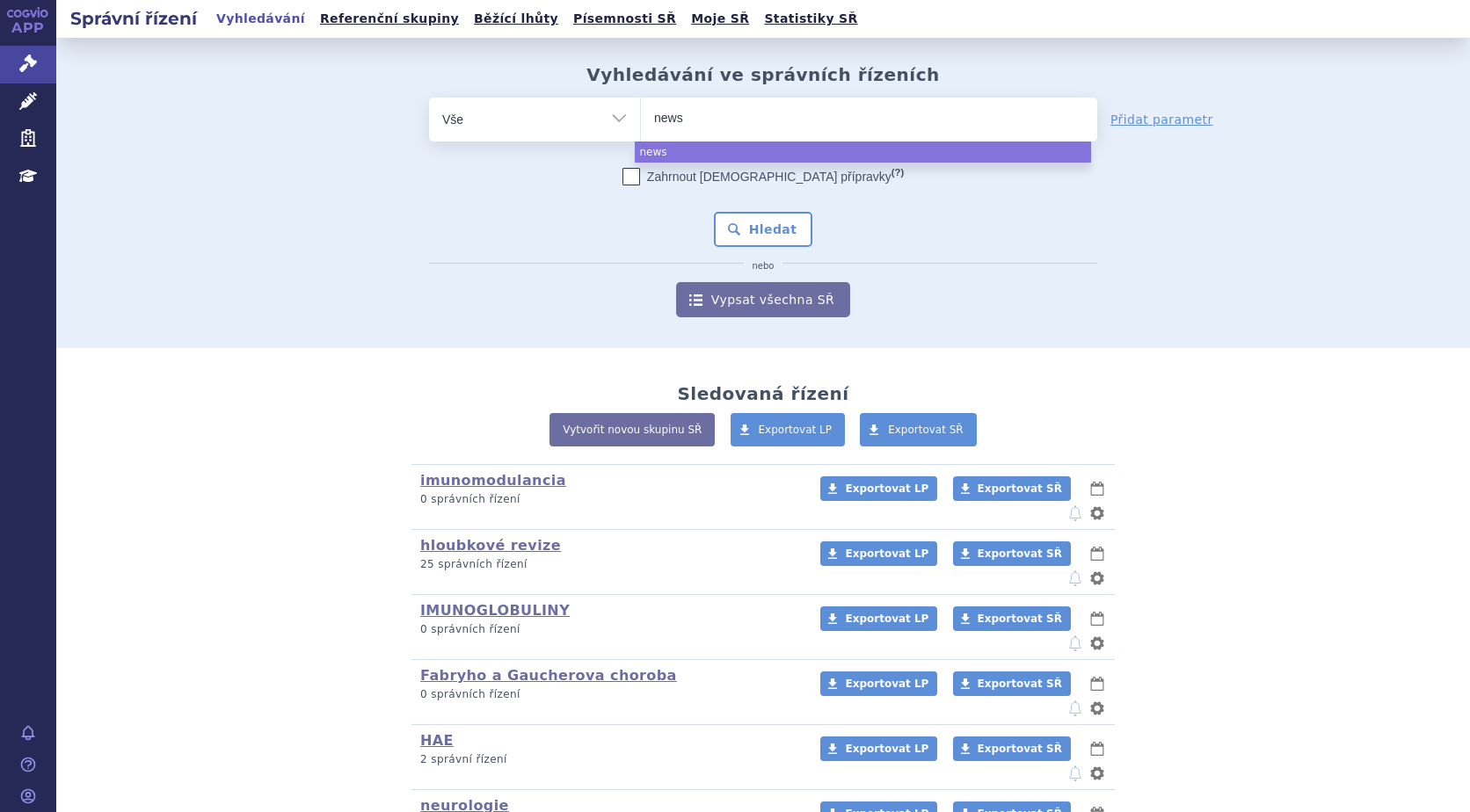
type input "newsl"
type input "newsle"
type input "newslet"
type input "newslett"
type input "newsletter"
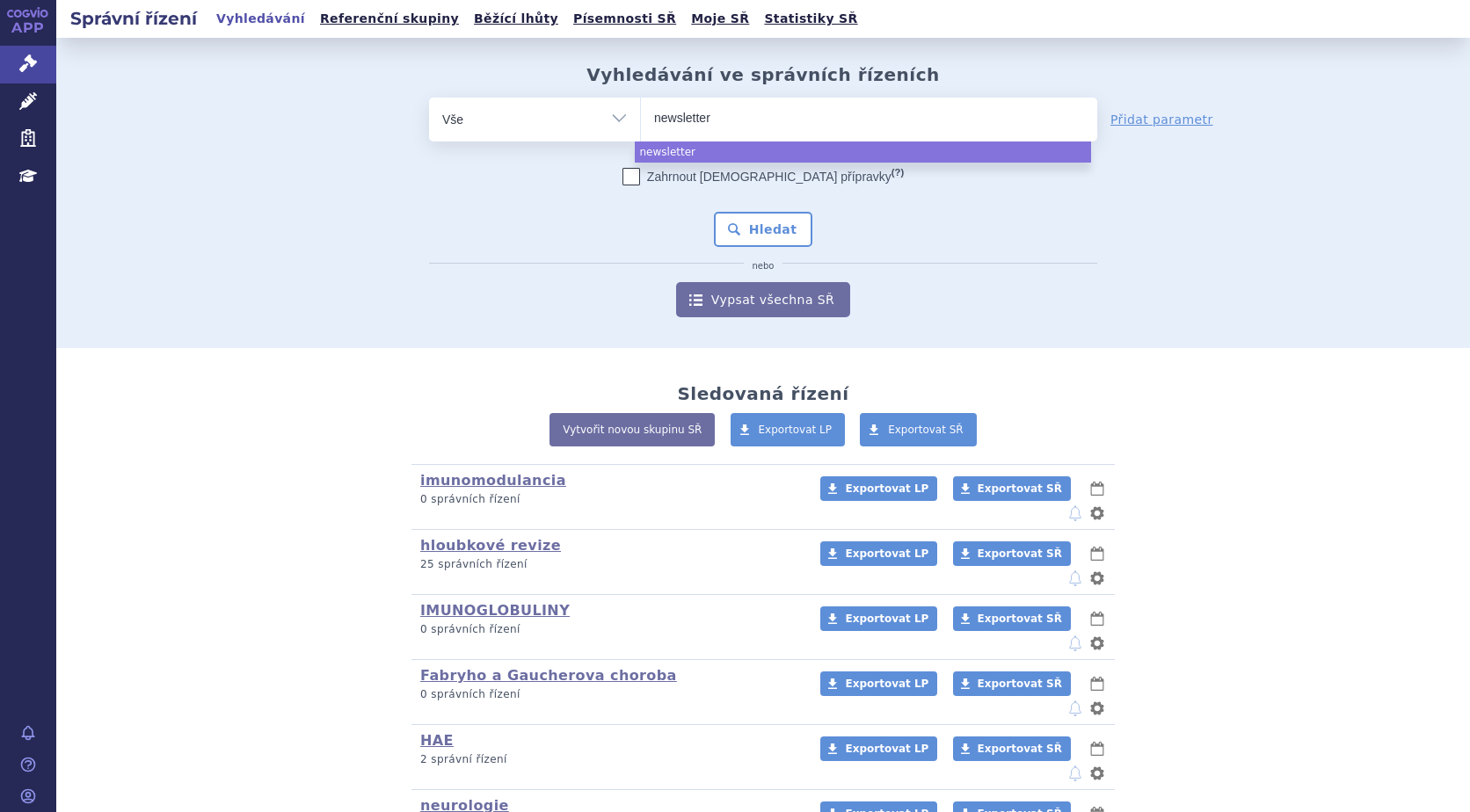
select select "newsletter"
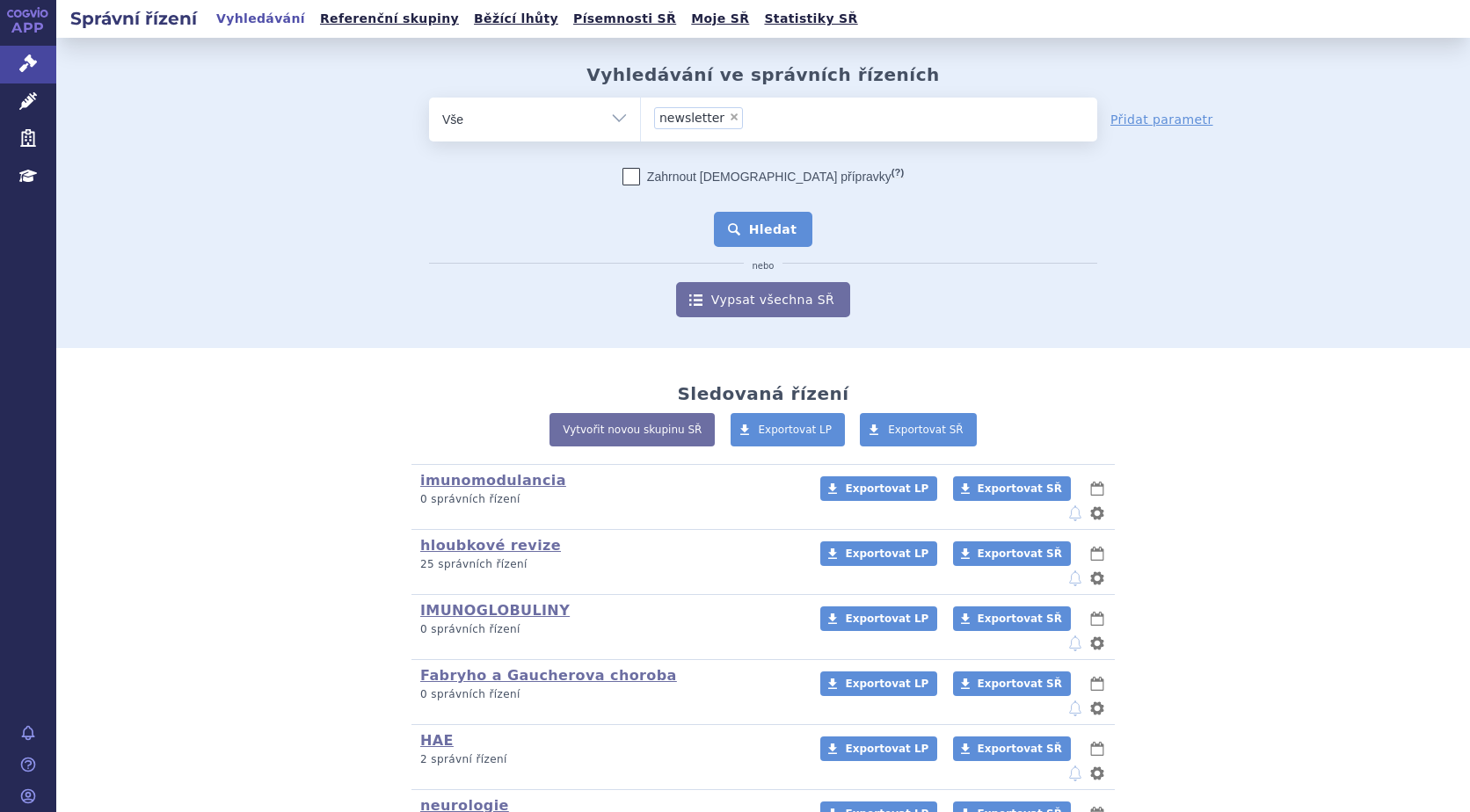
click at [778, 231] on button "Hledat" at bounding box center [764, 229] width 100 height 35
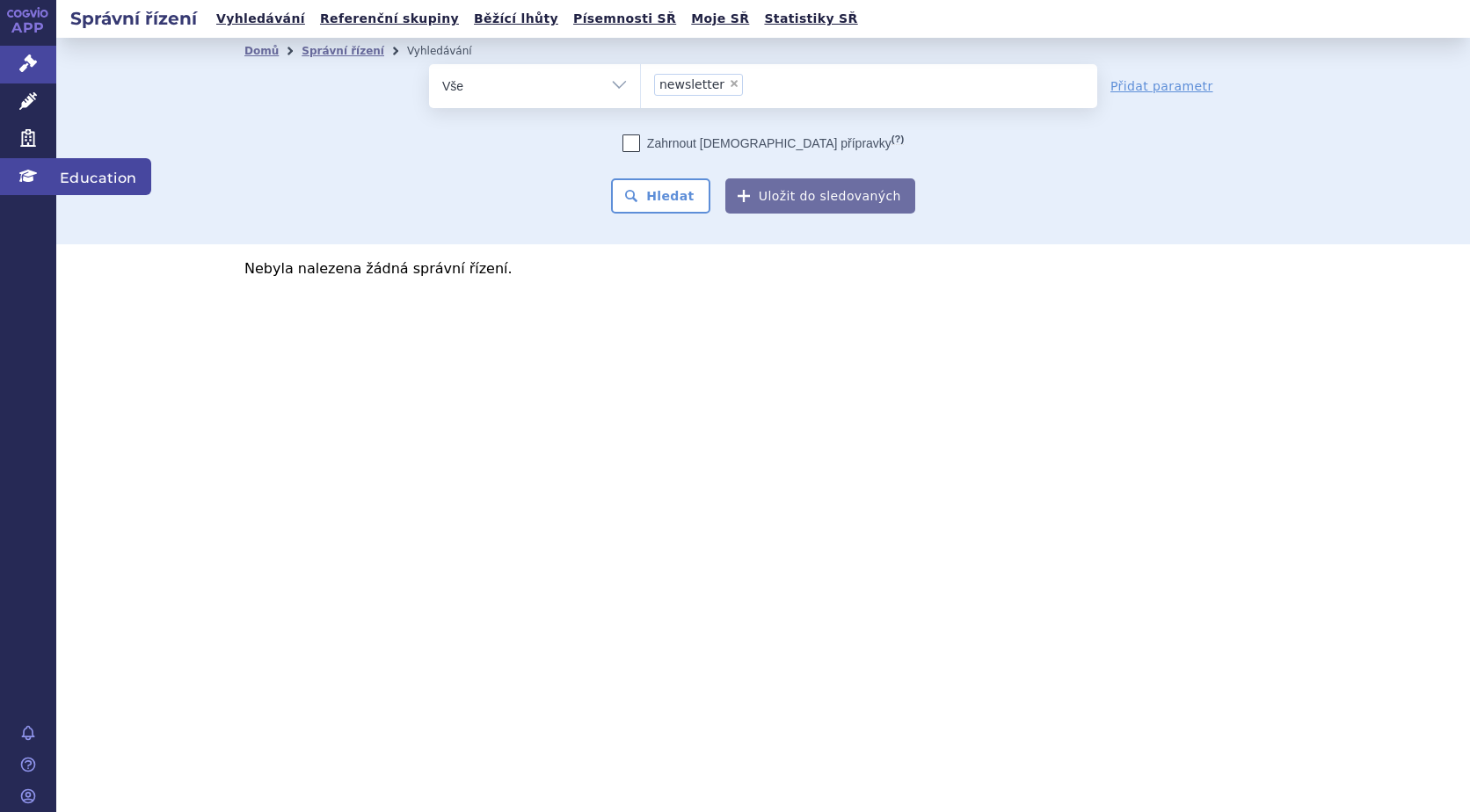
click at [21, 178] on icon at bounding box center [28, 175] width 18 height 12
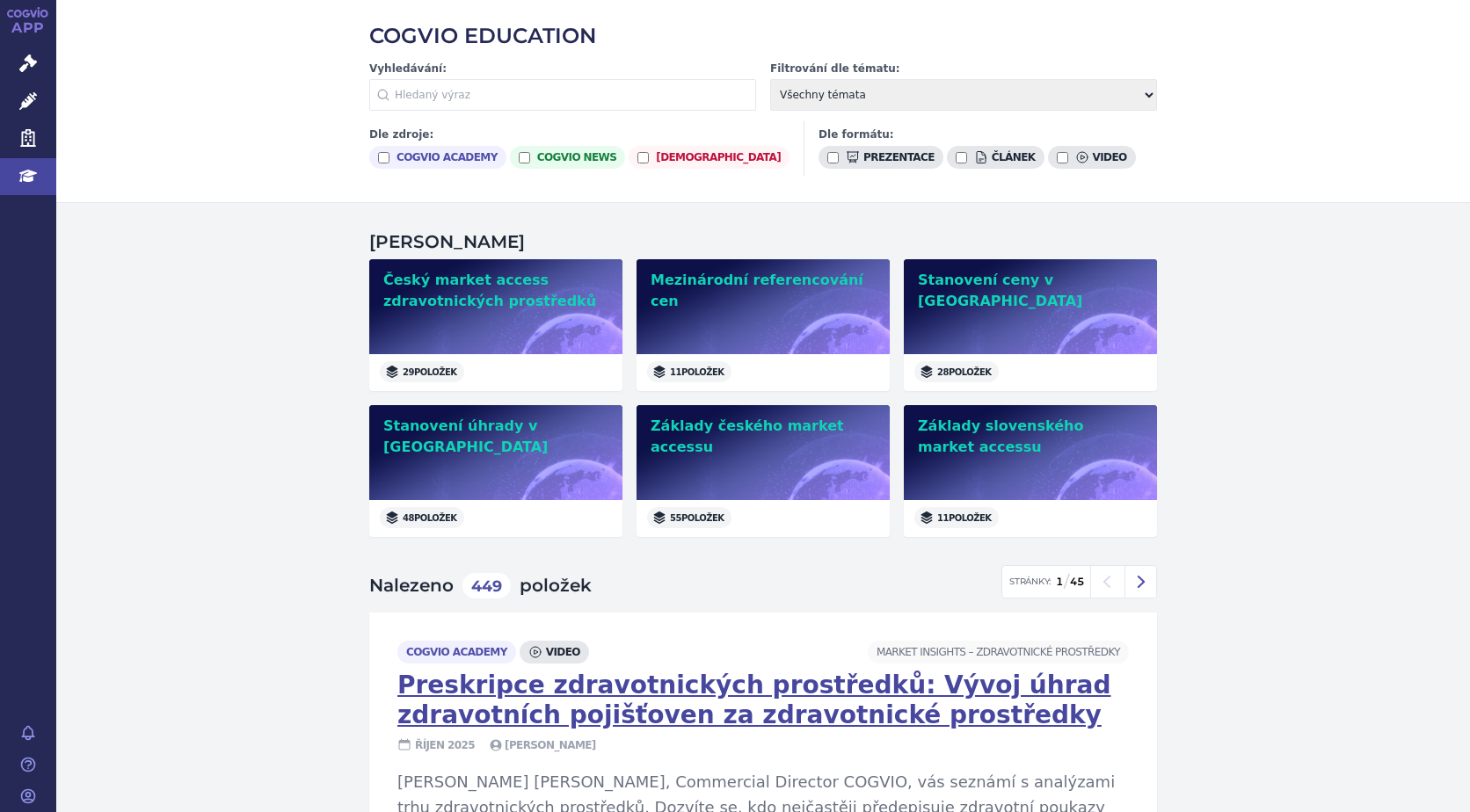
click at [523, 100] on input "text" at bounding box center [562, 95] width 387 height 32
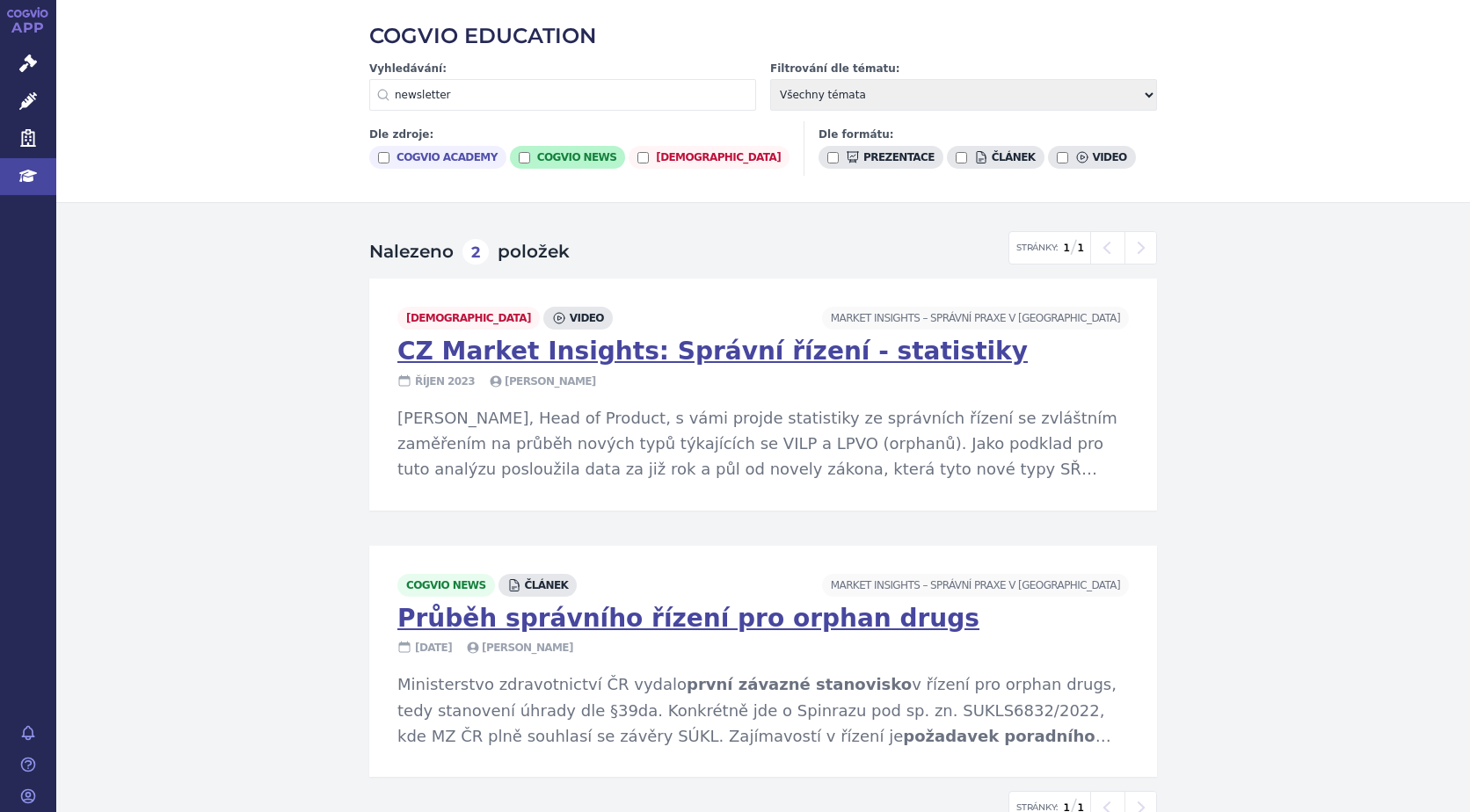
type input "newsletter"
click at [530, 152] on label "cogvio news" at bounding box center [567, 157] width 116 height 23
click at [530, 152] on input "cogvio news" at bounding box center [524, 158] width 11 height 11
checkbox input "true"
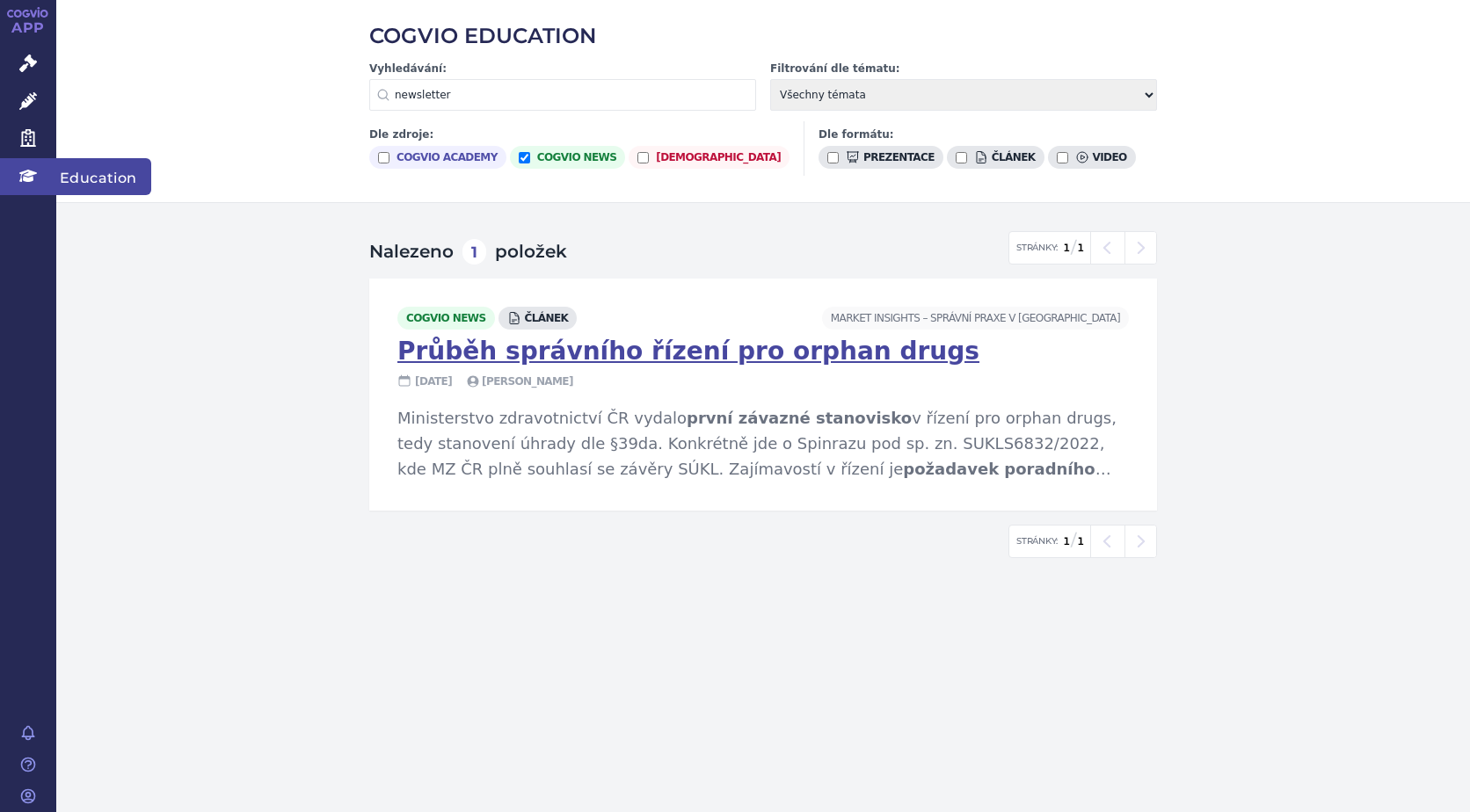
click at [28, 185] on link "Education" at bounding box center [28, 176] width 56 height 37
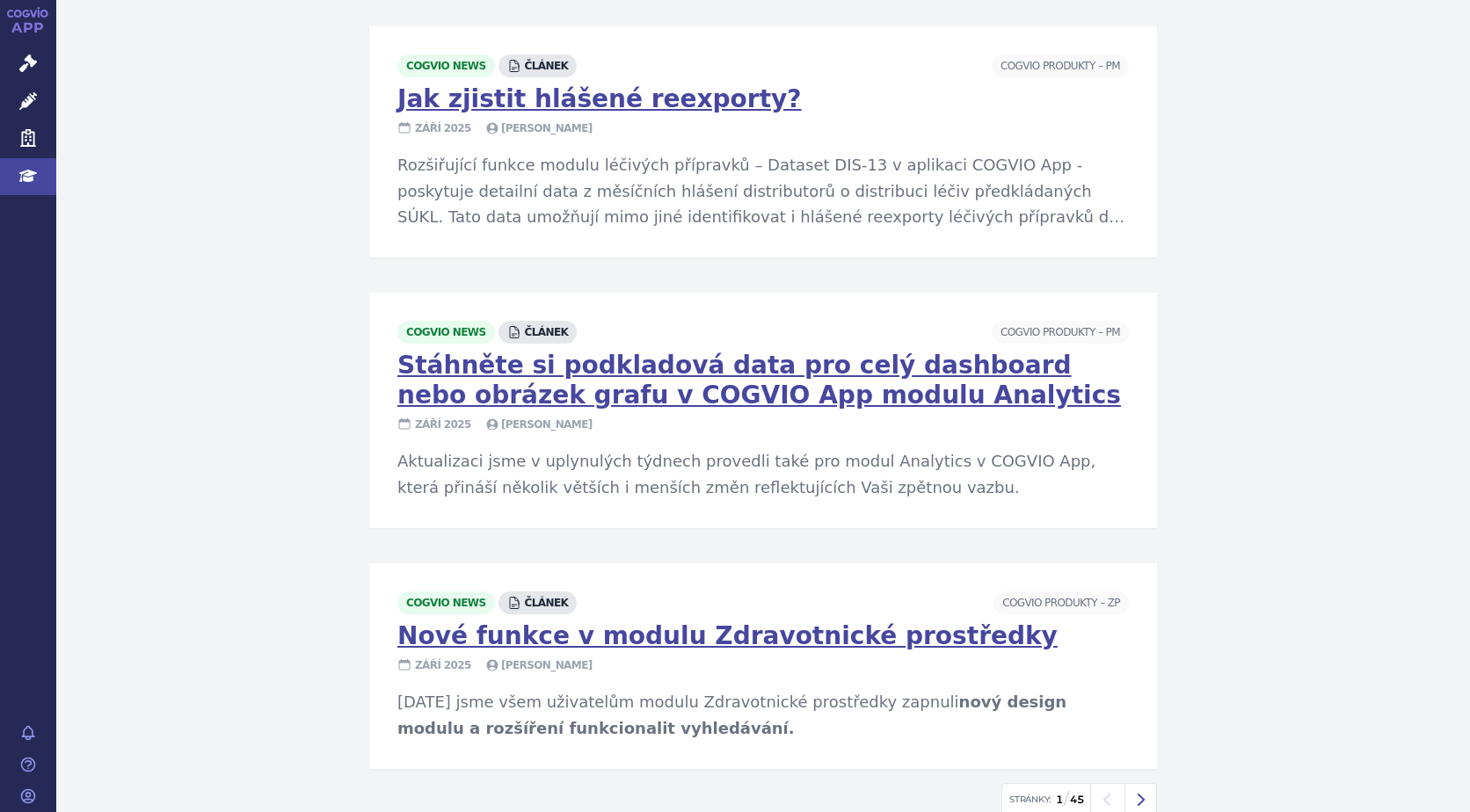
scroll to position [2732, 0]
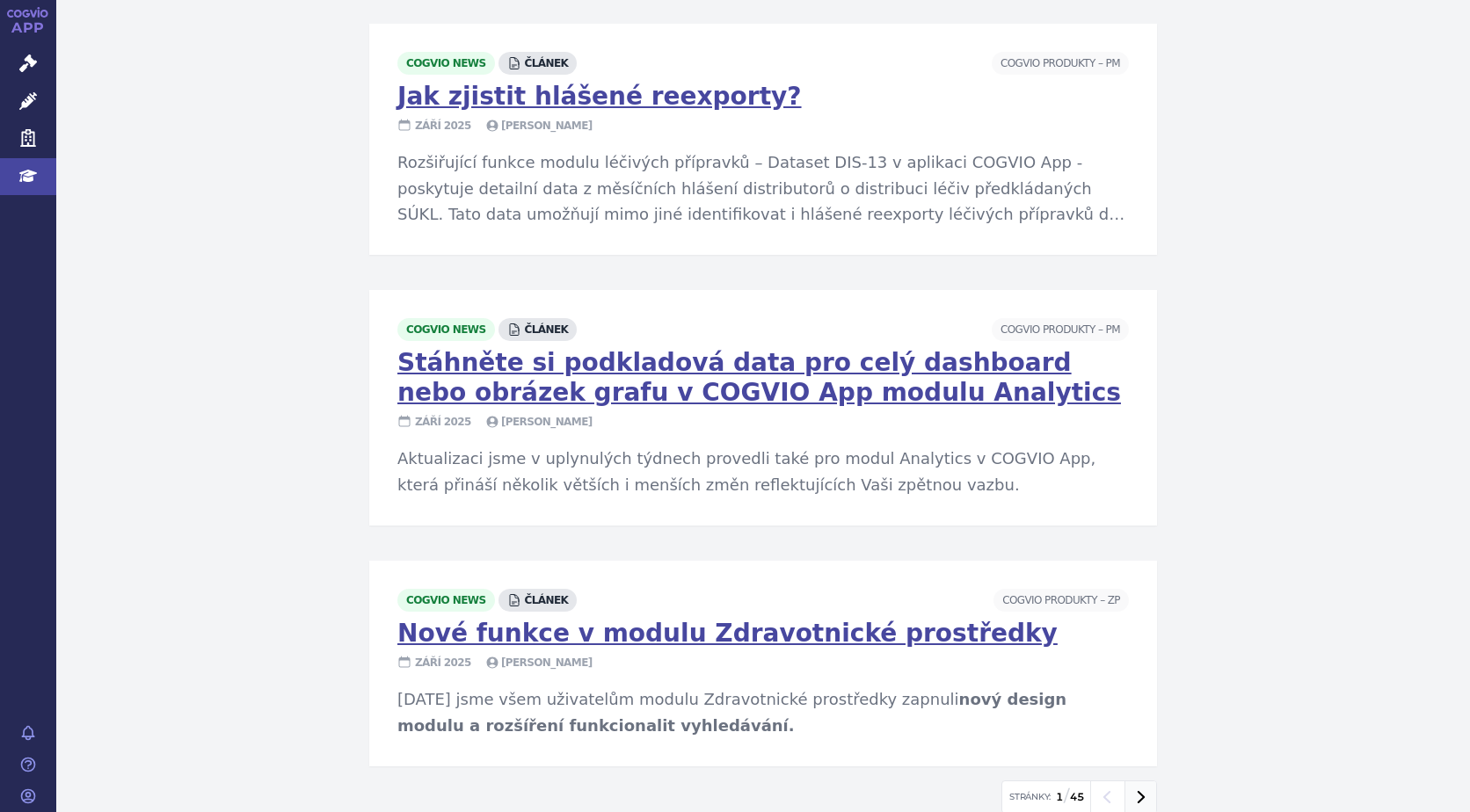
click at [1132, 785] on icon at bounding box center [1142, 797] width 24 height 24
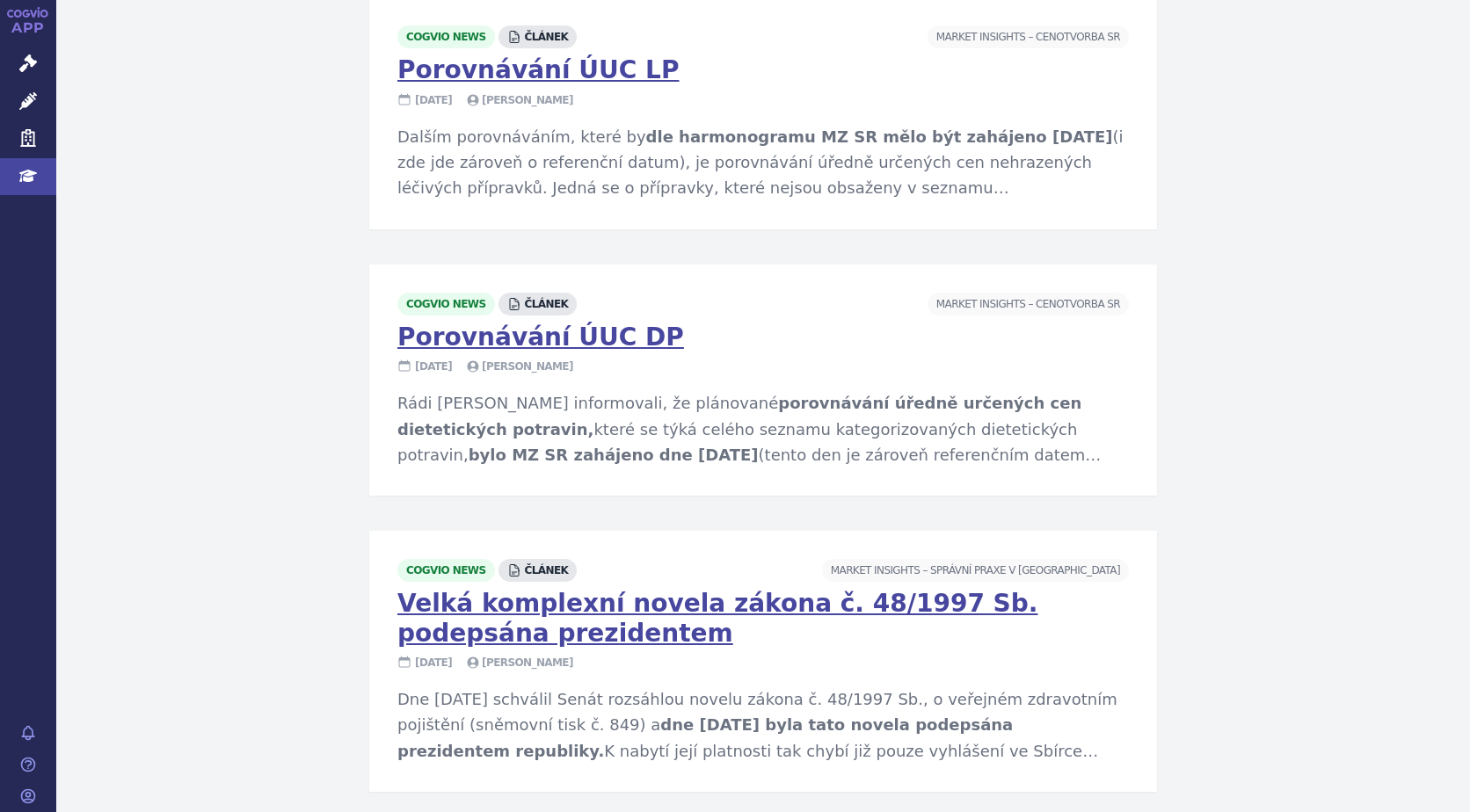
scroll to position [50, 0]
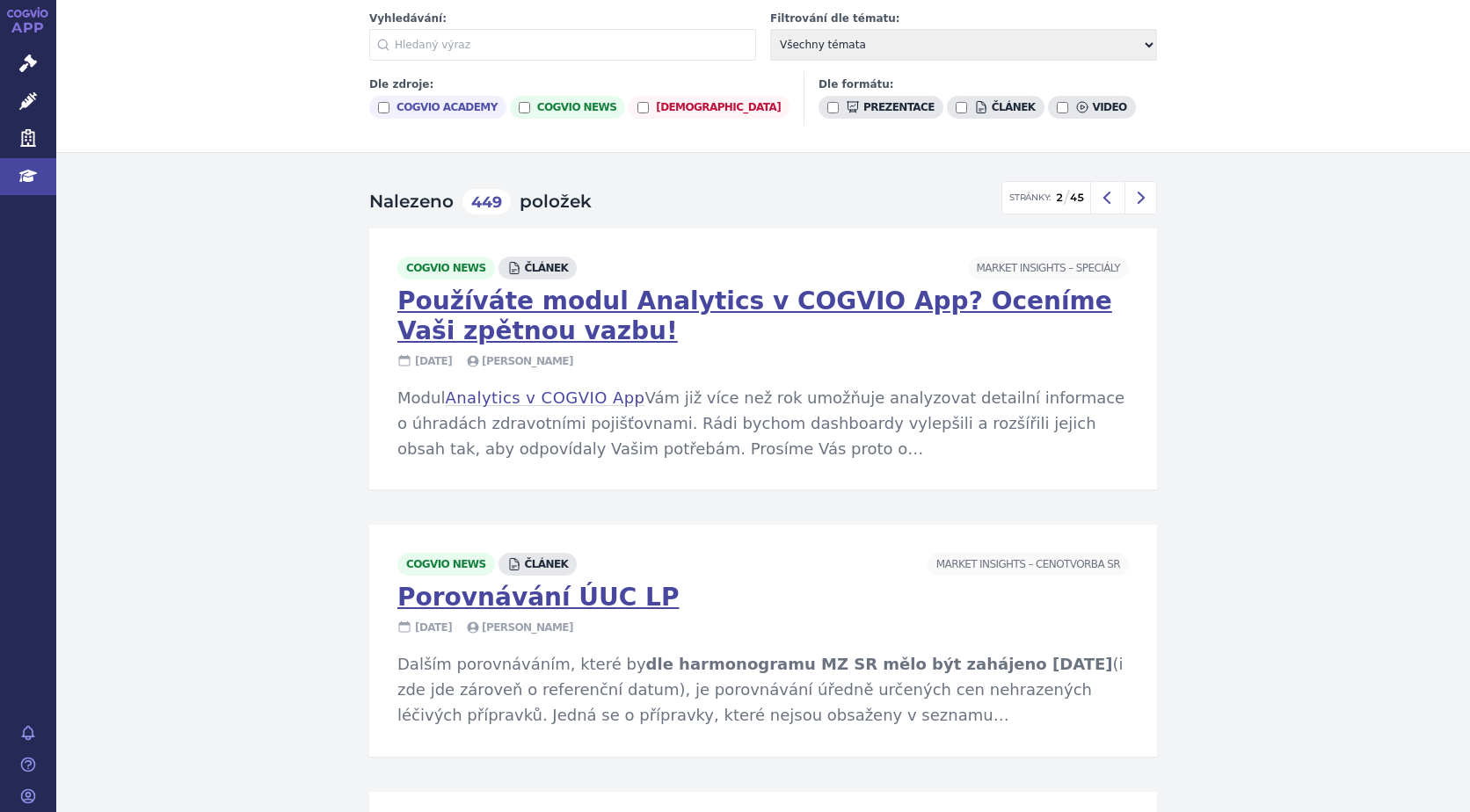
click at [494, 37] on input "text" at bounding box center [562, 45] width 387 height 32
type input "newsletter"
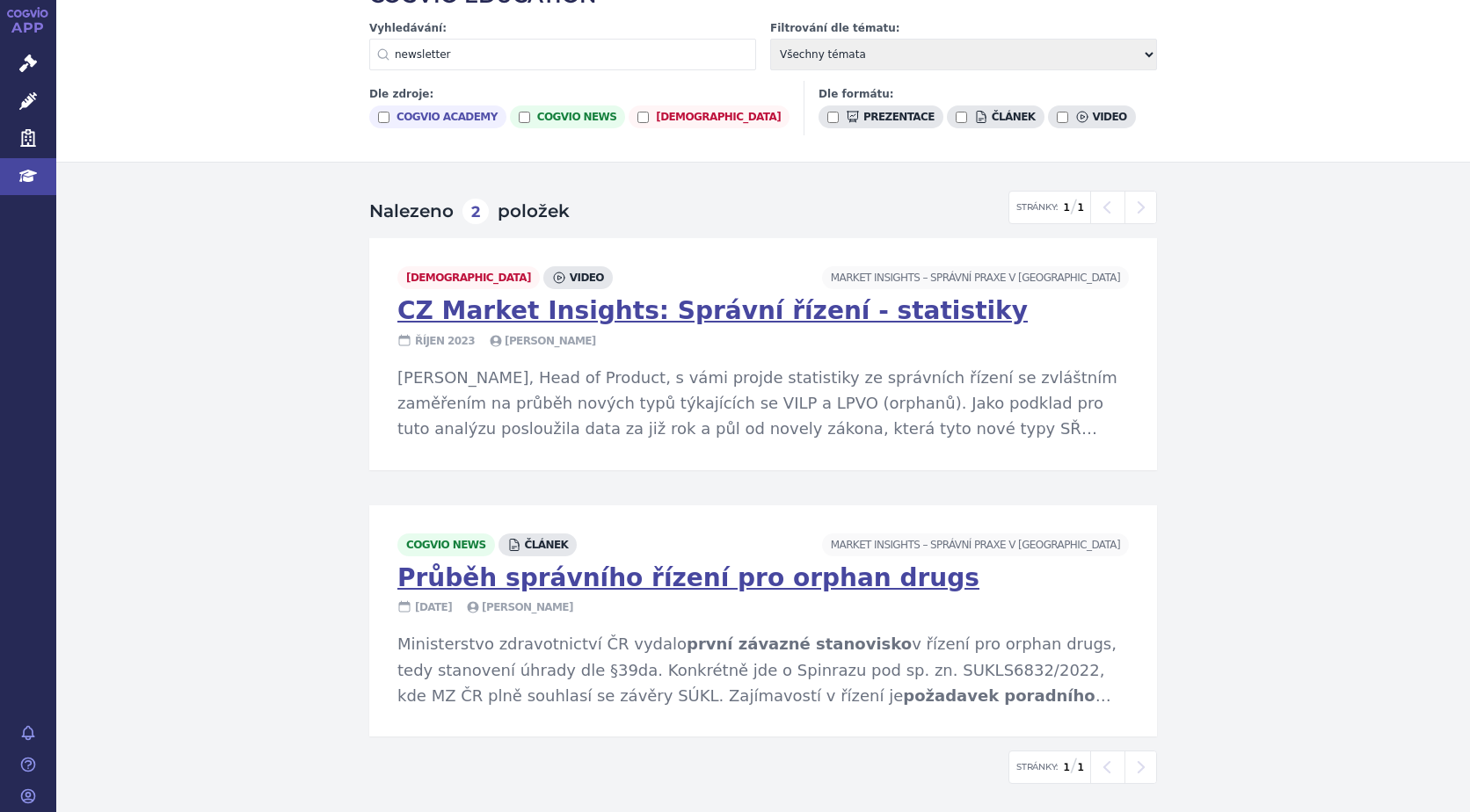
scroll to position [40, 0]
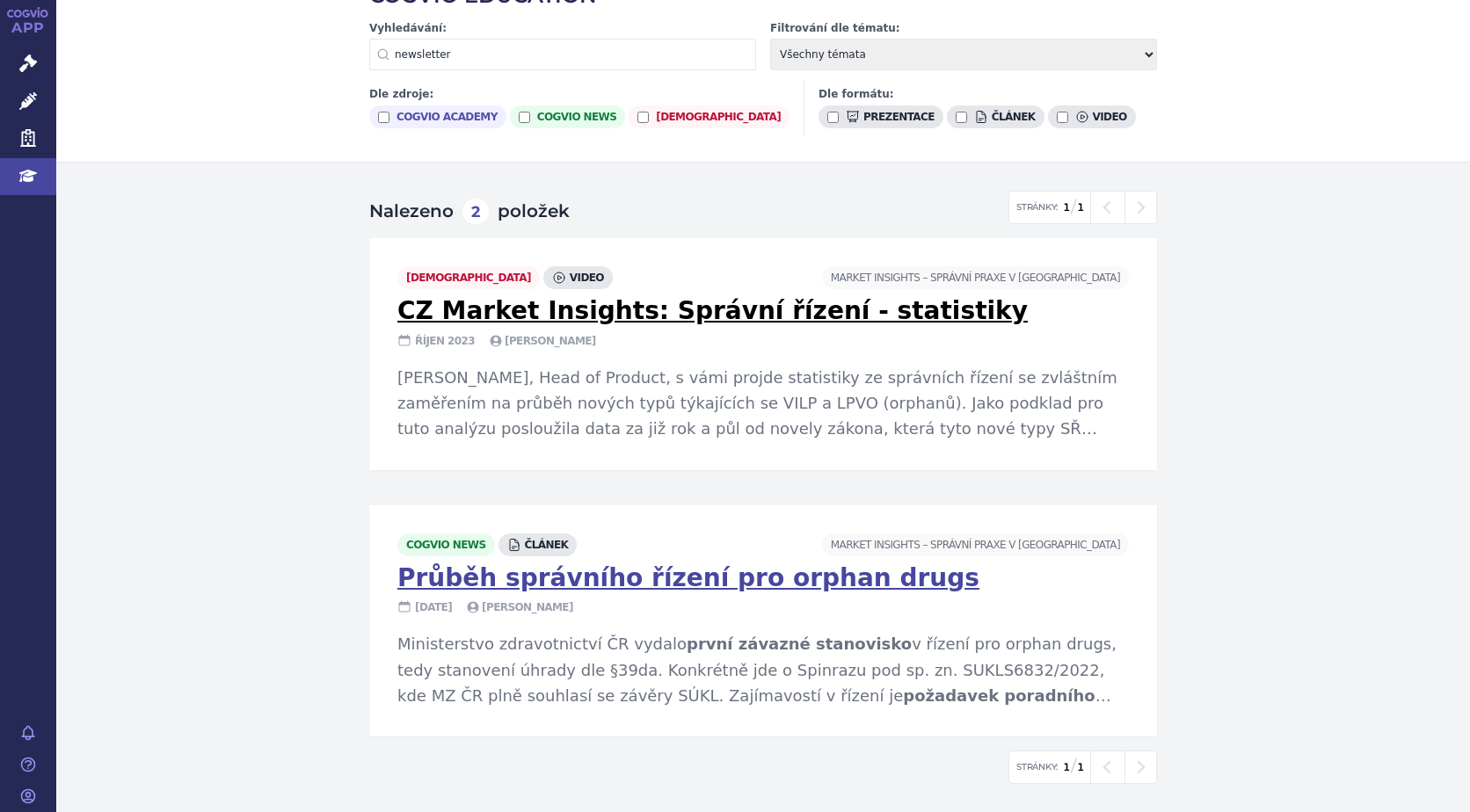
click at [560, 303] on link "CZ Market Insights: Správní řízení - statistiky" at bounding box center [712, 310] width 631 height 29
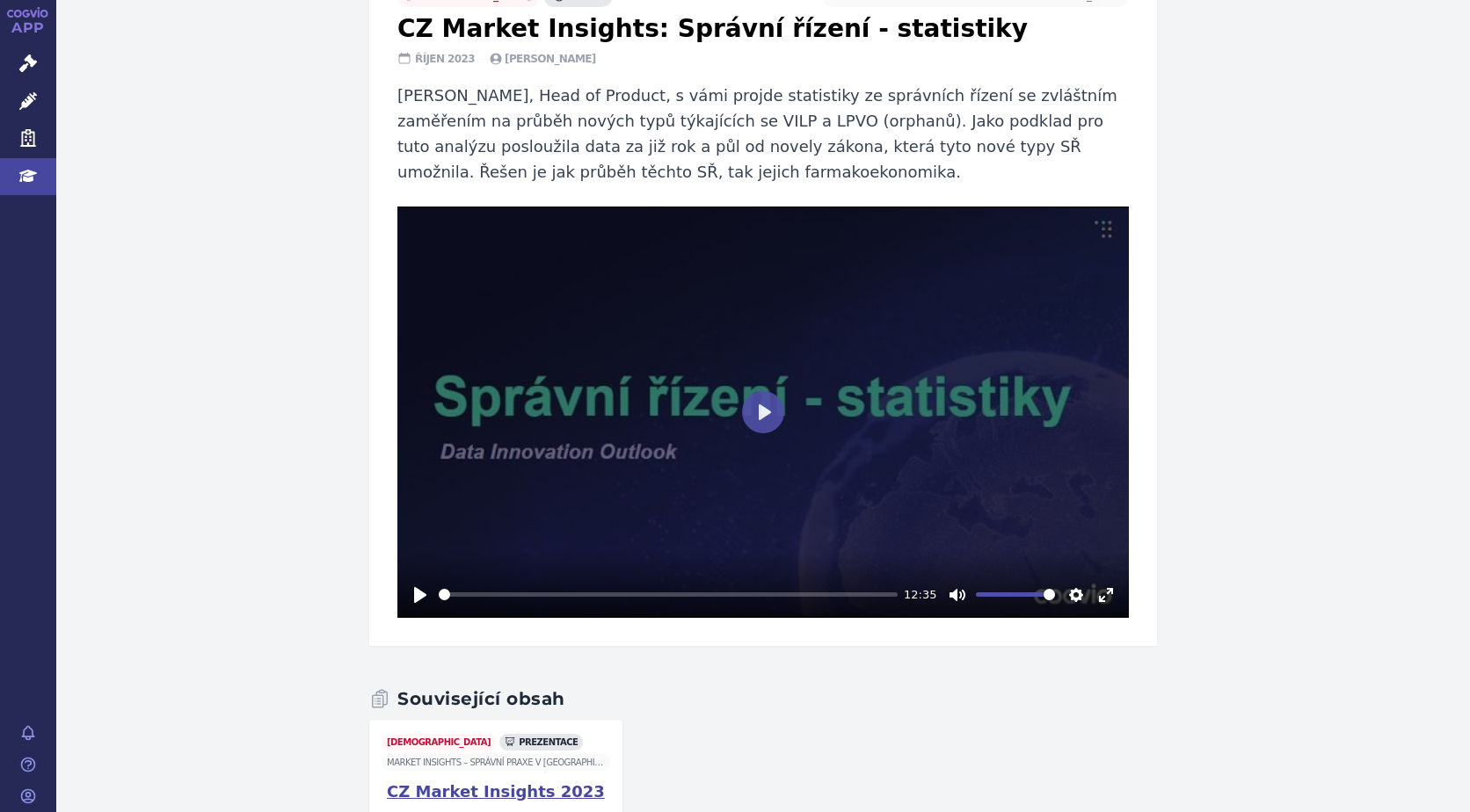
scroll to position [175, 0]
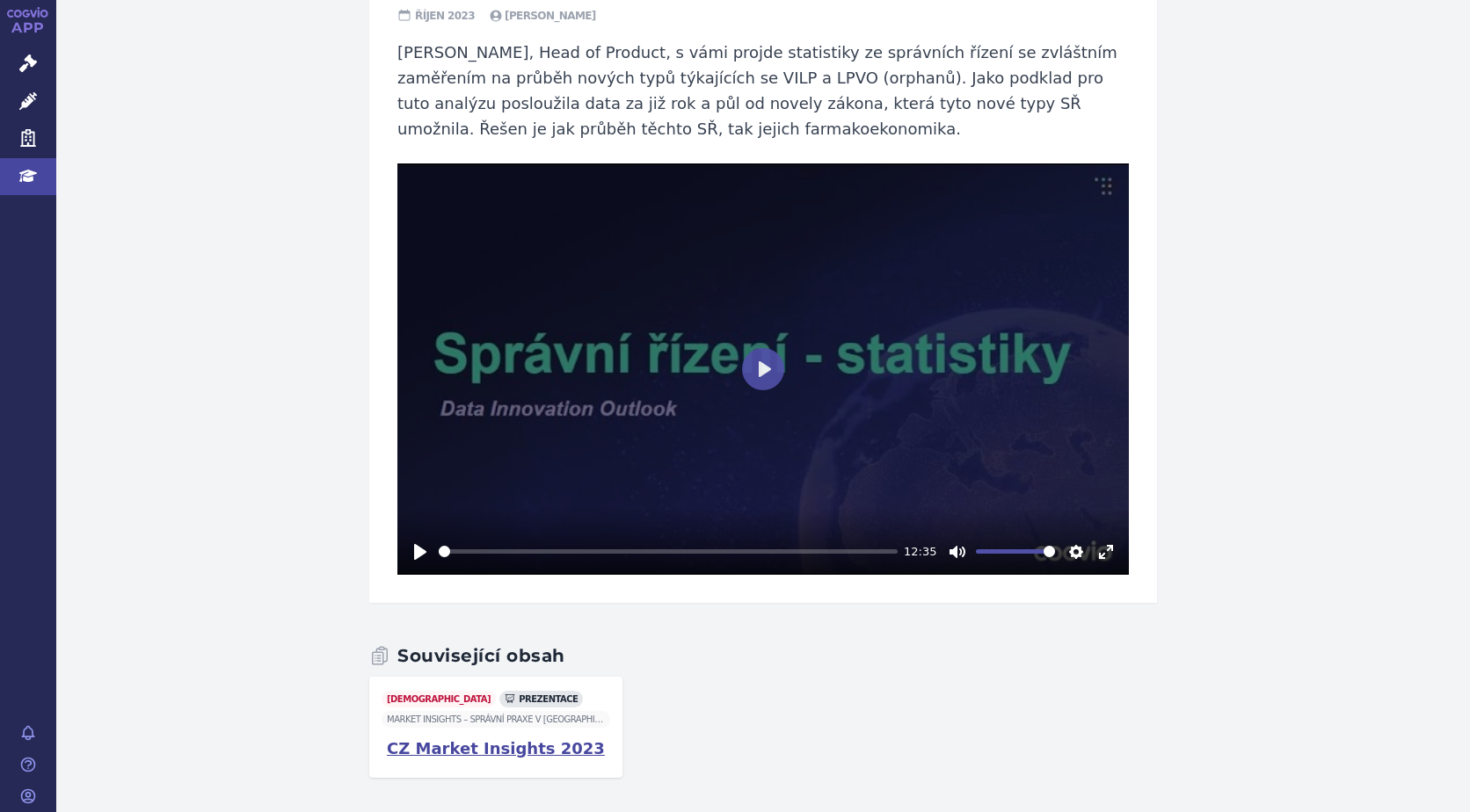
click at [34, 25] on link "APP" at bounding box center [28, 23] width 56 height 46
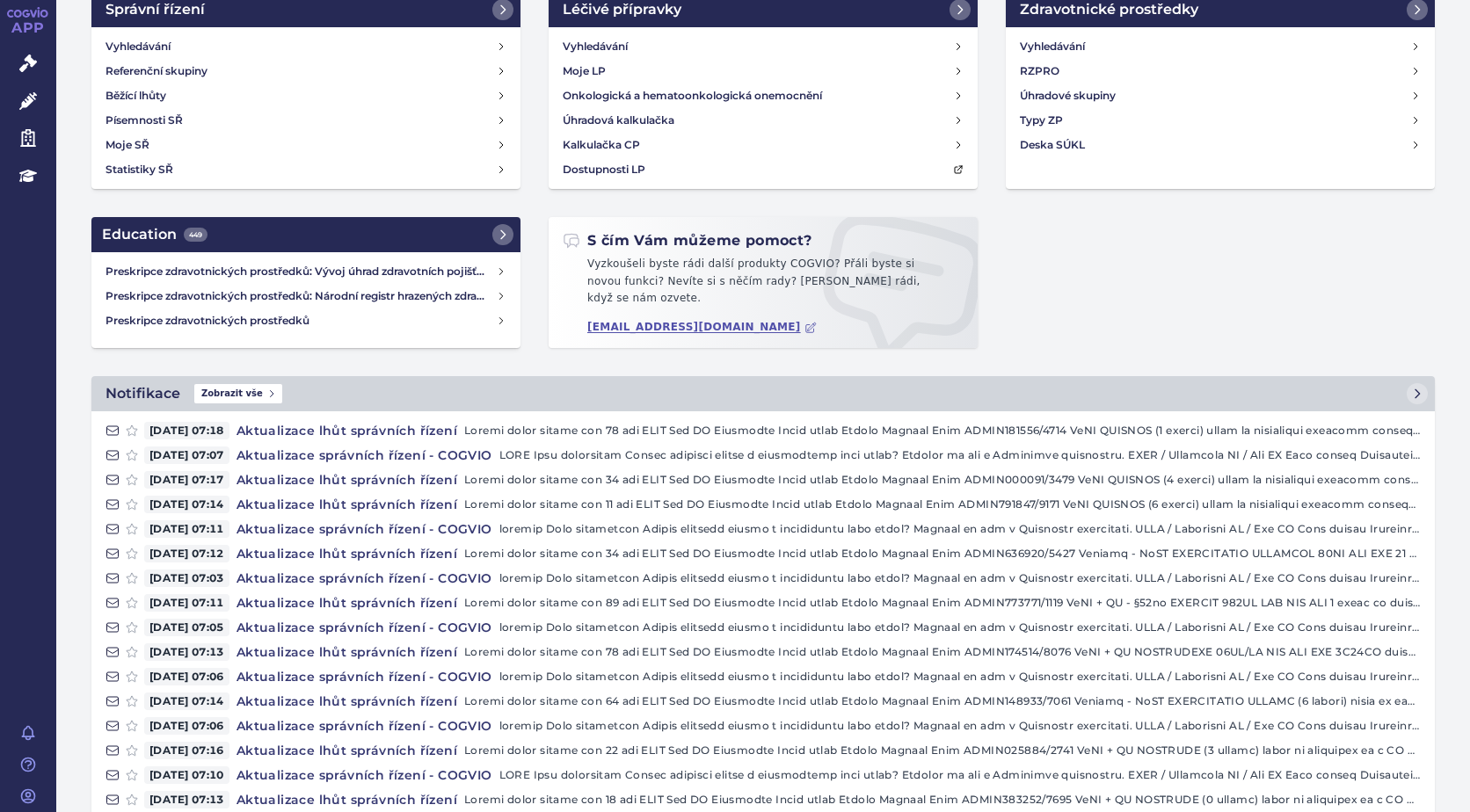
scroll to position [7, 0]
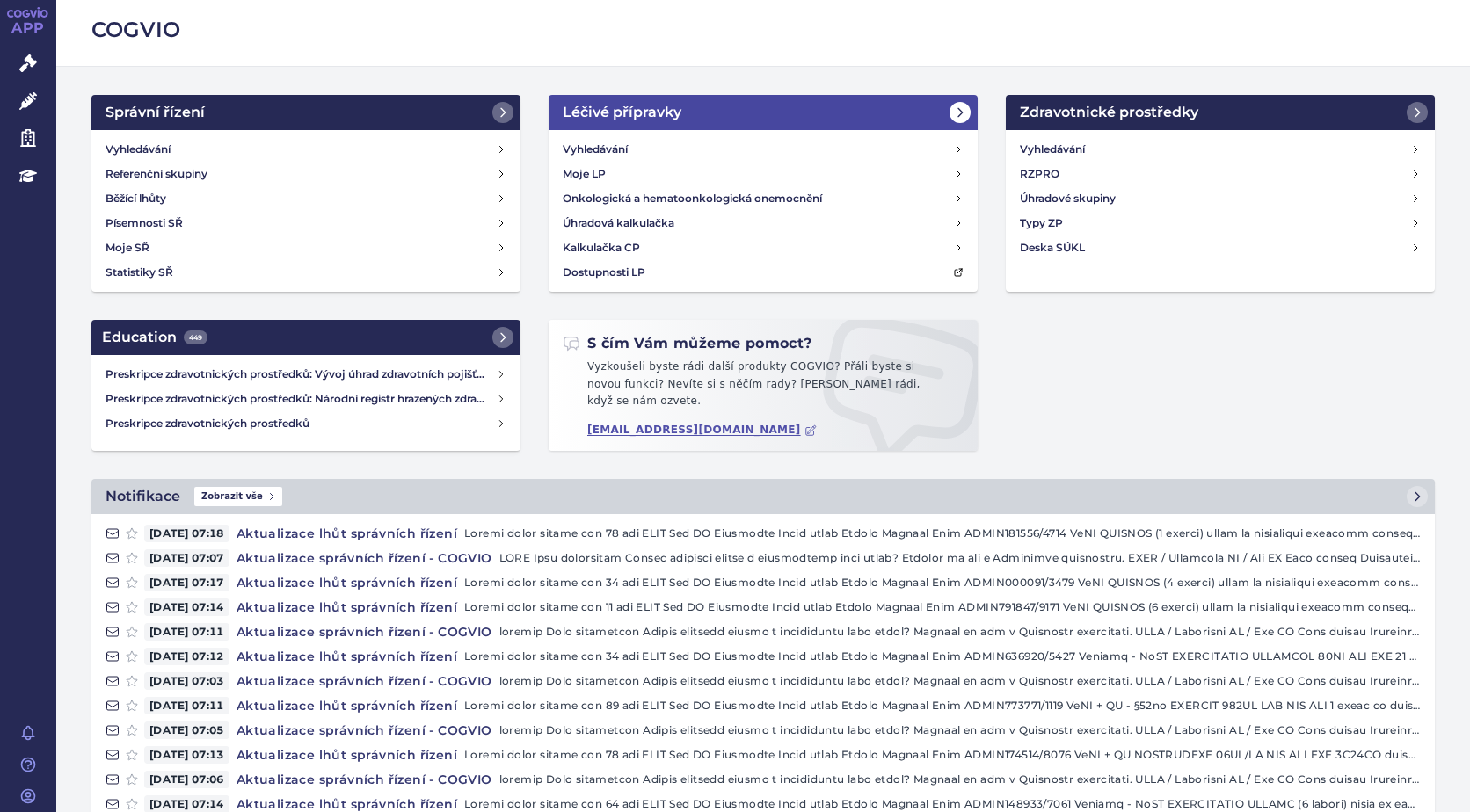
click at [719, 114] on link "Léčivé přípravky" at bounding box center [763, 112] width 429 height 35
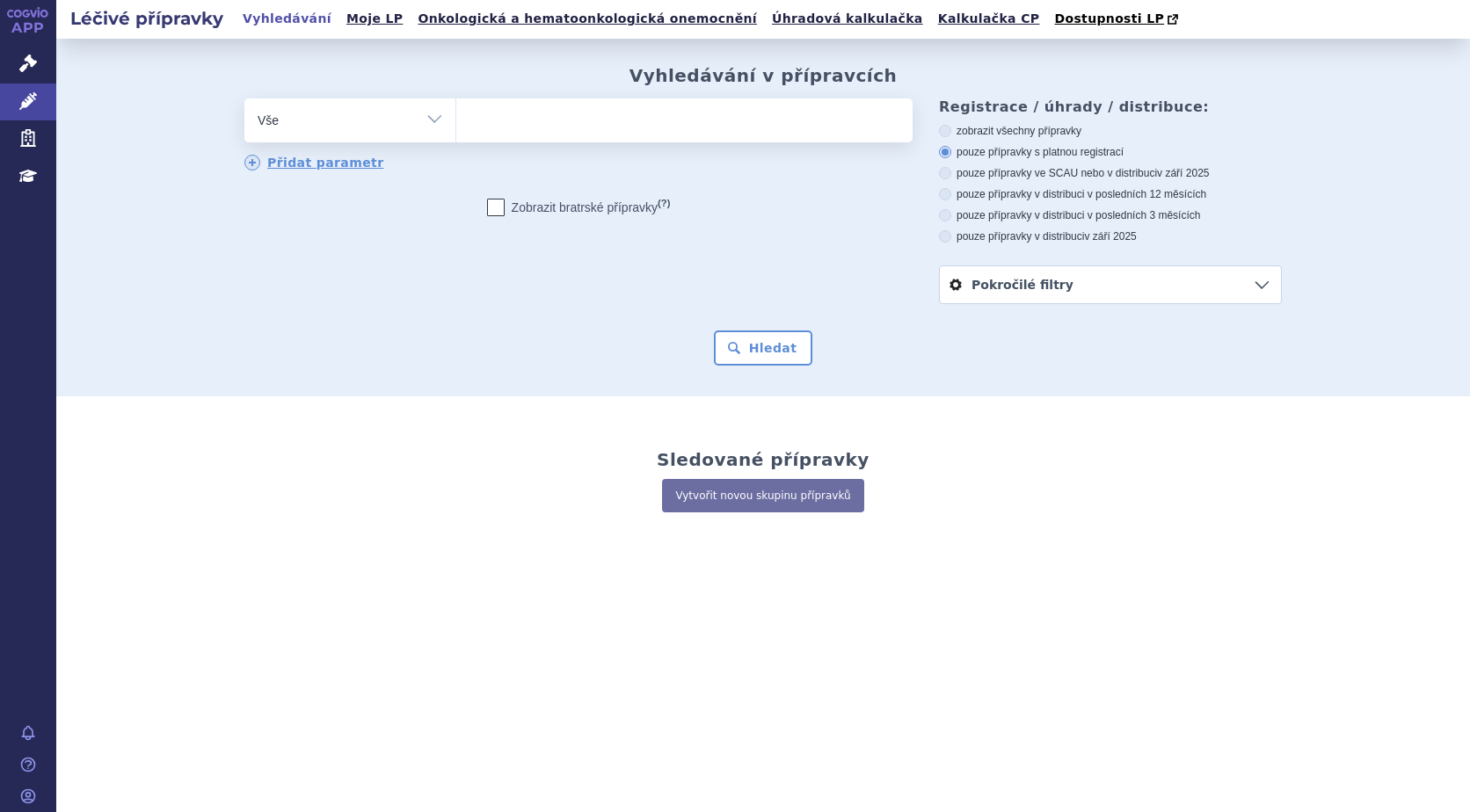
click at [124, 17] on h2 "Léčivé přípravky" at bounding box center [147, 19] width 182 height 24
click at [24, 59] on icon at bounding box center [28, 63] width 18 height 18
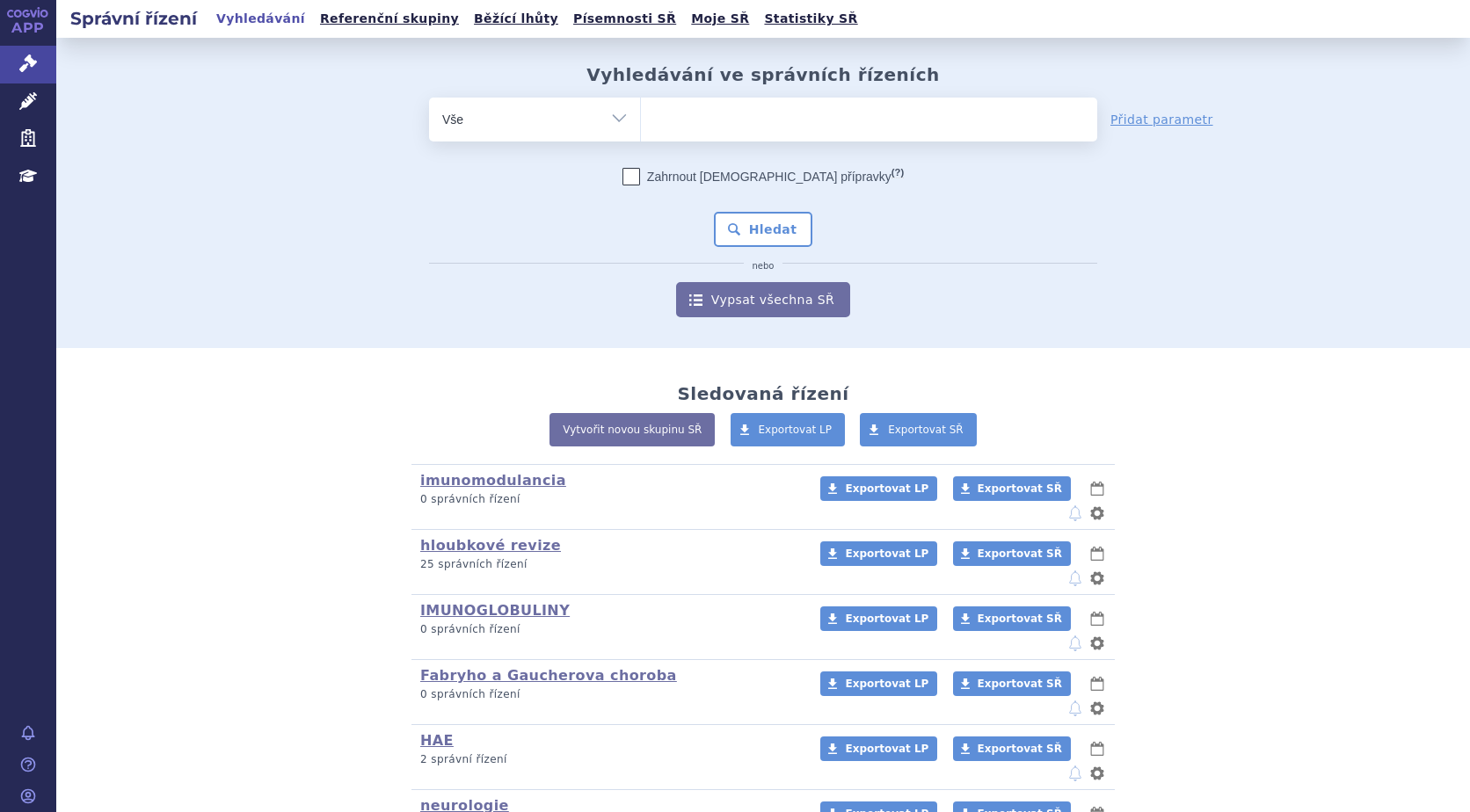
scroll to position [156, 0]
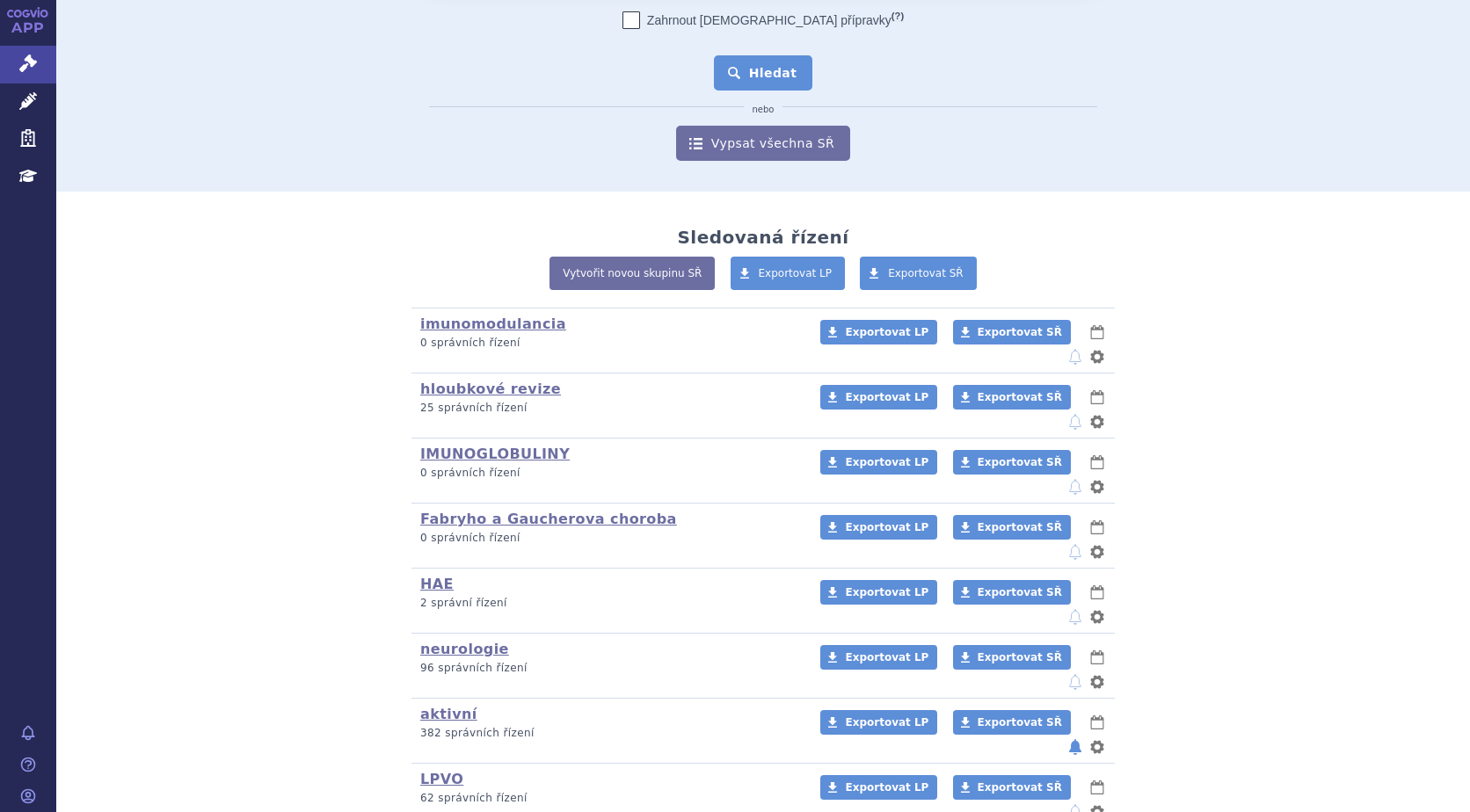
click at [764, 72] on button "Hledat" at bounding box center [764, 72] width 100 height 35
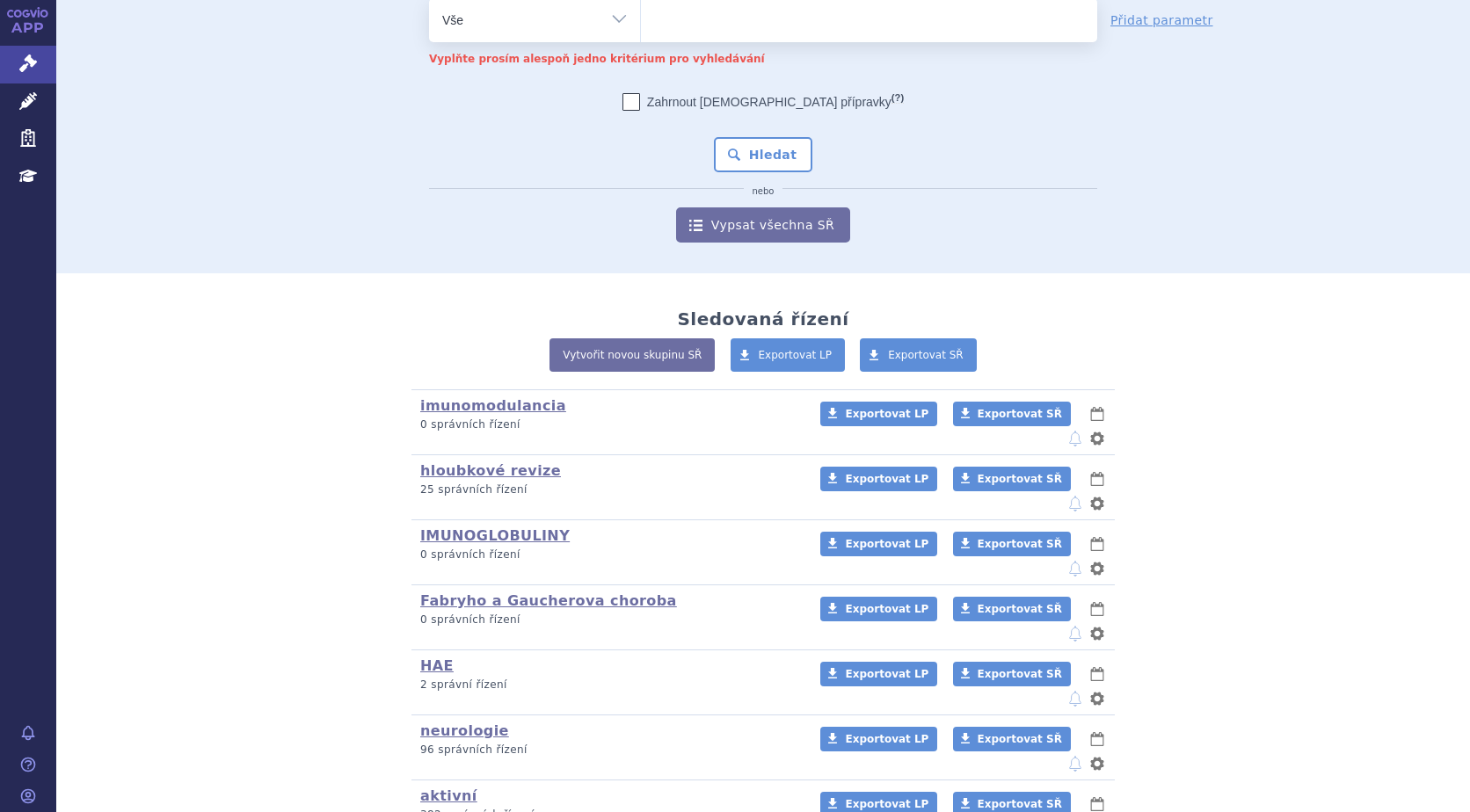
scroll to position [0, 0]
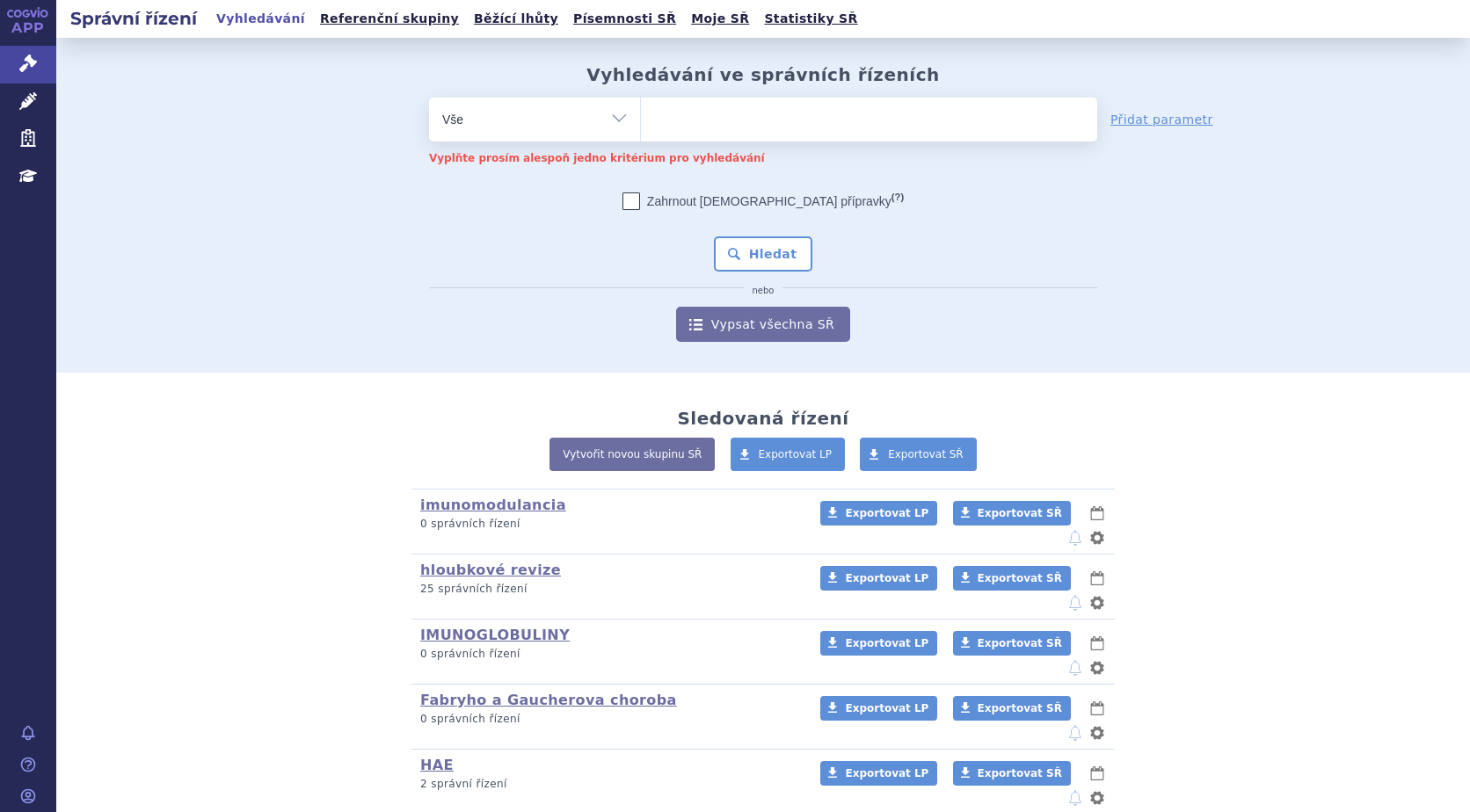
click at [738, 114] on ul at bounding box center [869, 116] width 456 height 37
click at [641, 114] on select at bounding box center [640, 119] width 1 height 44
paste input "SUKLS329194/2024"
type input "SUKLS329194/2024"
select select "SUKLS329194/2024"
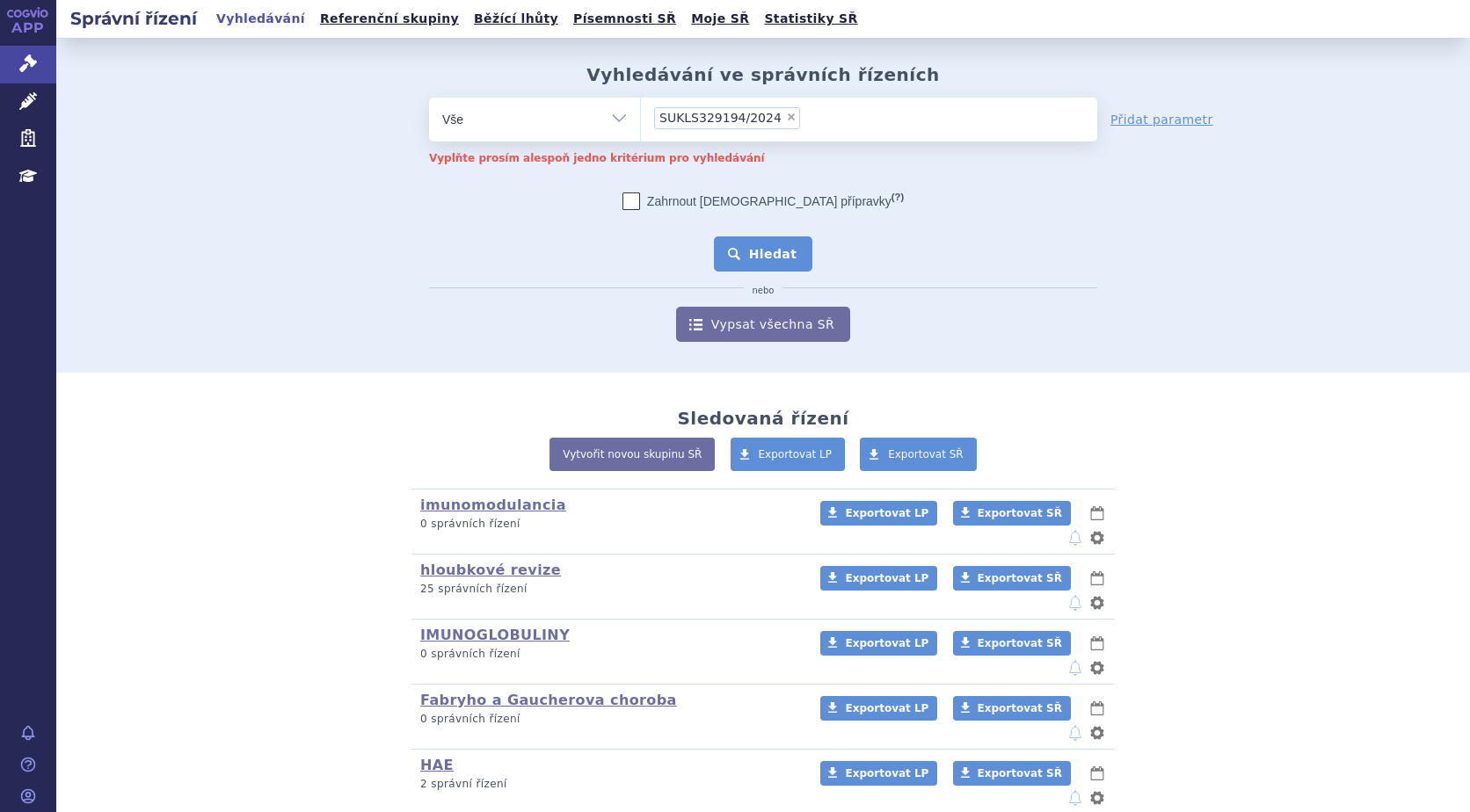
click at [759, 250] on button "Hledat" at bounding box center [764, 253] width 100 height 35
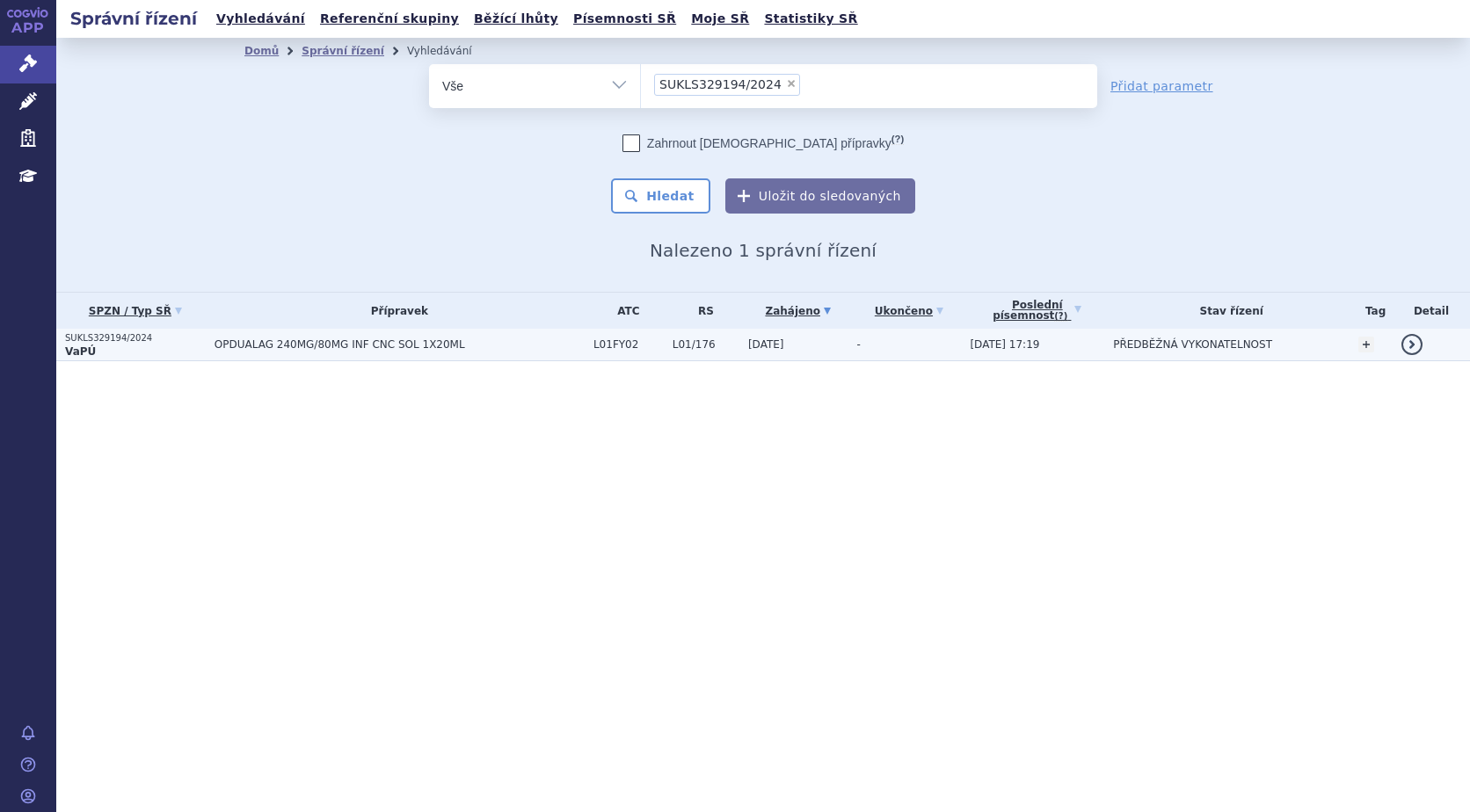
click at [66, 347] on strong "VaPÚ" at bounding box center [80, 351] width 31 height 12
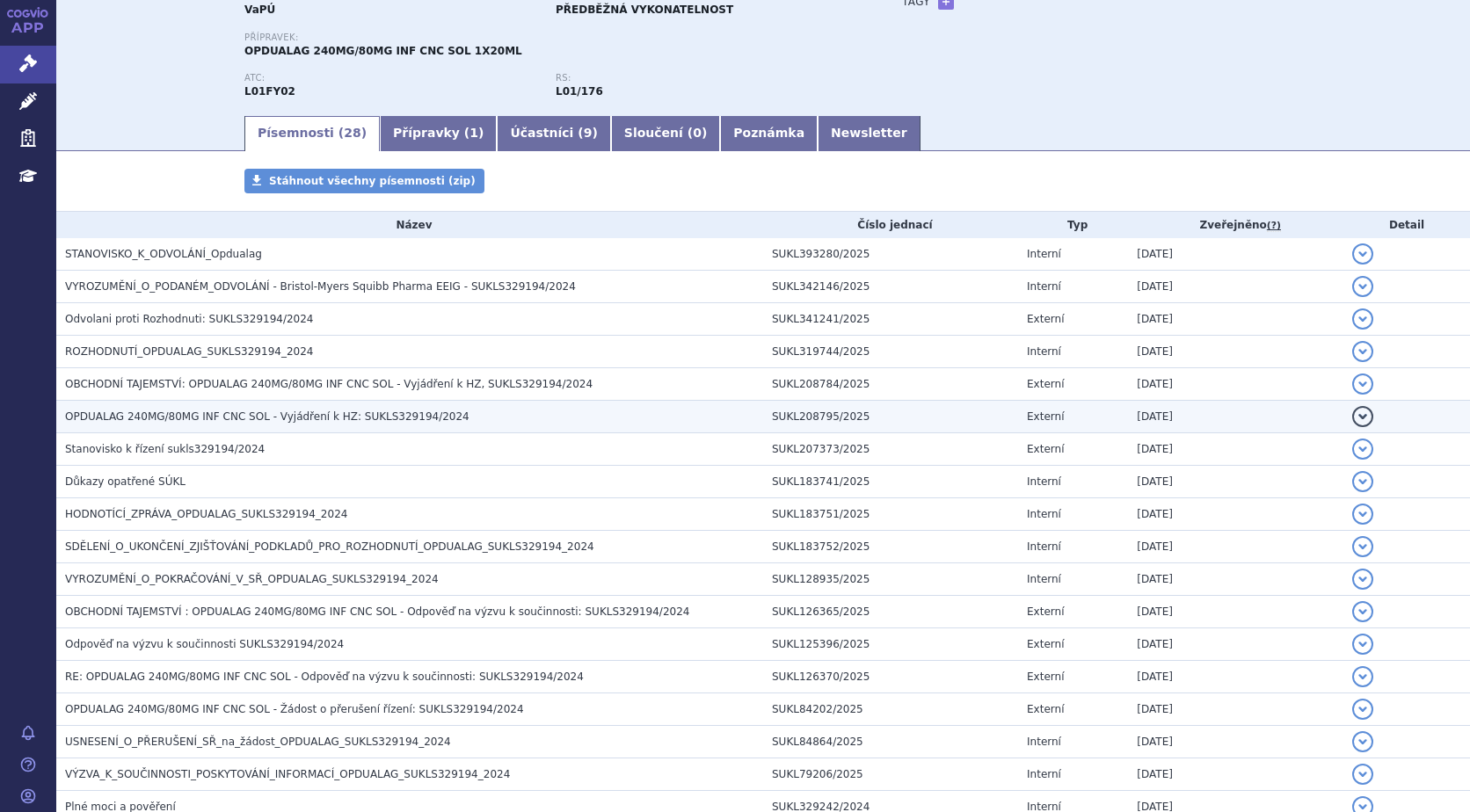
scroll to position [176, 0]
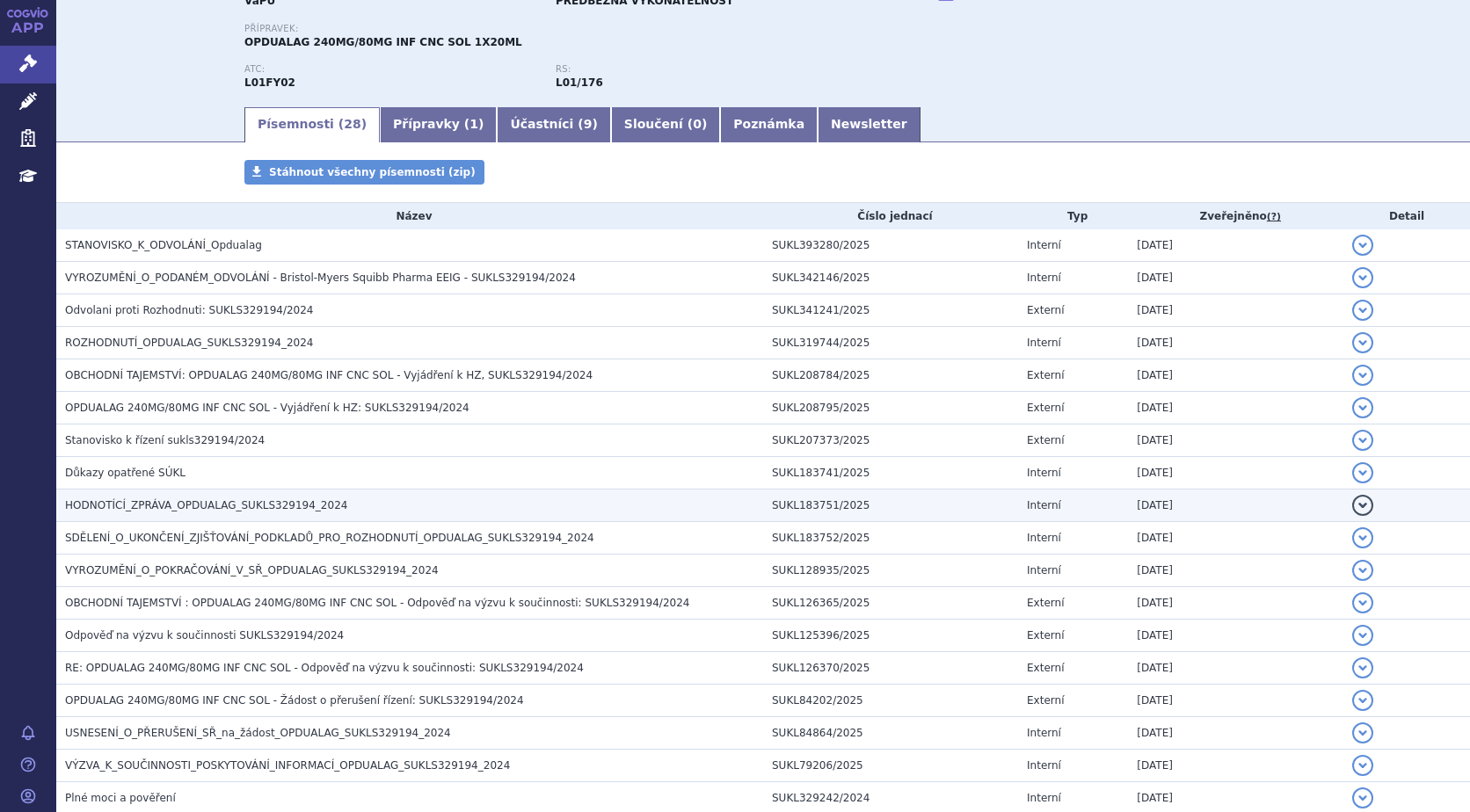
click at [1352, 502] on button "detail" at bounding box center [1363, 505] width 21 height 21
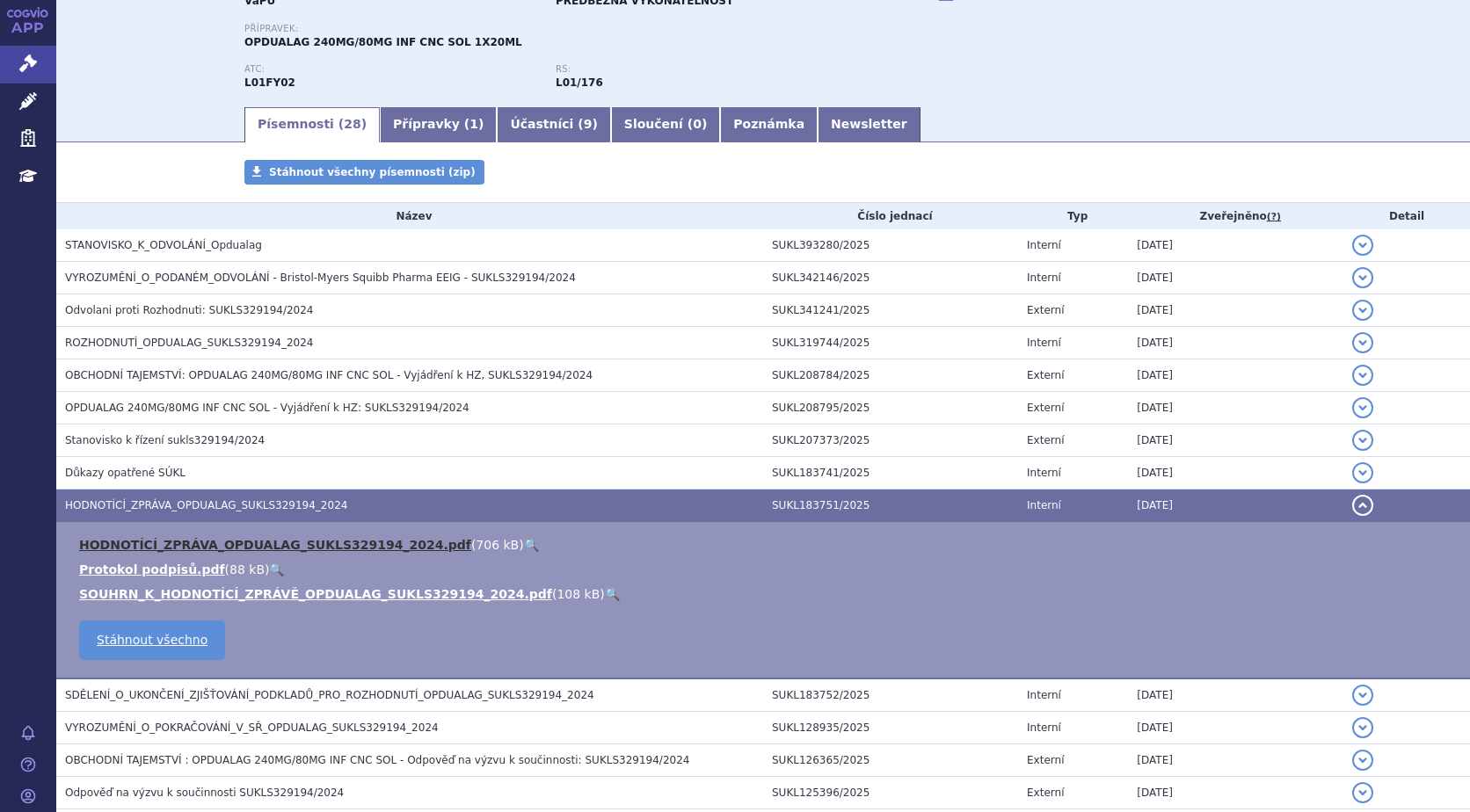
click at [141, 540] on link "HODNOTÍCÍ_ZPRÁVA_OPDUALAG_SUKLS329194_2024.pdf" at bounding box center [275, 545] width 392 height 14
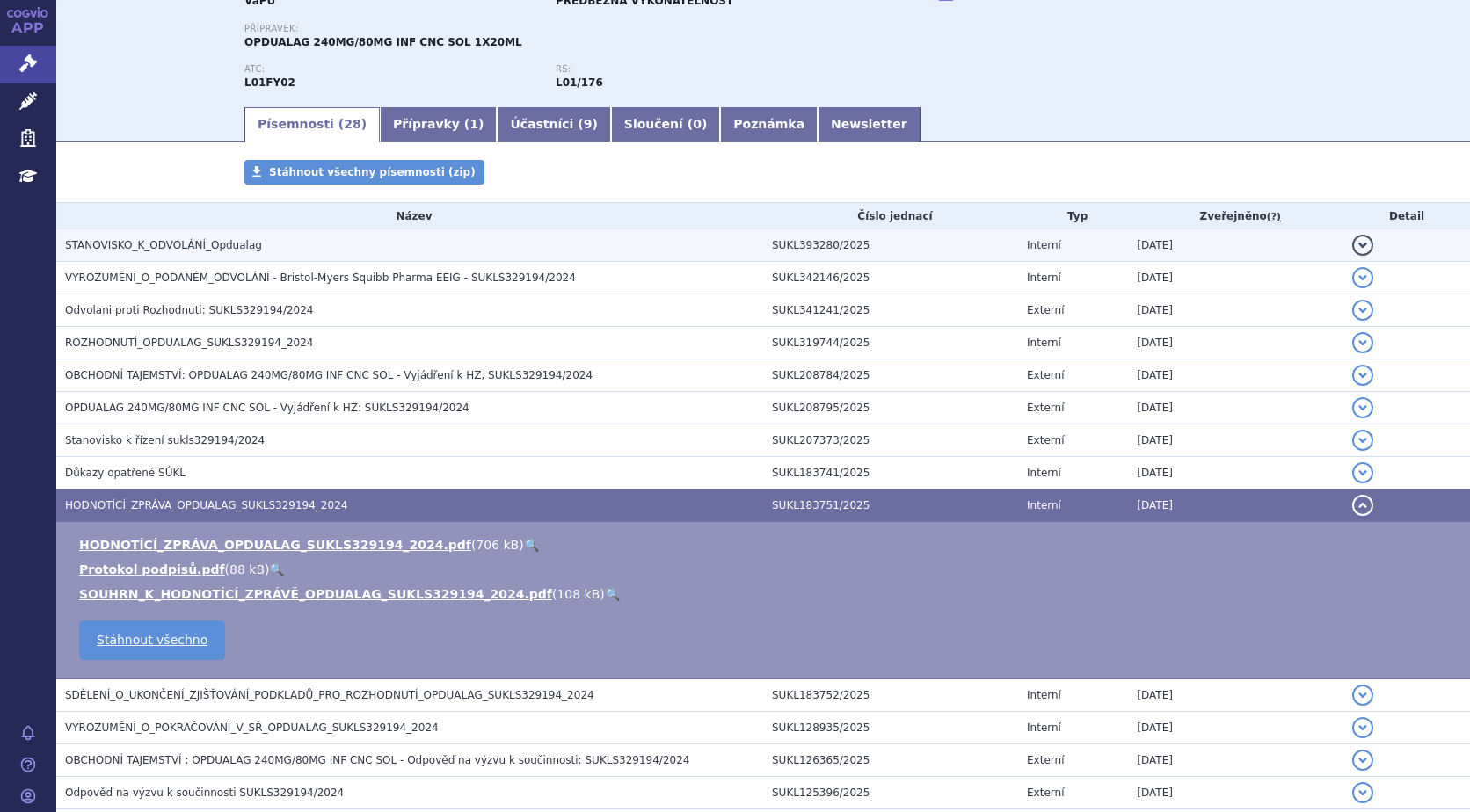
click at [1353, 244] on button "detail" at bounding box center [1363, 246] width 21 height 21
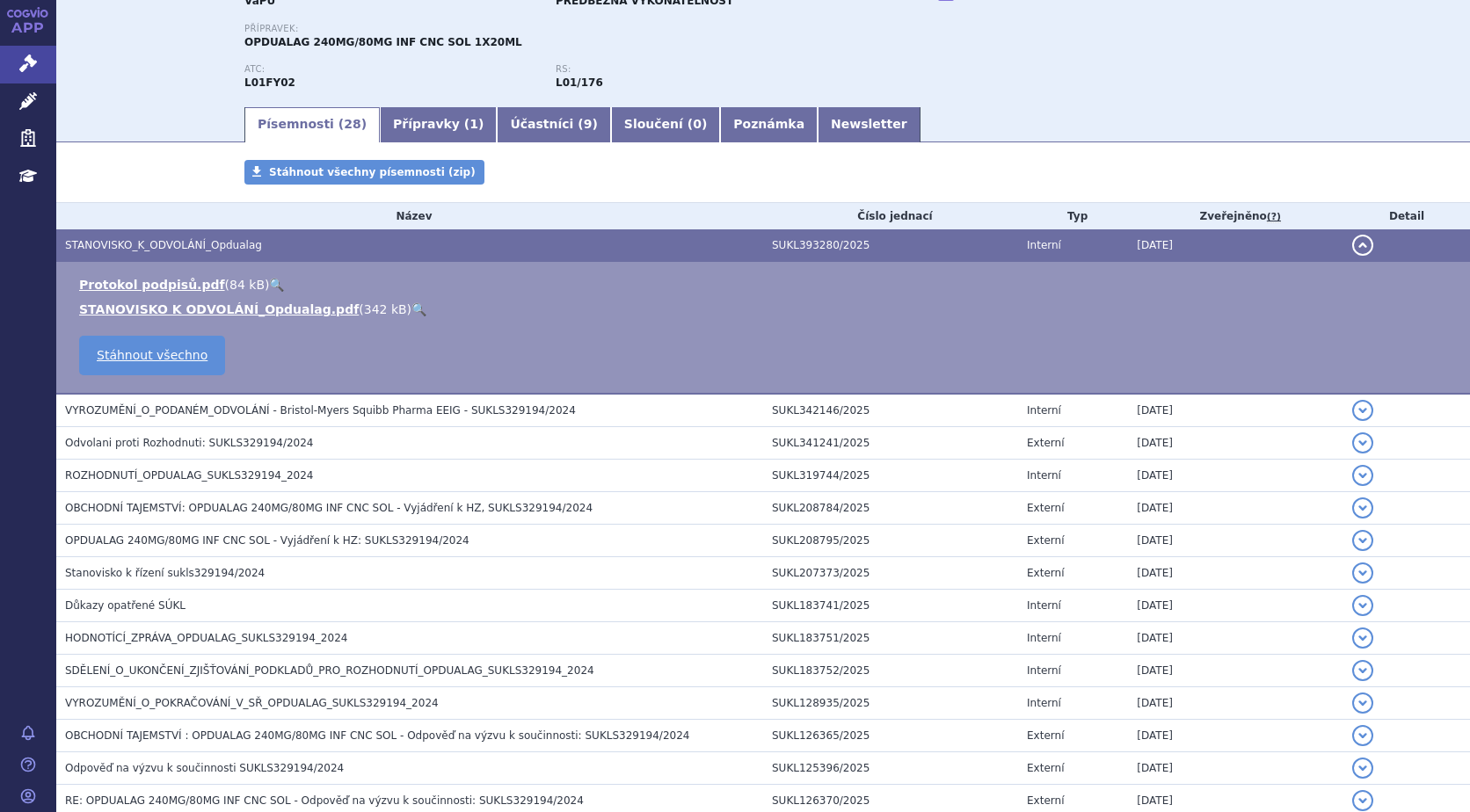
click at [411, 310] on link "🔍" at bounding box center [419, 309] width 15 height 14
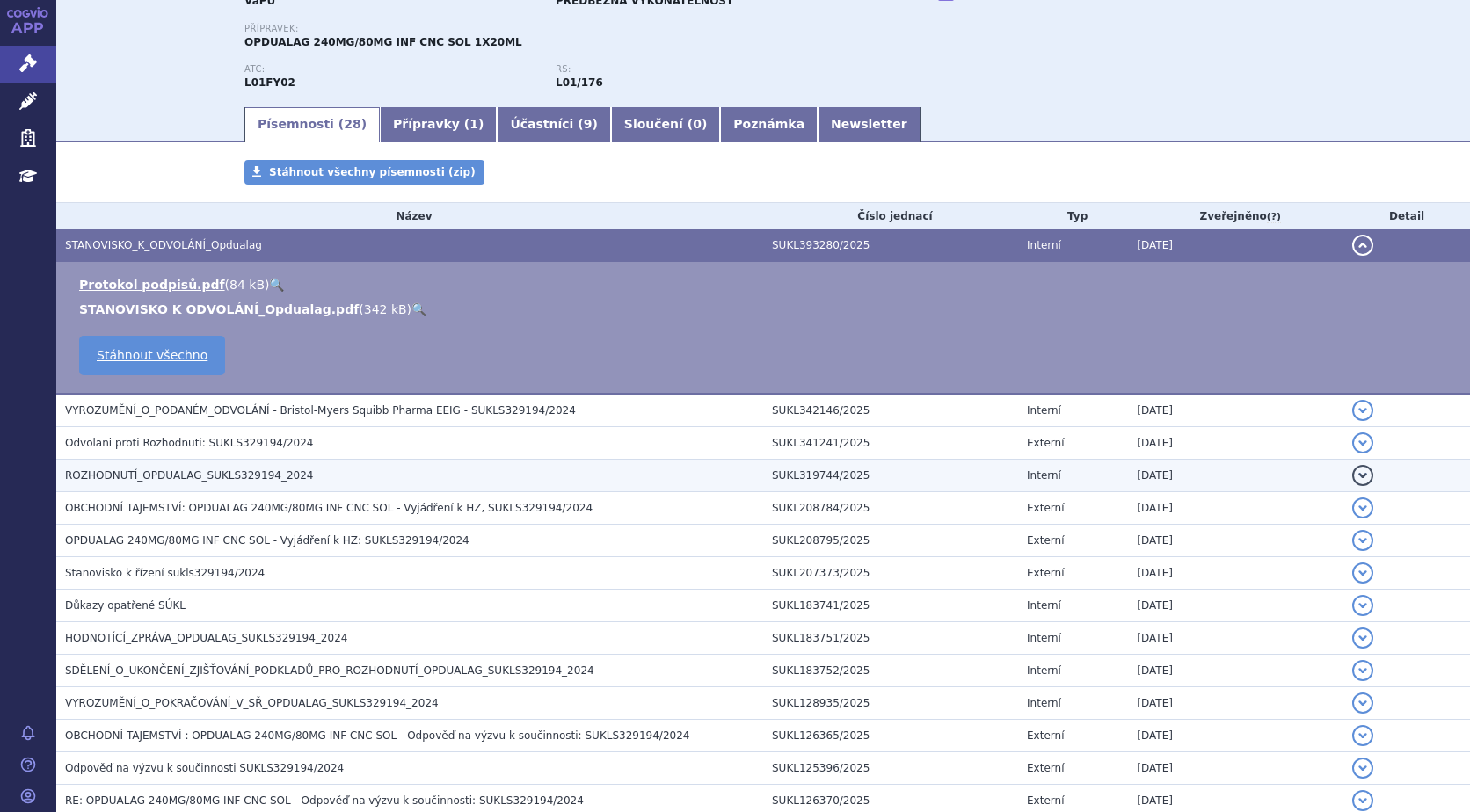
click at [204, 485] on h3 "ROZHODNUTÍ_OPDUALAG_SUKLS329194_2024" at bounding box center [414, 475] width 698 height 18
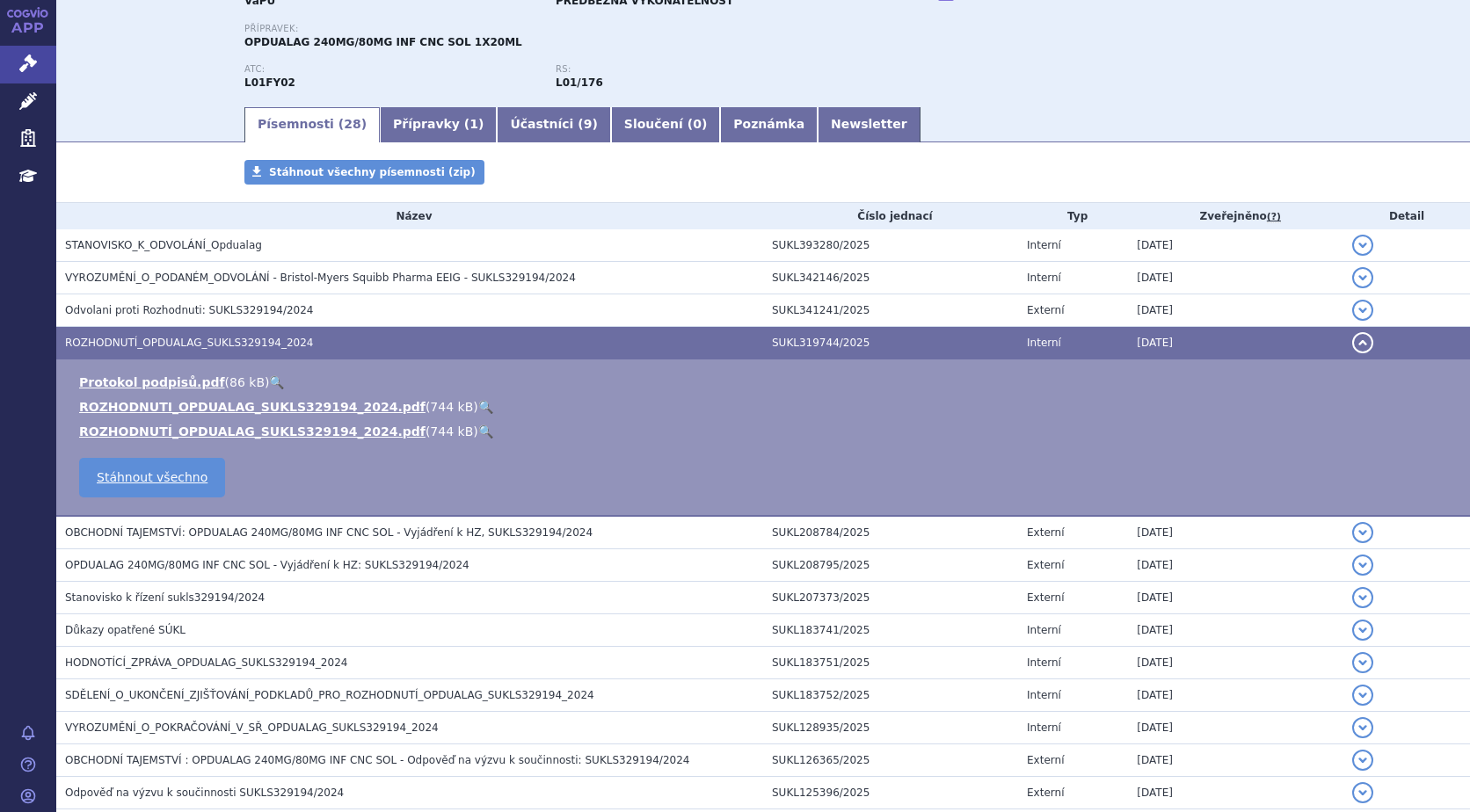
click at [478, 402] on link "🔍" at bounding box center [486, 406] width 15 height 14
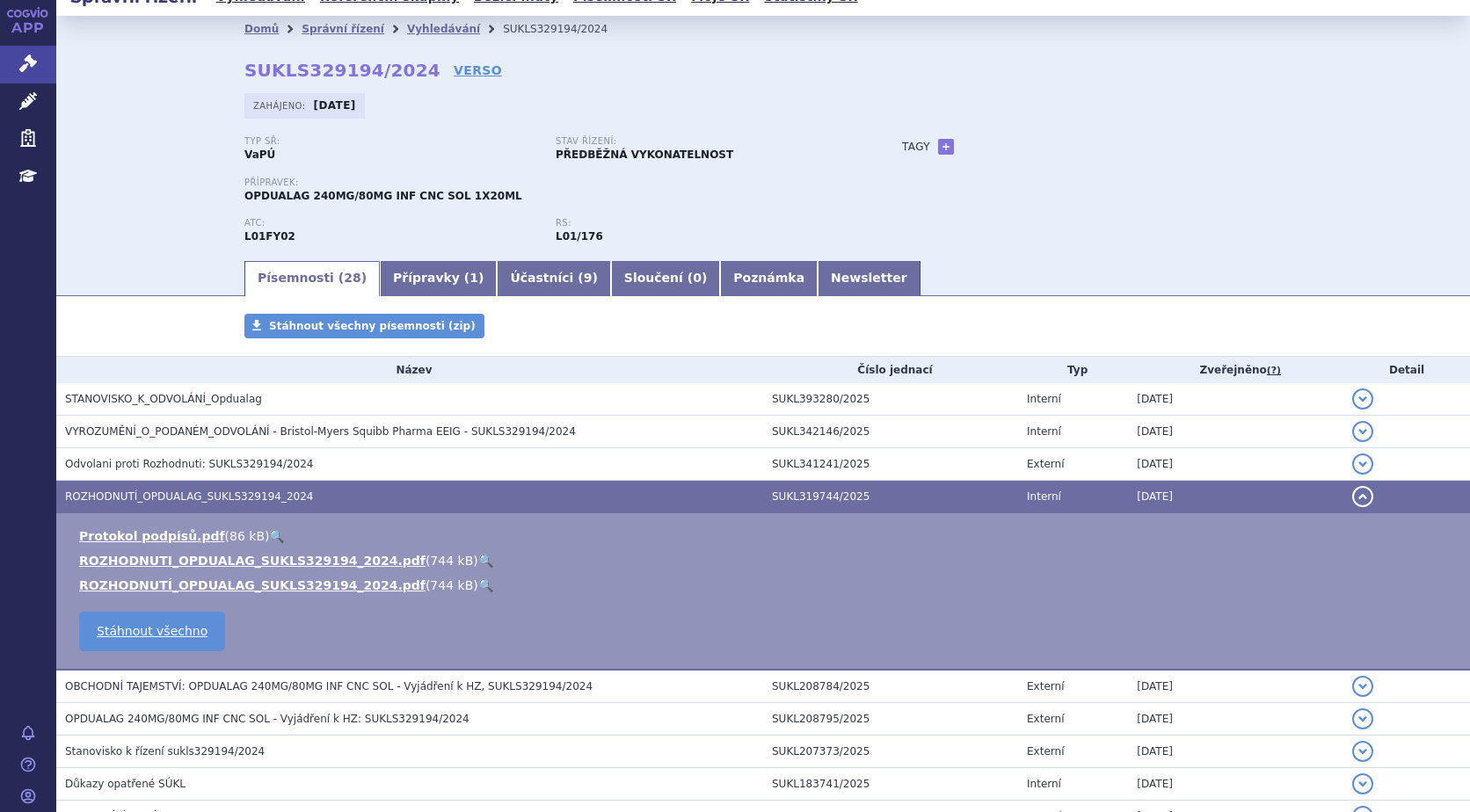
scroll to position [0, 0]
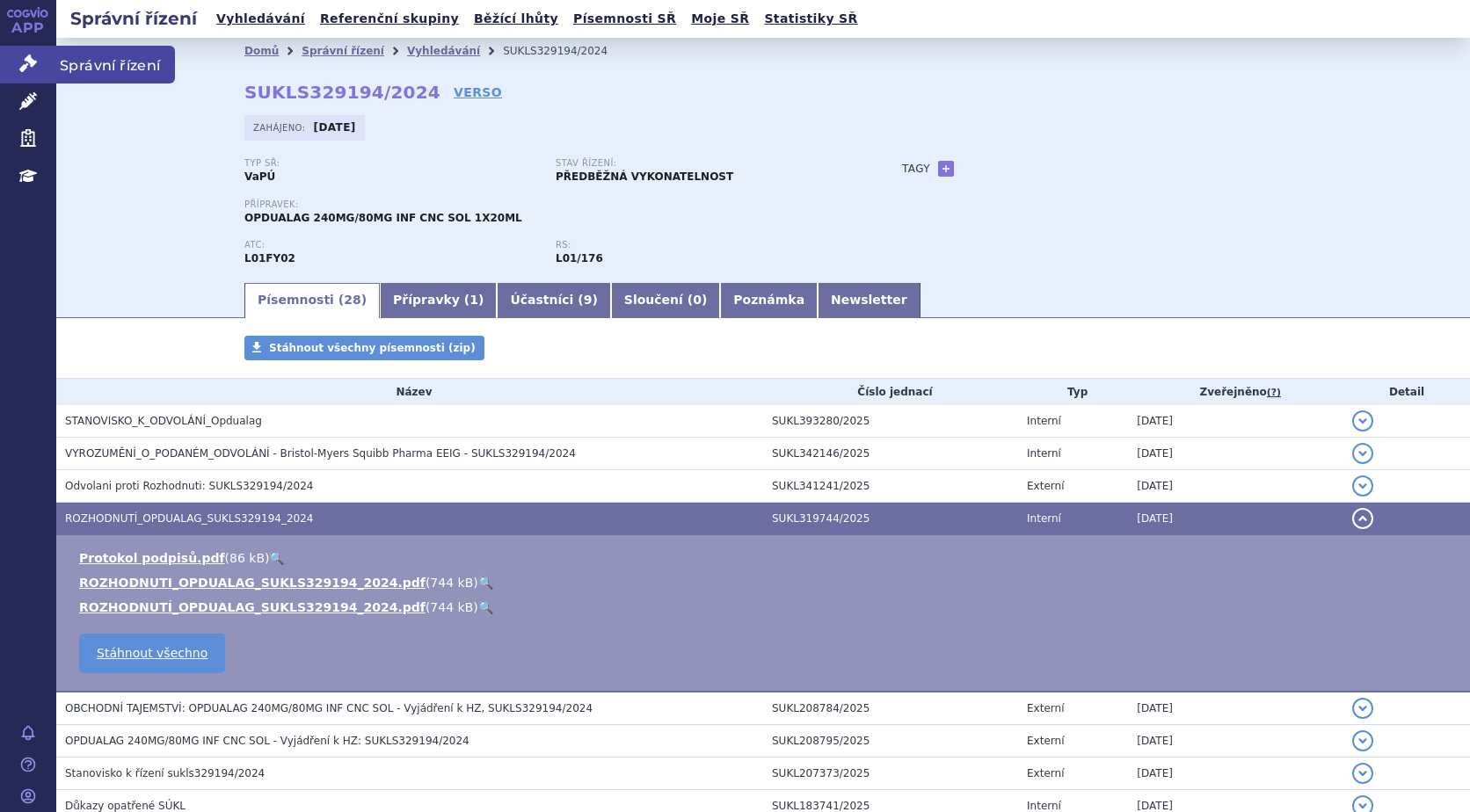
click at [33, 71] on icon at bounding box center [28, 63] width 18 height 18
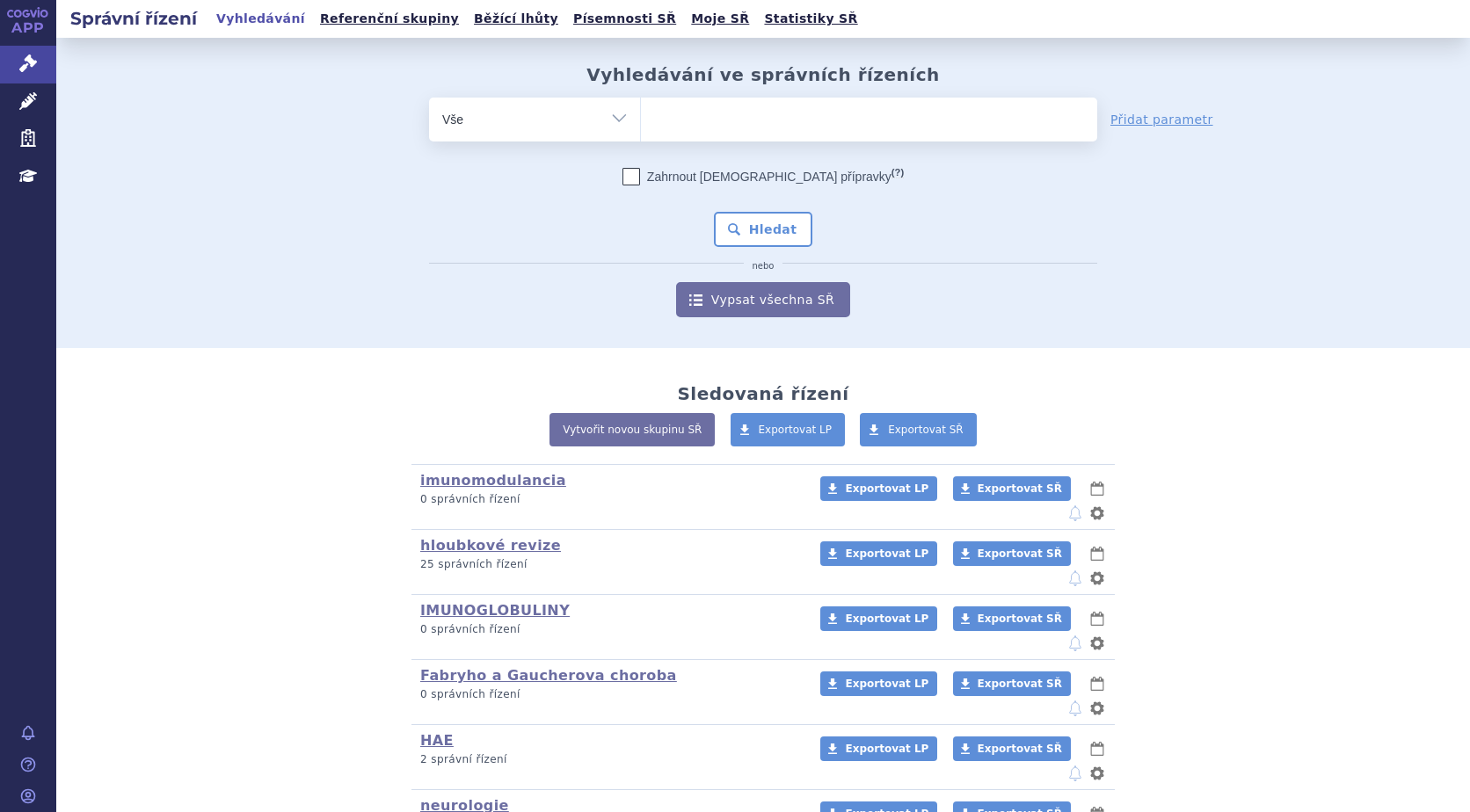
click at [716, 126] on ul at bounding box center [869, 116] width 456 height 37
click at [641, 126] on select at bounding box center [640, 119] width 1 height 44
type input "ma"
type input "mav"
type input "mave"
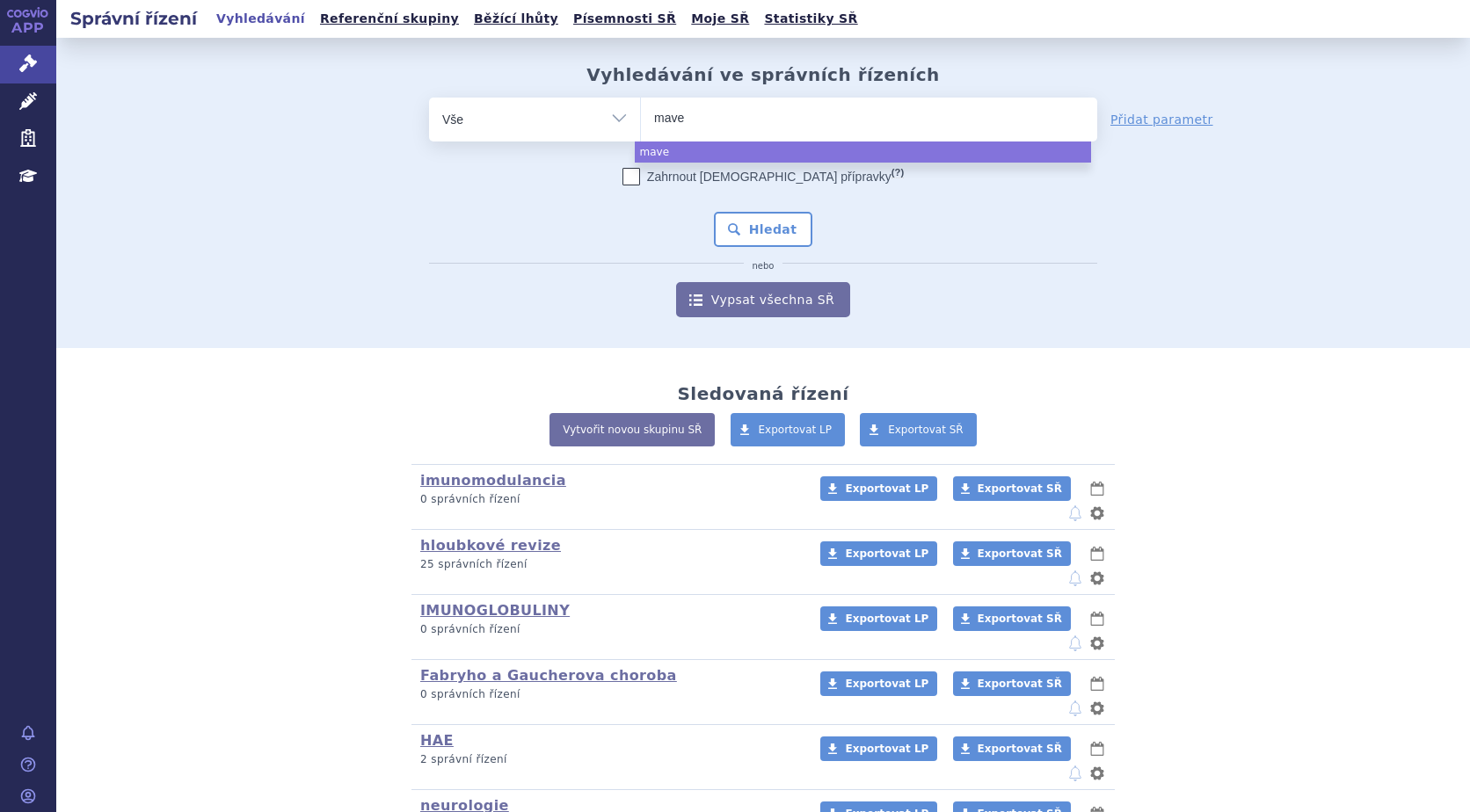
type input "maven"
type input "mavencl"
type input "mavencla"
type input "mavenclad"
select select "mavenclad"
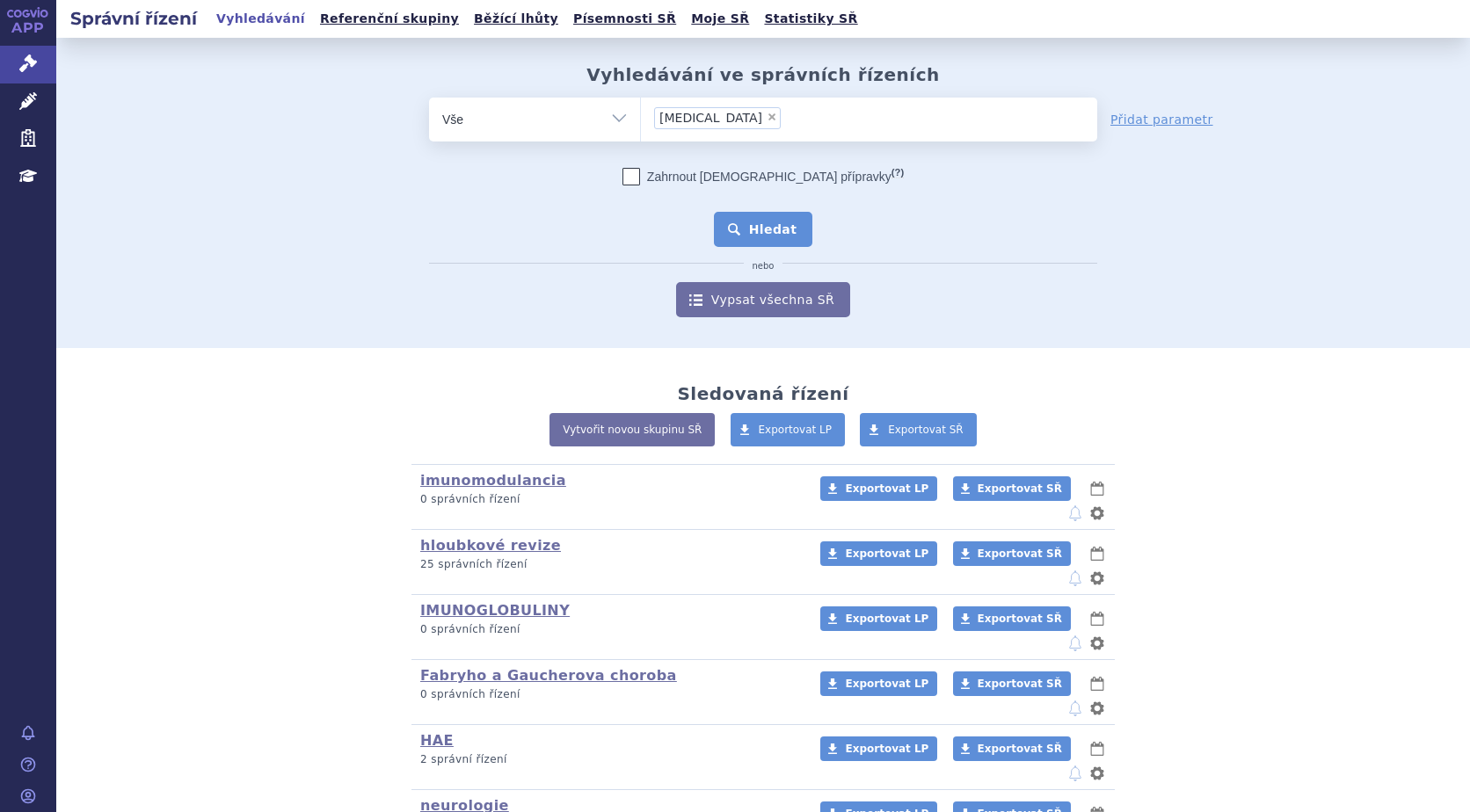
click at [777, 227] on button "Hledat" at bounding box center [764, 229] width 100 height 35
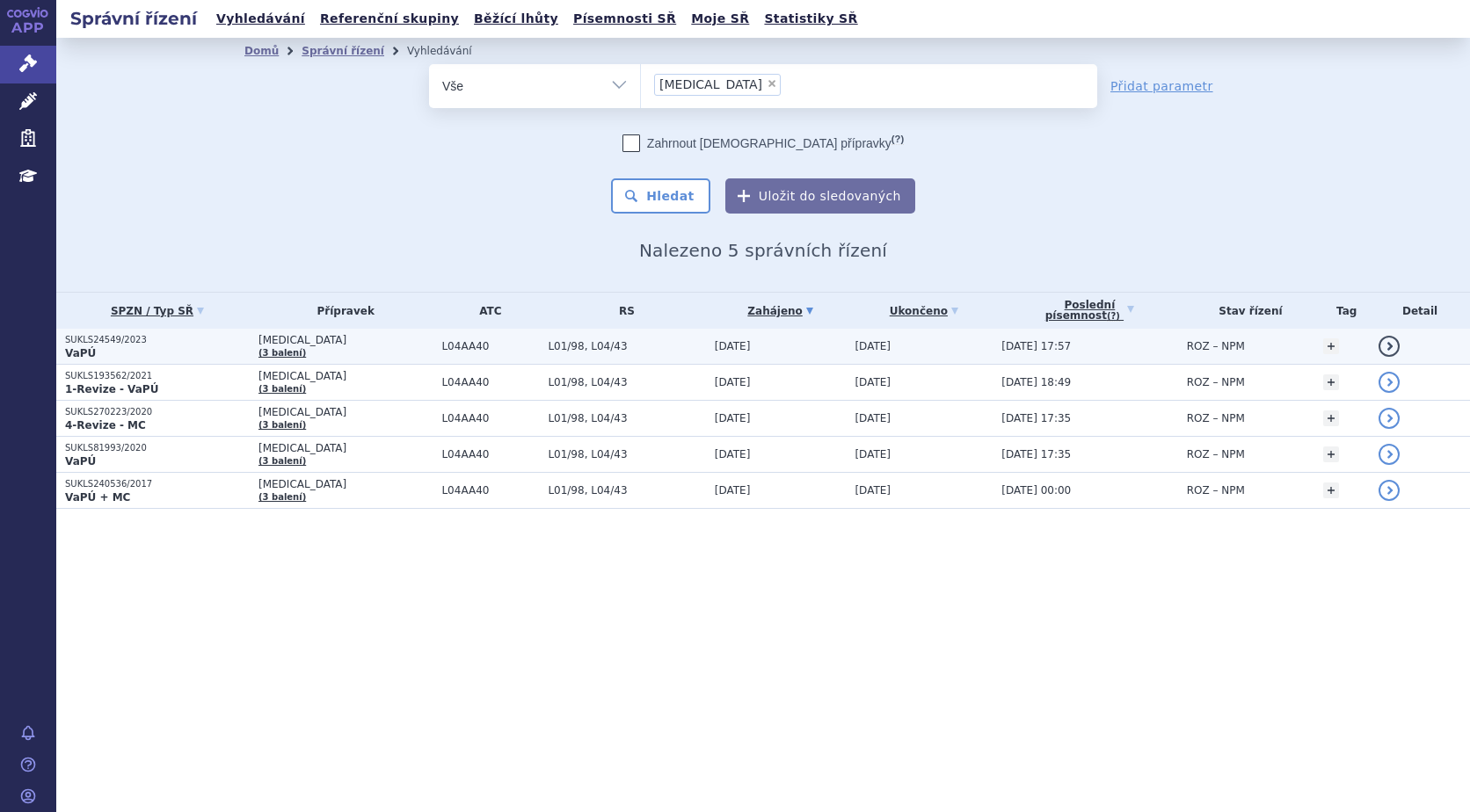
click at [93, 337] on p "SUKLS24549/2023" at bounding box center [157, 340] width 184 height 12
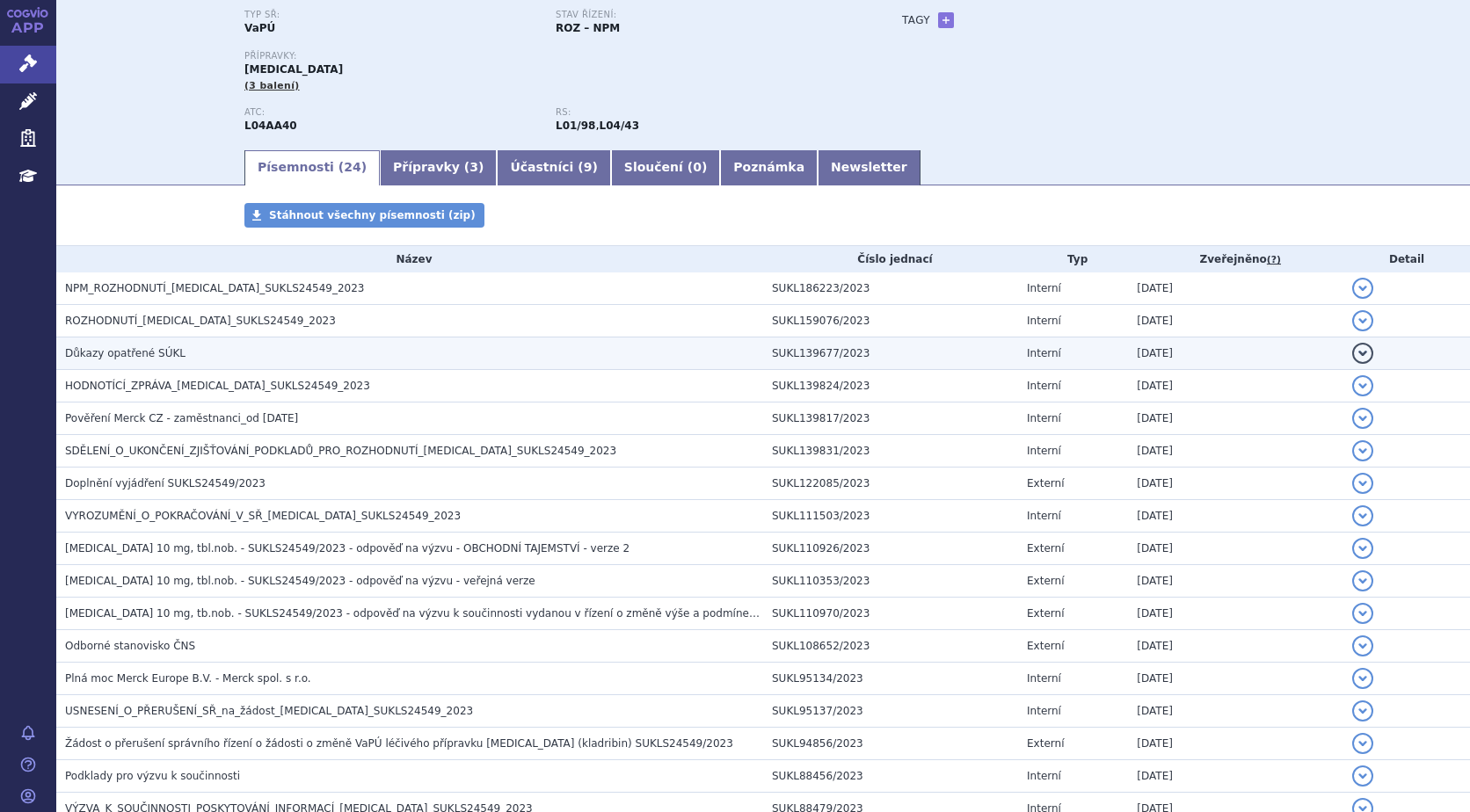
scroll to position [176, 0]
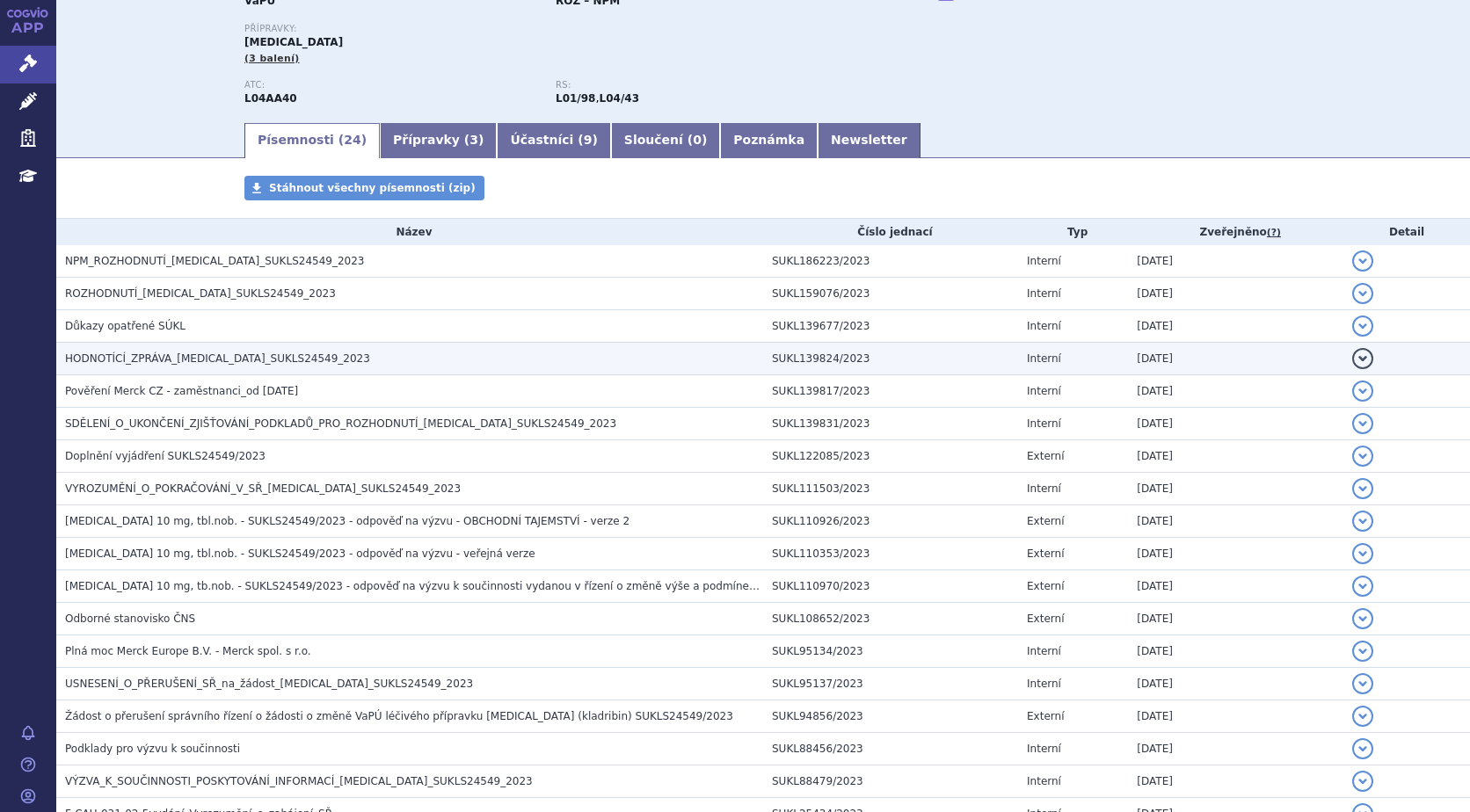
click at [1352, 355] on button "detail" at bounding box center [1363, 358] width 21 height 21
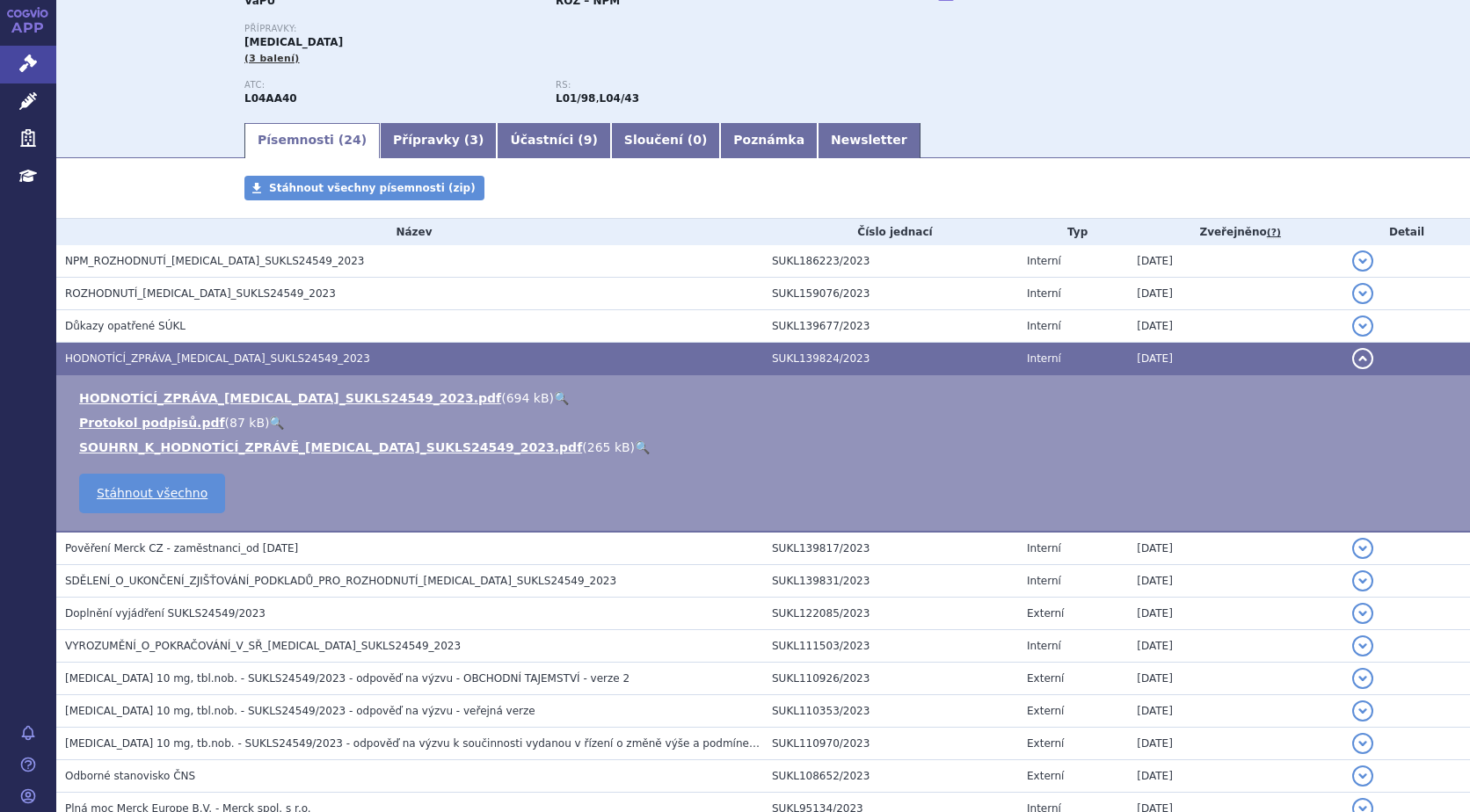
click at [554, 393] on link "🔍" at bounding box center [562, 398] width 15 height 14
